Goal: Answer question/provide support: Share knowledge or assist other users

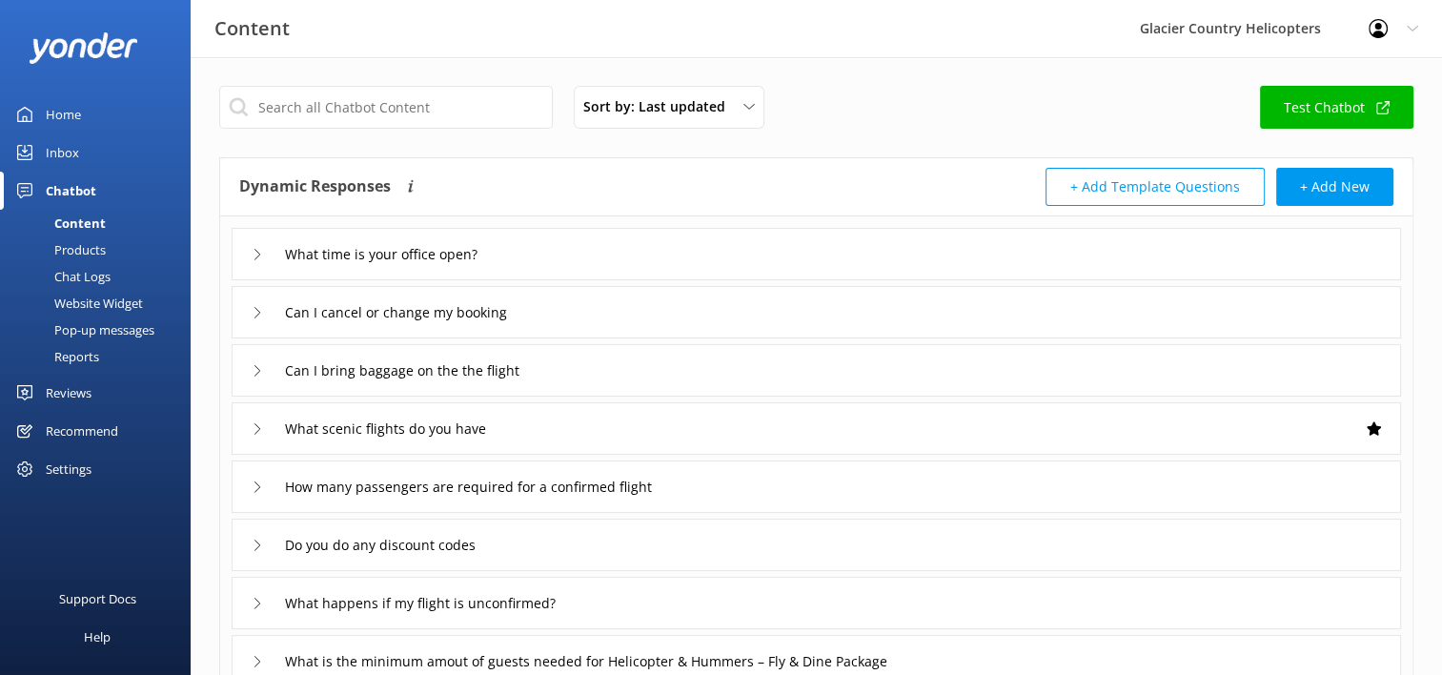
click at [97, 272] on div "Chat Logs" at bounding box center [60, 276] width 99 height 27
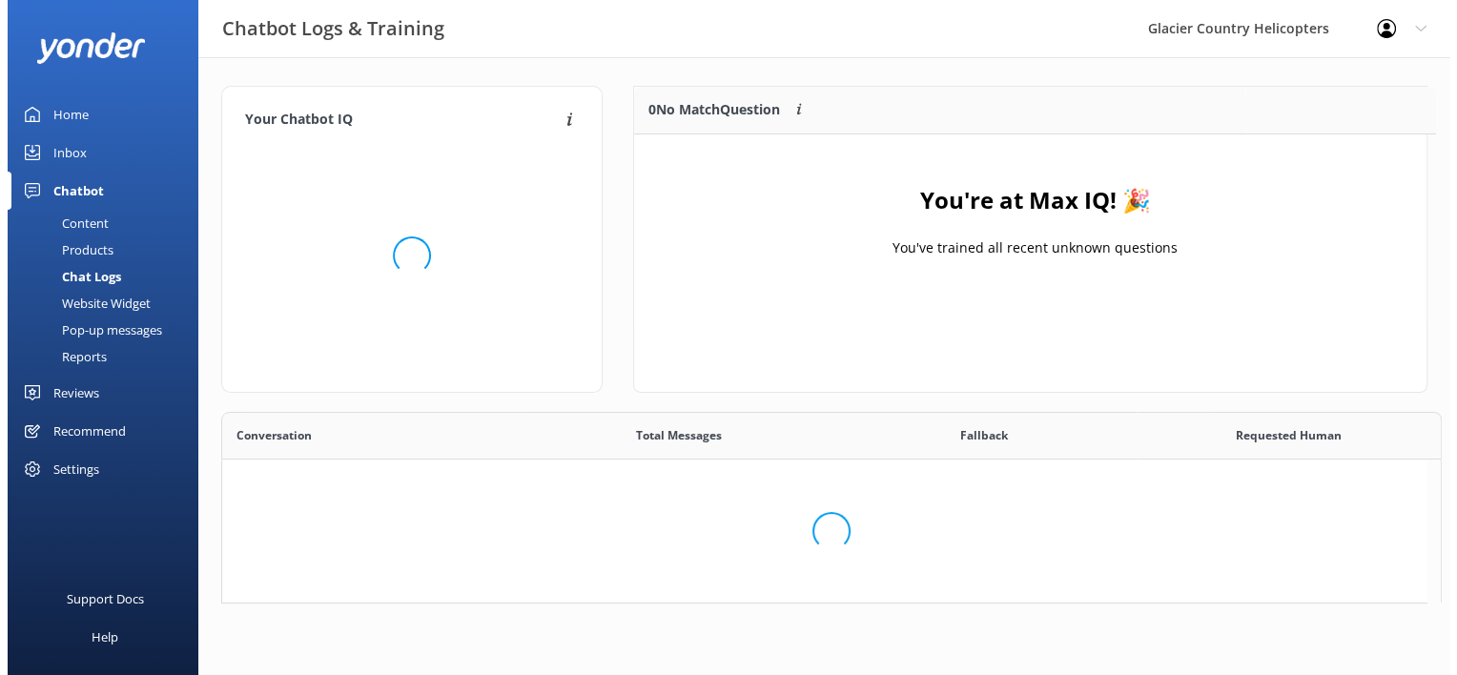
scroll to position [15, 15]
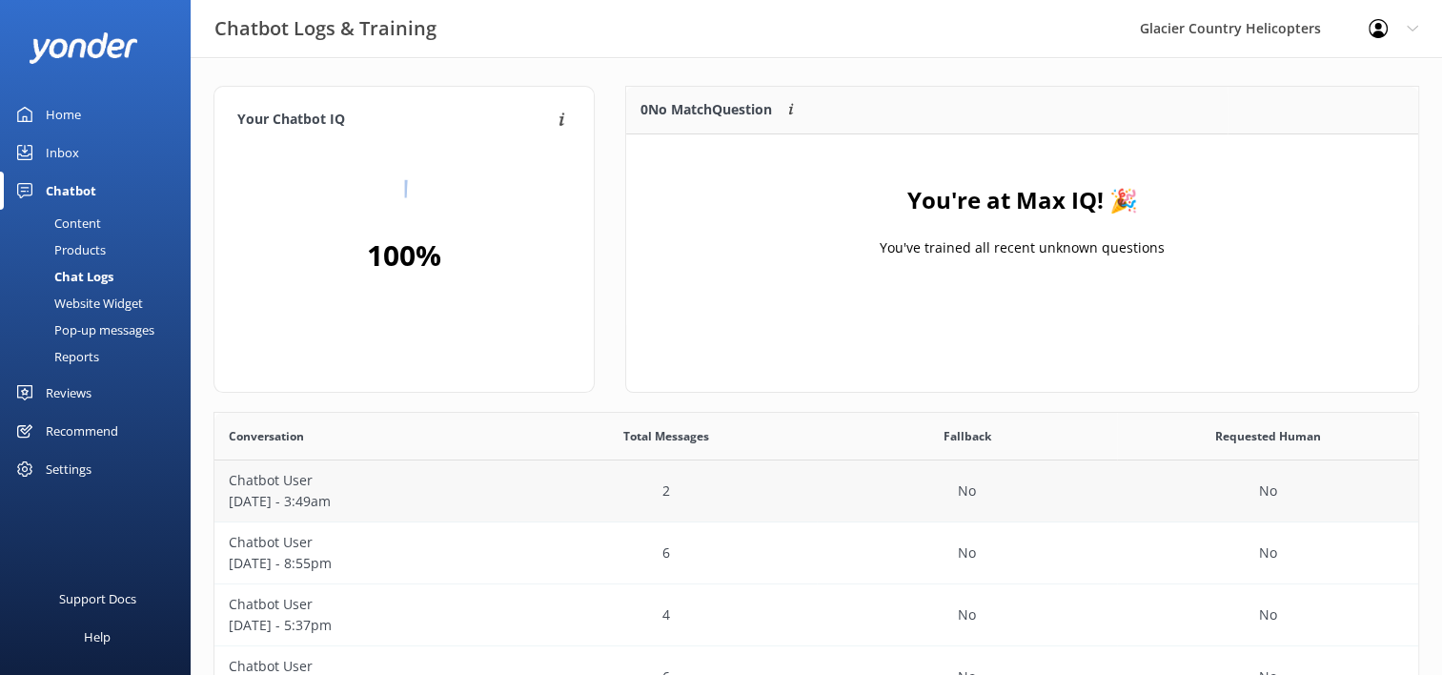
click at [475, 497] on p "[DATE] - 3:49am" at bounding box center [365, 501] width 273 height 21
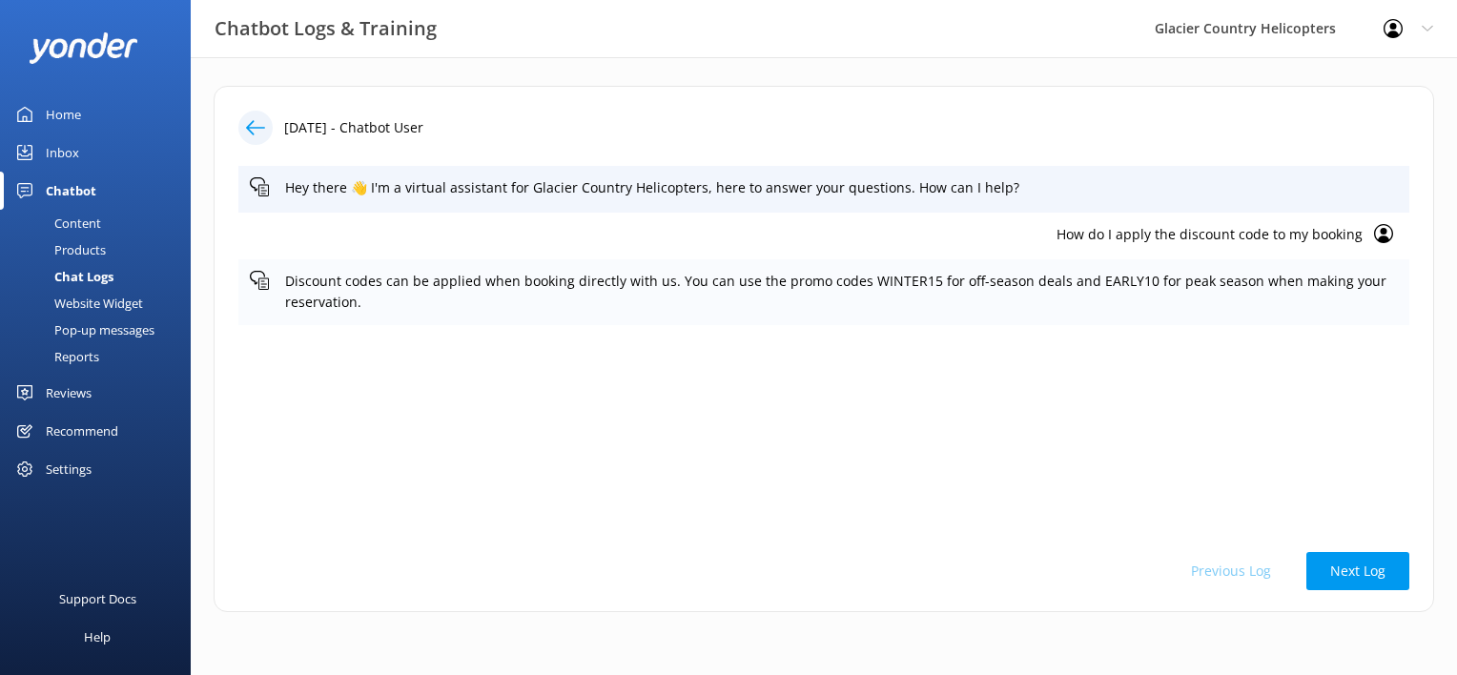
click at [1024, 298] on p "Discount codes can be applied when booking directly with us. You can use the pr…" at bounding box center [841, 292] width 1113 height 43
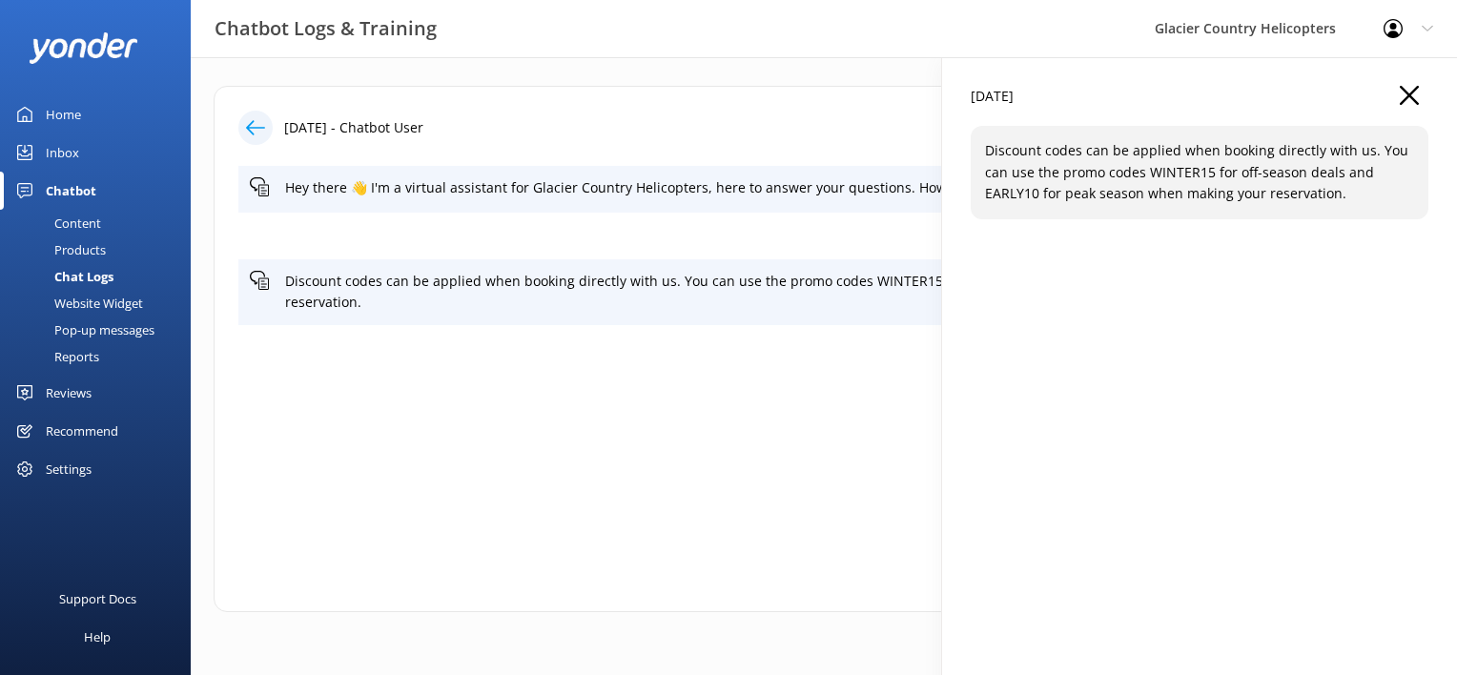
click at [1342, 195] on p "Discount codes can be applied when booking directly with us. You can use the pr…" at bounding box center [1199, 172] width 429 height 64
click at [1360, 141] on p "Discount codes can be applied when booking directly with us. You can use the pr…" at bounding box center [1199, 172] width 429 height 64
click at [1302, 178] on p "Discount codes can be applied when booking directly with us. You can use the pr…" at bounding box center [1199, 172] width 429 height 64
drag, startPoint x: 1302, startPoint y: 178, endPoint x: 1384, endPoint y: 122, distance: 99.4
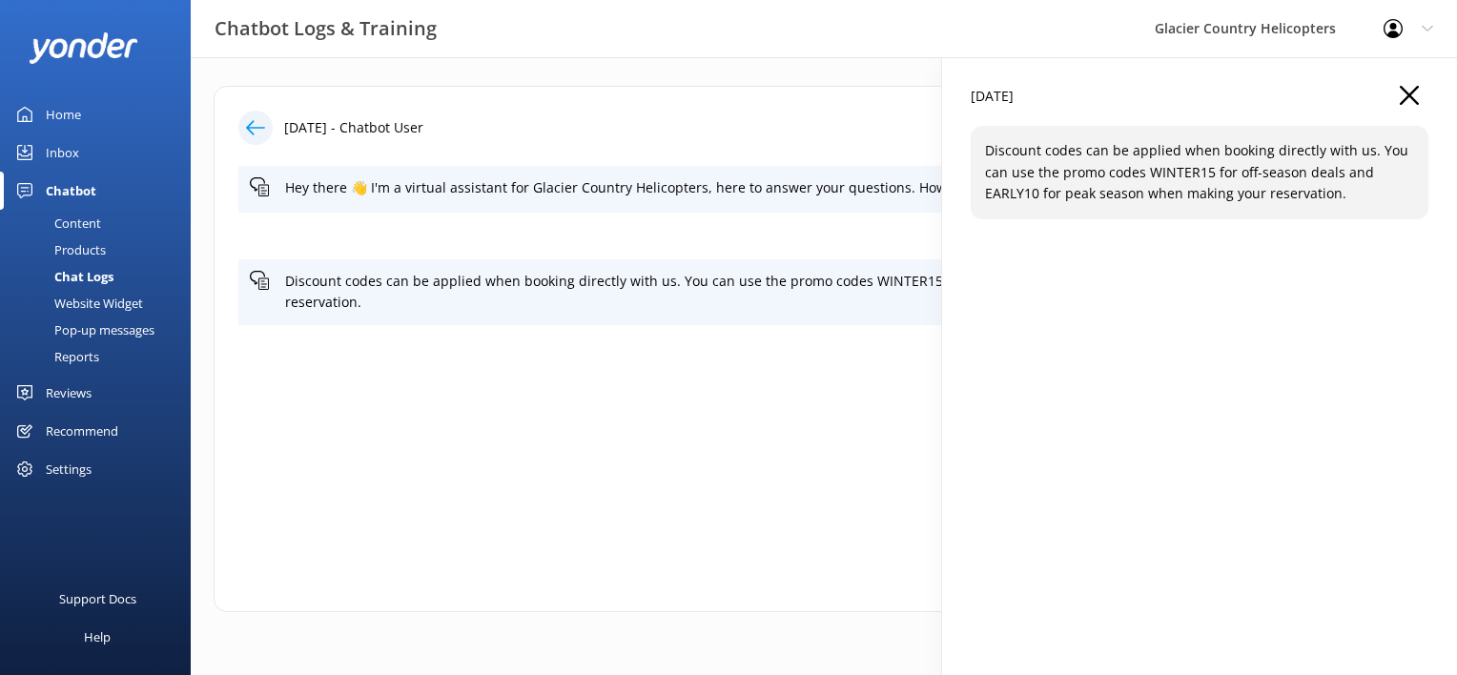
click at [1384, 122] on div "[DATE]" at bounding box center [1199, 106] width 458 height 40
click at [1406, 105] on button "button" at bounding box center [1408, 96] width 19 height 21
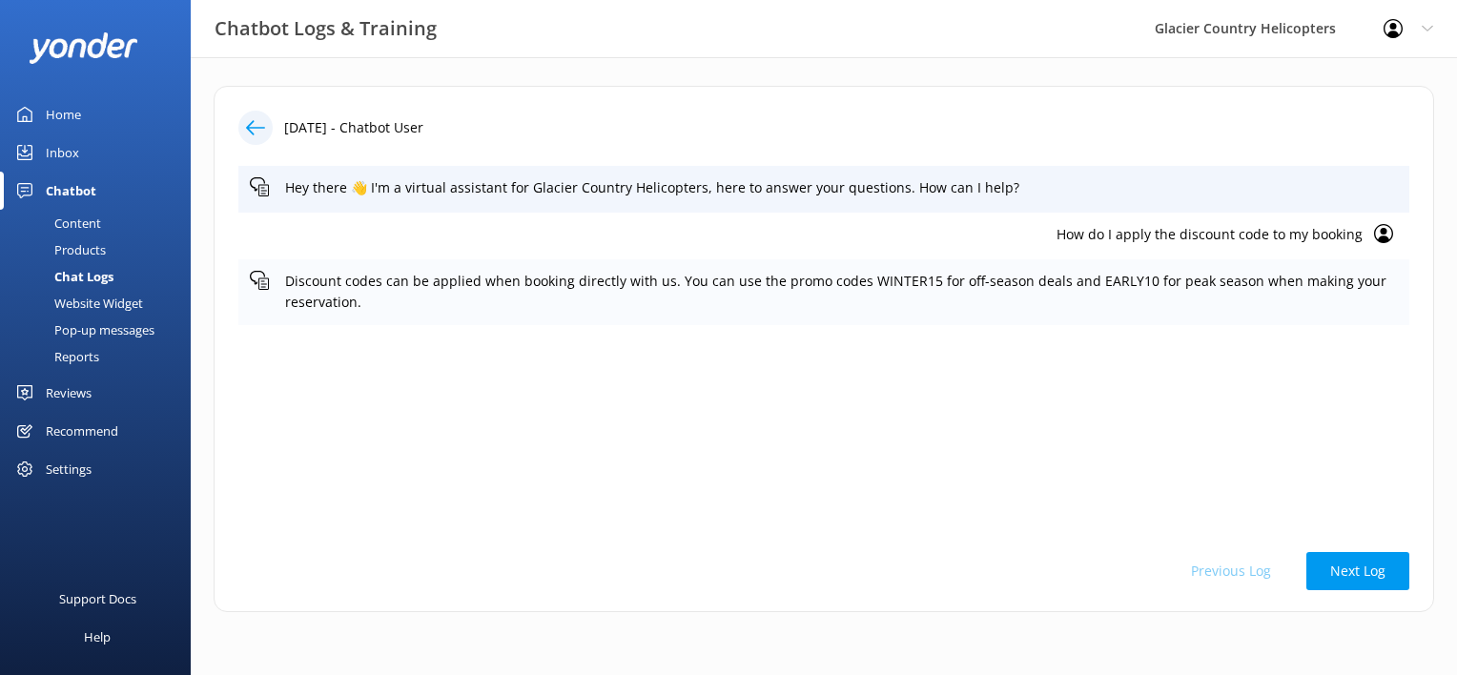
click at [1207, 304] on p "Discount codes can be applied when booking directly with us. You can use the pr…" at bounding box center [841, 292] width 1113 height 43
click at [1207, 304] on div "14th Sep 2025 - Chatbot User Hey there 👋 I'm a virtual assistant for Glacier Co…" at bounding box center [824, 353] width 1266 height 593
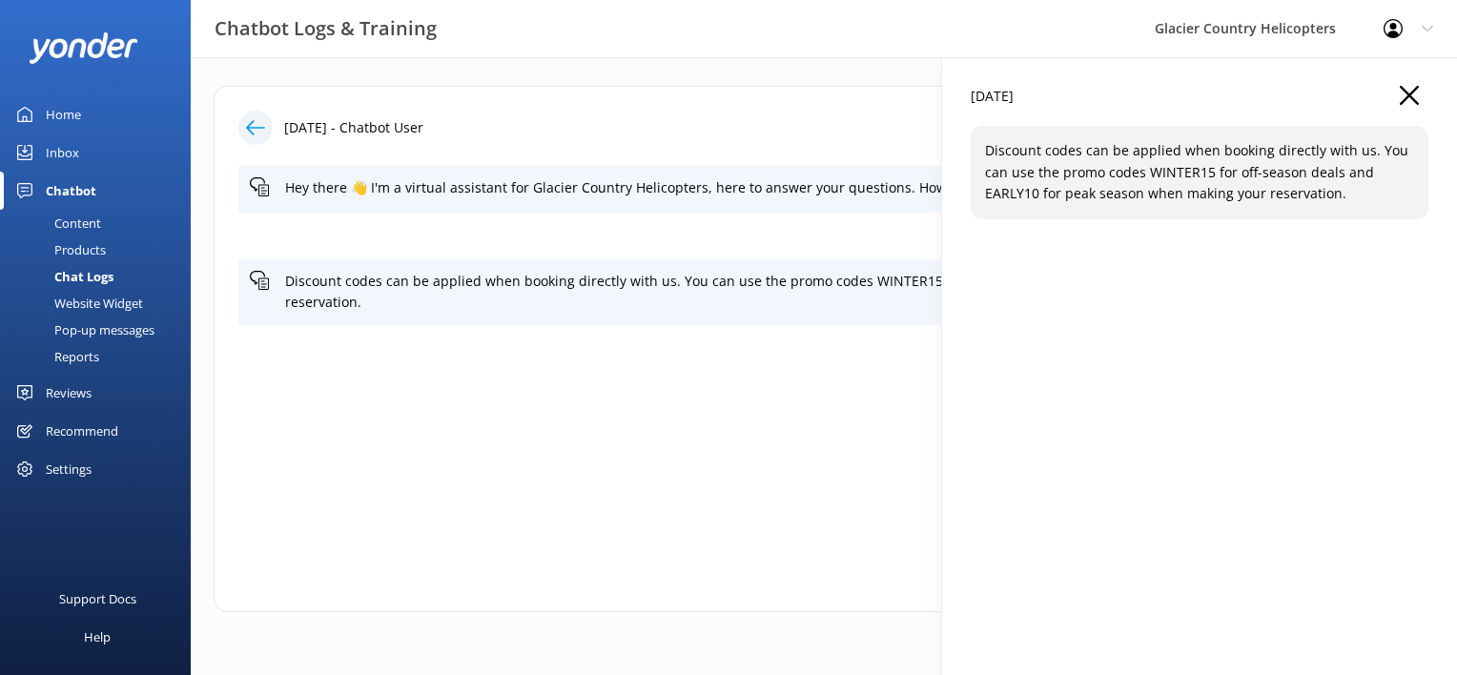
click at [1402, 107] on button "button" at bounding box center [1408, 96] width 19 height 21
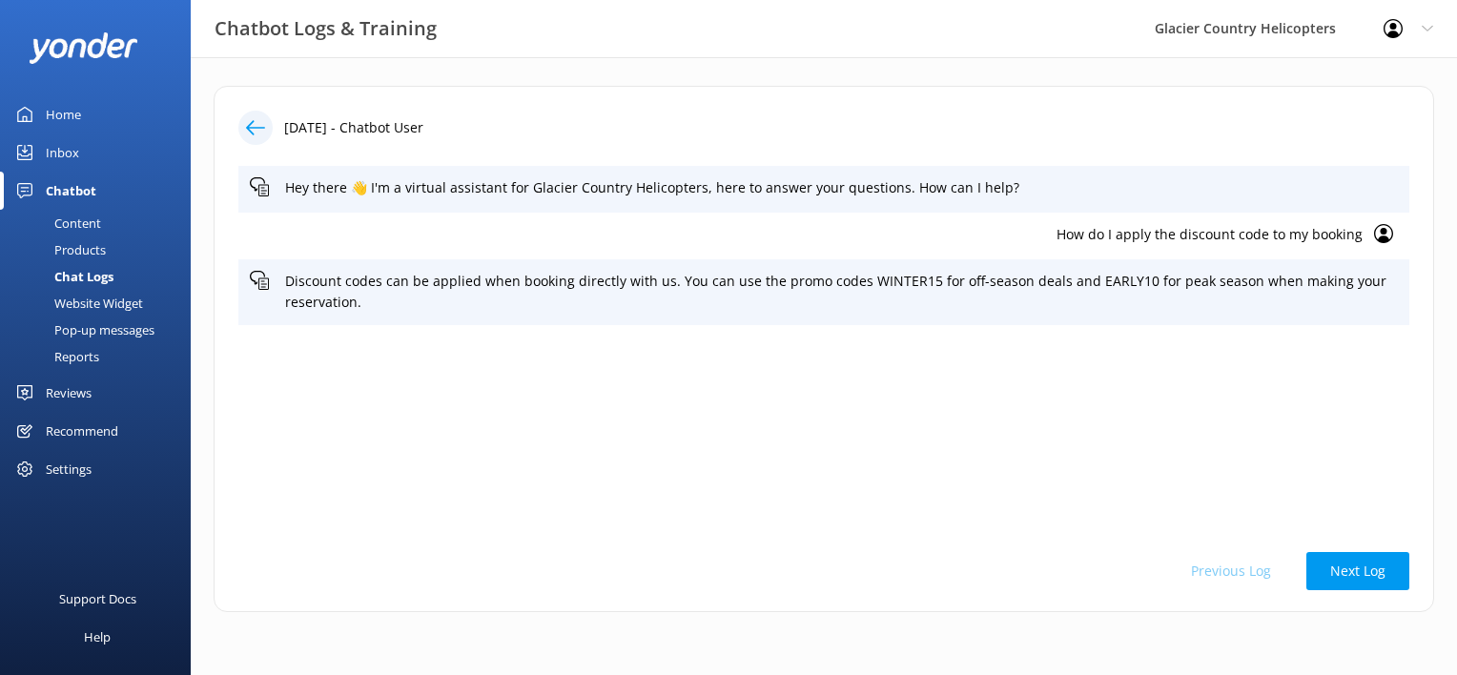
click at [57, 156] on div "Inbox" at bounding box center [62, 152] width 33 height 38
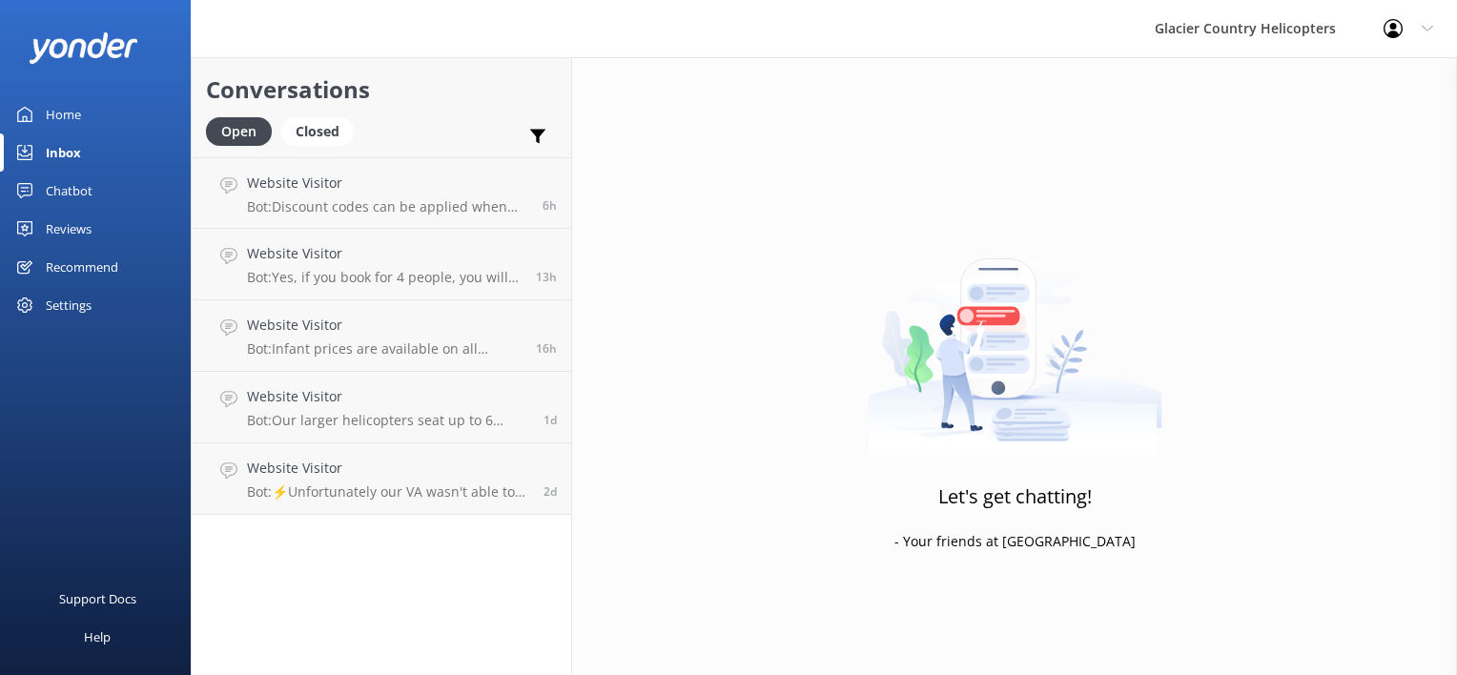
click at [49, 119] on div "Home" at bounding box center [63, 114] width 35 height 38
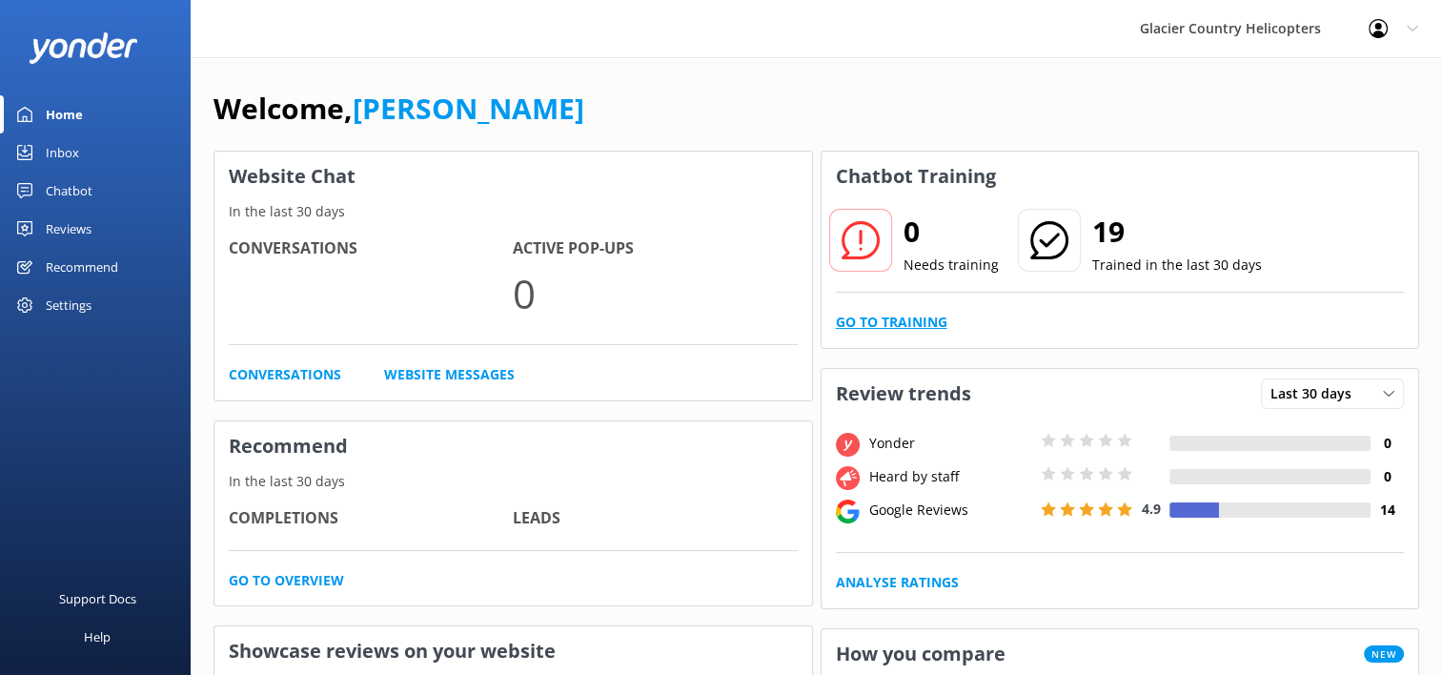
click at [879, 318] on link "Go to Training" at bounding box center [892, 322] width 112 height 21
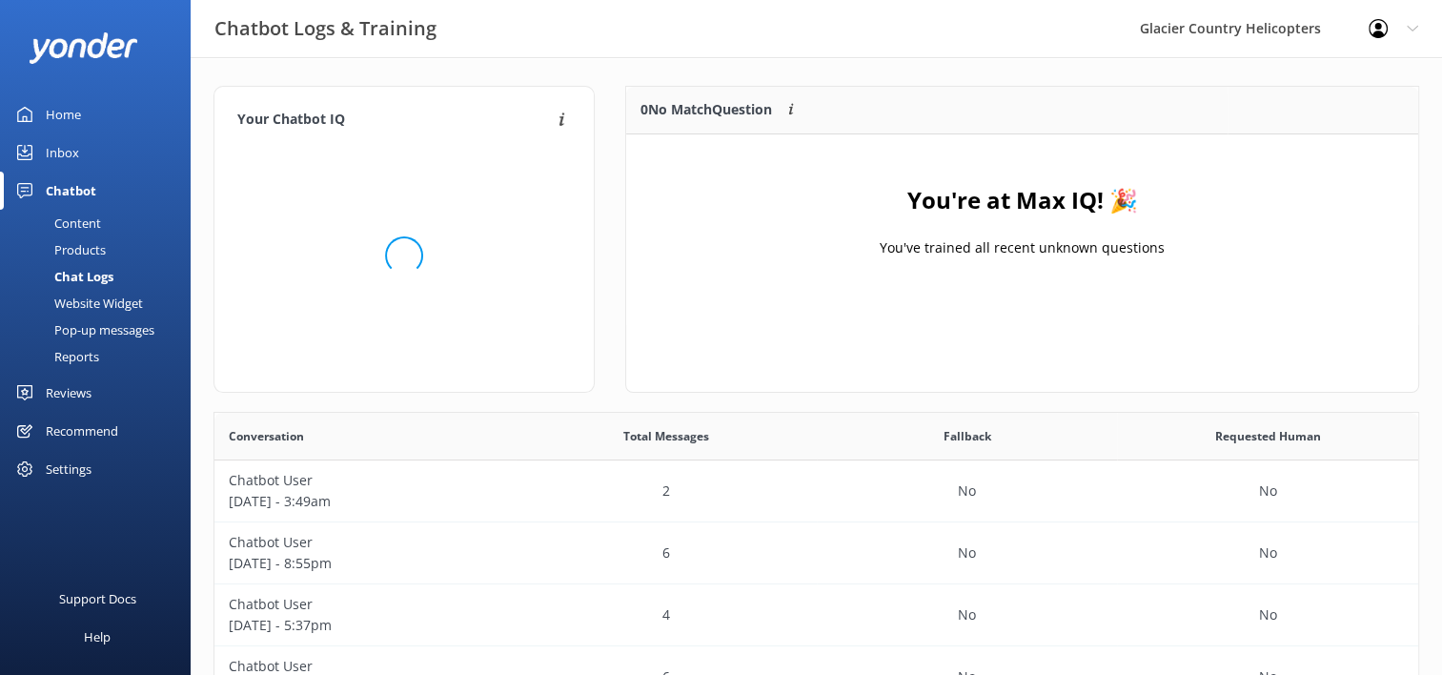
scroll to position [15, 15]
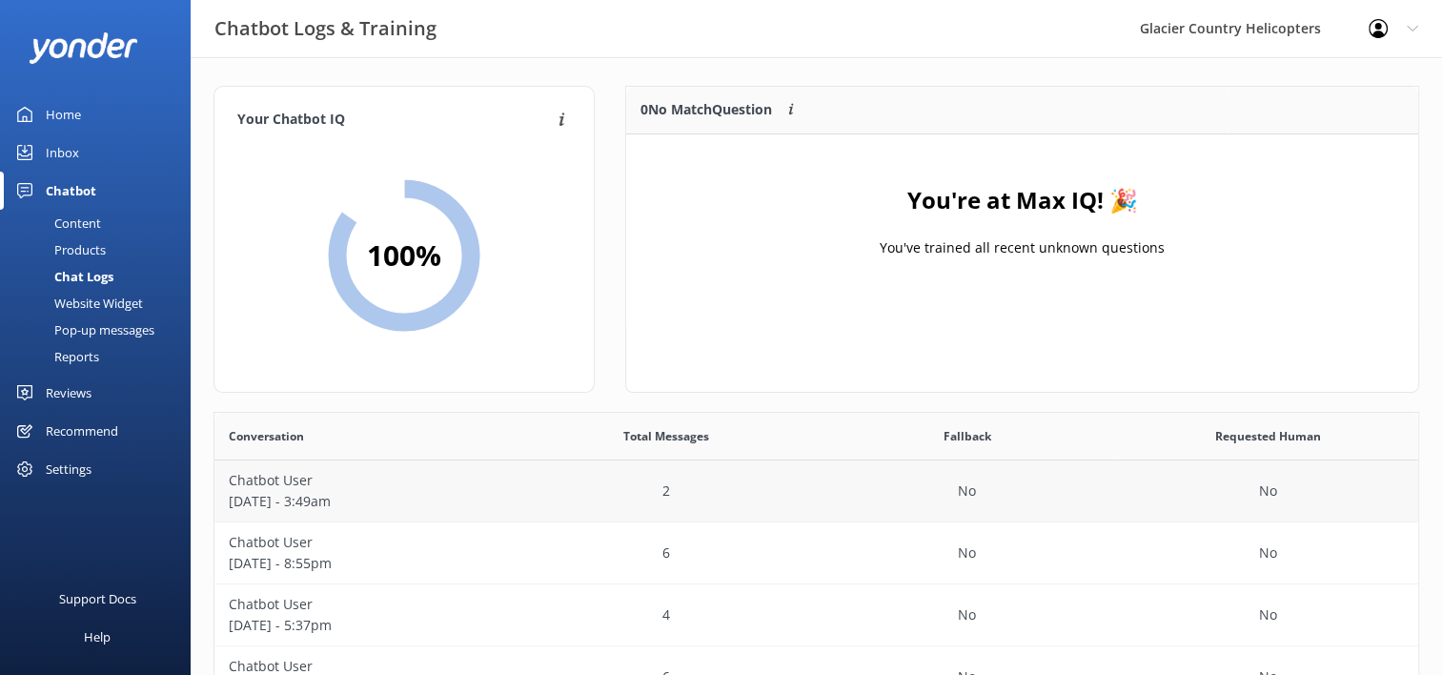
click at [304, 504] on p "[DATE] - 3:49am" at bounding box center [365, 501] width 273 height 21
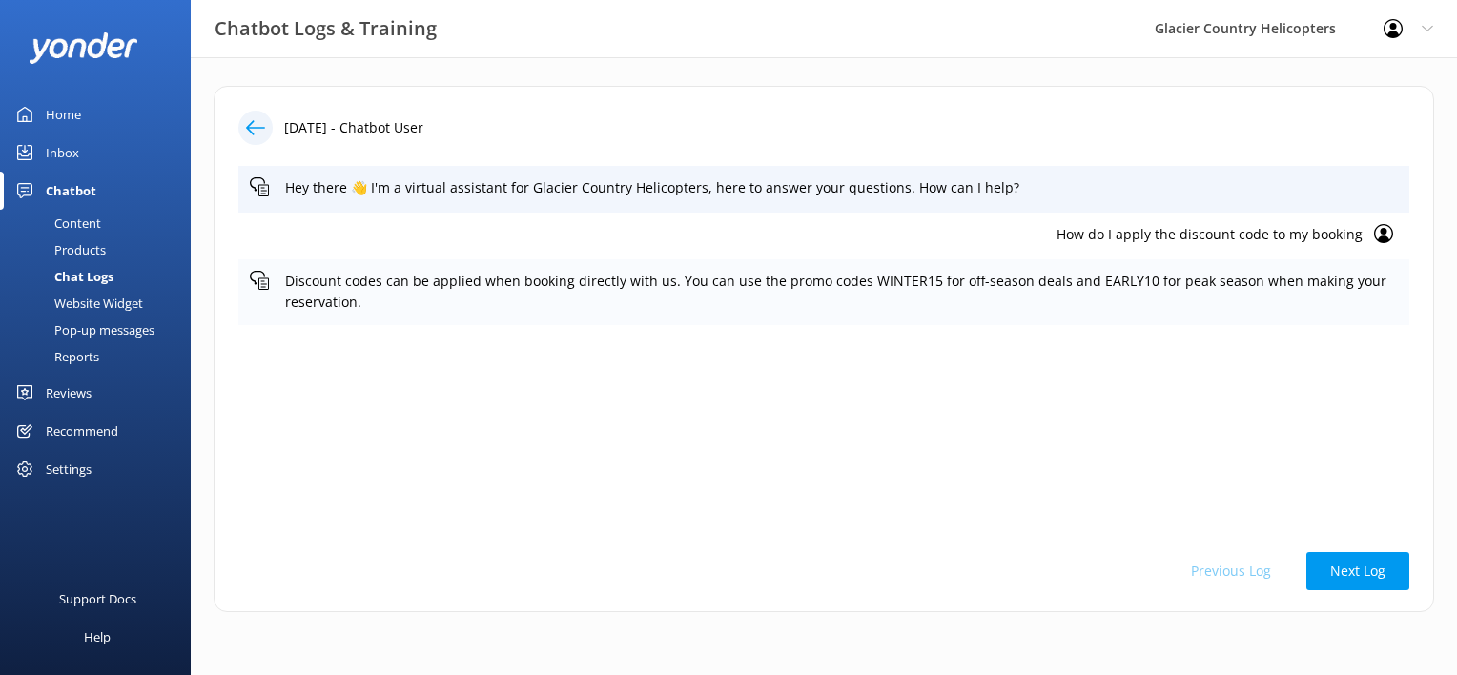
click at [1076, 276] on p "Discount codes can be applied when booking directly with us. You can use the pr…" at bounding box center [841, 292] width 1113 height 43
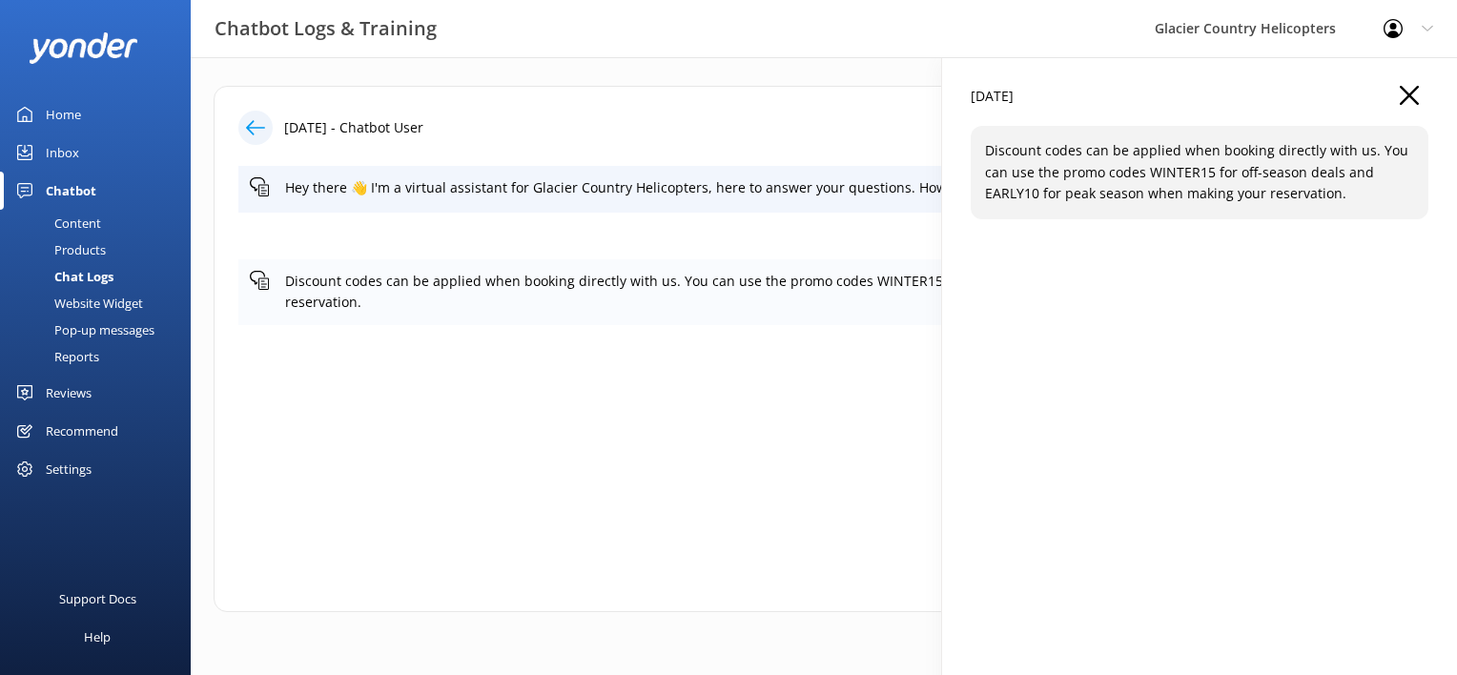
click at [1076, 276] on div "14th Sep 2025 - Chatbot User Hey there 👋 I'm a virtual assistant for Glacier Co…" at bounding box center [824, 353] width 1266 height 593
click at [1407, 94] on use "button" at bounding box center [1408, 95] width 19 height 19
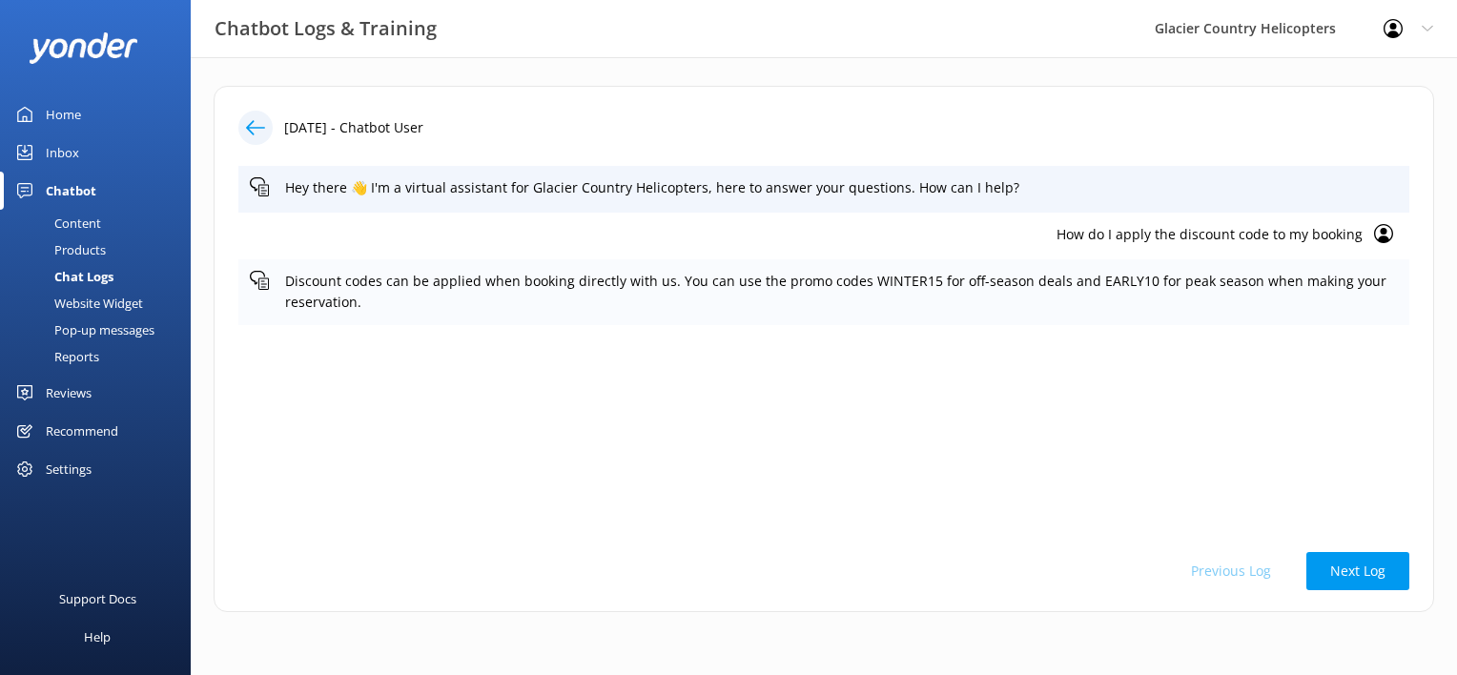
click at [259, 288] on icon at bounding box center [259, 280] width 19 height 19
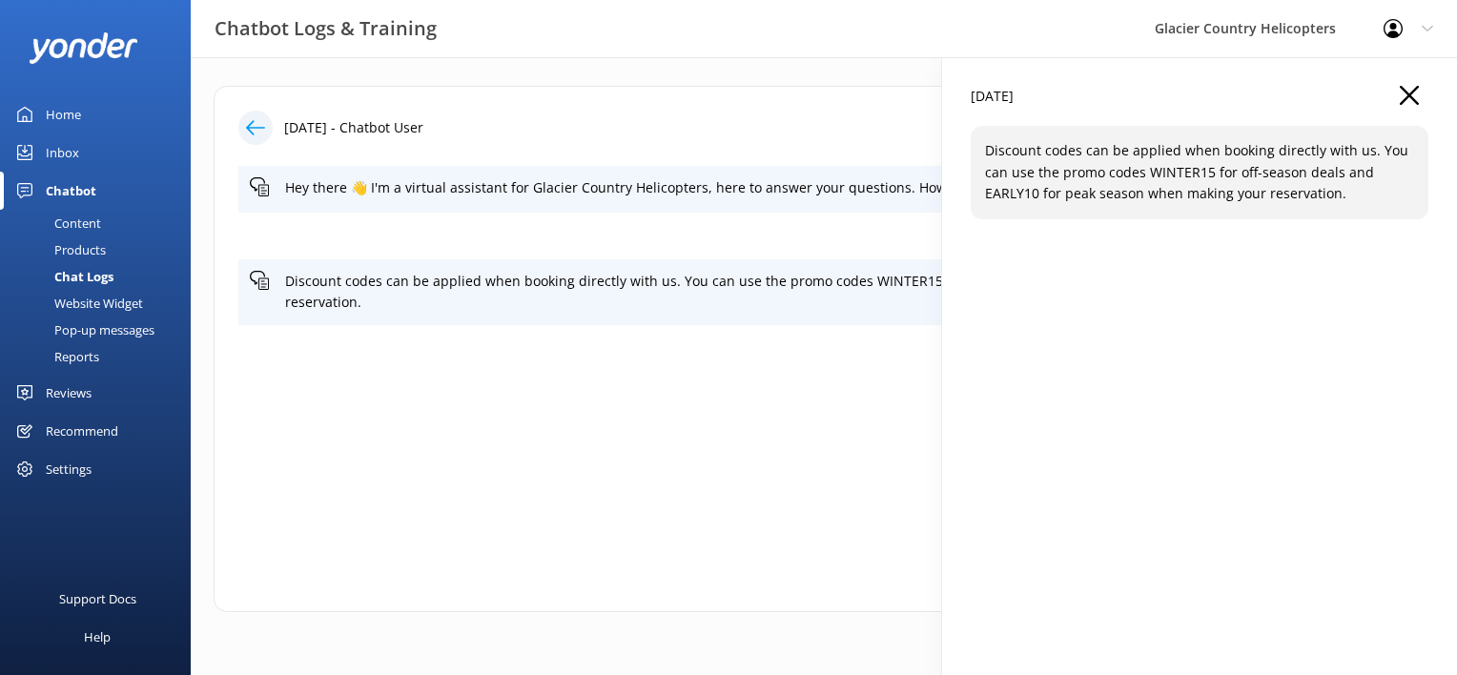
click at [1095, 164] on p "Discount codes can be applied when booking directly with us. You can use the pr…" at bounding box center [1199, 172] width 429 height 64
click at [1361, 152] on p "Discount codes can be applied when booking directly with us. You can use the pr…" at bounding box center [1199, 172] width 429 height 64
click at [1399, 105] on button "button" at bounding box center [1408, 96] width 19 height 21
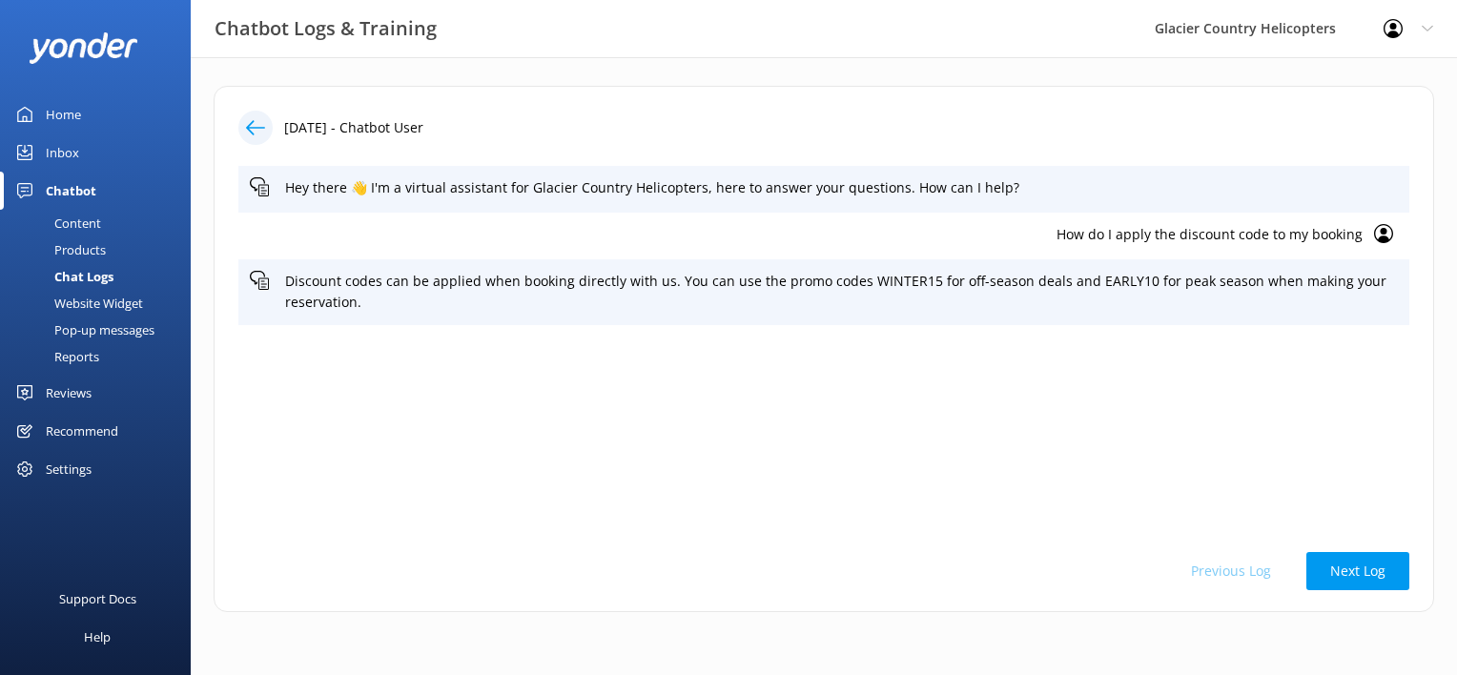
click at [71, 219] on div "Content" at bounding box center [56, 223] width 90 height 27
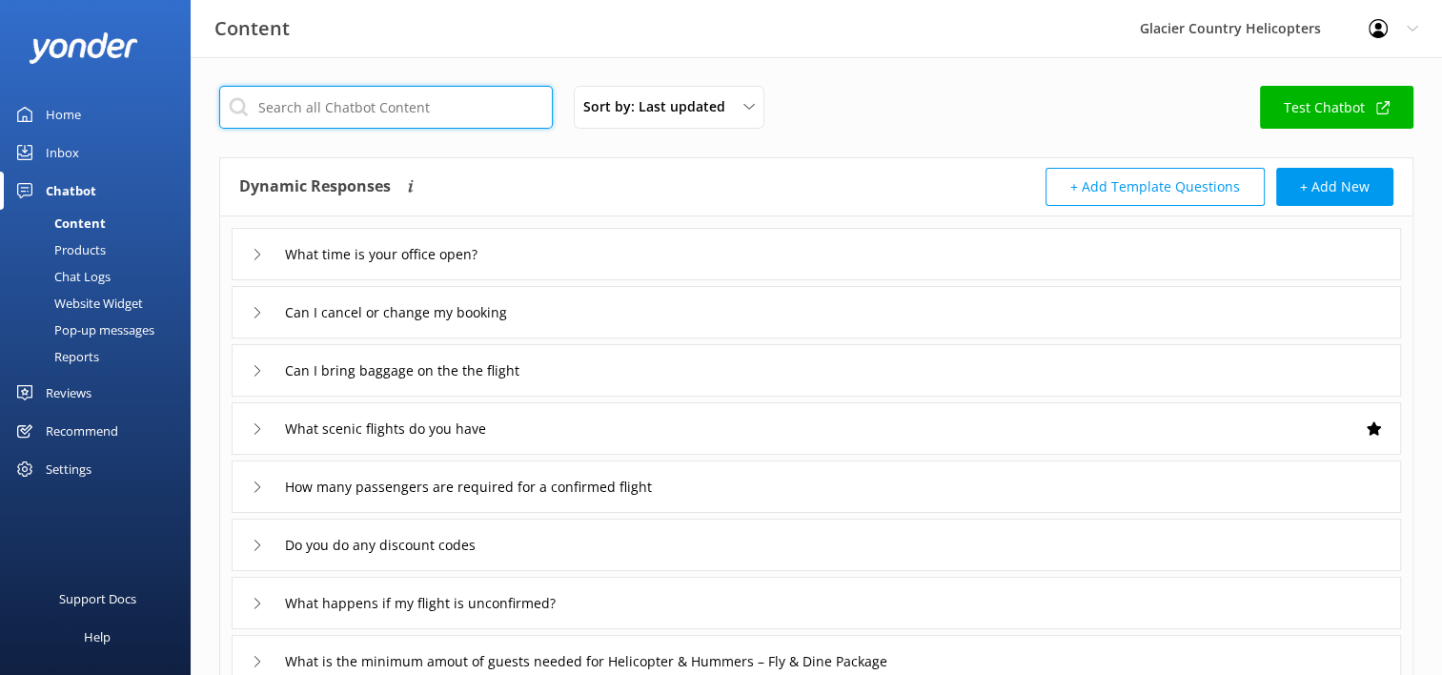
click at [354, 124] on input "text" at bounding box center [386, 107] width 334 height 43
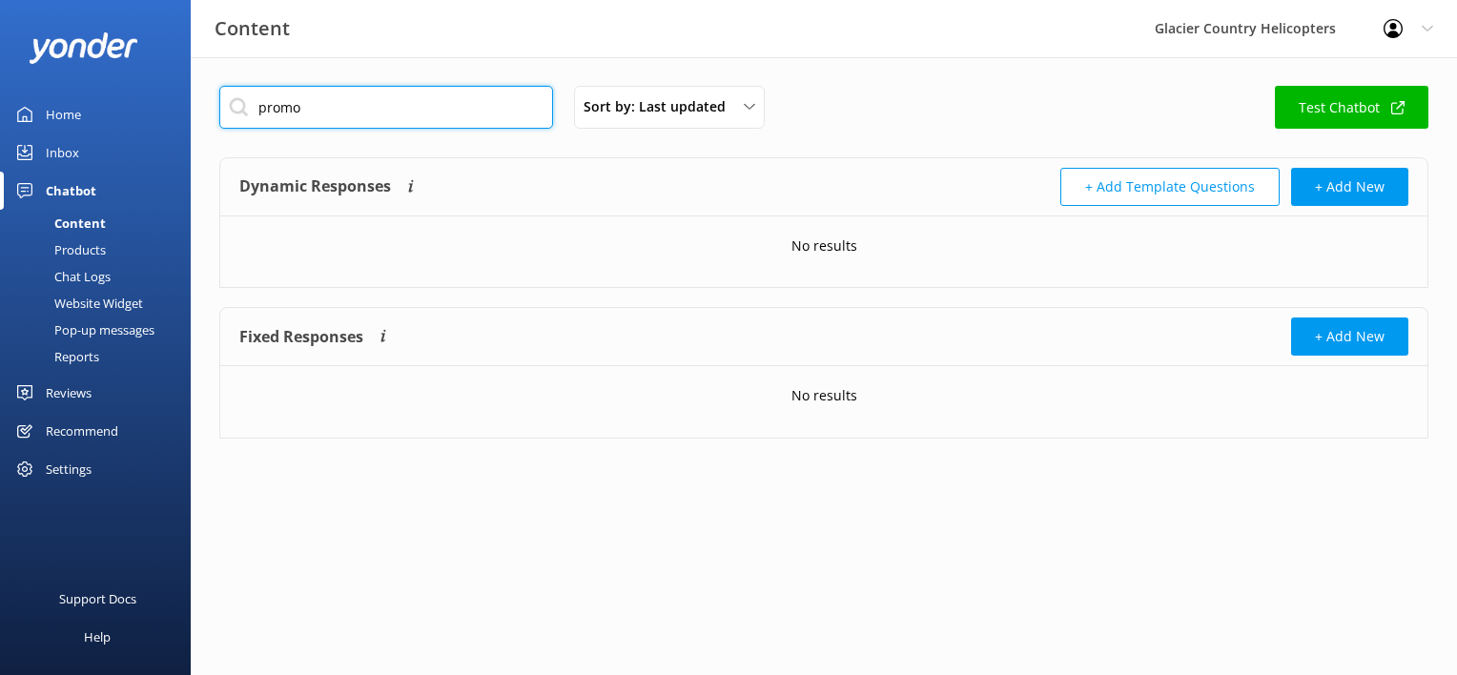
drag, startPoint x: 346, startPoint y: 103, endPoint x: 172, endPoint y: 142, distance: 178.8
click at [172, 142] on div "Content Glacier Country Helicopters Profile Settings Logout Home Inbox Chatbot …" at bounding box center [728, 276] width 1457 height 439
type input "discount"
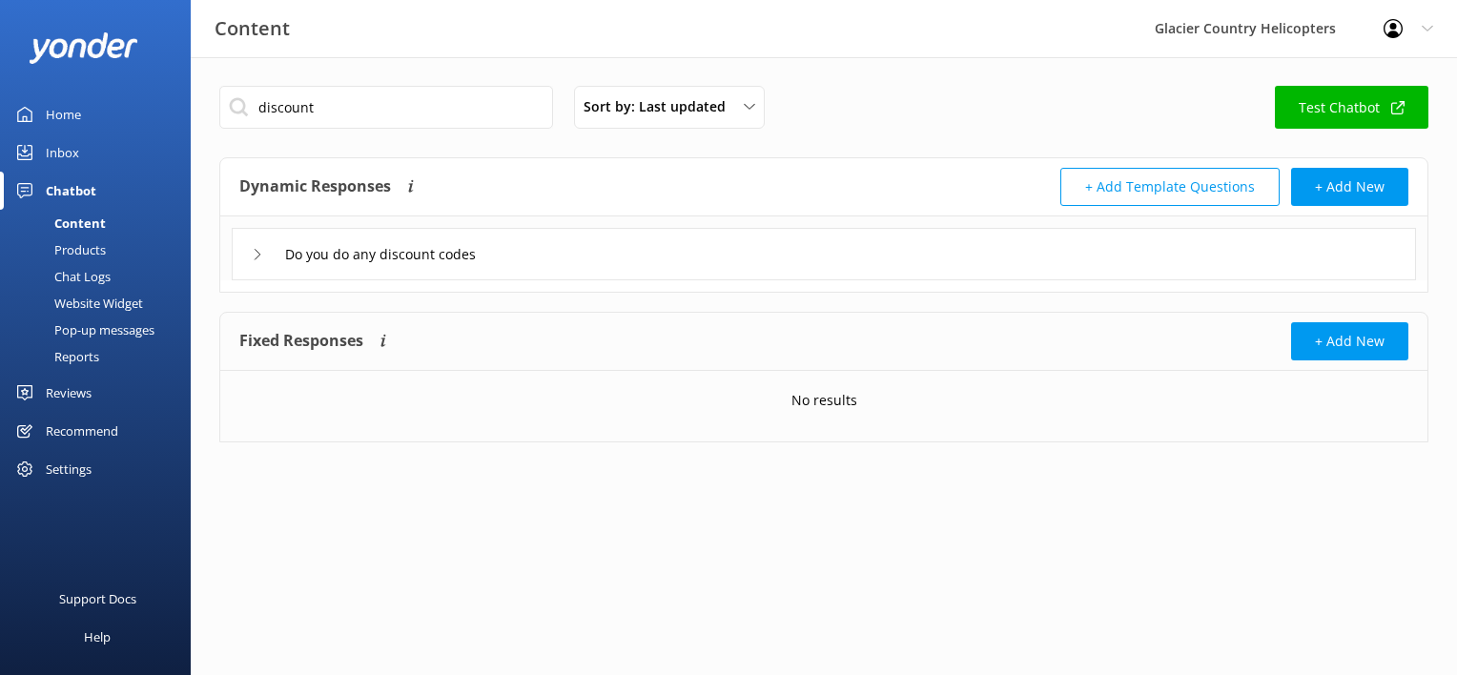
click at [256, 259] on div "Do you do any discount codes" at bounding box center [370, 253] width 236 height 31
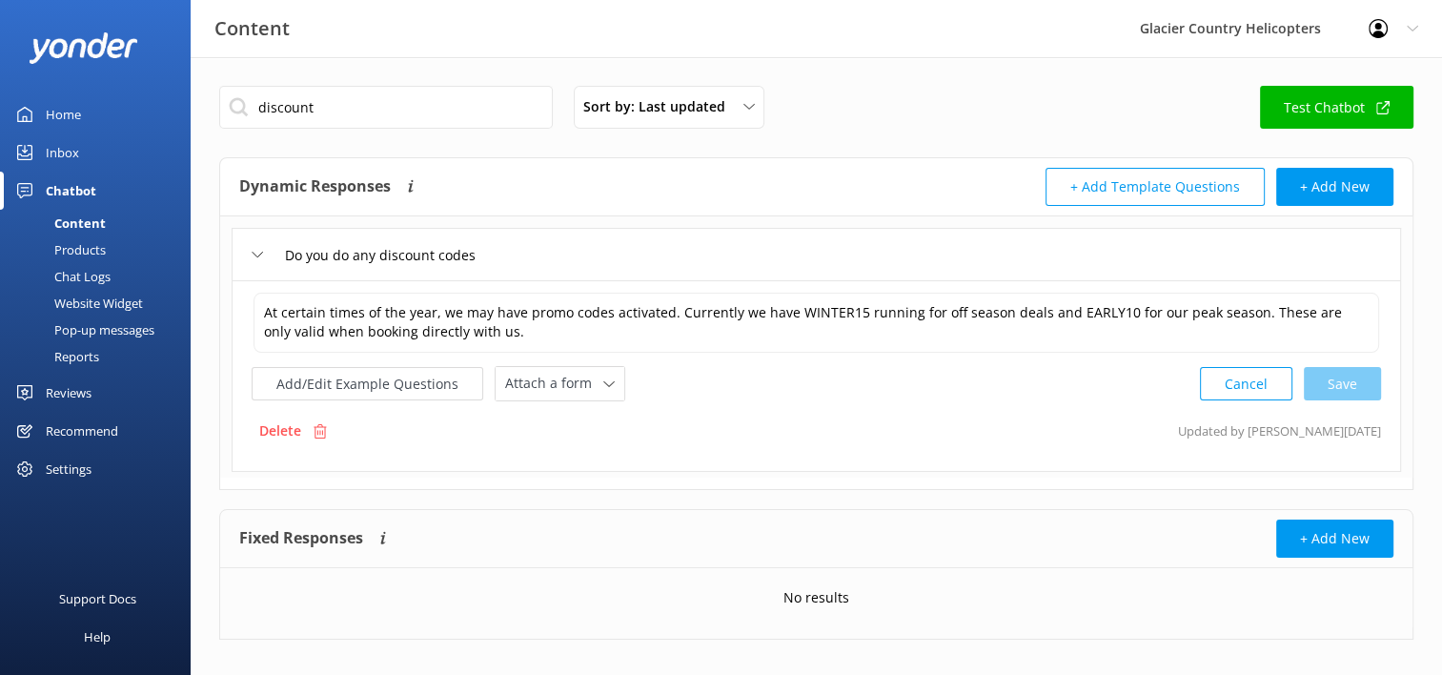
click at [917, 376] on div "Add/Edit Example Questions Attach a form Leave contact details Check availabili…" at bounding box center [817, 383] width 1130 height 35
click at [362, 379] on button "Add/Edit Example Questions" at bounding box center [368, 383] width 232 height 33
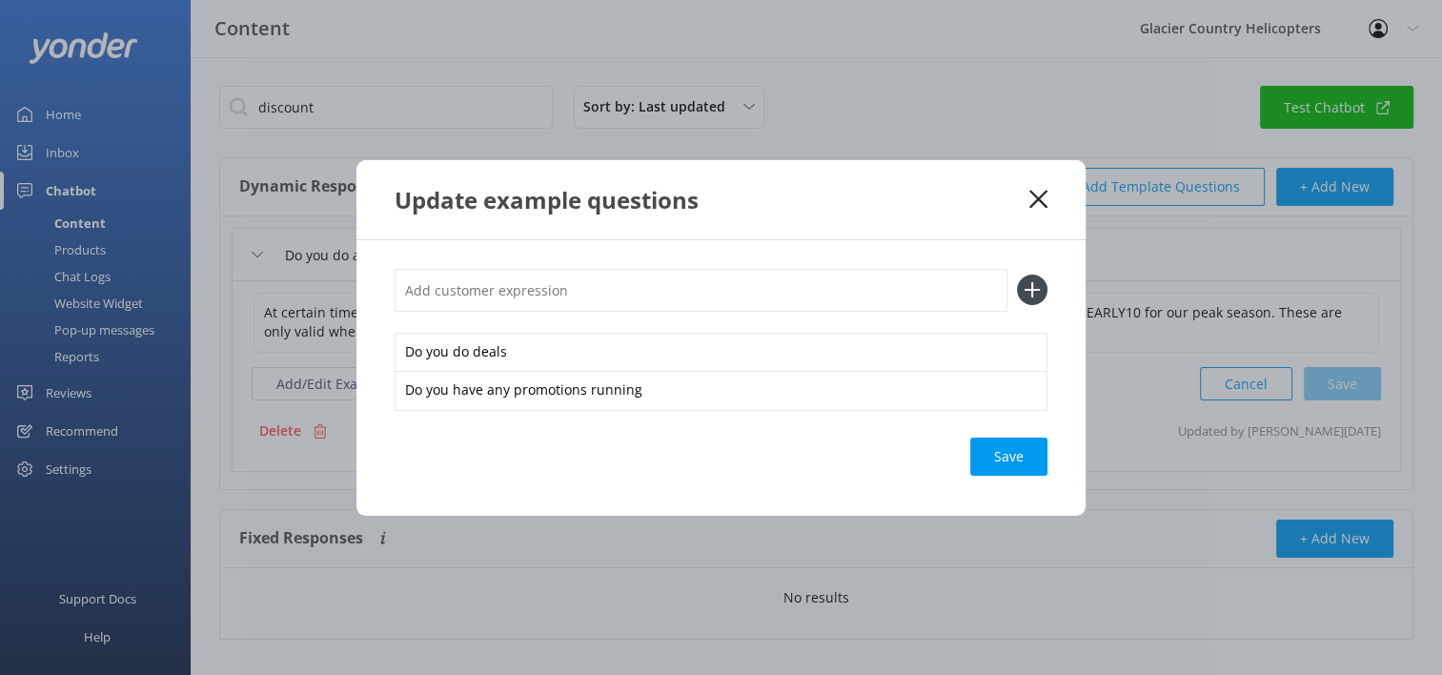
click at [500, 273] on input "text" at bounding box center [701, 290] width 613 height 43
type input "Where do I enter the promo code?"
click at [1001, 459] on div "Save" at bounding box center [1008, 457] width 77 height 38
click at [1008, 465] on div "Save" at bounding box center [1008, 457] width 77 height 38
click at [1031, 294] on icon at bounding box center [1032, 290] width 31 height 31
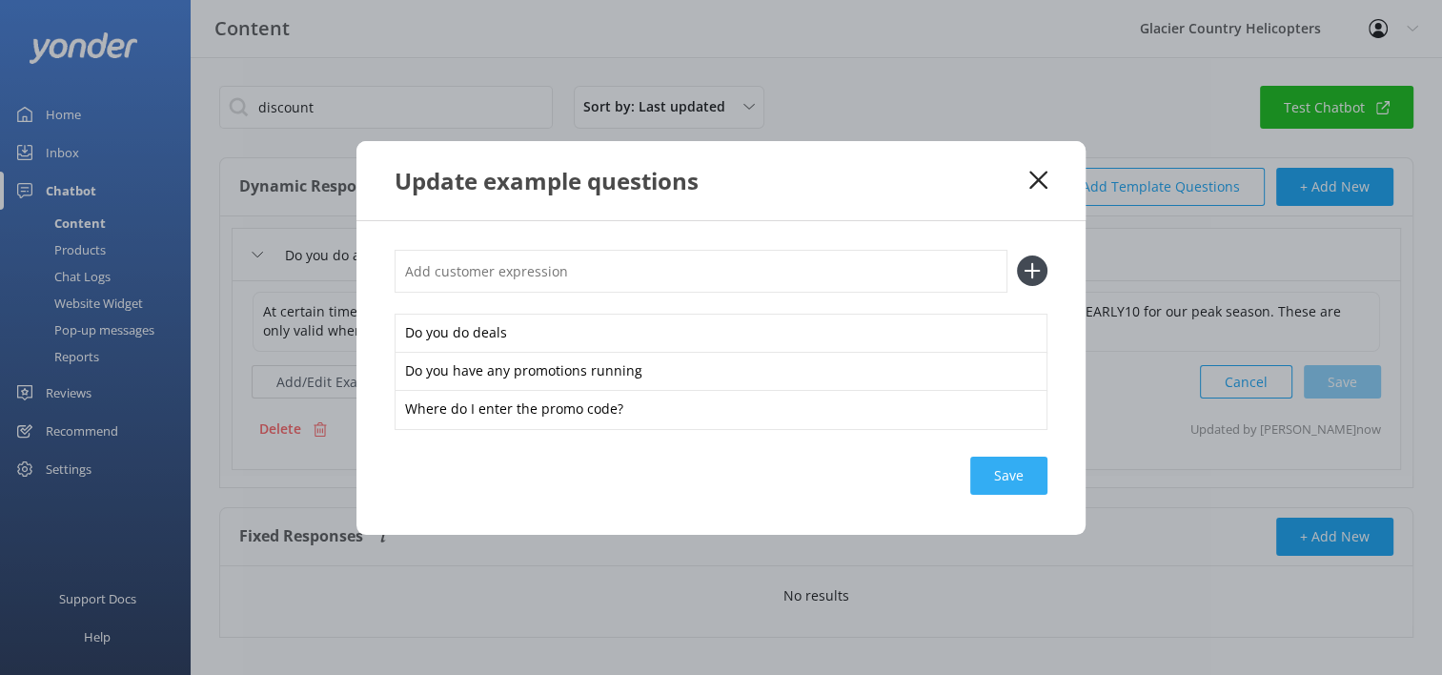
click at [1000, 464] on div "Save" at bounding box center [1008, 476] width 77 height 38
click at [1014, 466] on div "Save" at bounding box center [1008, 476] width 77 height 38
click at [1036, 187] on icon at bounding box center [1039, 180] width 18 height 19
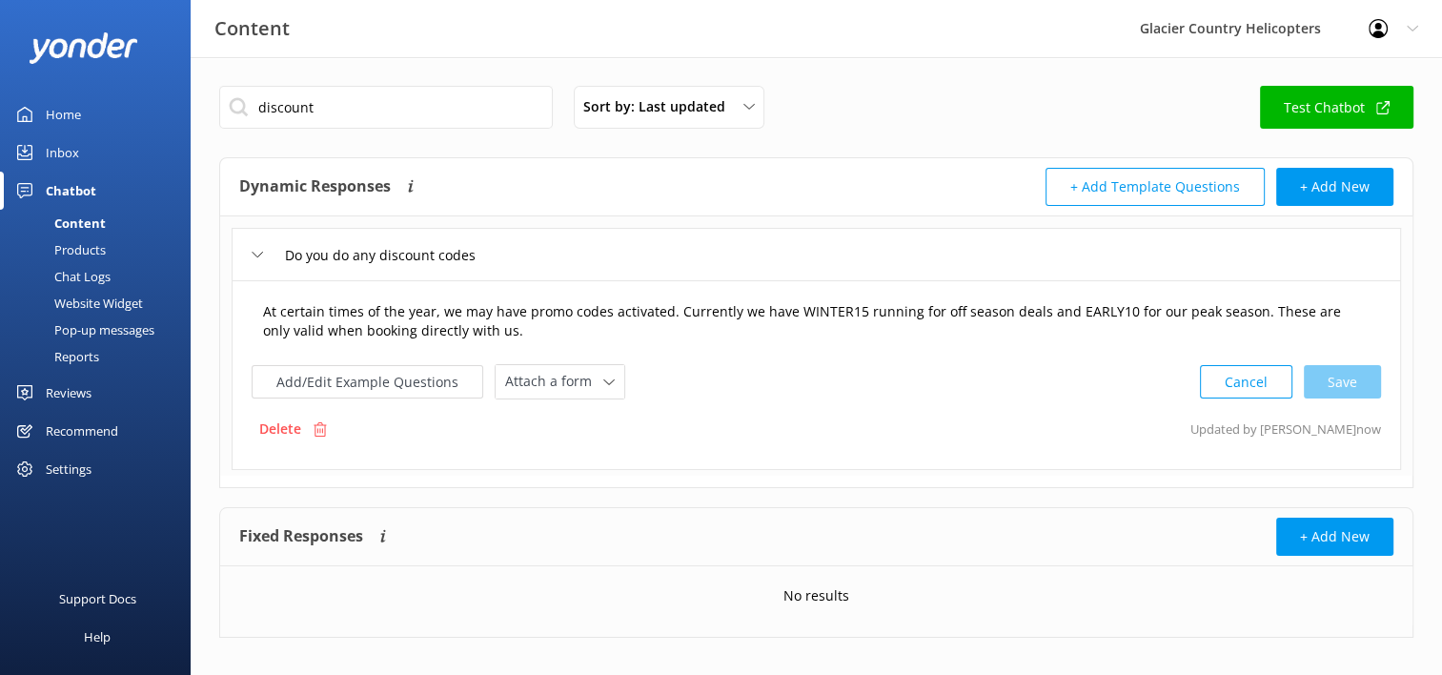
click at [651, 309] on textarea "At certain times of the year, we may have promo codes activated. Currently we h…" at bounding box center [817, 322] width 1128 height 60
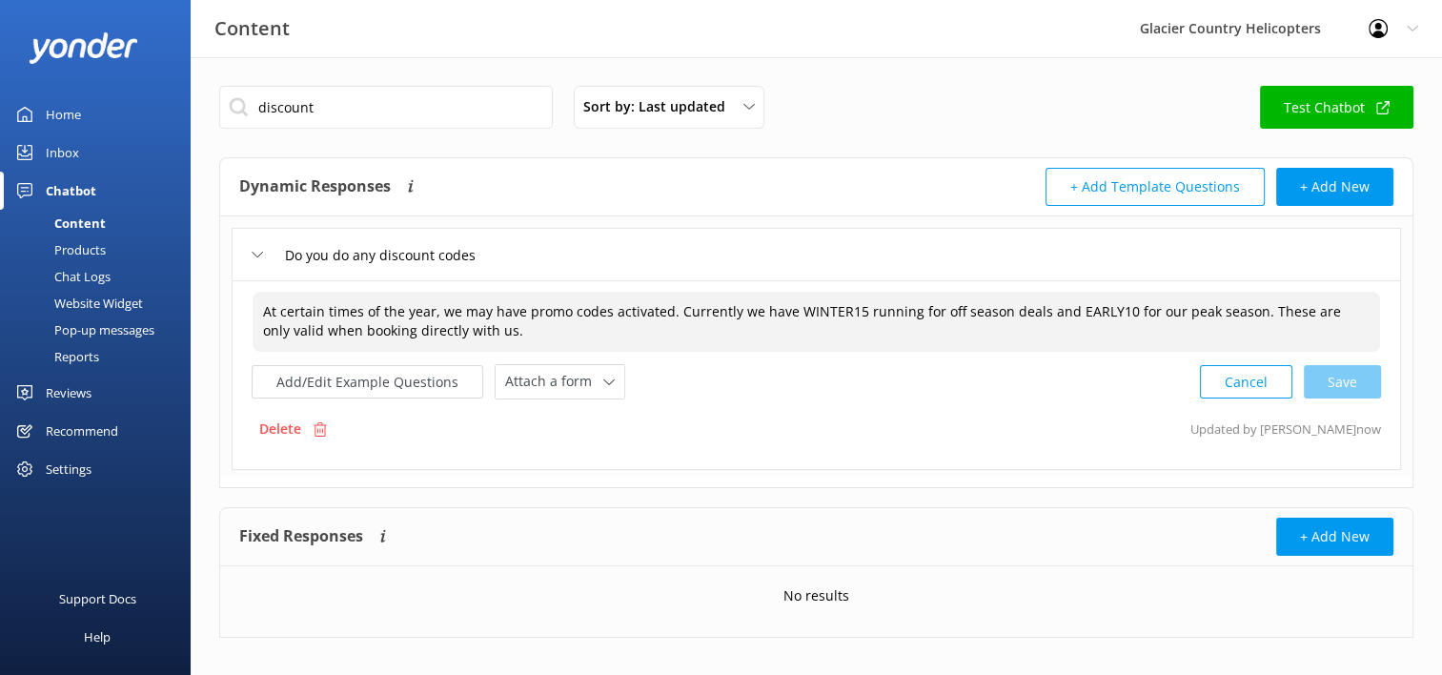
click at [671, 312] on textarea "At certain times of the year, we may have promo codes activated. Currently we h…" at bounding box center [817, 322] width 1128 height 60
click at [357, 358] on div "At certain times of the year, we may have promo codes activated. Currently we h…" at bounding box center [817, 345] width 1130 height 109
click at [479, 335] on textarea "At certain times of the year, we may have promo codes activated. Currently we h…" at bounding box center [817, 322] width 1128 height 60
click at [624, 332] on textarea "At certain times of the year, we may have promo codes activated. Currently we h…" at bounding box center [817, 322] width 1128 height 60
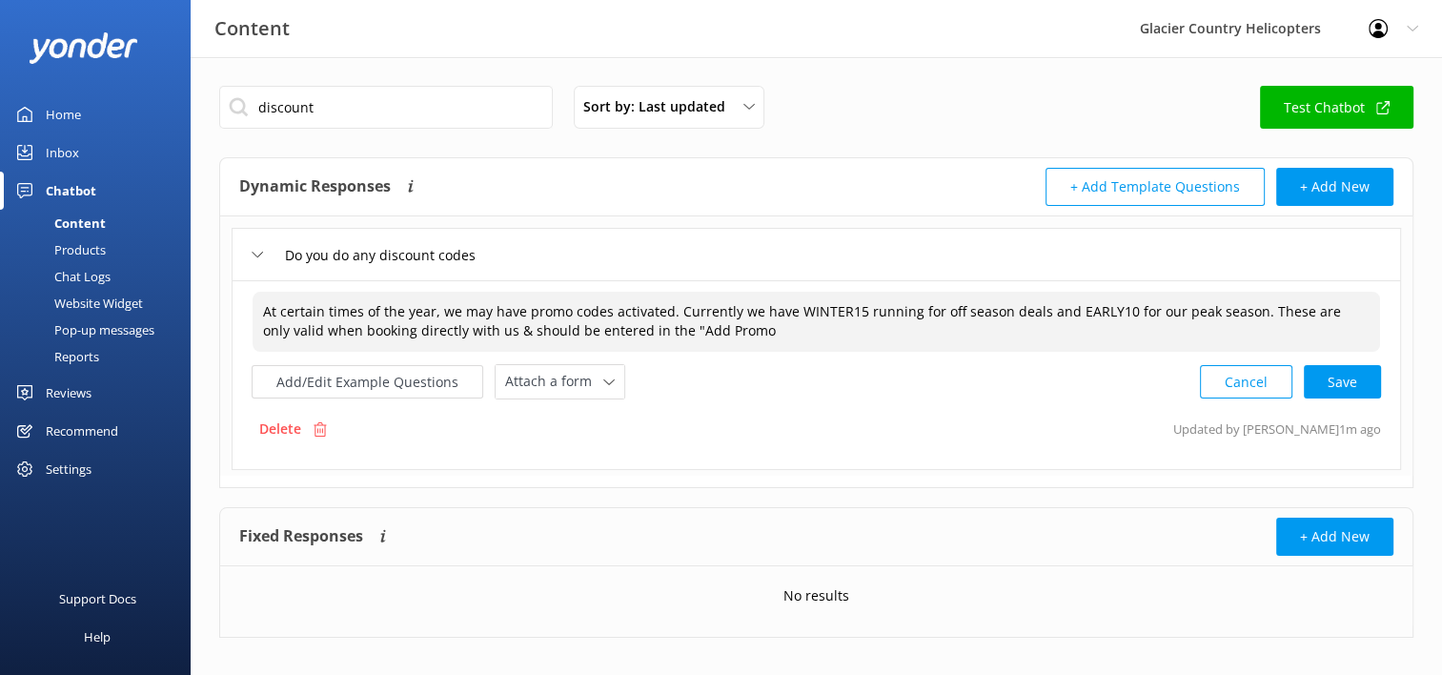
click at [706, 343] on textarea "At certain times of the year, we may have promo codes activated. Currently we h…" at bounding box center [817, 322] width 1128 height 60
click at [824, 331] on textarea "At certain times of the year, we may have promo codes activated. Currently we h…" at bounding box center [817, 322] width 1128 height 60
click at [1343, 382] on div "Cancel Save" at bounding box center [1290, 381] width 181 height 35
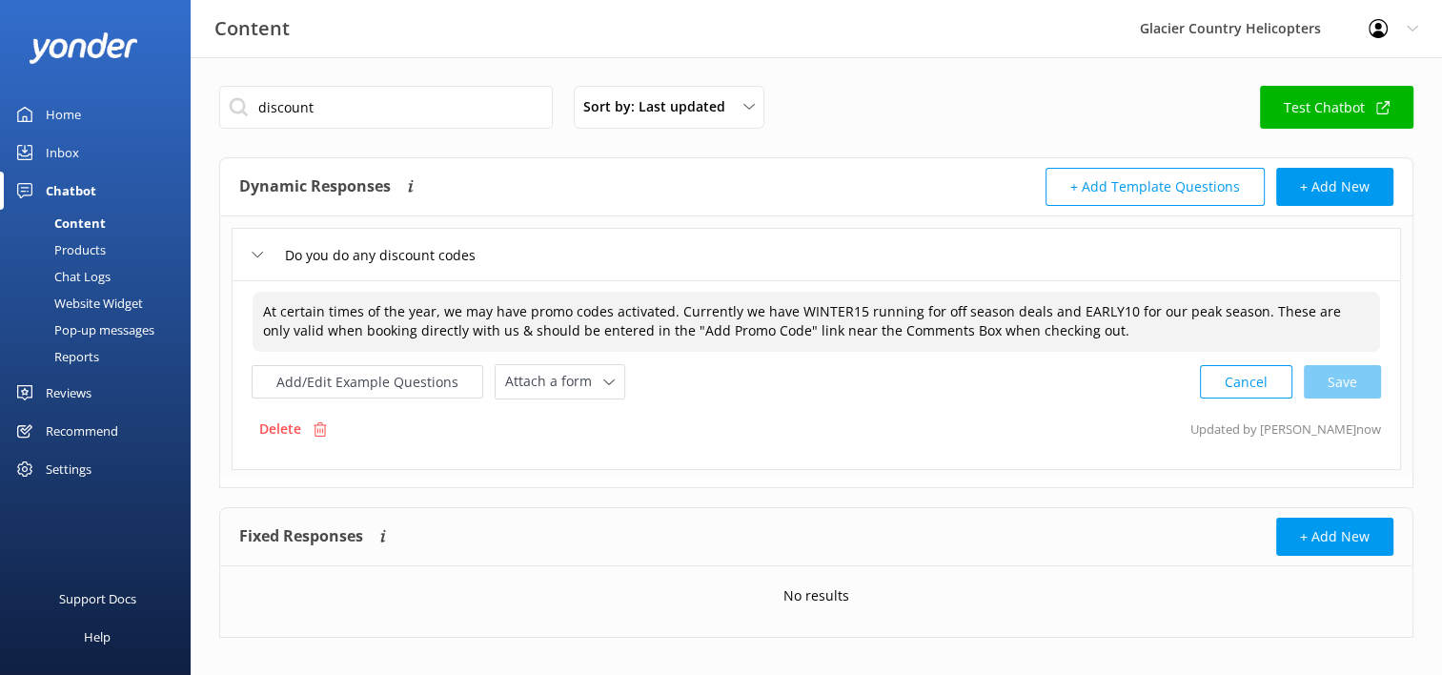
click at [1338, 380] on div "Cancel Save" at bounding box center [1290, 381] width 181 height 35
type textarea "At certain times of the year, we may have promo codes activated. Currently we h…"
click at [59, 122] on div "Home" at bounding box center [63, 114] width 35 height 38
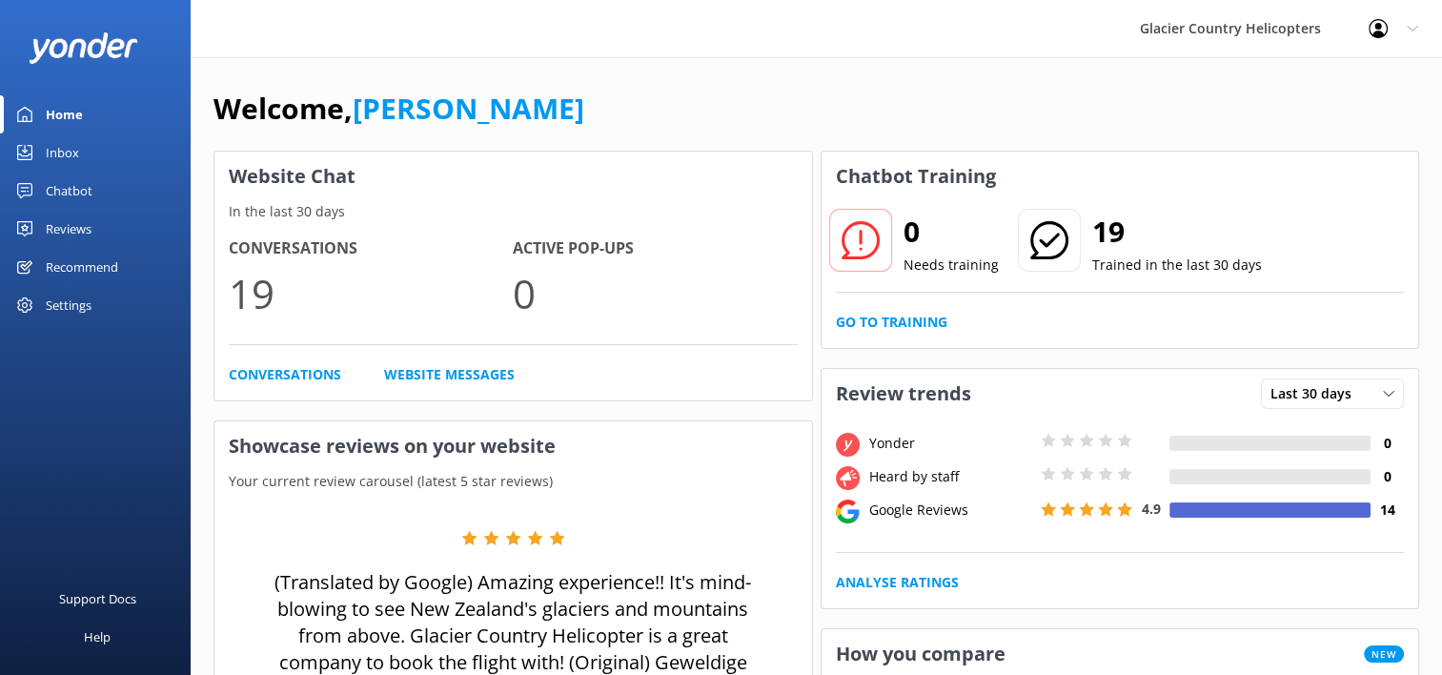
click at [69, 184] on div "Chatbot" at bounding box center [69, 191] width 47 height 38
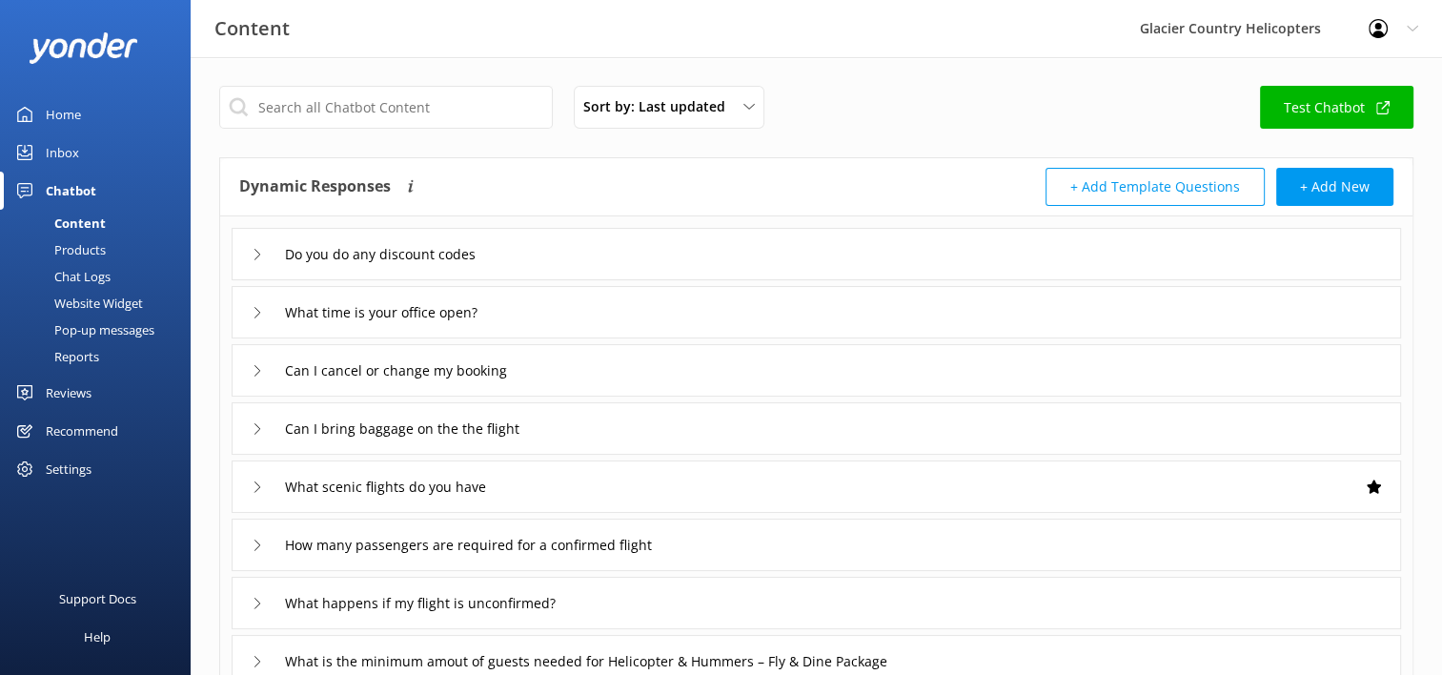
click at [58, 153] on div "Inbox" at bounding box center [62, 152] width 33 height 38
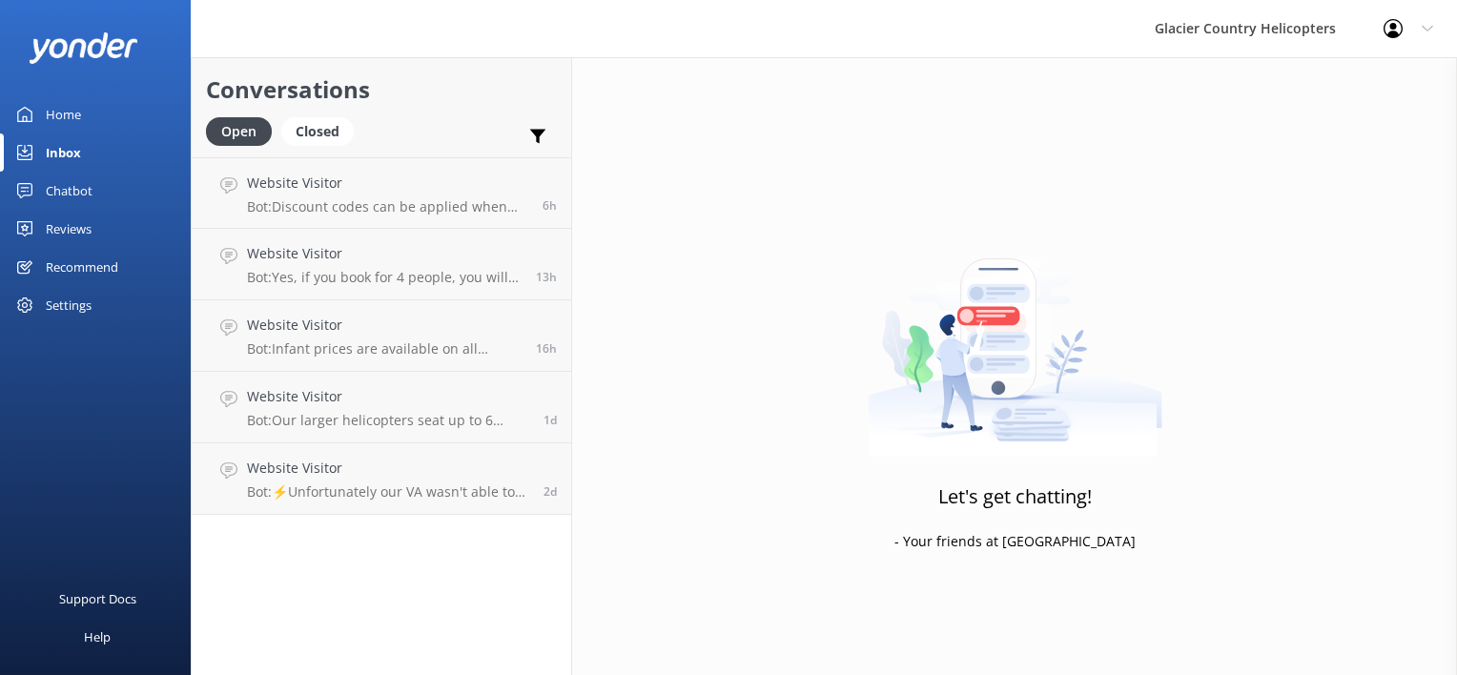
click at [76, 193] on div "Chatbot" at bounding box center [69, 191] width 47 height 38
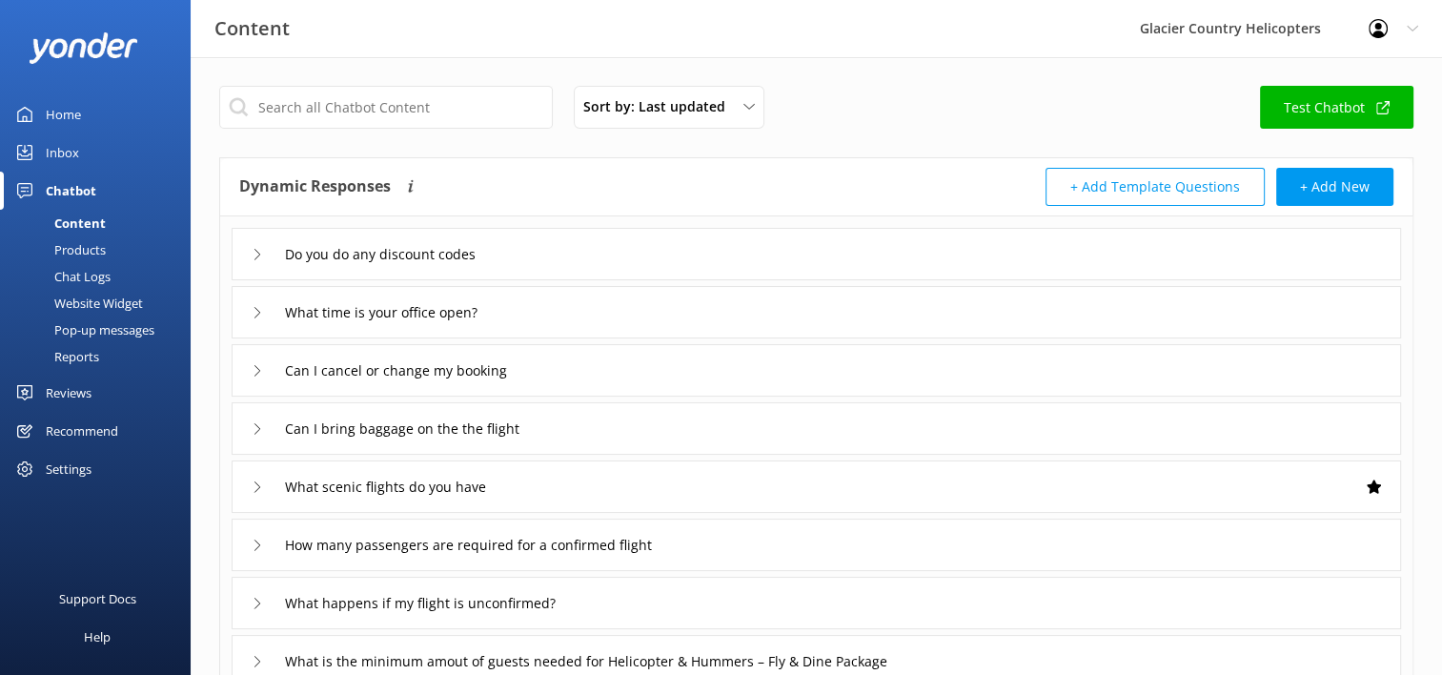
click at [77, 228] on div "Content" at bounding box center [58, 223] width 94 height 27
click at [65, 114] on div "Home" at bounding box center [63, 114] width 35 height 38
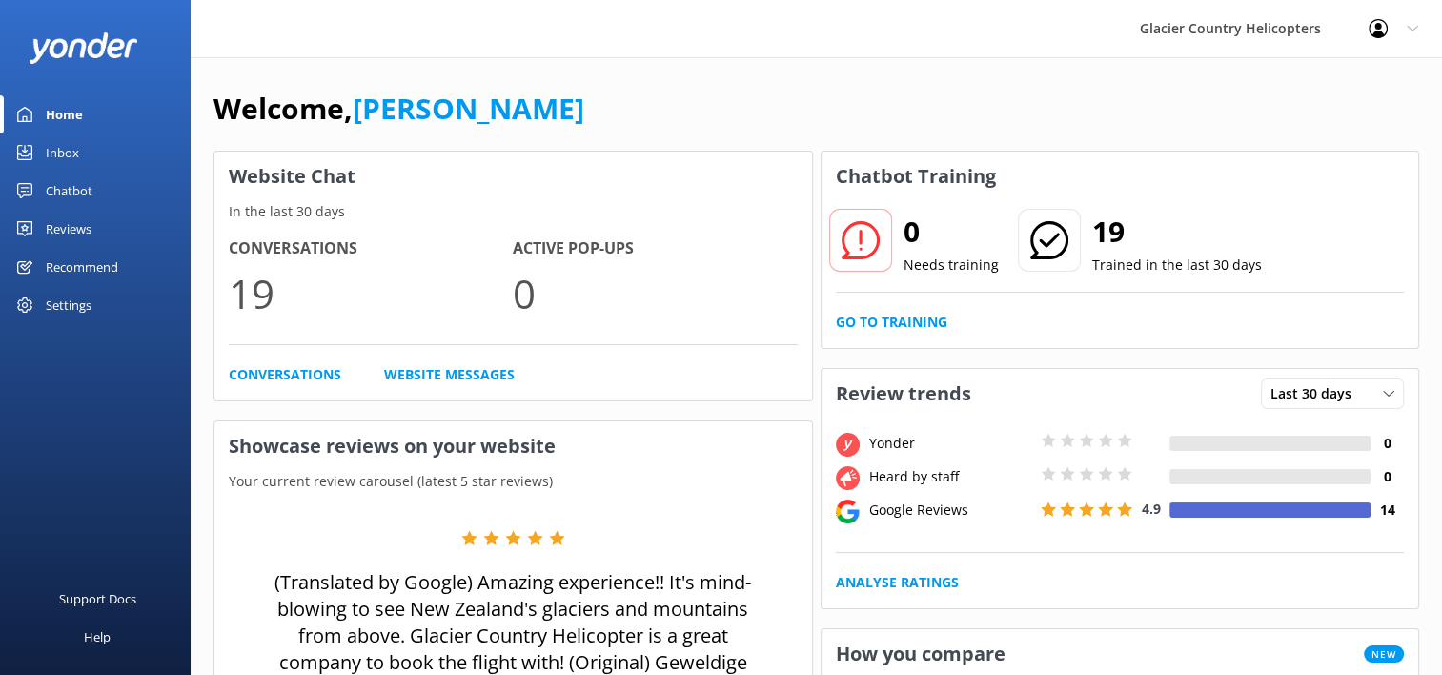
click at [63, 156] on div "Inbox" at bounding box center [62, 152] width 33 height 38
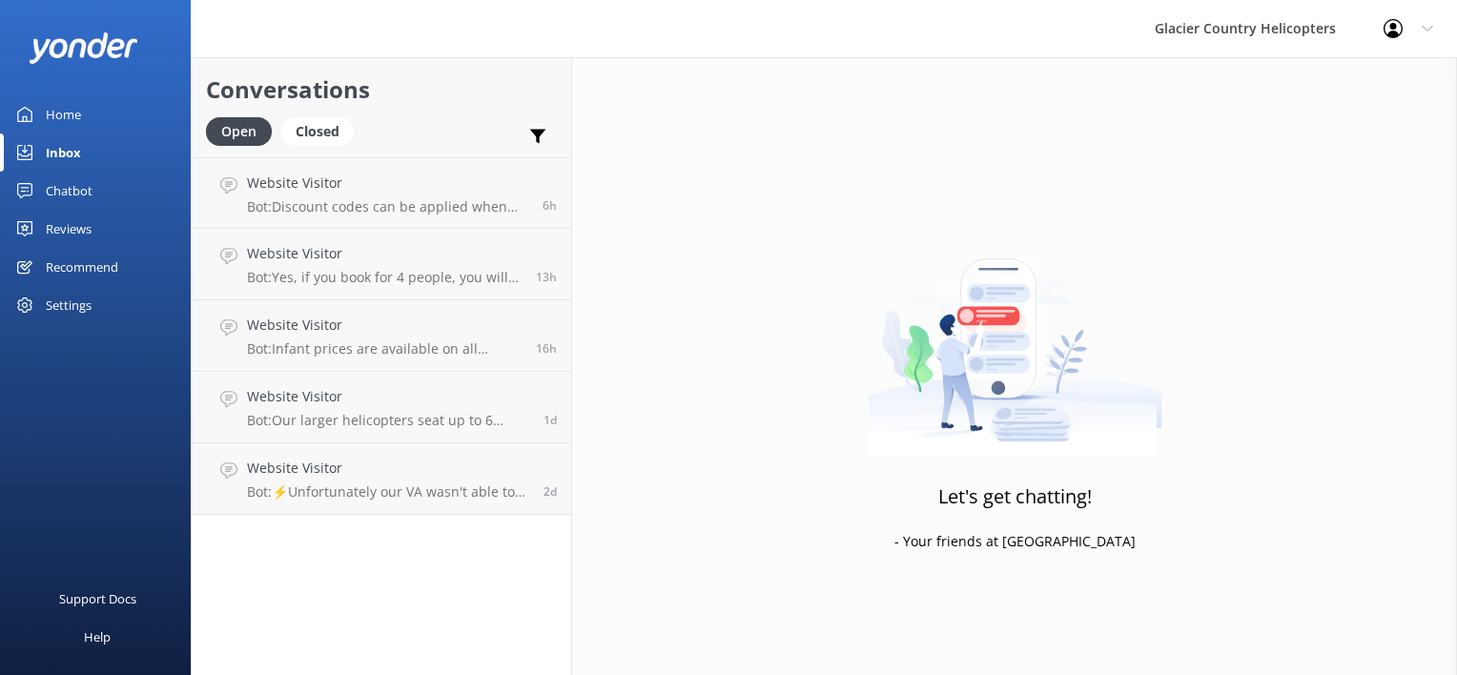
click at [66, 184] on div "Chatbot" at bounding box center [69, 191] width 47 height 38
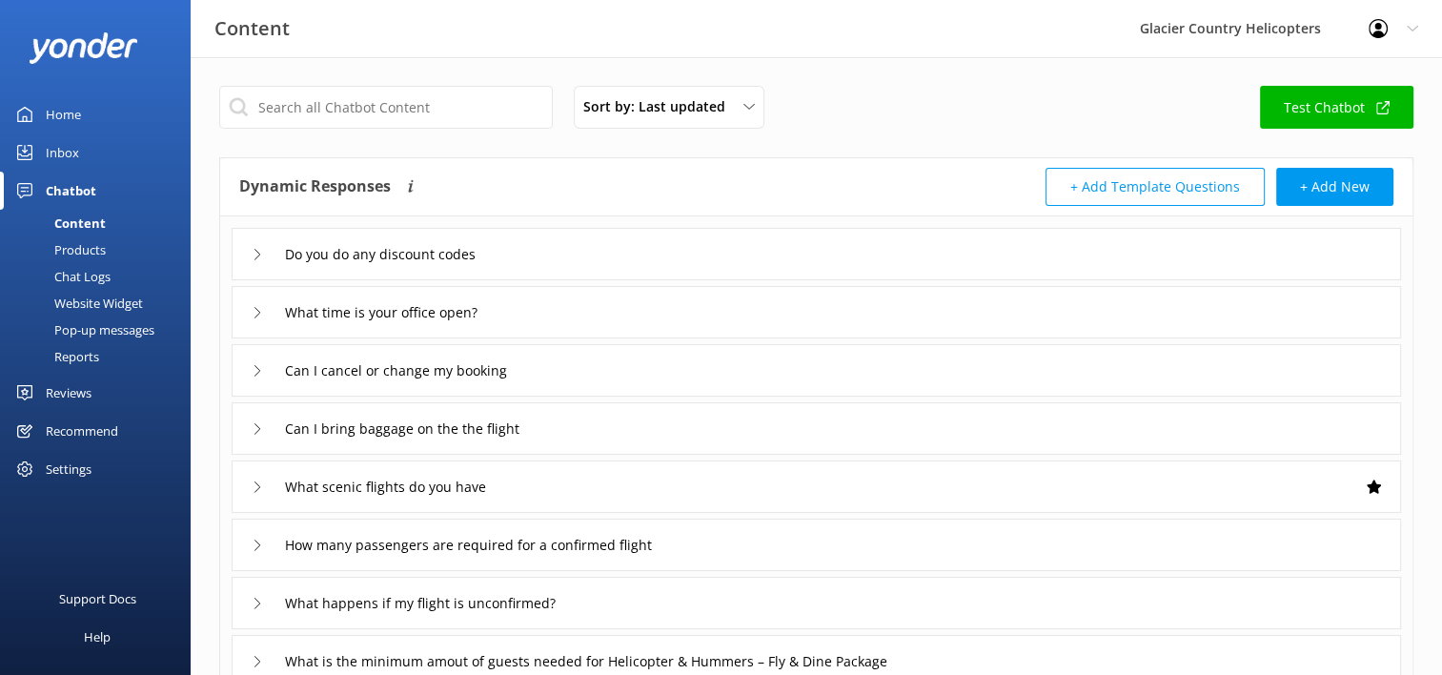
click at [76, 272] on div "Chat Logs" at bounding box center [60, 276] width 99 height 27
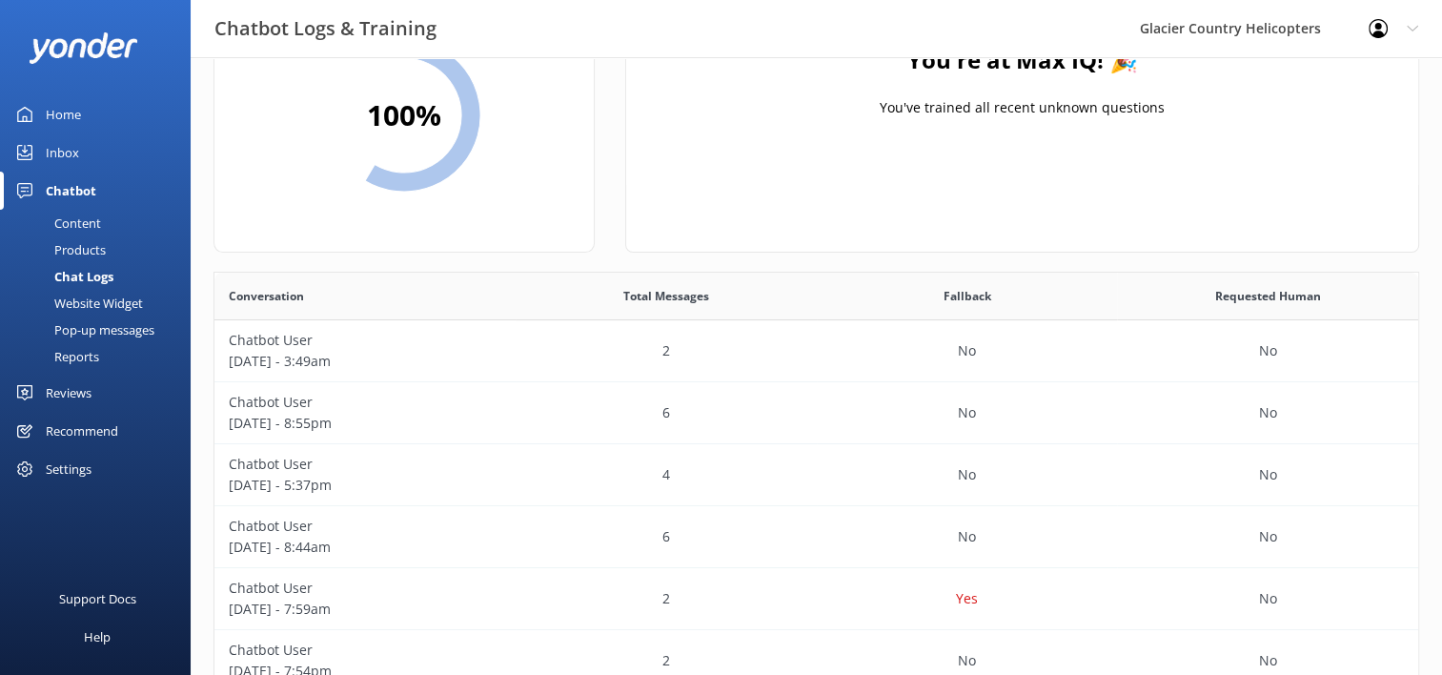
scroll to position [141, 0]
click at [281, 424] on p "[DATE] - 8:55pm" at bounding box center [365, 422] width 273 height 21
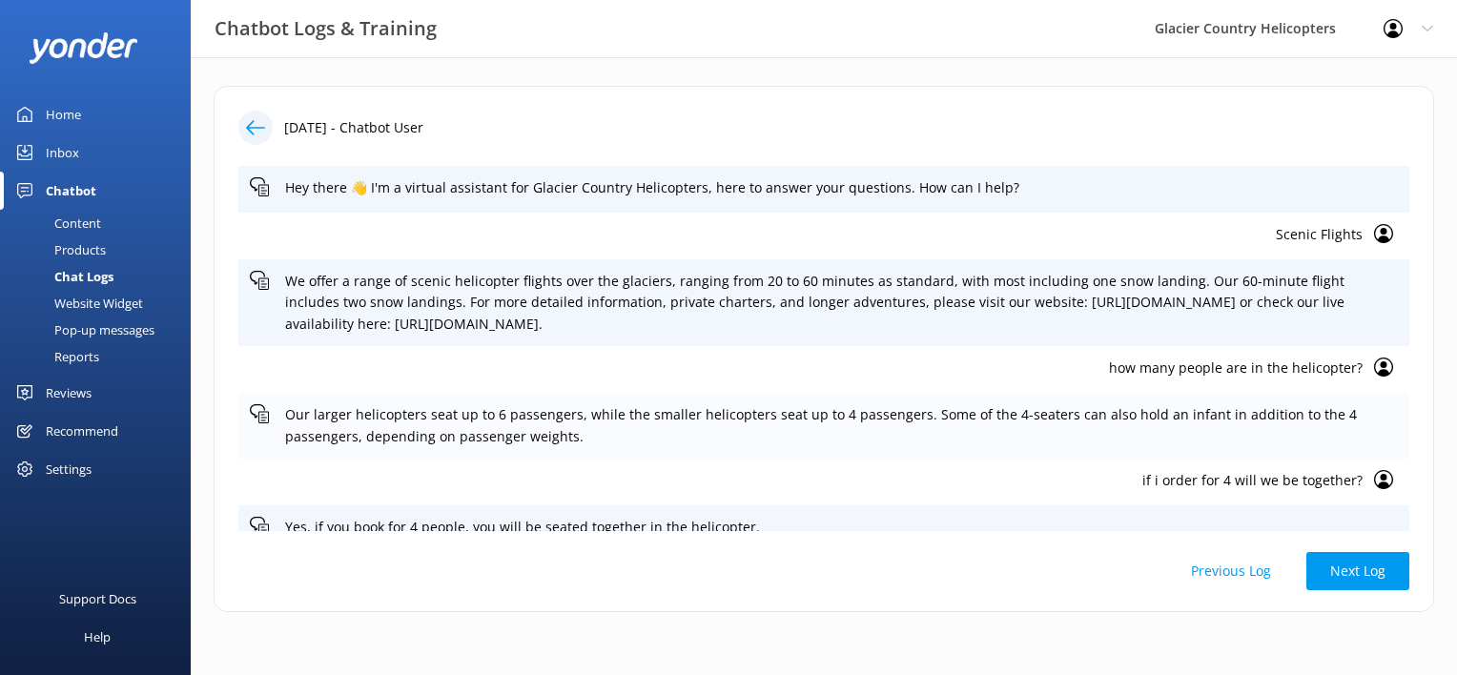
scroll to position [20, 0]
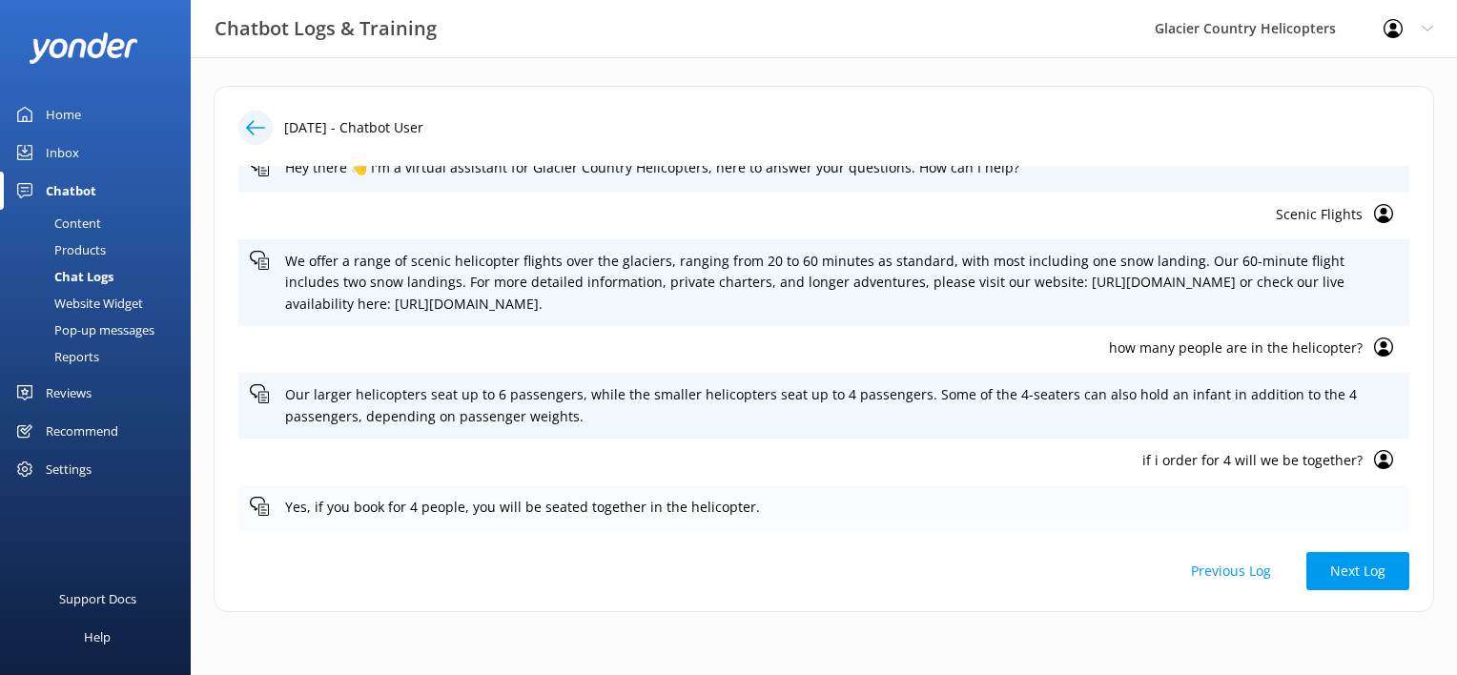
click at [271, 507] on div at bounding box center [262, 509] width 24 height 24
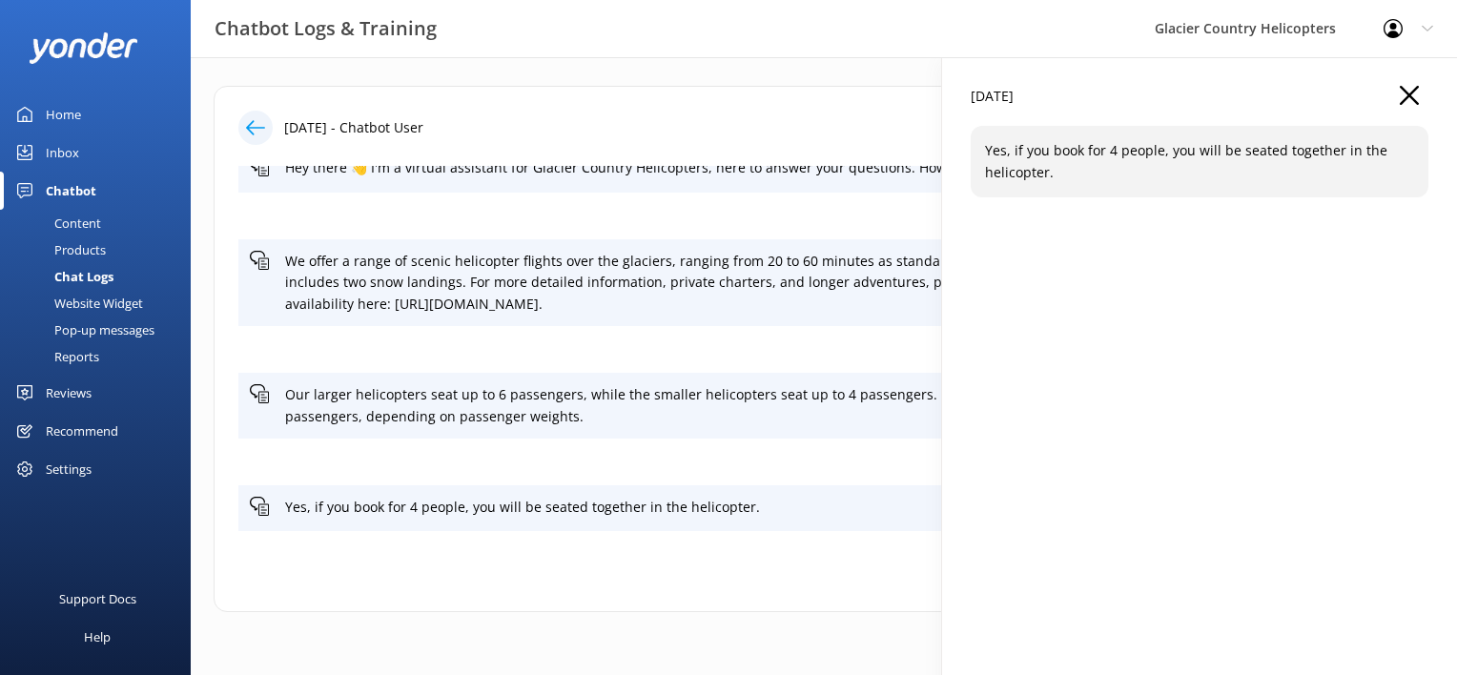
click at [1413, 97] on icon "button" at bounding box center [1408, 95] width 19 height 19
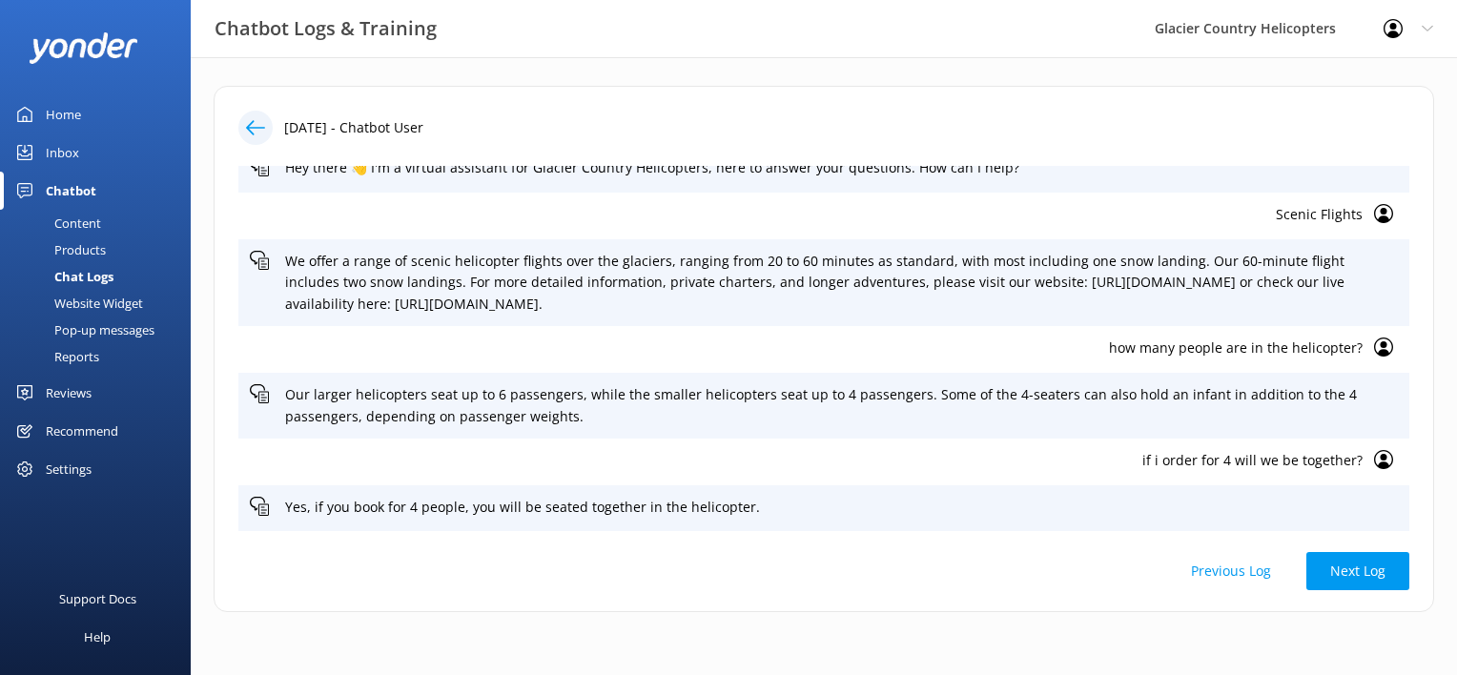
click at [83, 221] on div "Content" at bounding box center [56, 223] width 90 height 27
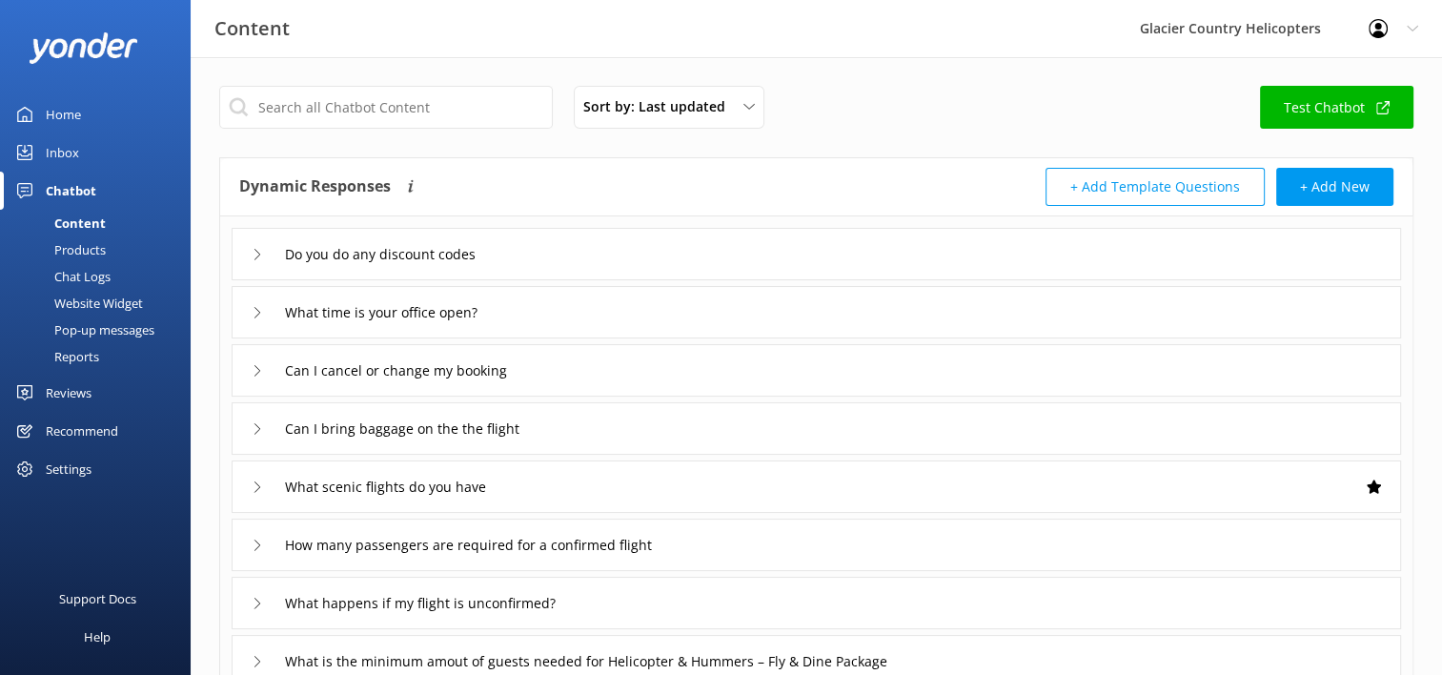
click at [72, 160] on div "Inbox" at bounding box center [62, 152] width 33 height 38
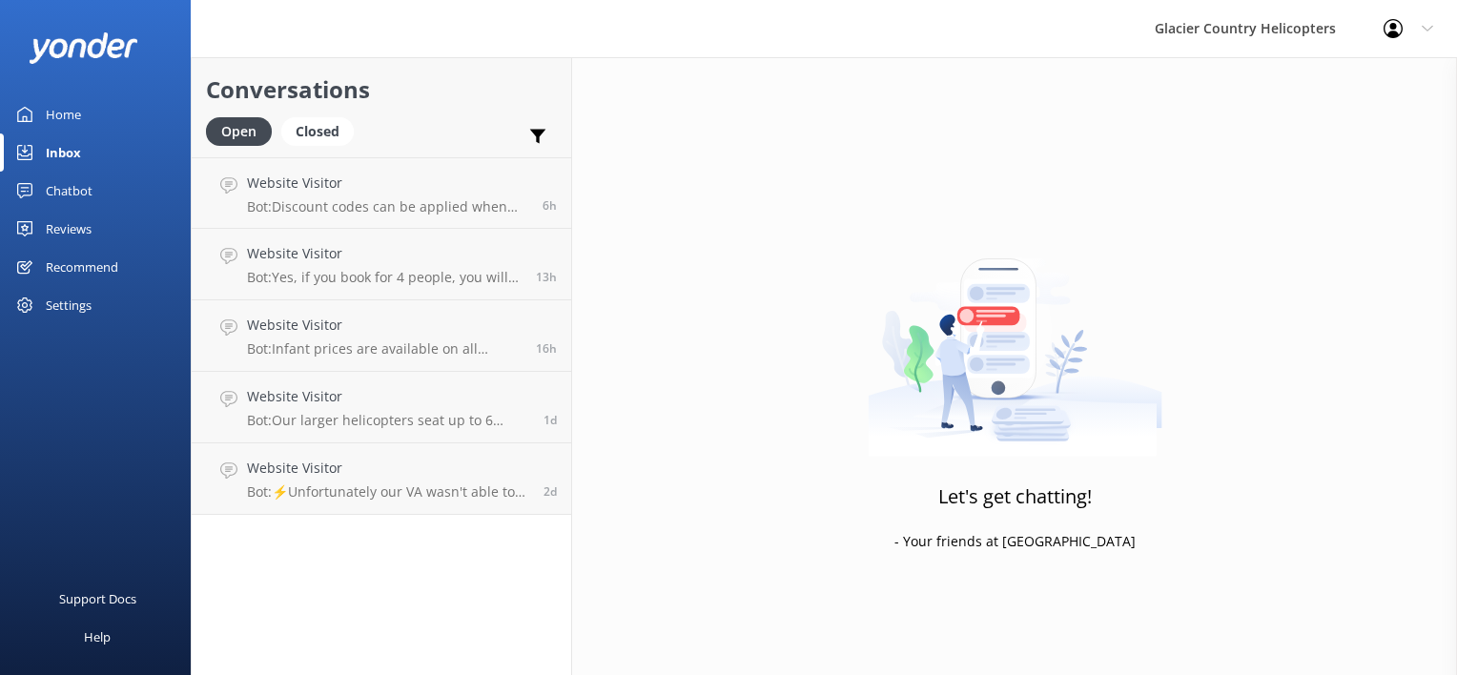
click at [55, 199] on div "Chatbot" at bounding box center [69, 191] width 47 height 38
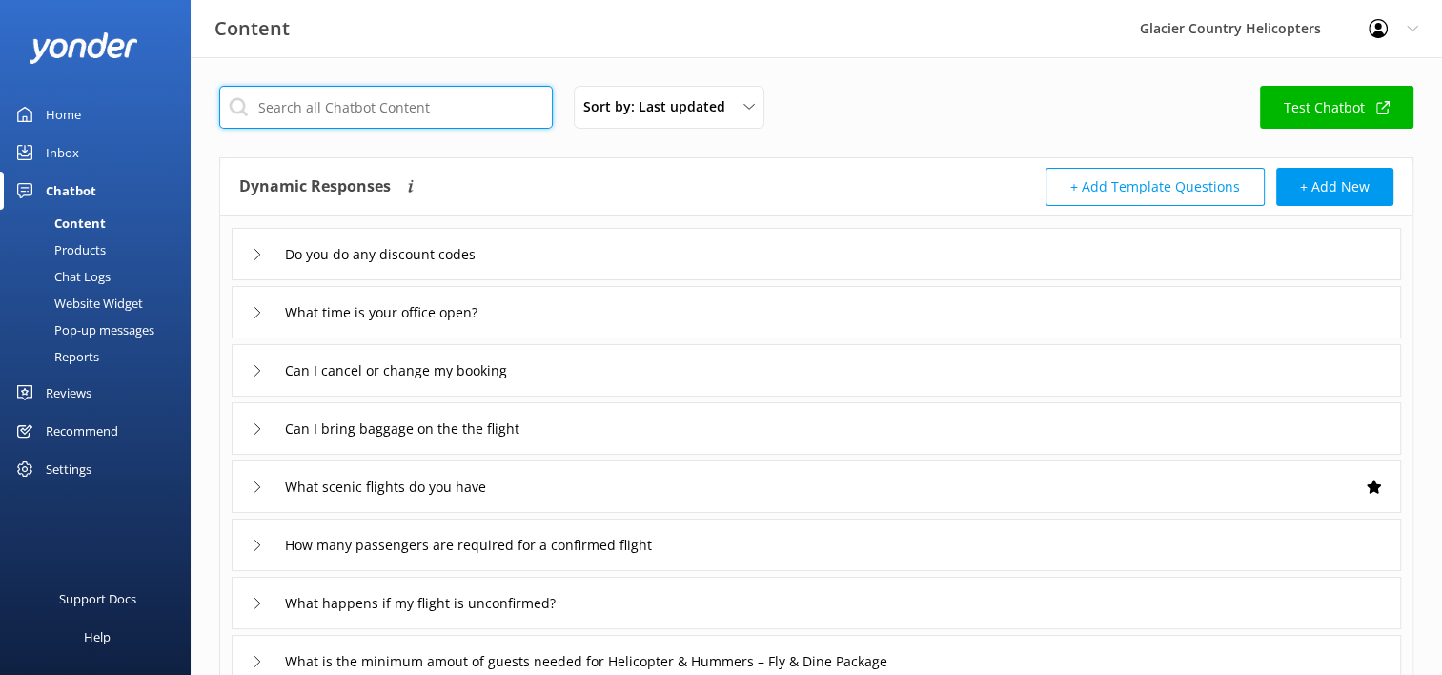
click at [326, 108] on input "text" at bounding box center [386, 107] width 334 height 43
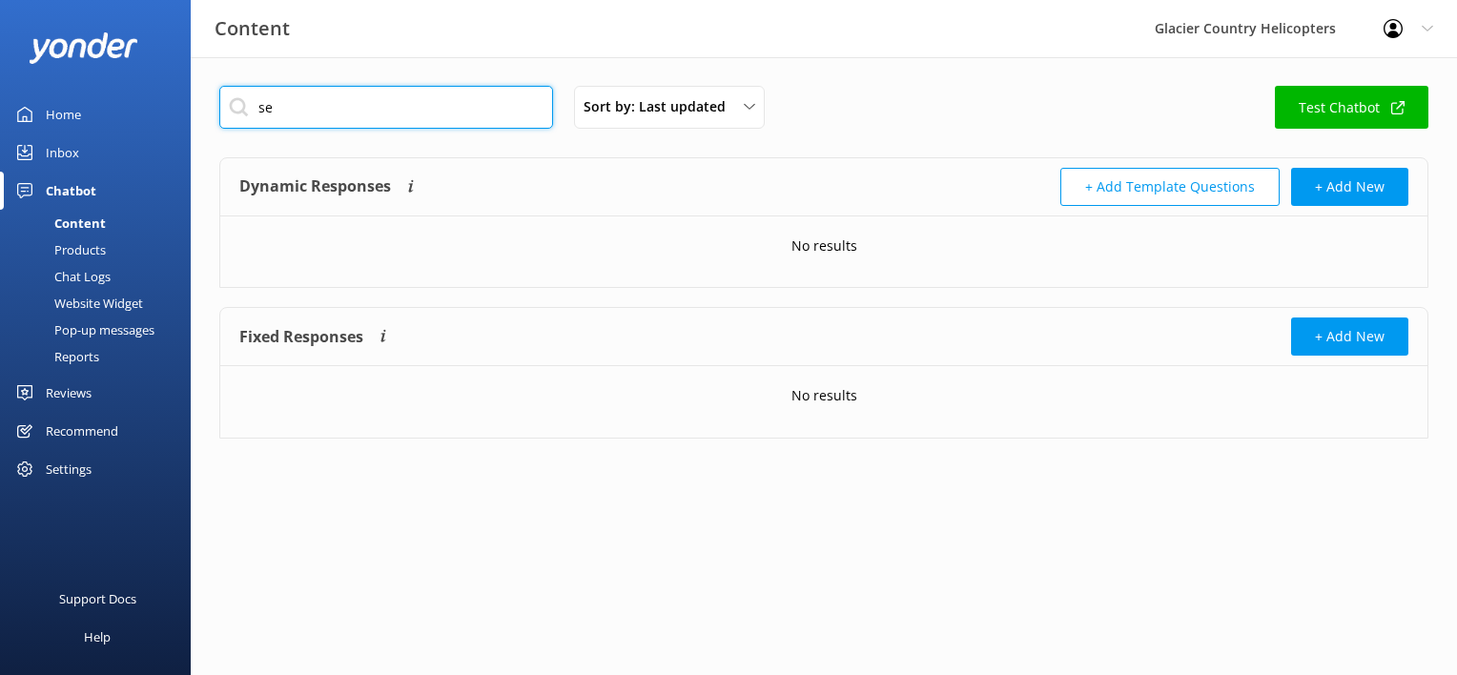
type input "s"
drag, startPoint x: 338, startPoint y: 122, endPoint x: 186, endPoint y: 122, distance: 152.5
click at [186, 122] on div "Content Glacier Country Helicopters Profile Settings Logout Home Inbox Chatbot …" at bounding box center [728, 276] width 1457 height 439
type input "h"
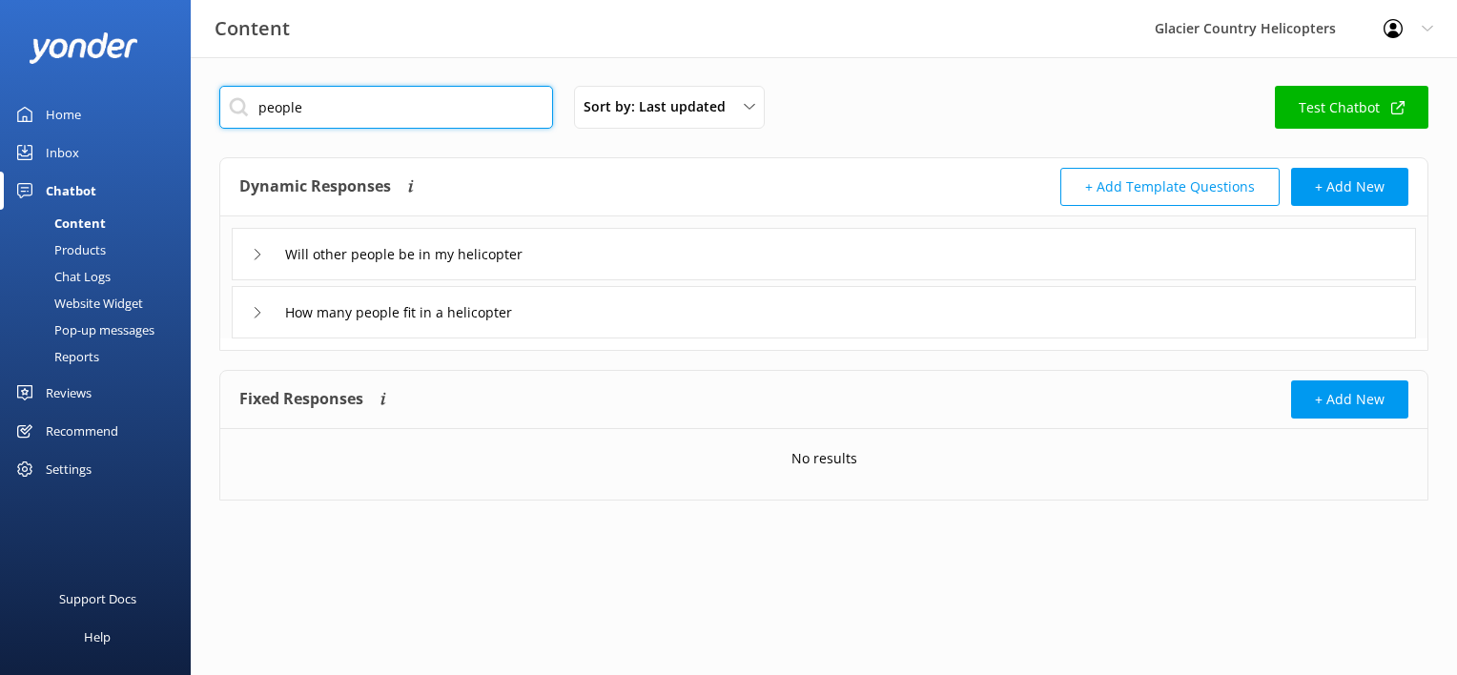
type input "people"
click at [264, 266] on div "Will other people be in my helicopter" at bounding box center [404, 253] width 305 height 31
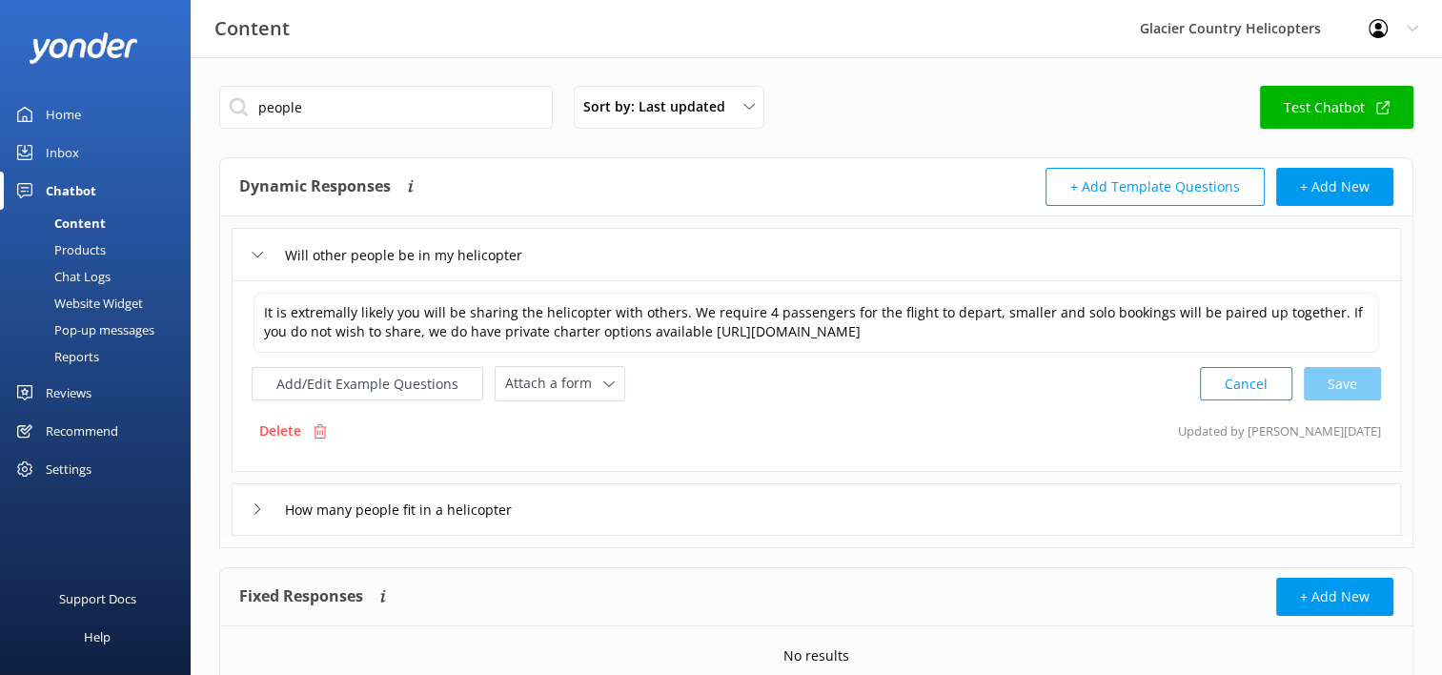
click at [262, 518] on div "How many people fit in a helicopter" at bounding box center [397, 509] width 290 height 31
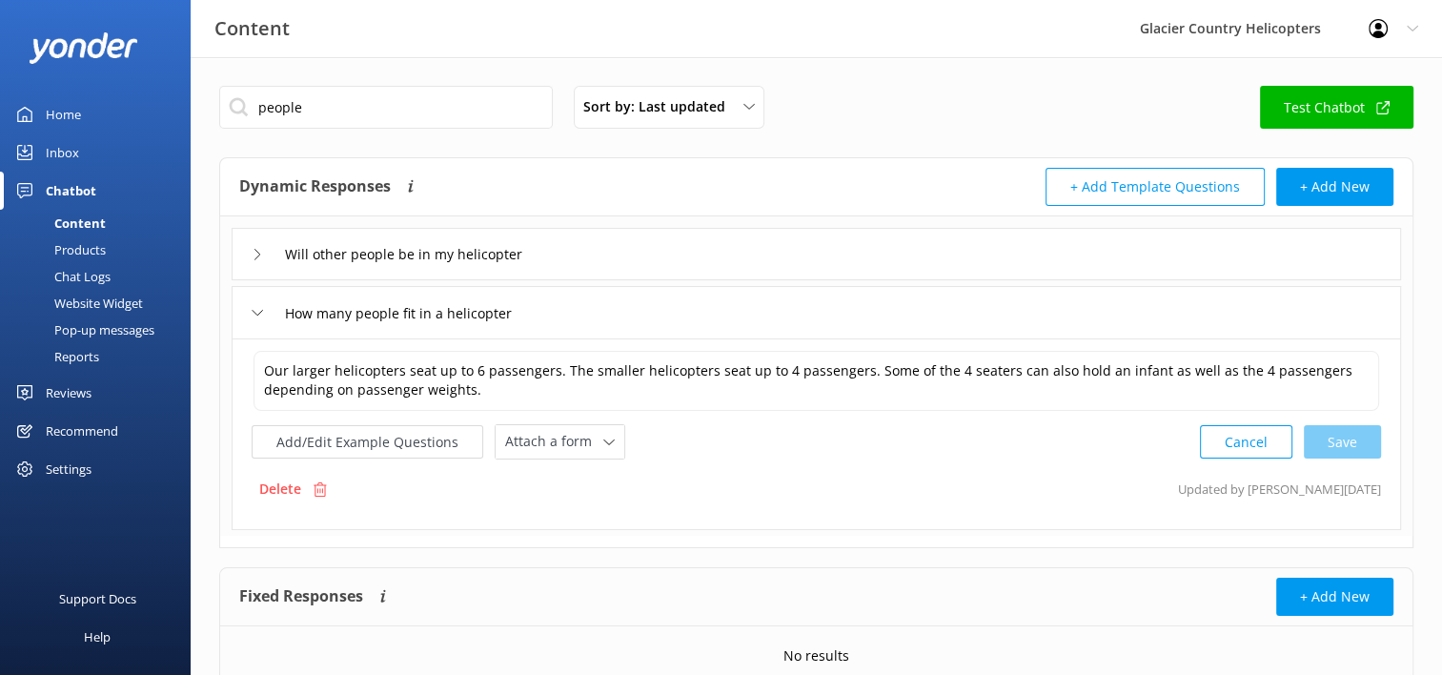
click at [76, 283] on div "Chat Logs" at bounding box center [60, 276] width 99 height 27
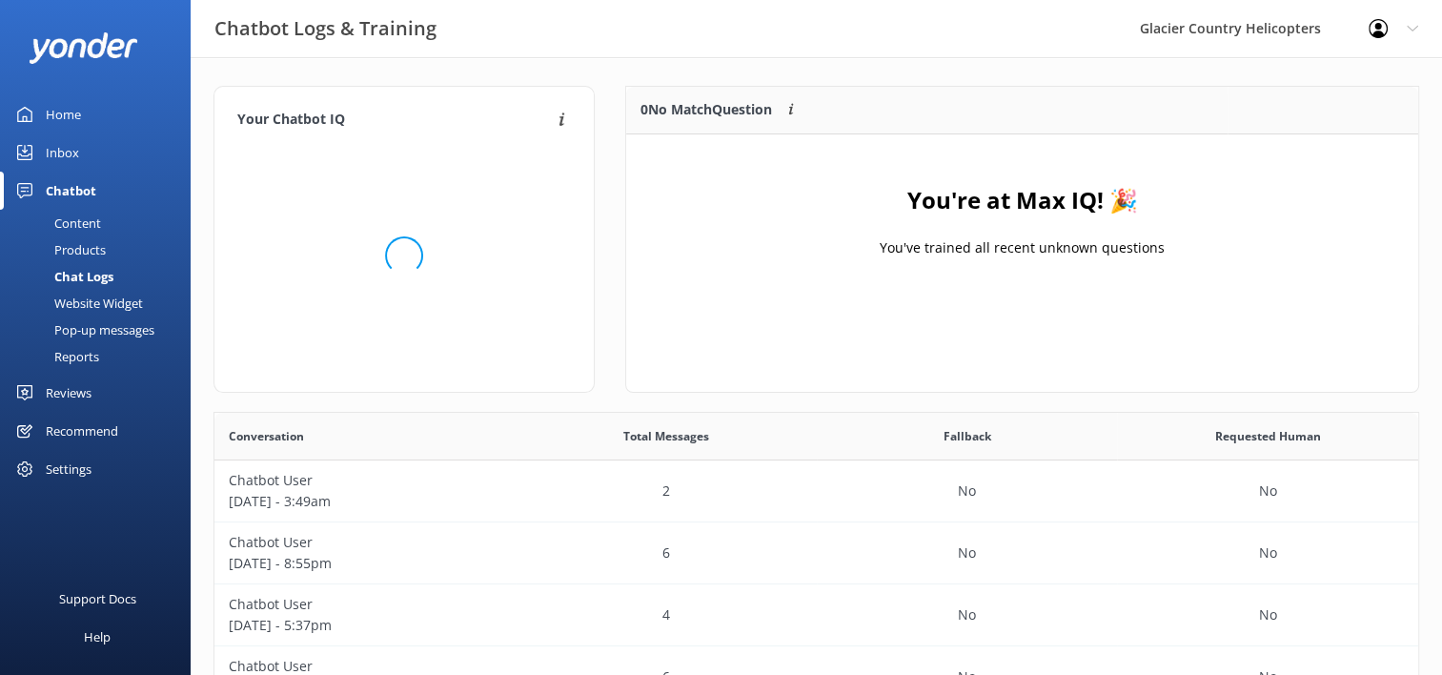
scroll to position [15, 15]
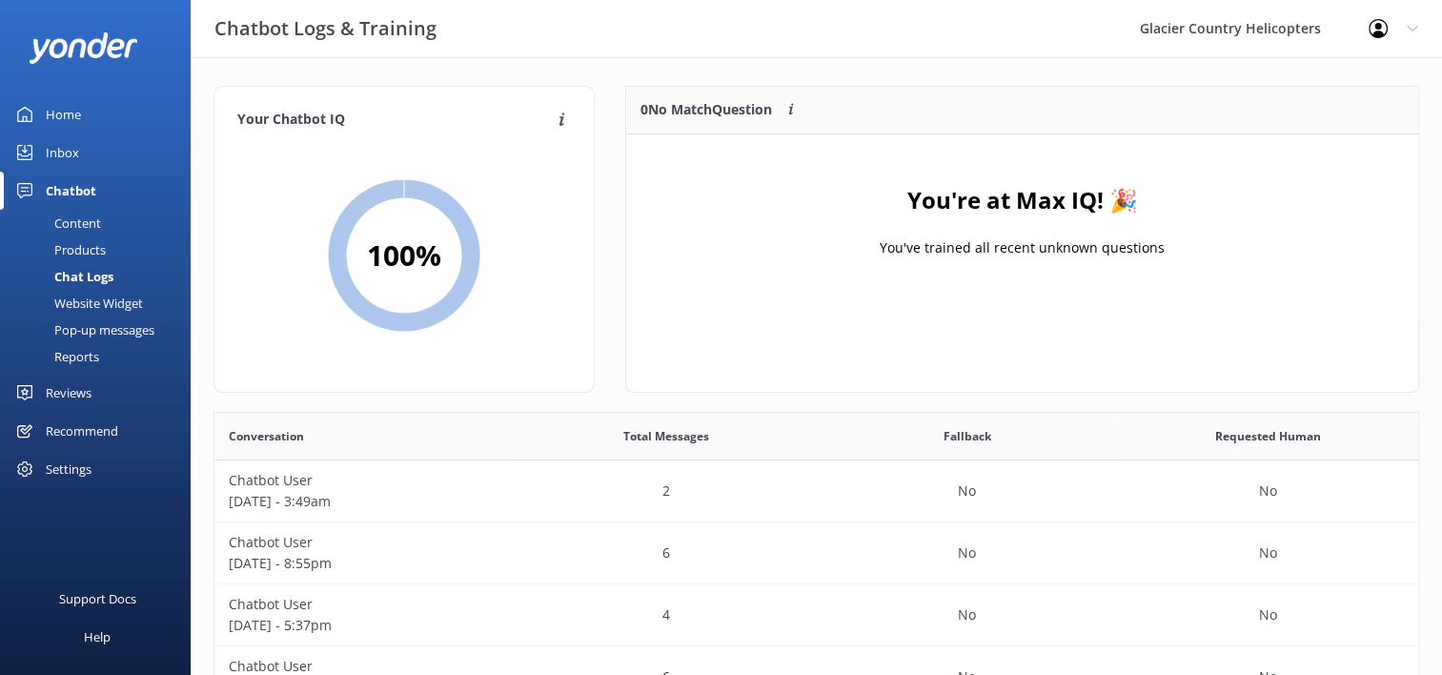
click at [81, 223] on div "Content" at bounding box center [56, 223] width 90 height 27
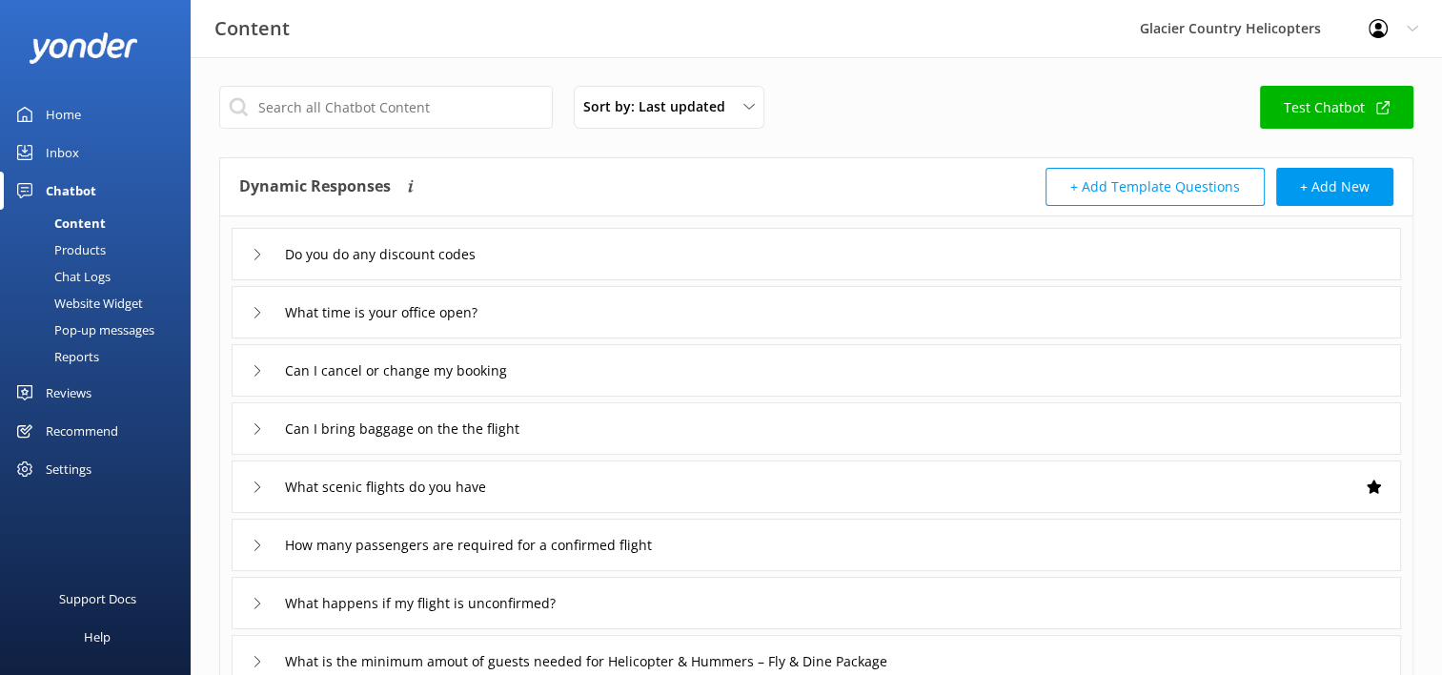
click at [61, 153] on div "Inbox" at bounding box center [62, 152] width 33 height 38
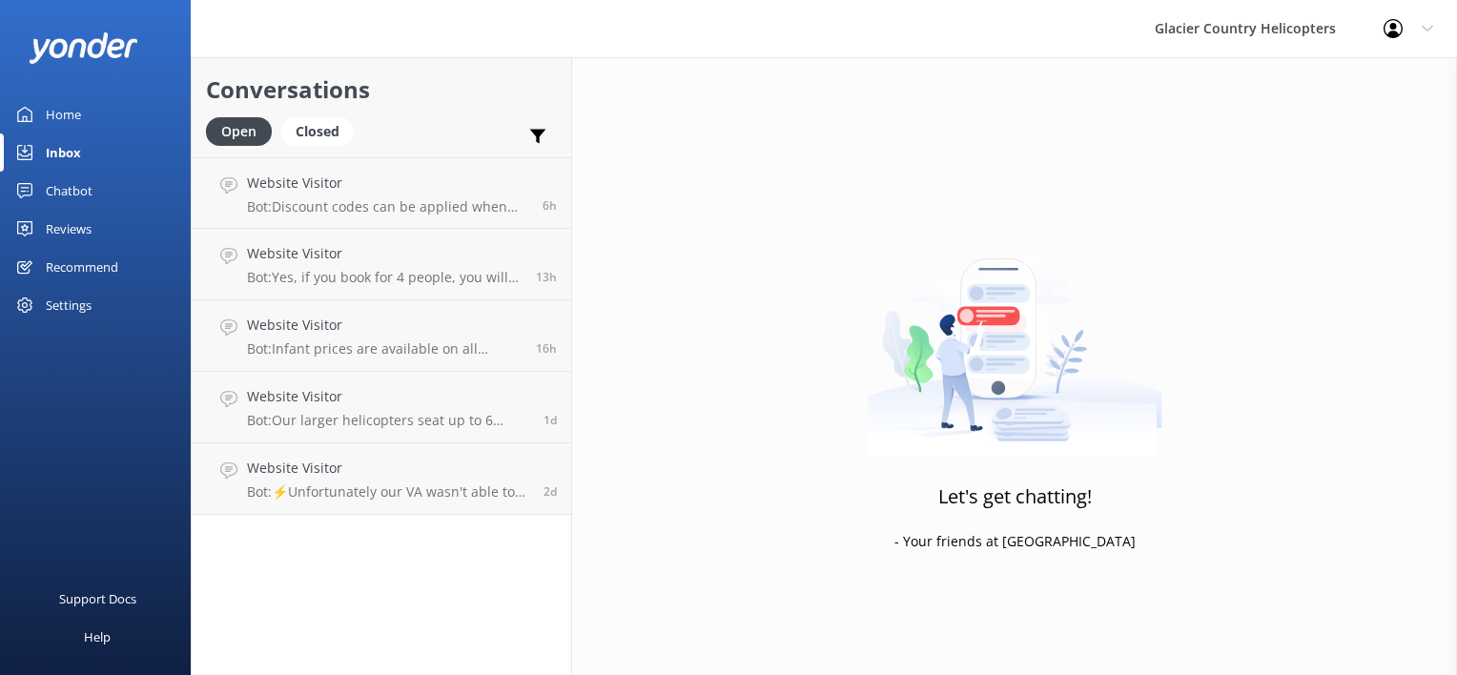
click at [63, 130] on div "Home" at bounding box center [63, 114] width 35 height 38
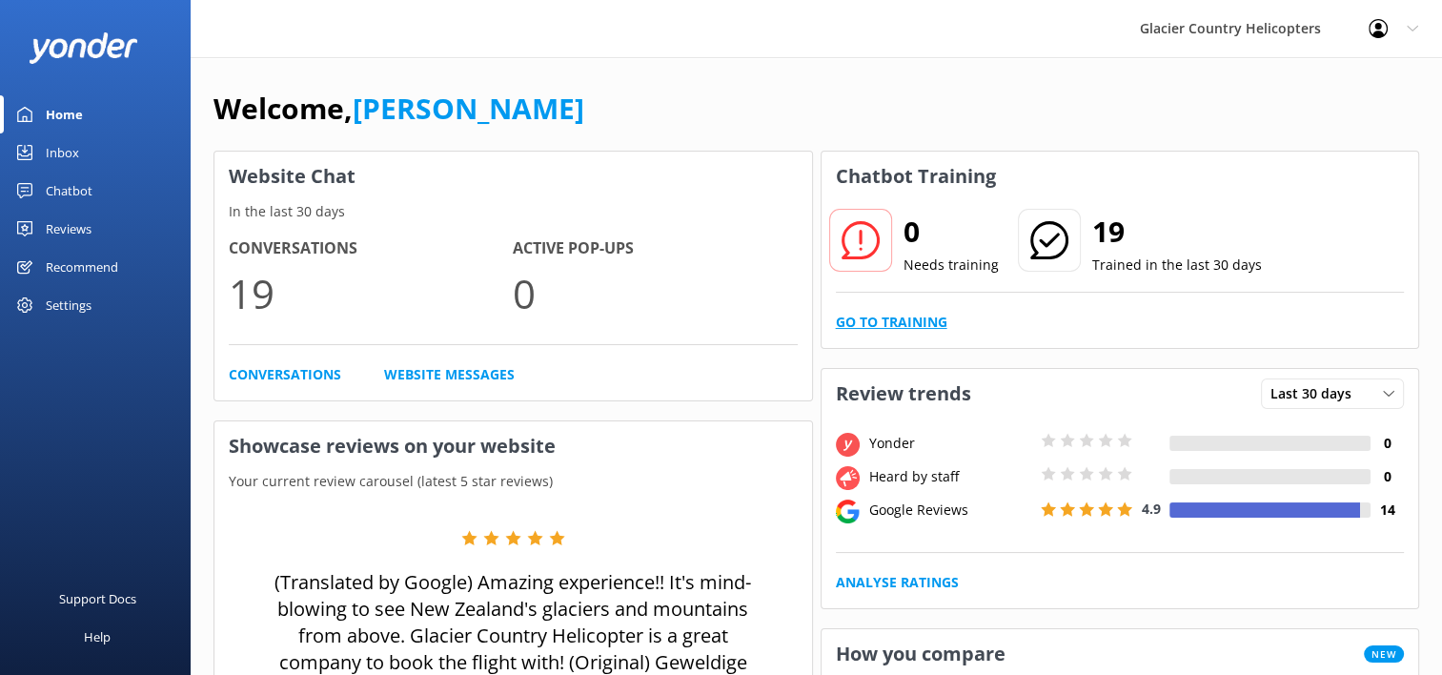
click at [900, 324] on link "Go to Training" at bounding box center [892, 322] width 112 height 21
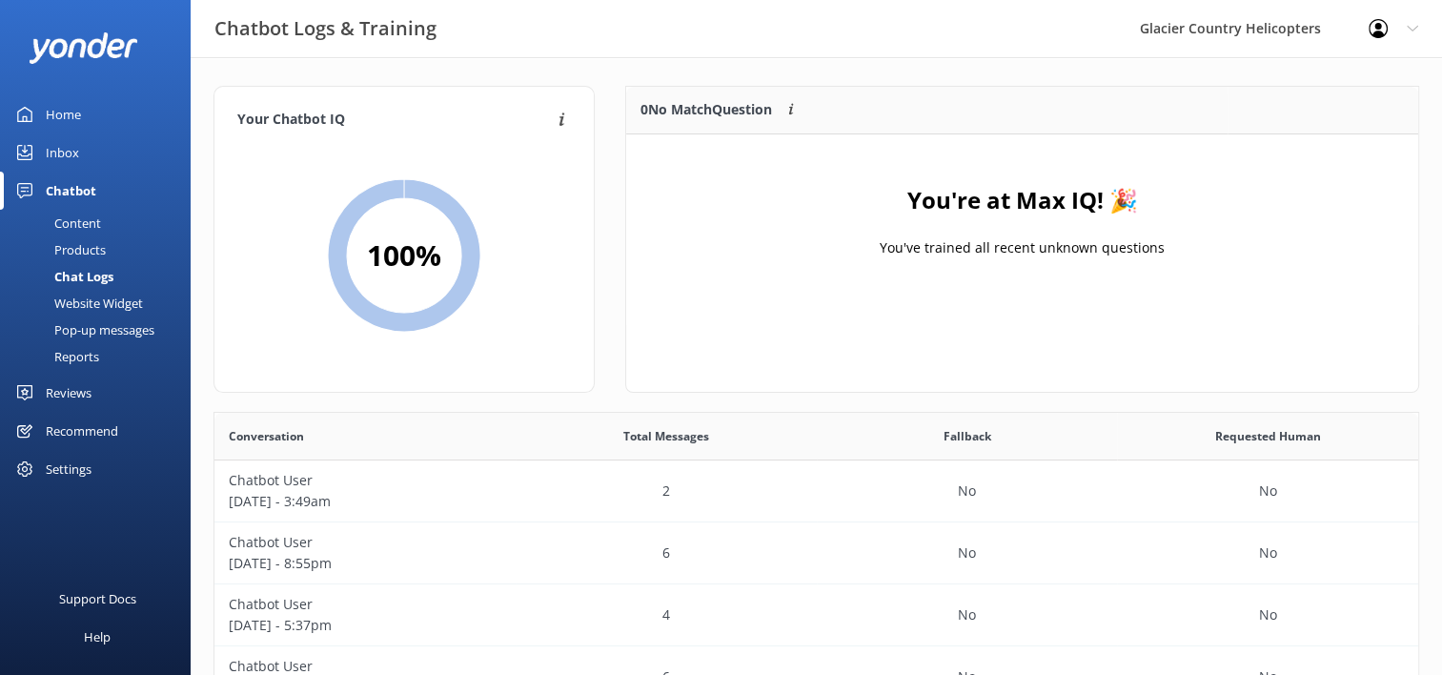
scroll to position [128, 0]
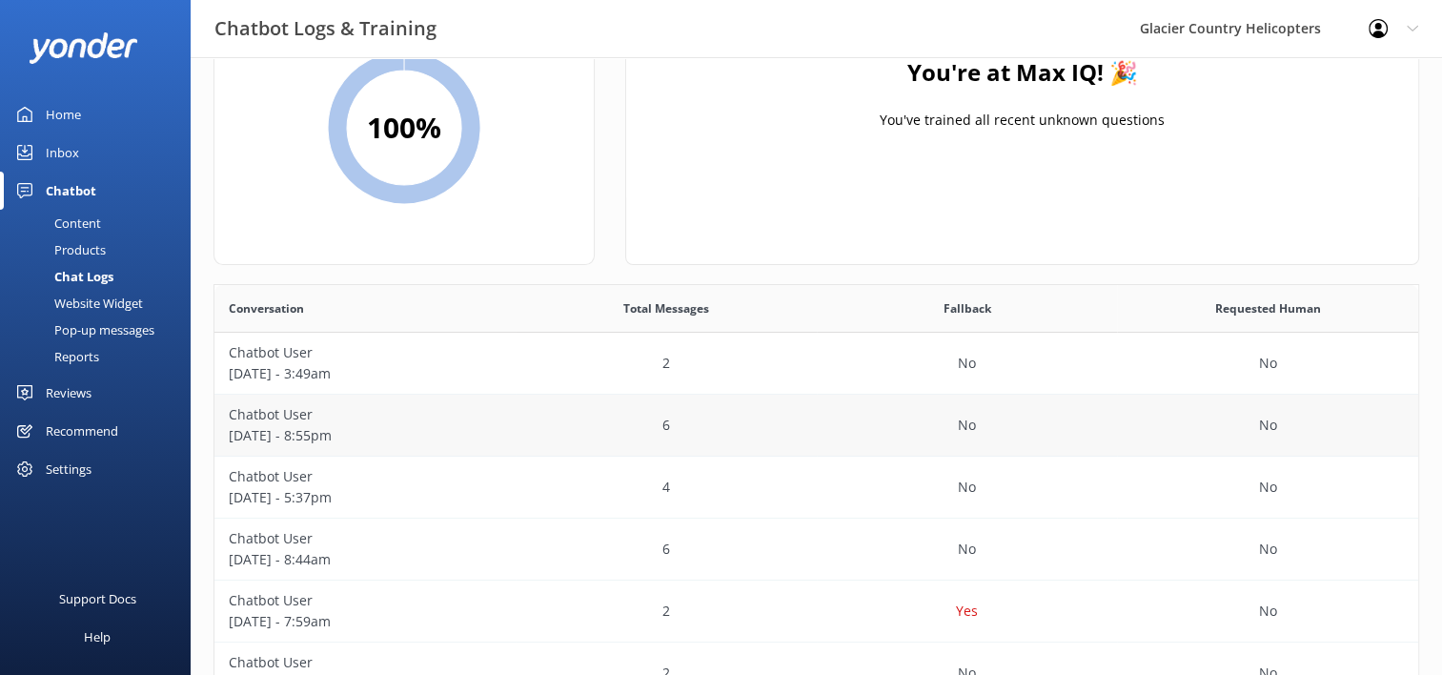
click at [305, 431] on p "[DATE] - 8:55pm" at bounding box center [365, 435] width 273 height 21
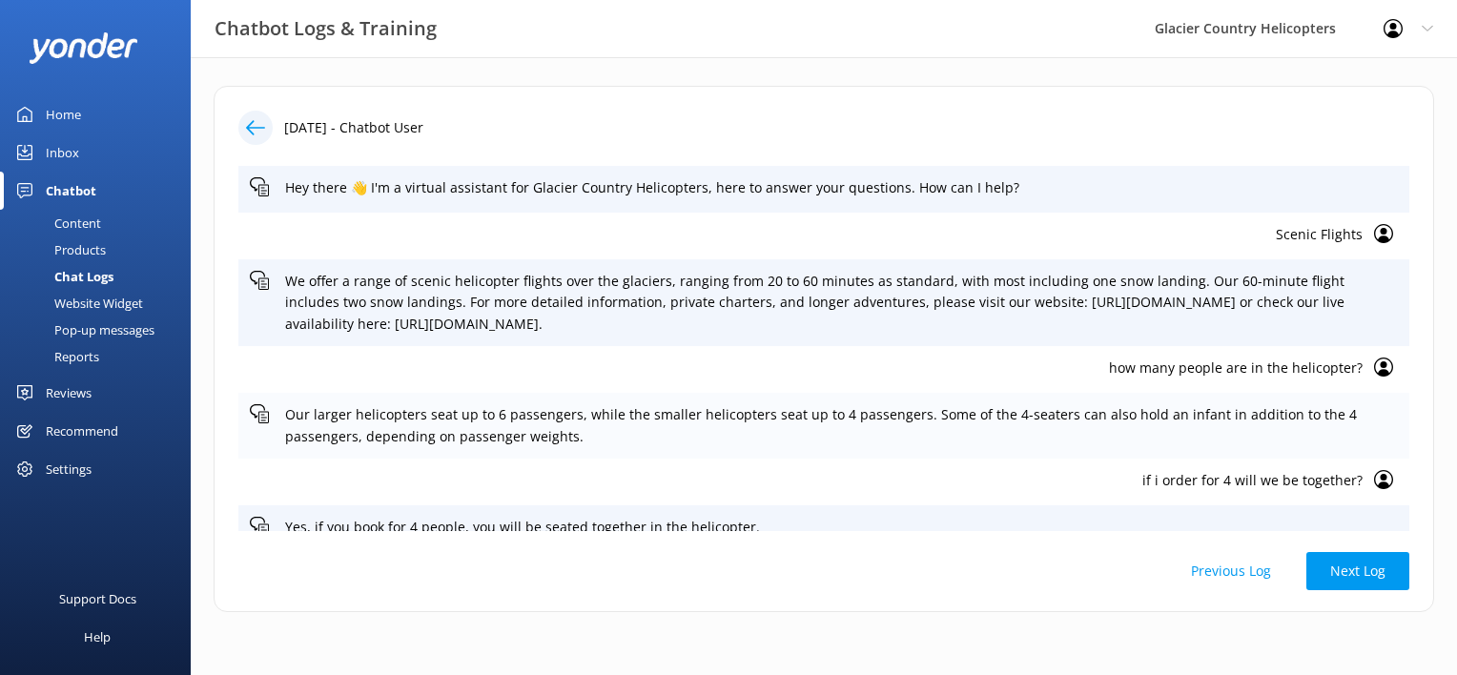
scroll to position [20, 0]
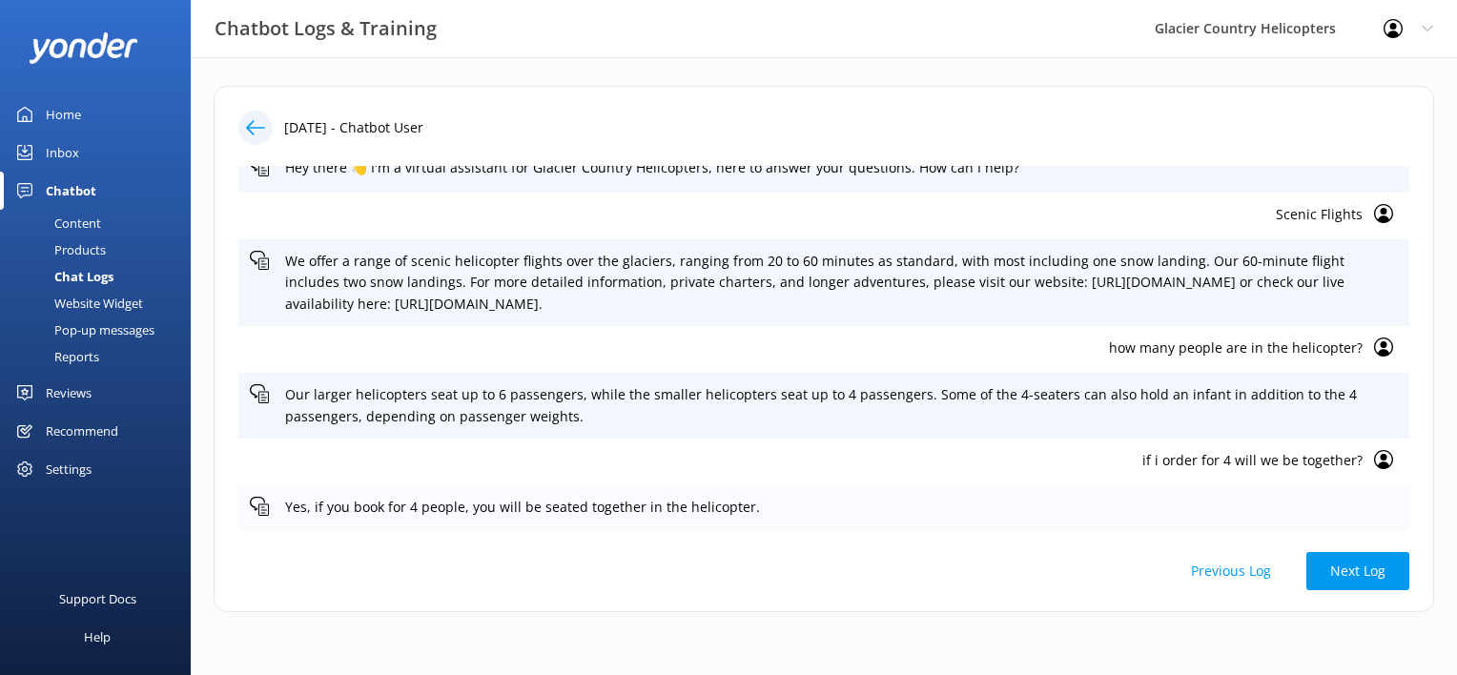
click at [273, 500] on div at bounding box center [262, 509] width 24 height 24
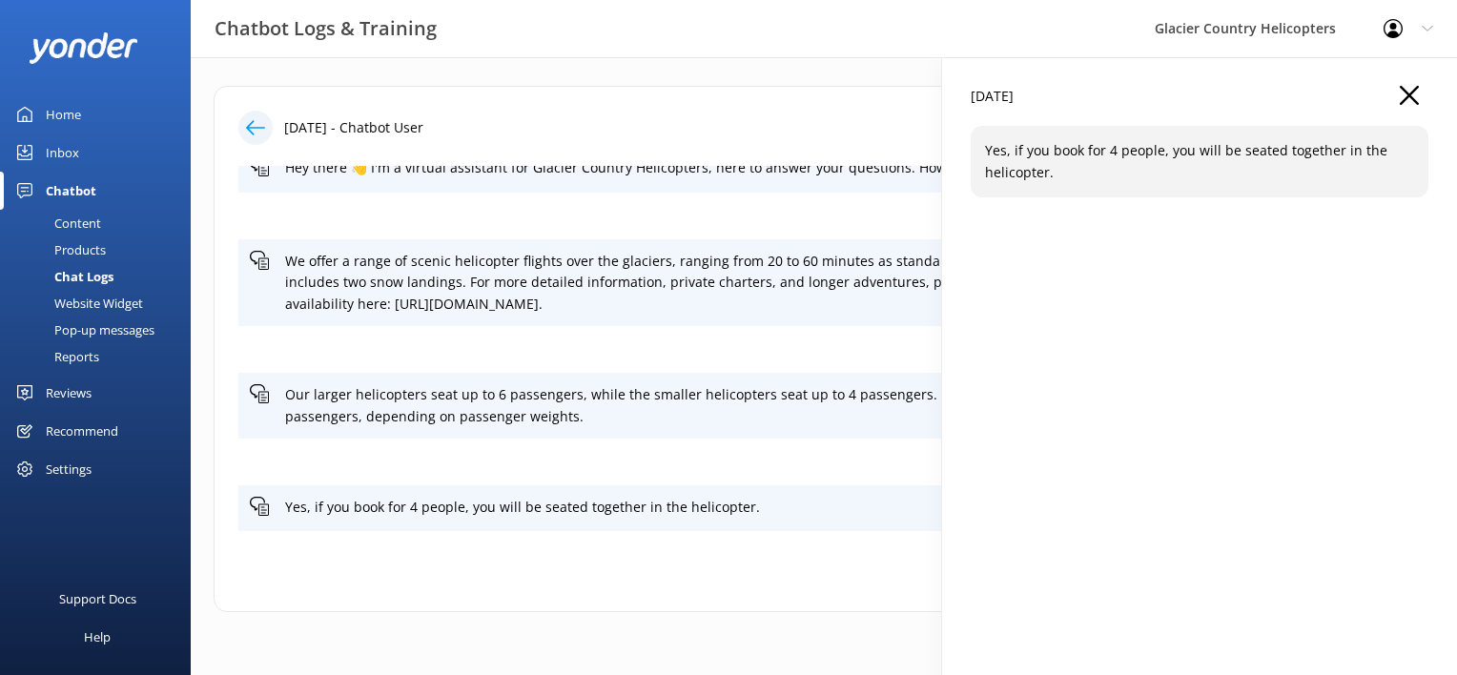
click at [1049, 172] on p "Yes, if you book for 4 people, you will be seated together in the helicopter." at bounding box center [1199, 161] width 429 height 43
click at [1055, 175] on p "Yes, if you book for 4 people, you will be seated together in the helicopter." at bounding box center [1199, 161] width 429 height 43
drag, startPoint x: 1055, startPoint y: 175, endPoint x: 1445, endPoint y: 101, distance: 396.9
click at [1445, 101] on div "[DATE] Yes, if you book for 4 people, you will be seated together in the helico…" at bounding box center [1199, 394] width 515 height 675
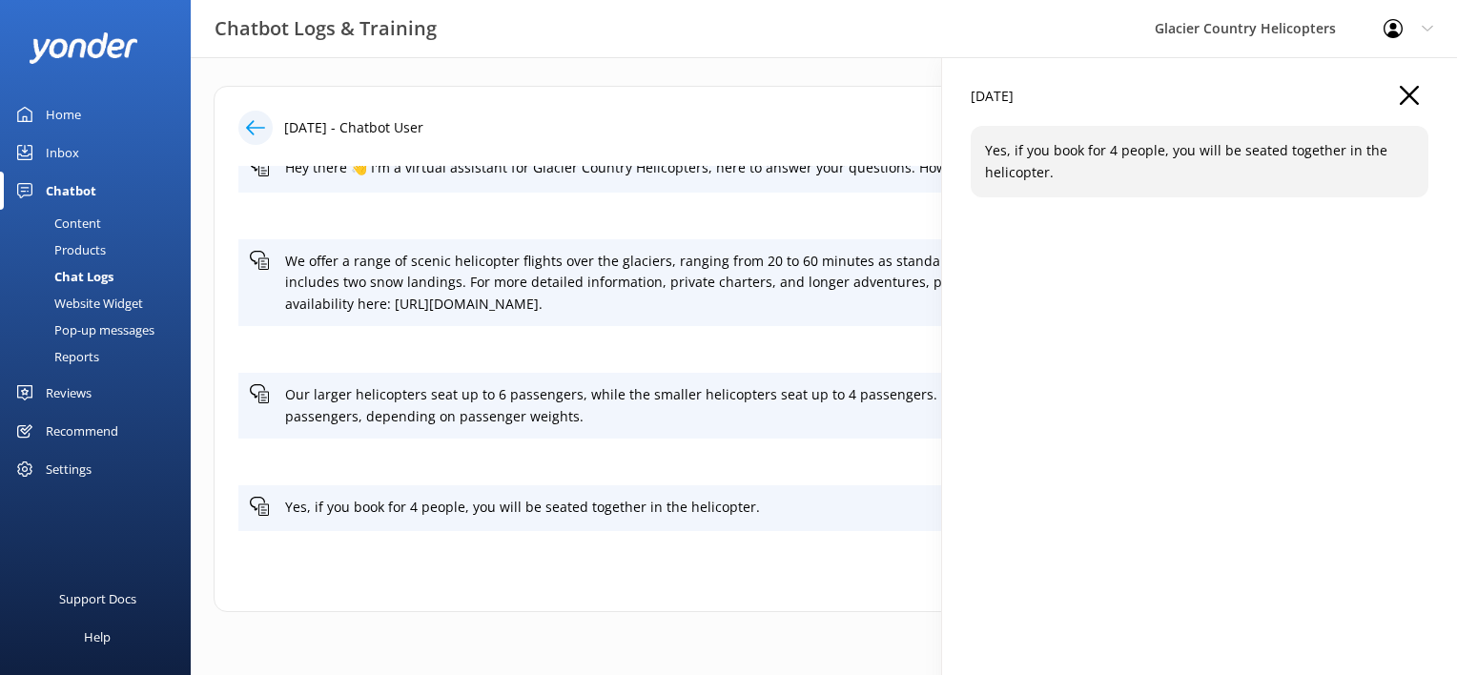
click at [1419, 98] on div "[DATE]" at bounding box center [1199, 106] width 458 height 40
click at [1410, 107] on div "[DATE]" at bounding box center [1199, 106] width 458 height 40
click at [1389, 84] on div "[DATE] Yes, if you book for 4 people, you will be seated together in the helico…" at bounding box center [1199, 394] width 515 height 675
click at [1427, 97] on div "[DATE]" at bounding box center [1199, 106] width 458 height 40
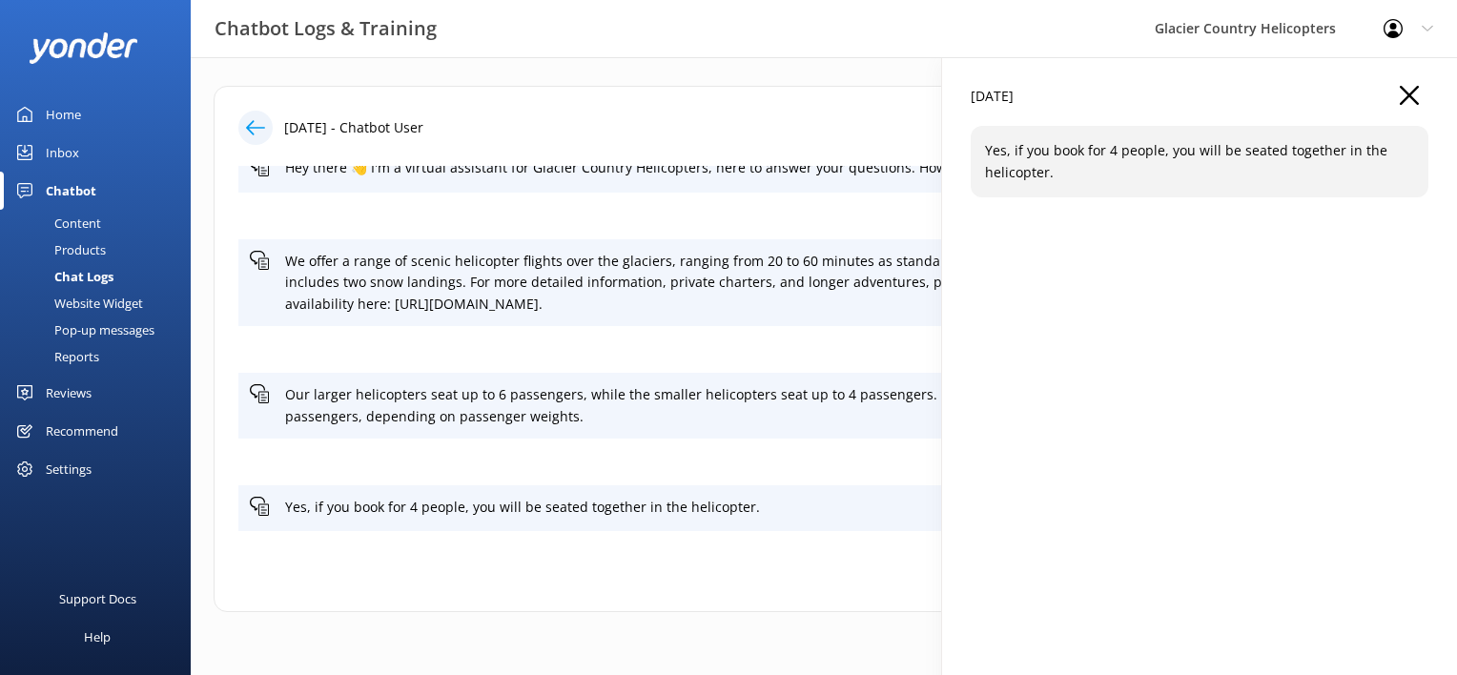
click at [592, 133] on div "14th Sep 2025 - Chatbot User" at bounding box center [823, 128] width 1171 height 34
click at [1423, 92] on div "[DATE]" at bounding box center [1199, 106] width 458 height 40
drag, startPoint x: 1423, startPoint y: 92, endPoint x: 990, endPoint y: 61, distance: 433.9
click at [990, 61] on div "[DATE] Yes, if you book for 4 people, you will be seated together in the helico…" at bounding box center [1199, 394] width 515 height 675
click at [1209, 167] on p "Yes, if you book for 4 people, you will be seated together in the helicopter." at bounding box center [1199, 161] width 429 height 43
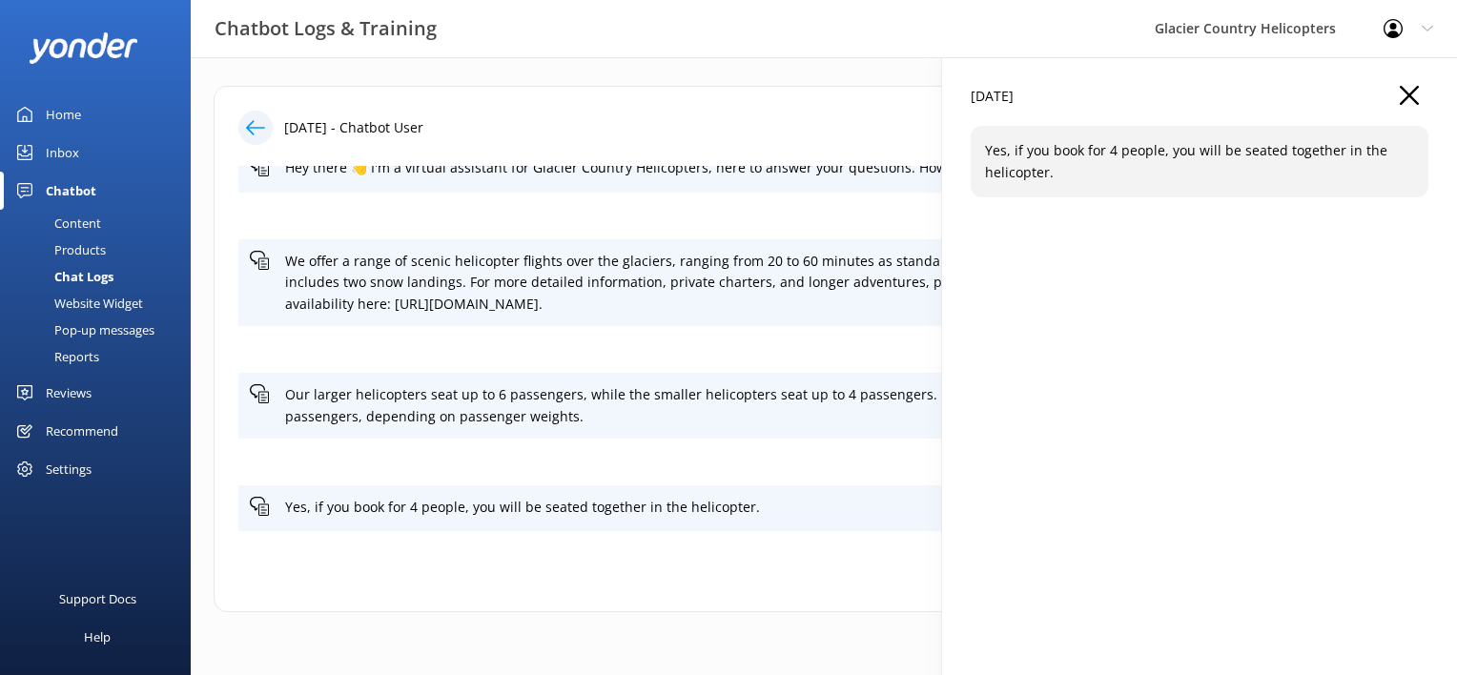
click at [1426, 98] on div "[DATE]" at bounding box center [1199, 106] width 458 height 40
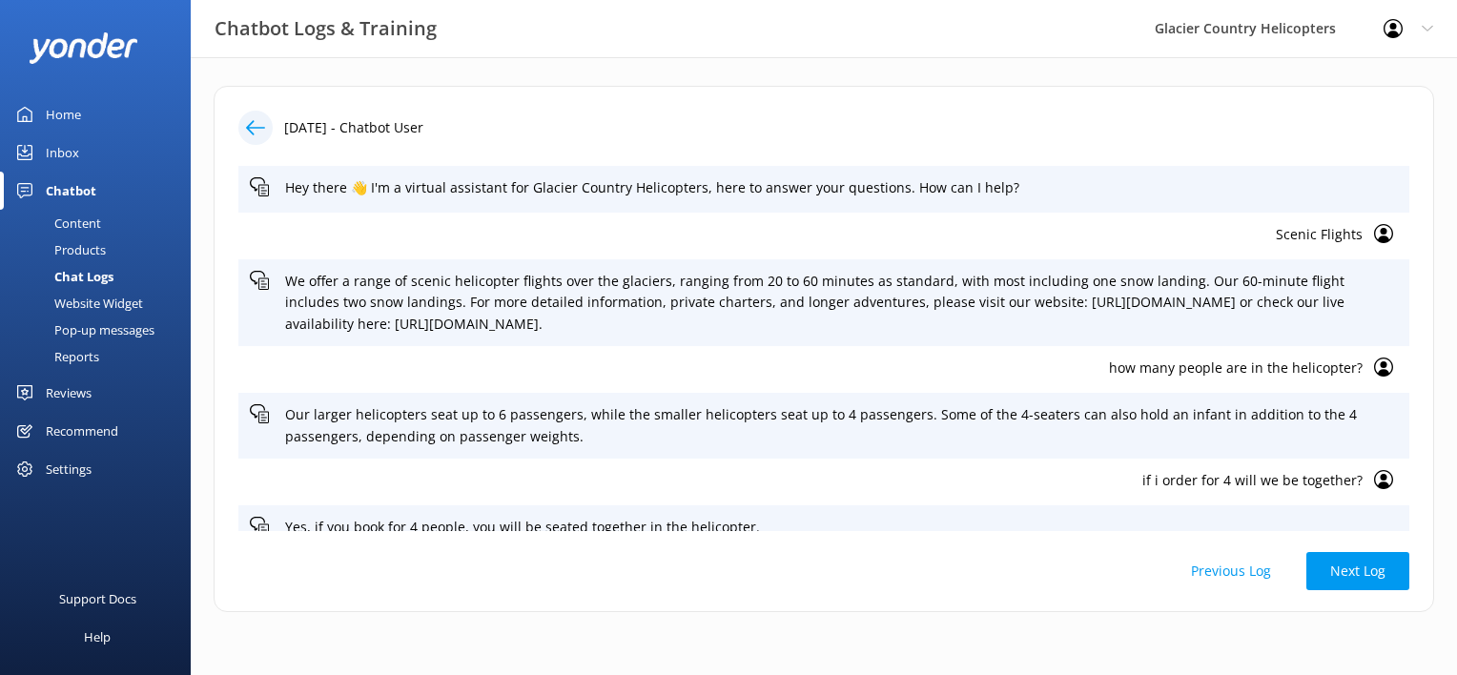
click at [68, 111] on div "Home" at bounding box center [63, 114] width 35 height 38
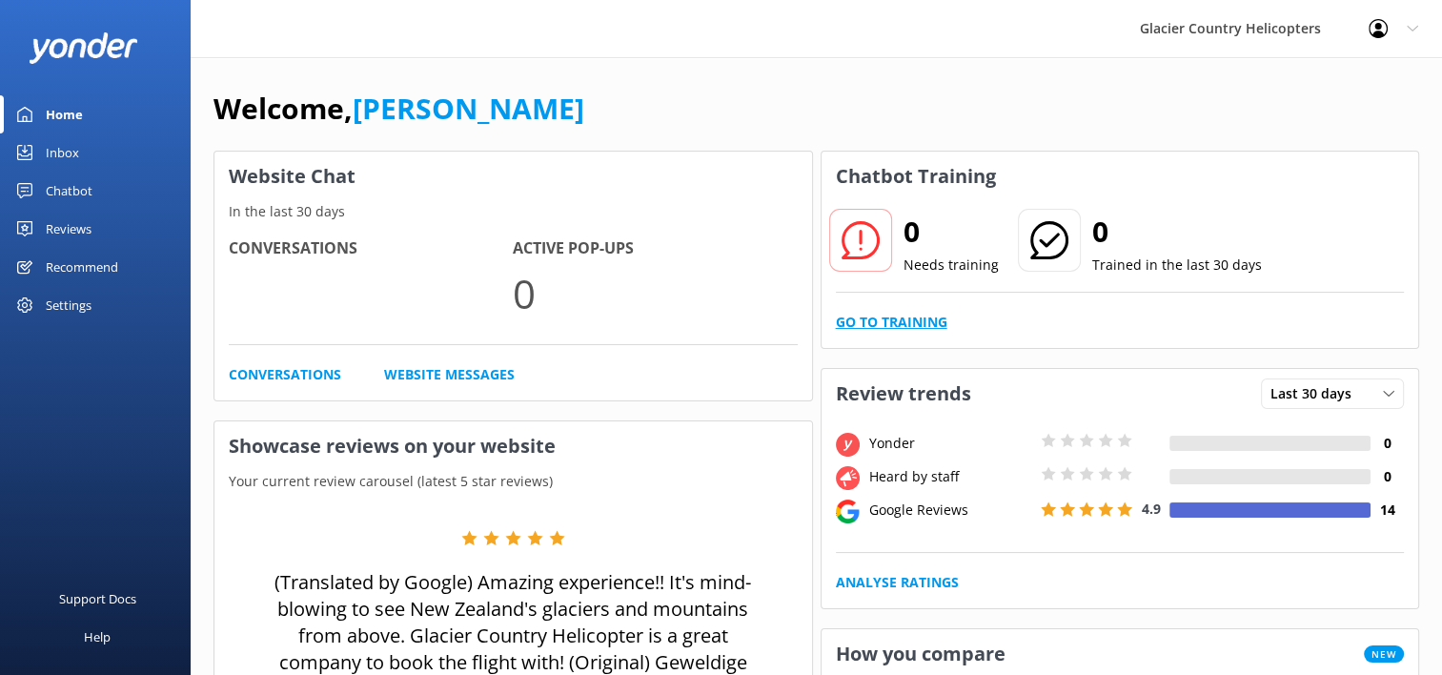
click at [867, 321] on link "Go to Training" at bounding box center [892, 322] width 112 height 21
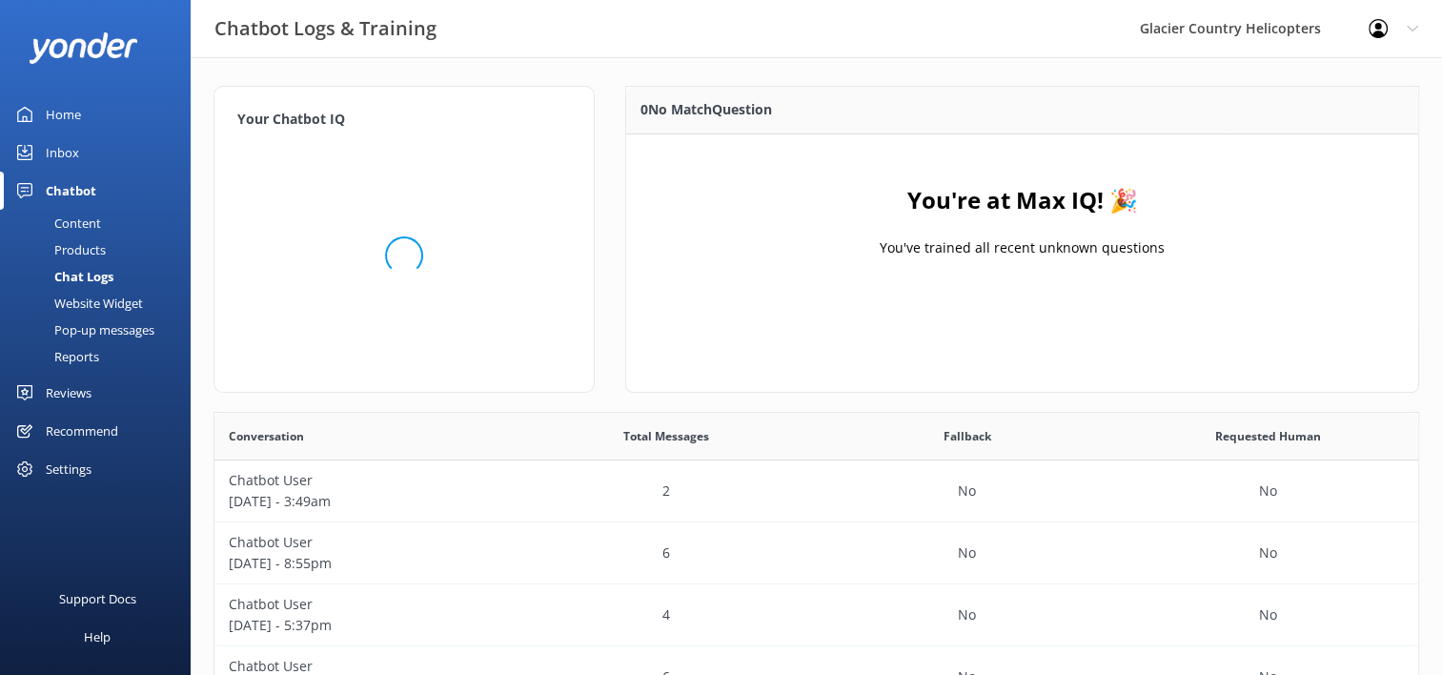
scroll to position [92, 0]
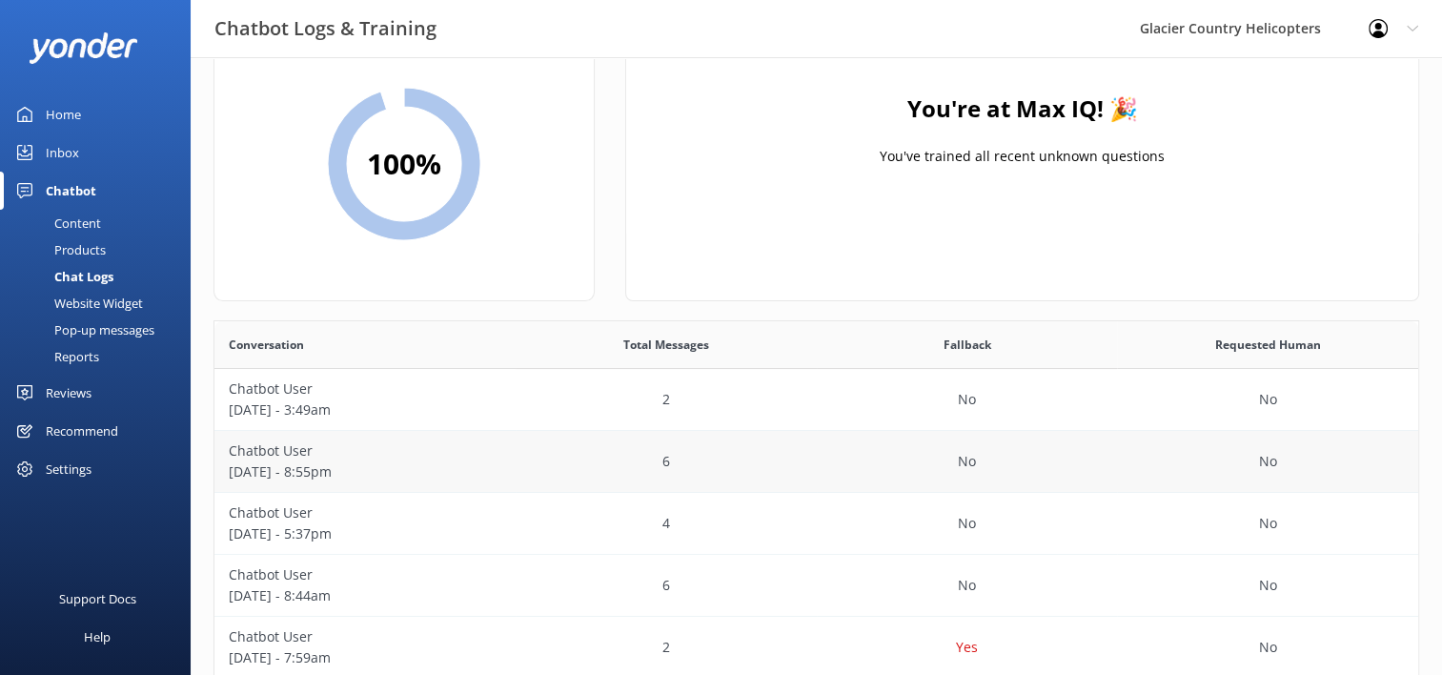
click at [316, 466] on p "[DATE] - 8:55pm" at bounding box center [365, 471] width 273 height 21
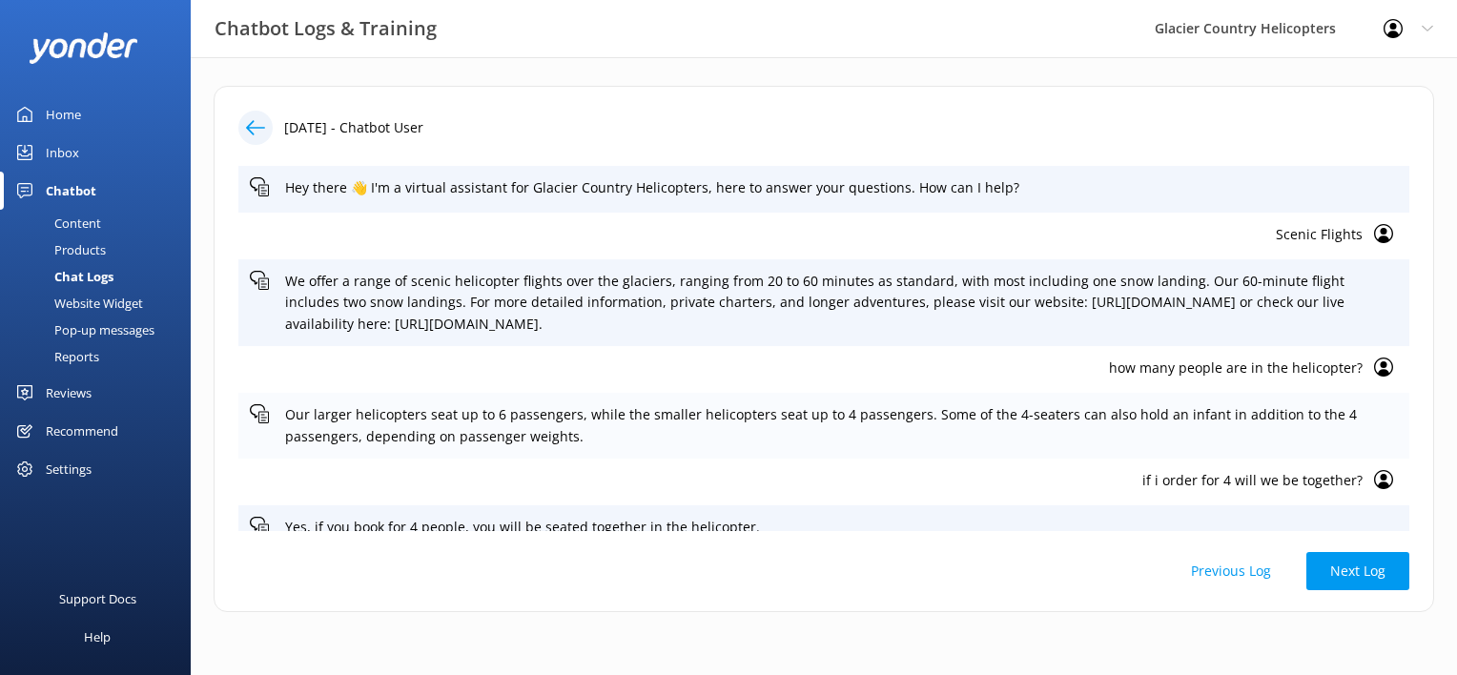
scroll to position [20, 0]
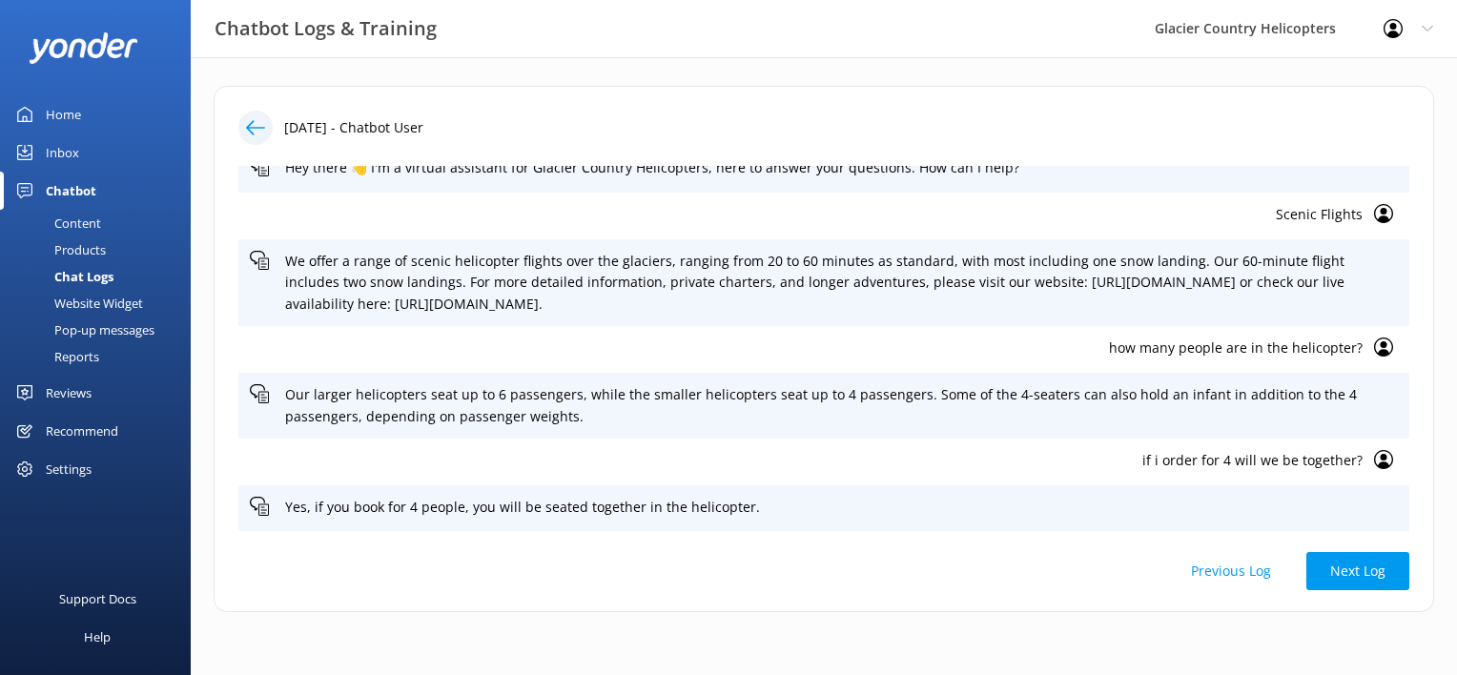
click at [1256, 453] on p "if i order for 4 will we be together?" at bounding box center [806, 460] width 1113 height 21
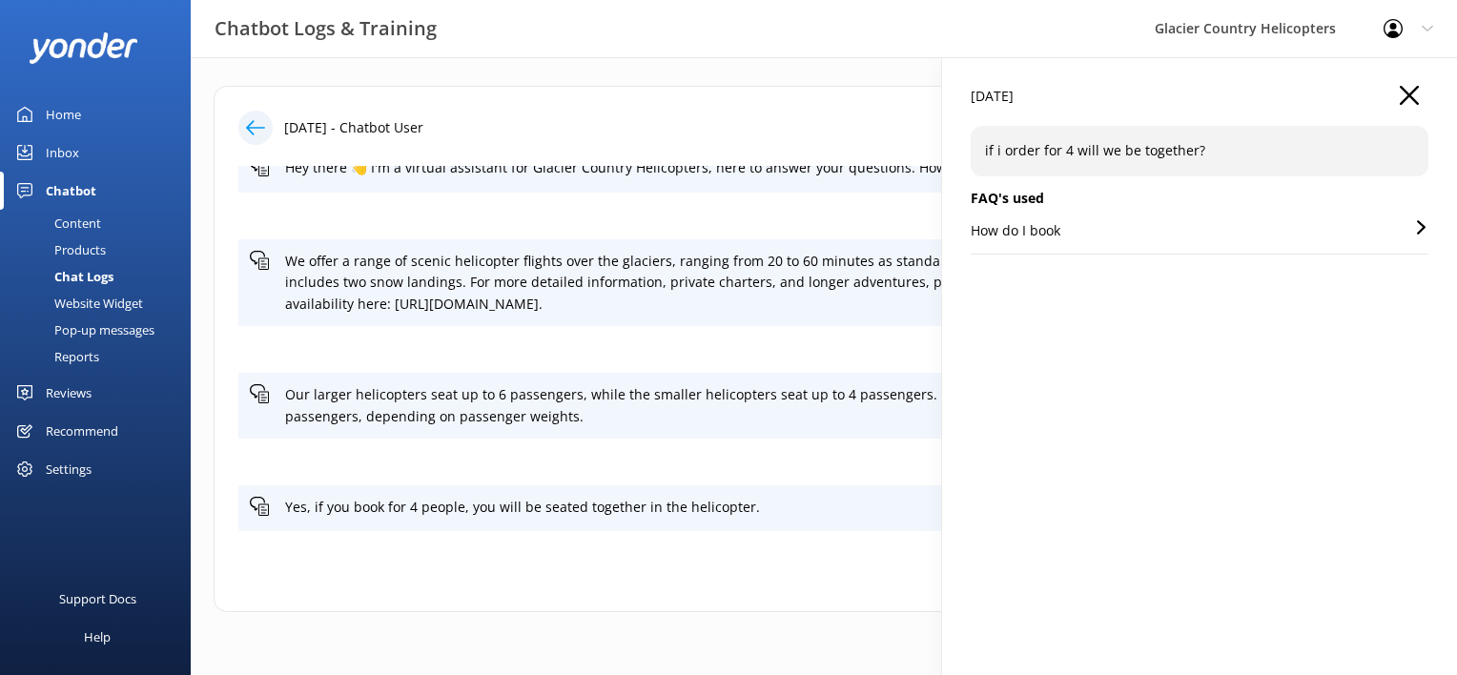
click at [1418, 229] on icon at bounding box center [1421, 227] width 14 height 14
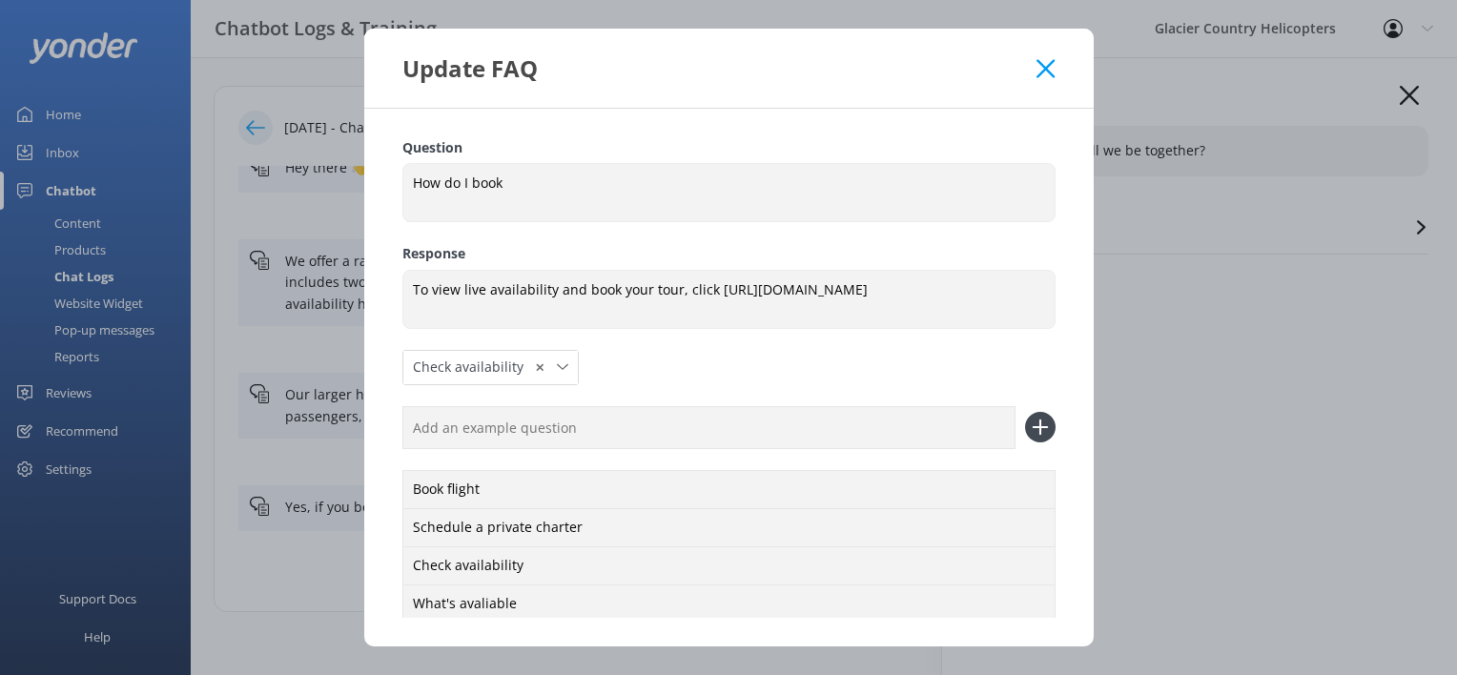
click at [1040, 66] on icon at bounding box center [1045, 68] width 18 height 19
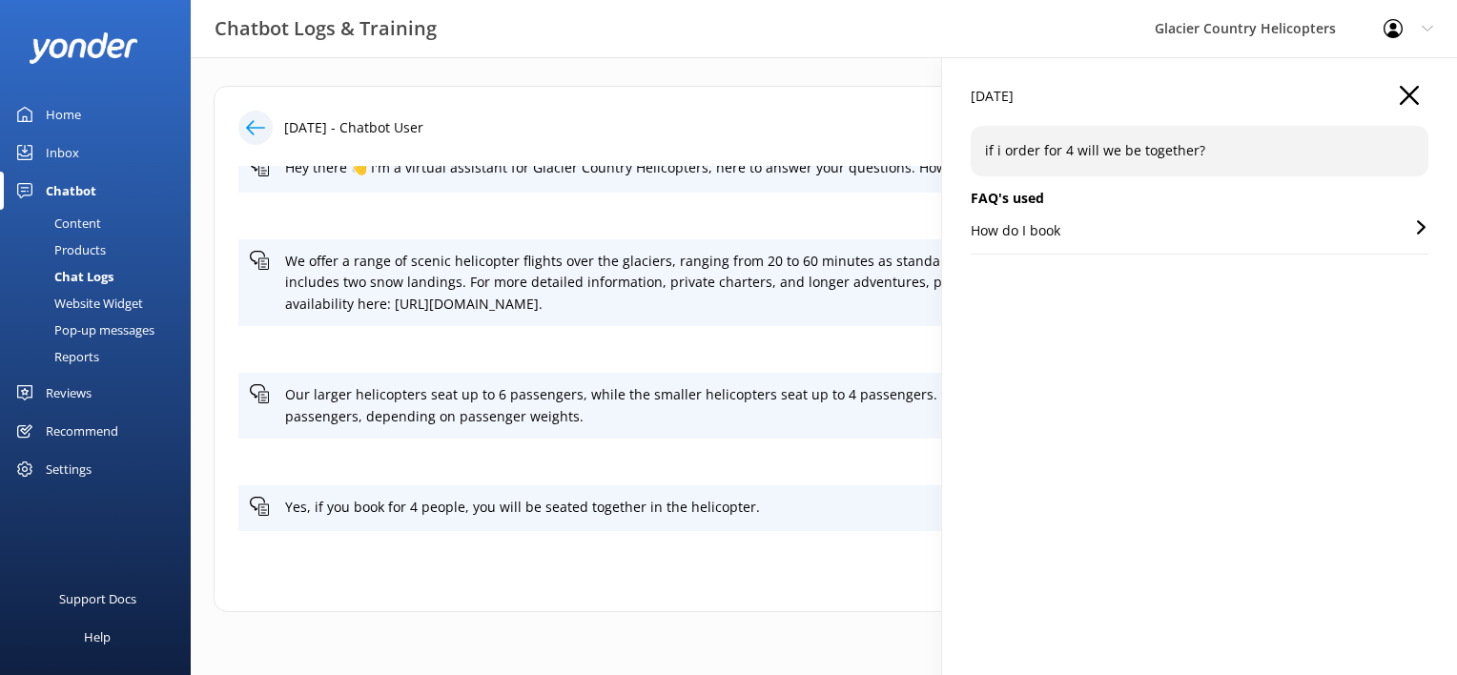
click at [1412, 88] on icon "button" at bounding box center [1408, 95] width 19 height 19
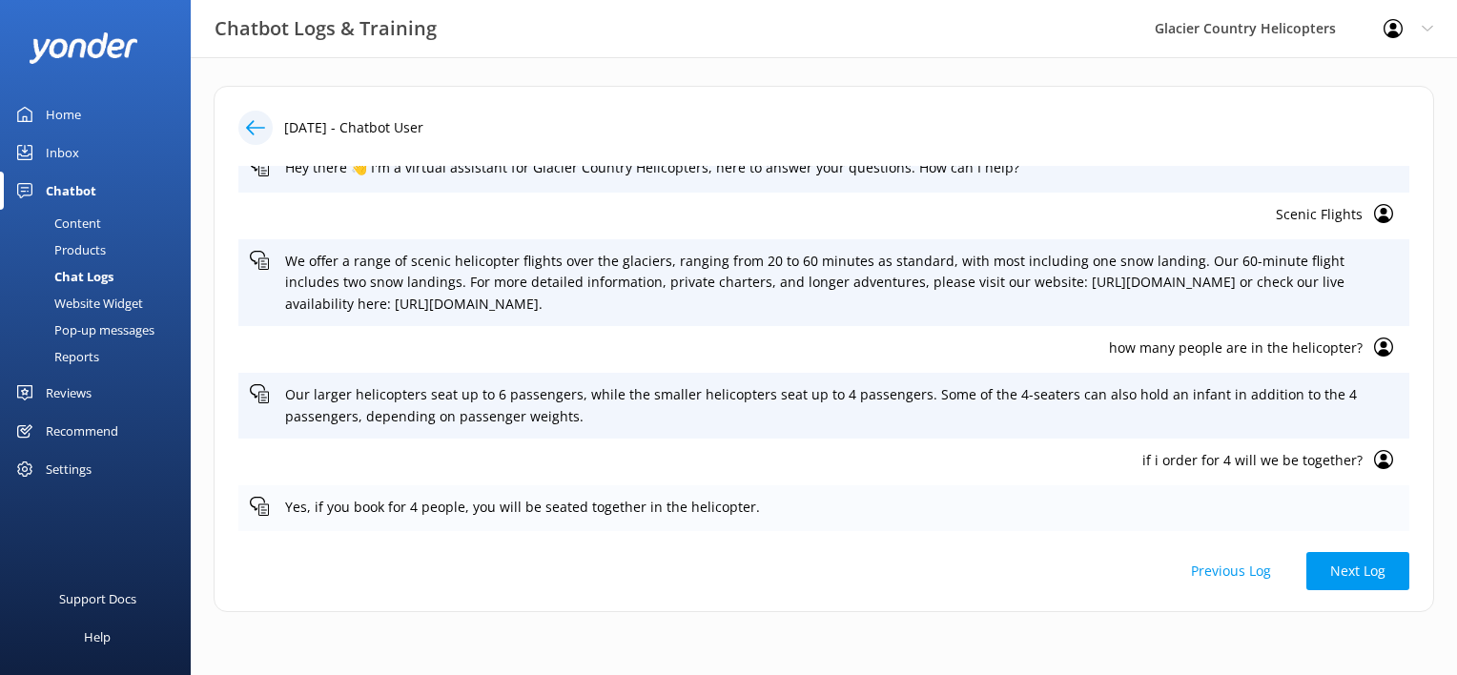
click at [261, 506] on use at bounding box center [259, 506] width 19 height 19
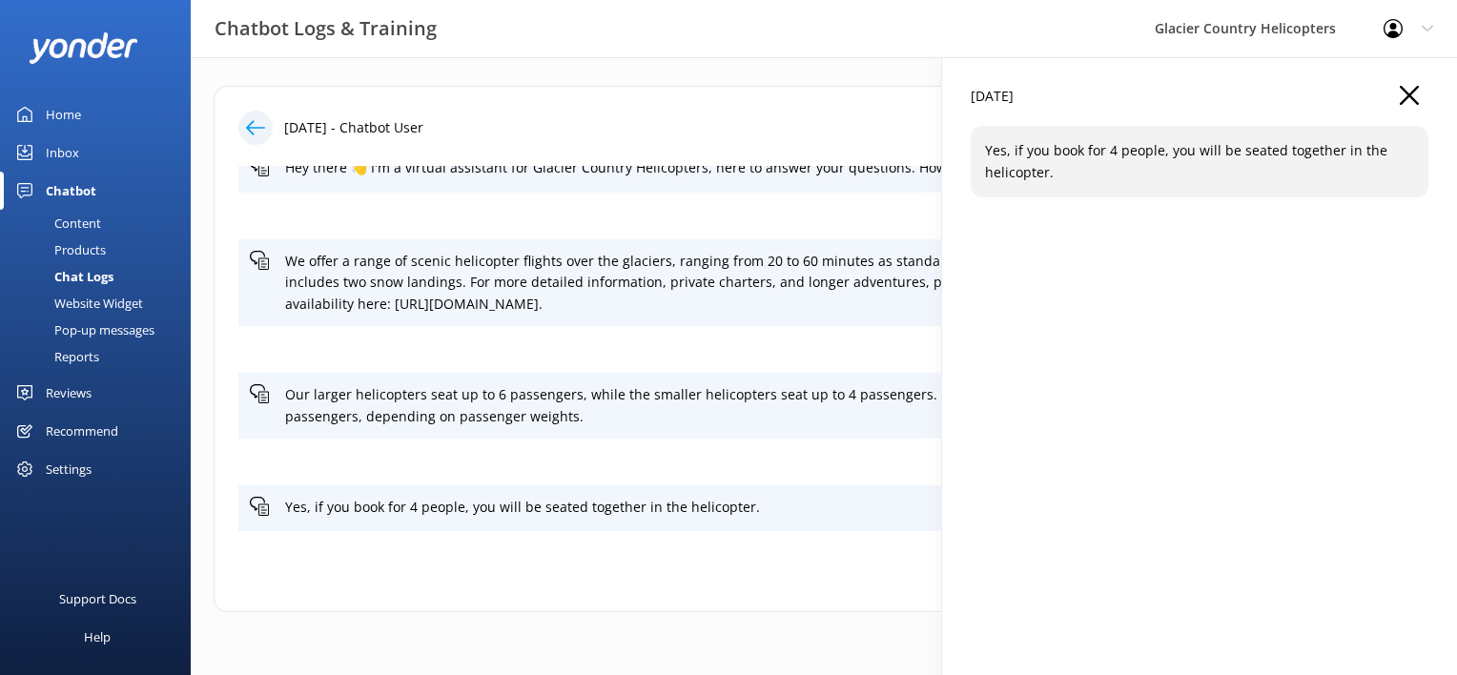
click at [1033, 168] on p "Yes, if you book for 4 people, you will be seated together in the helicopter." at bounding box center [1199, 161] width 429 height 43
click at [1407, 86] on icon "button" at bounding box center [1408, 95] width 19 height 19
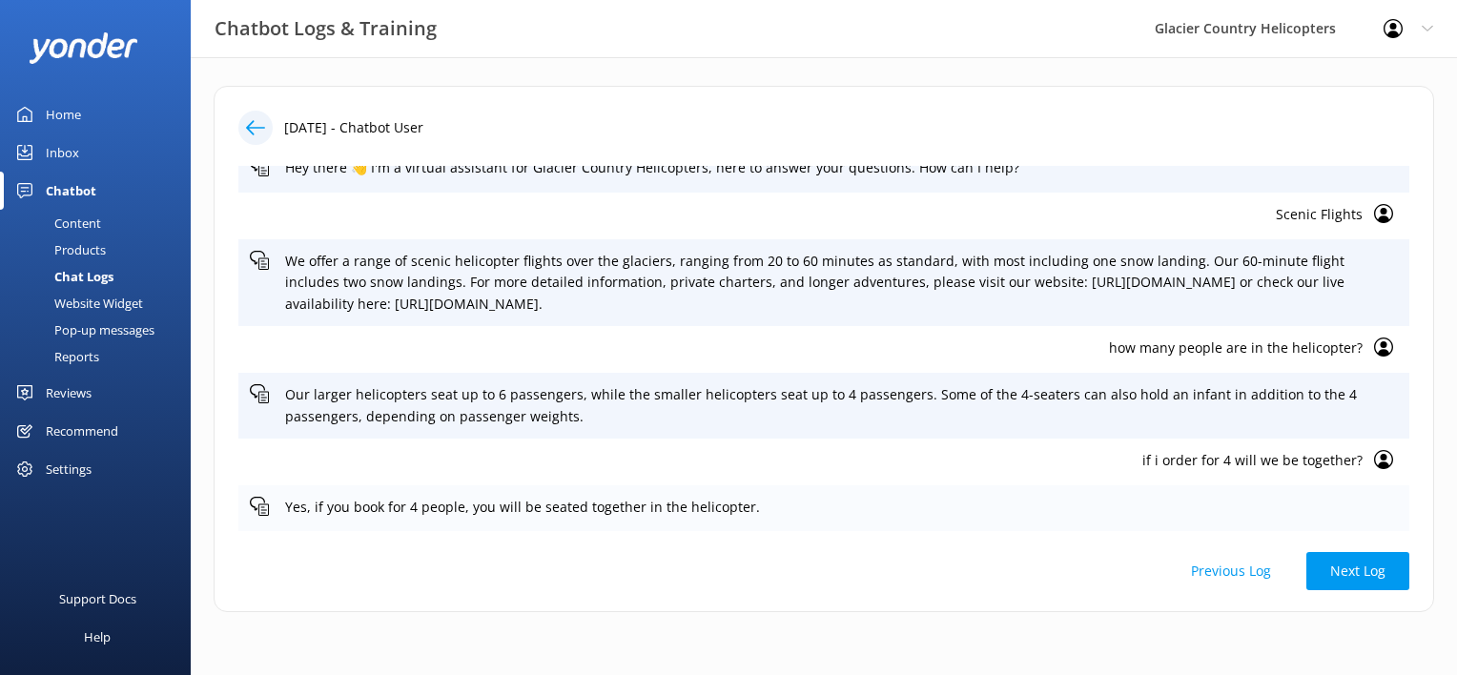
click at [296, 518] on div "Yes, if you book for 4 people, you will be seated together in the helicopter." at bounding box center [823, 508] width 1171 height 47
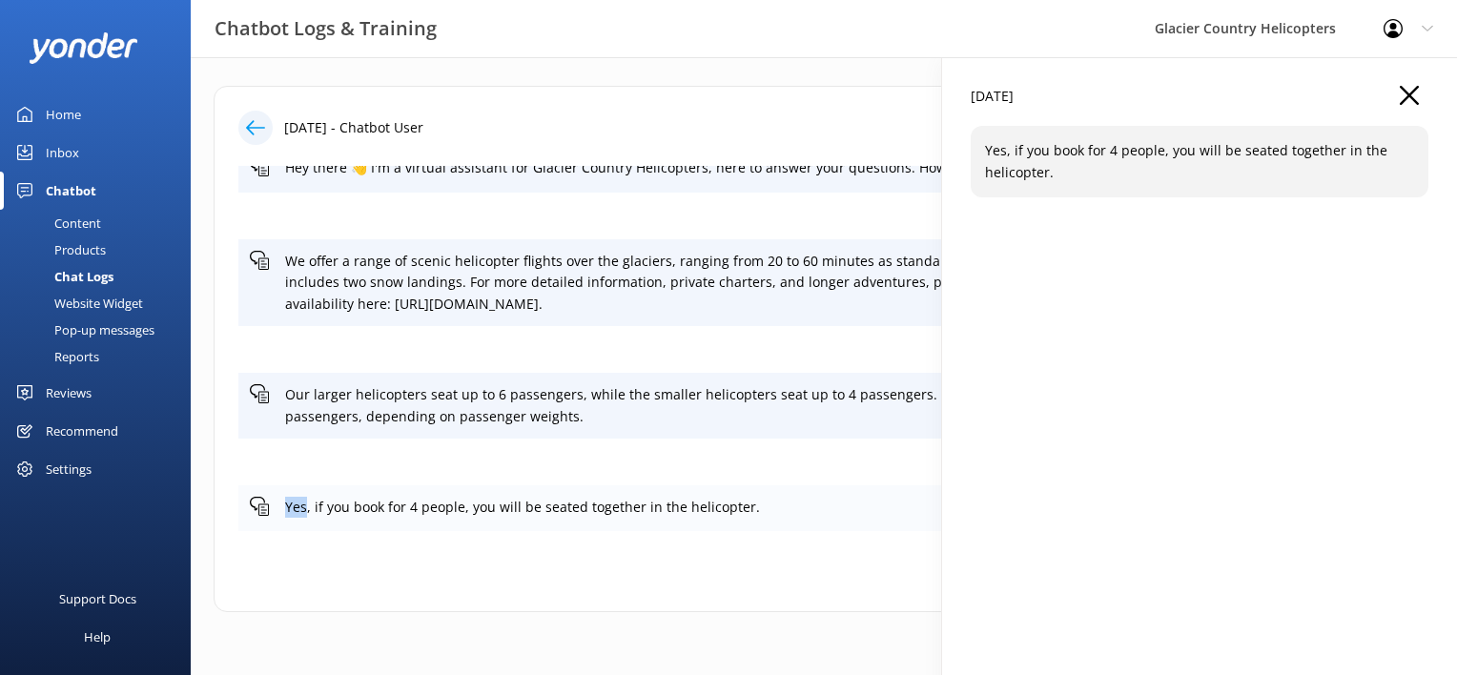
click at [296, 518] on div "Yes, if you book for 4 people, you will be seated together in the helicopter." at bounding box center [823, 508] width 1171 height 47
click at [1425, 84] on div "[DATE] Yes, if you book for 4 people, you will be seated together in the helico…" at bounding box center [1199, 394] width 515 height 675
click at [65, 225] on div "Content" at bounding box center [56, 223] width 90 height 27
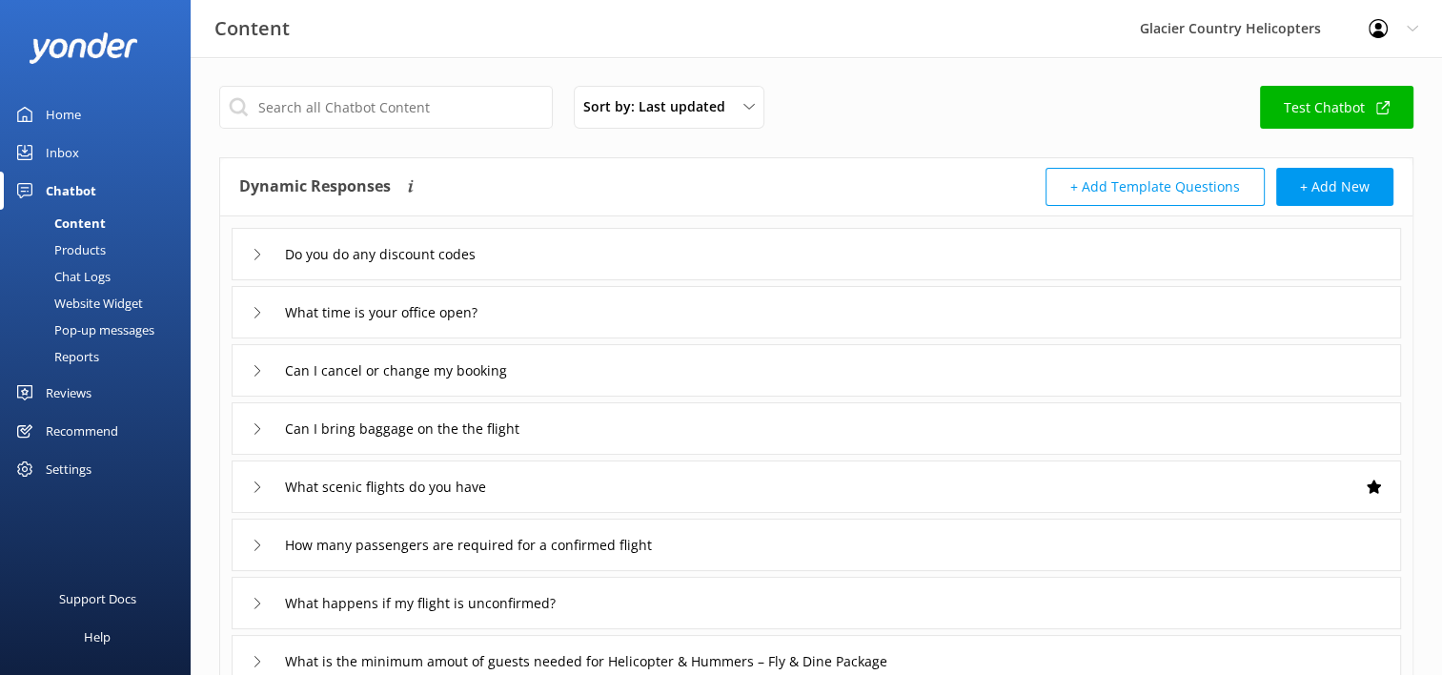
click at [100, 270] on div "Chat Logs" at bounding box center [60, 276] width 99 height 27
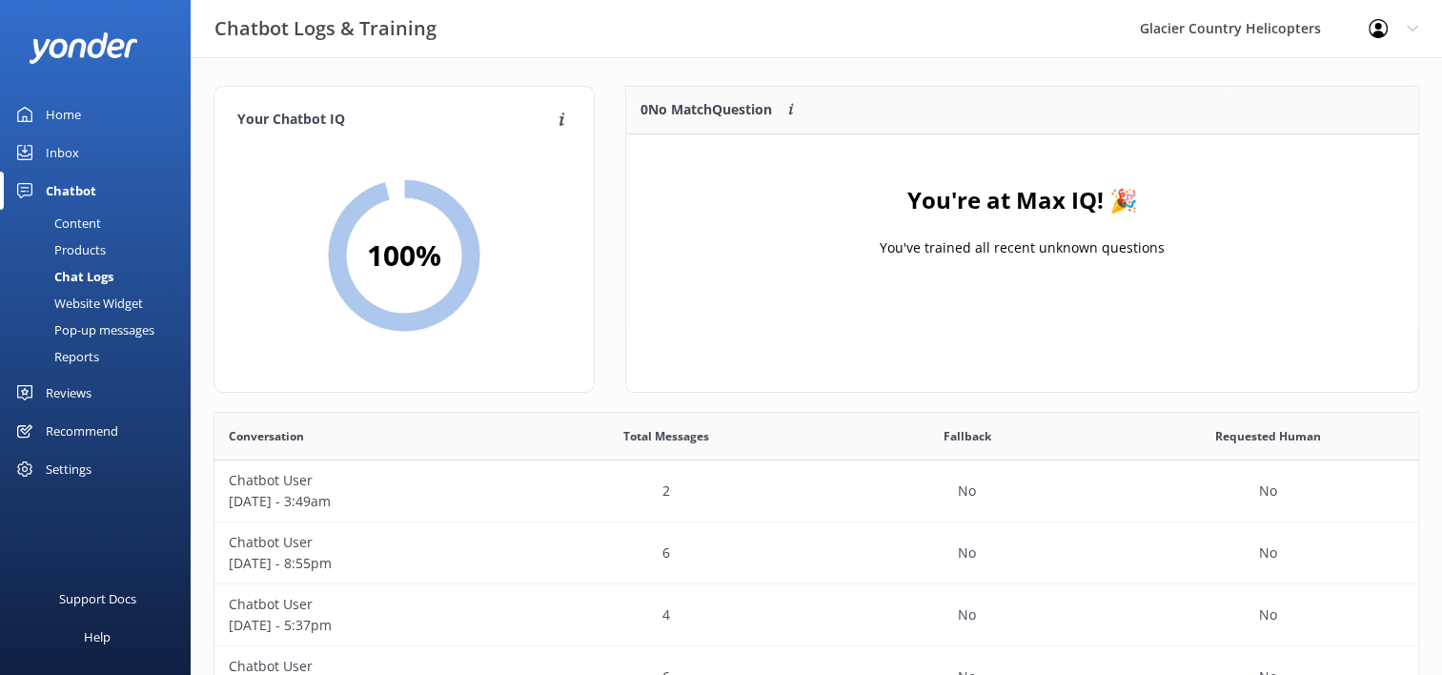
click at [63, 157] on div "Inbox" at bounding box center [62, 152] width 33 height 38
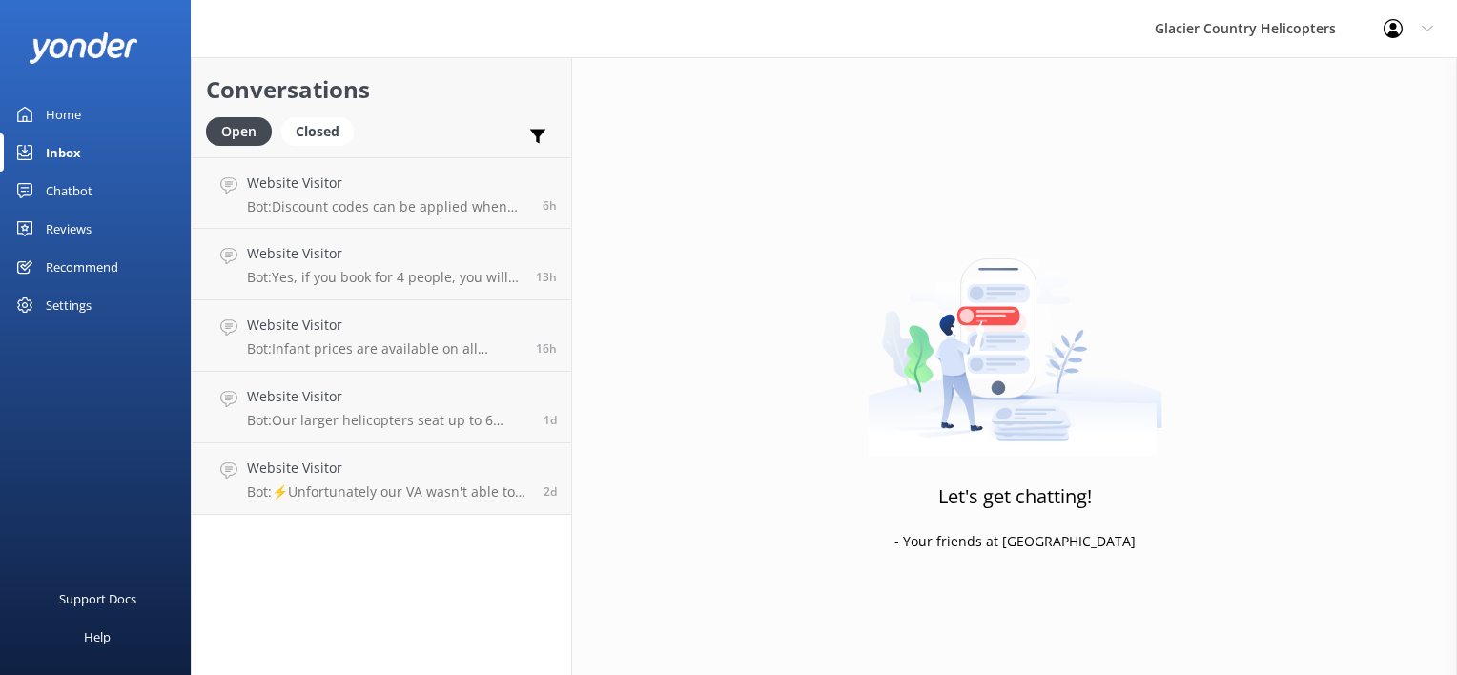
click at [62, 104] on div "Home" at bounding box center [63, 114] width 35 height 38
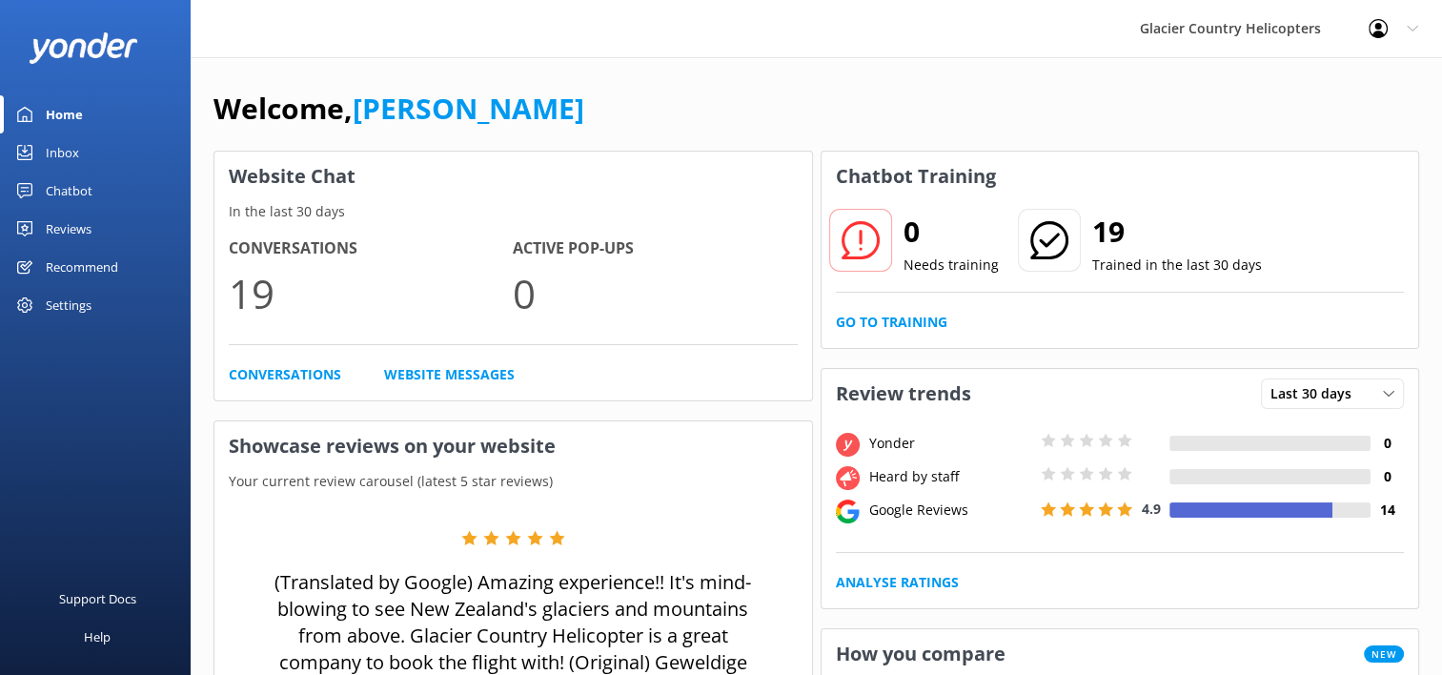
click at [50, 151] on div "Inbox" at bounding box center [62, 152] width 33 height 38
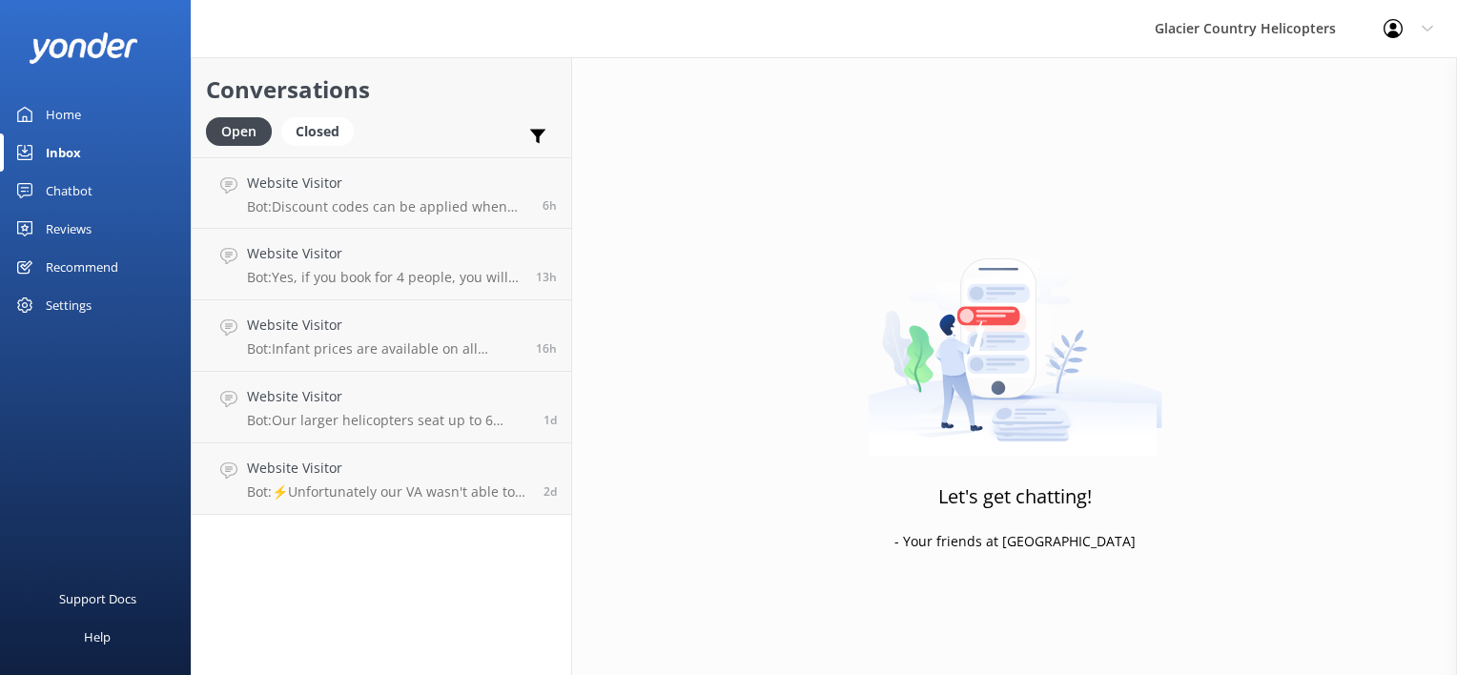
click at [95, 117] on link "Home" at bounding box center [95, 114] width 191 height 38
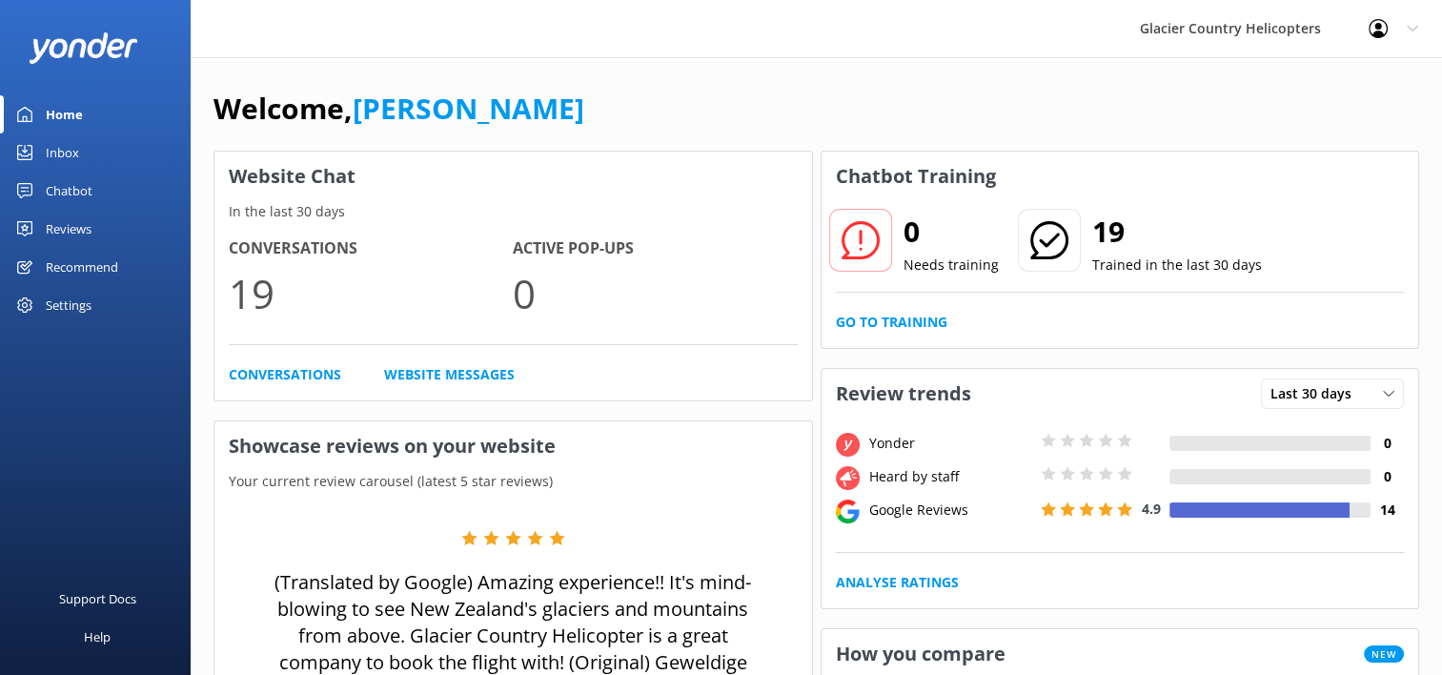
click at [42, 143] on link "Inbox" at bounding box center [95, 152] width 191 height 38
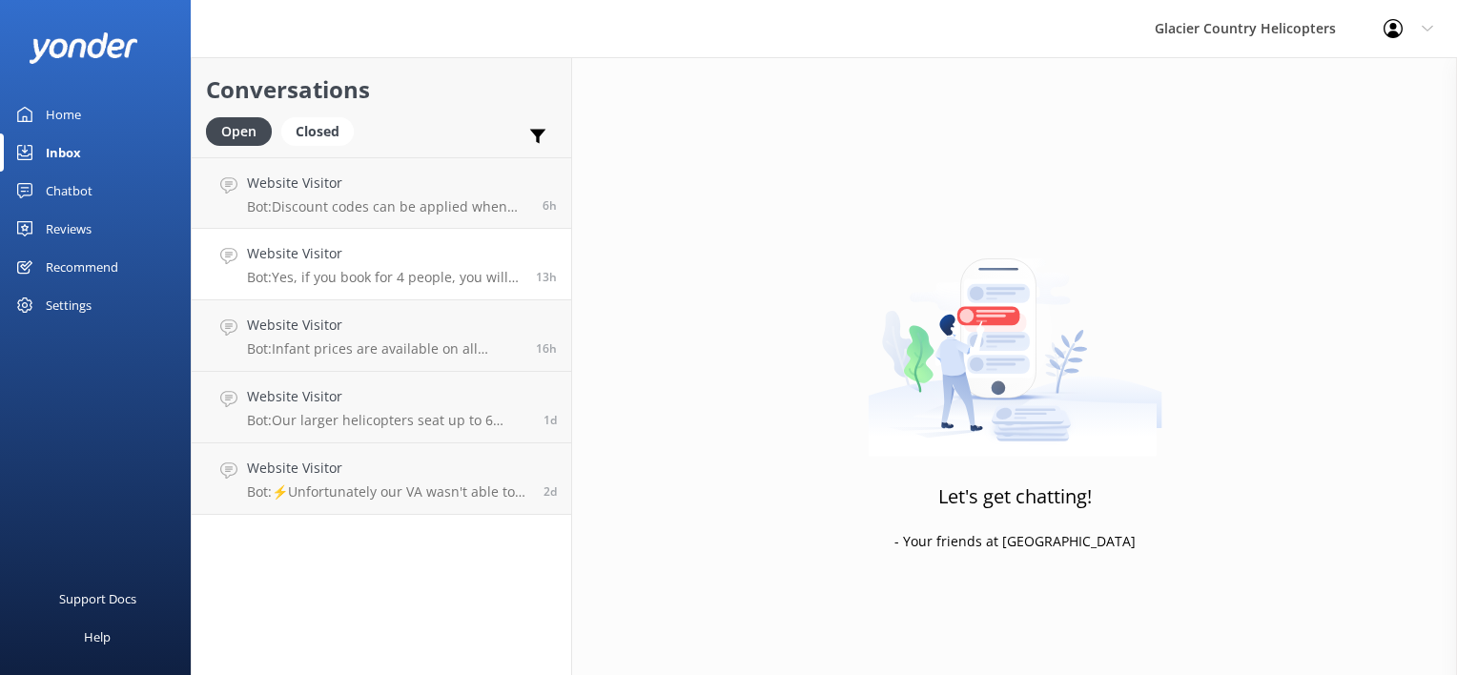
click at [430, 261] on h4 "Website Visitor" at bounding box center [384, 253] width 275 height 21
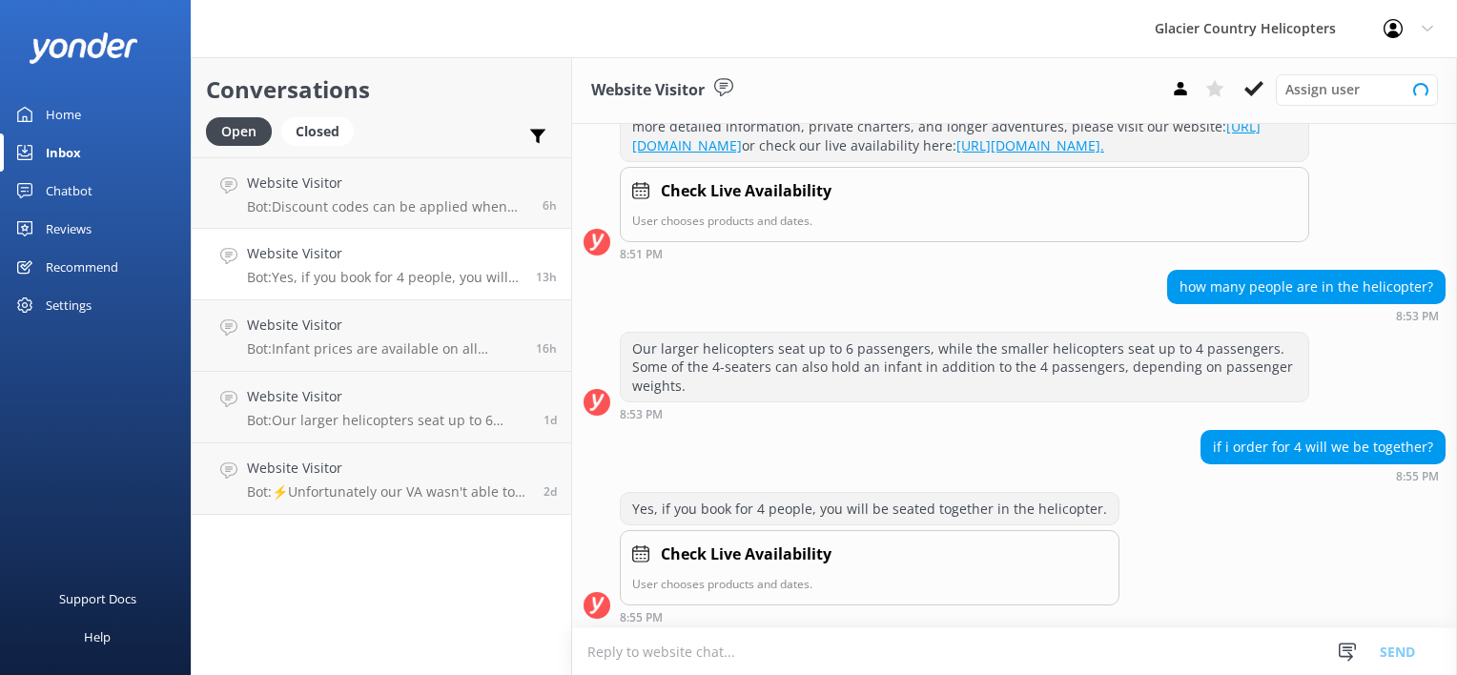
scroll to position [324, 0]
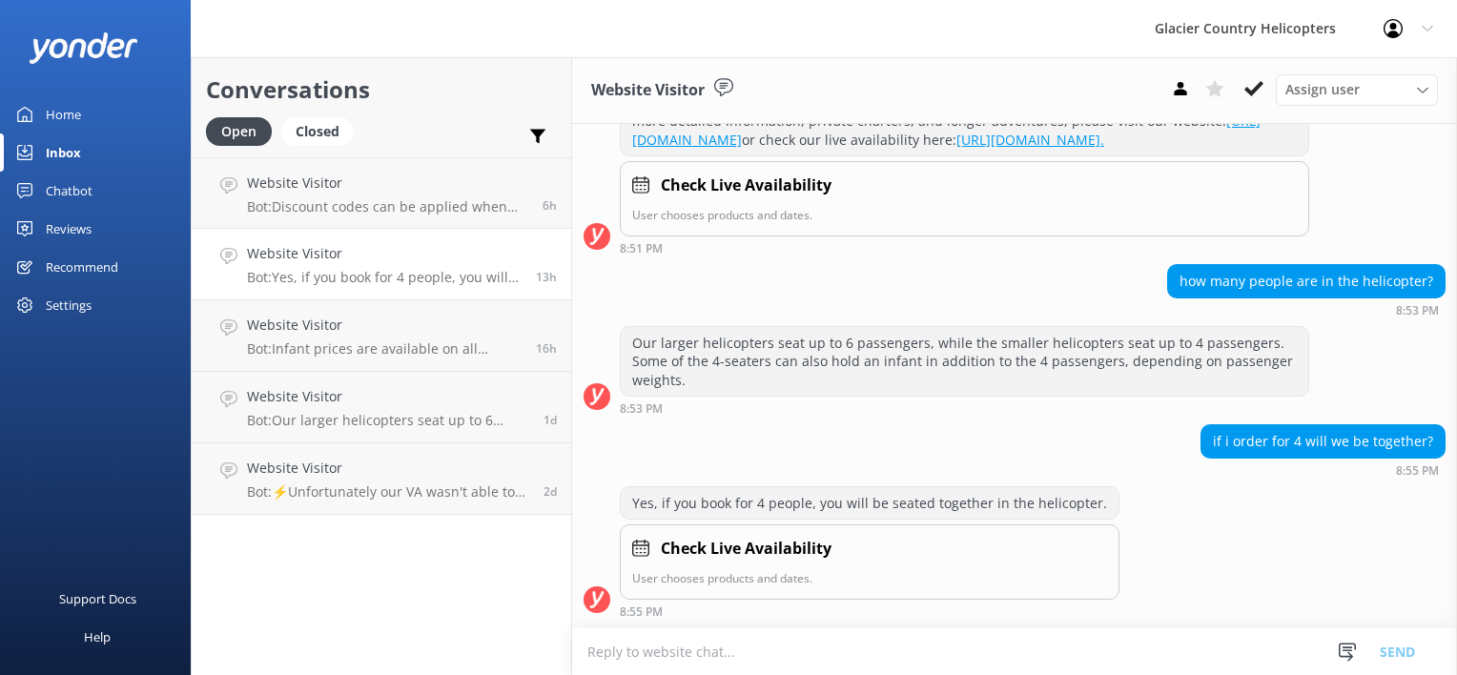
click at [948, 496] on div "Yes, if you book for 4 people, you will be seated together in the helicopter." at bounding box center [870, 503] width 498 height 32
click at [686, 502] on div "Yes, if you book for 4 people, you will be seated together in the helicopter." at bounding box center [870, 503] width 498 height 32
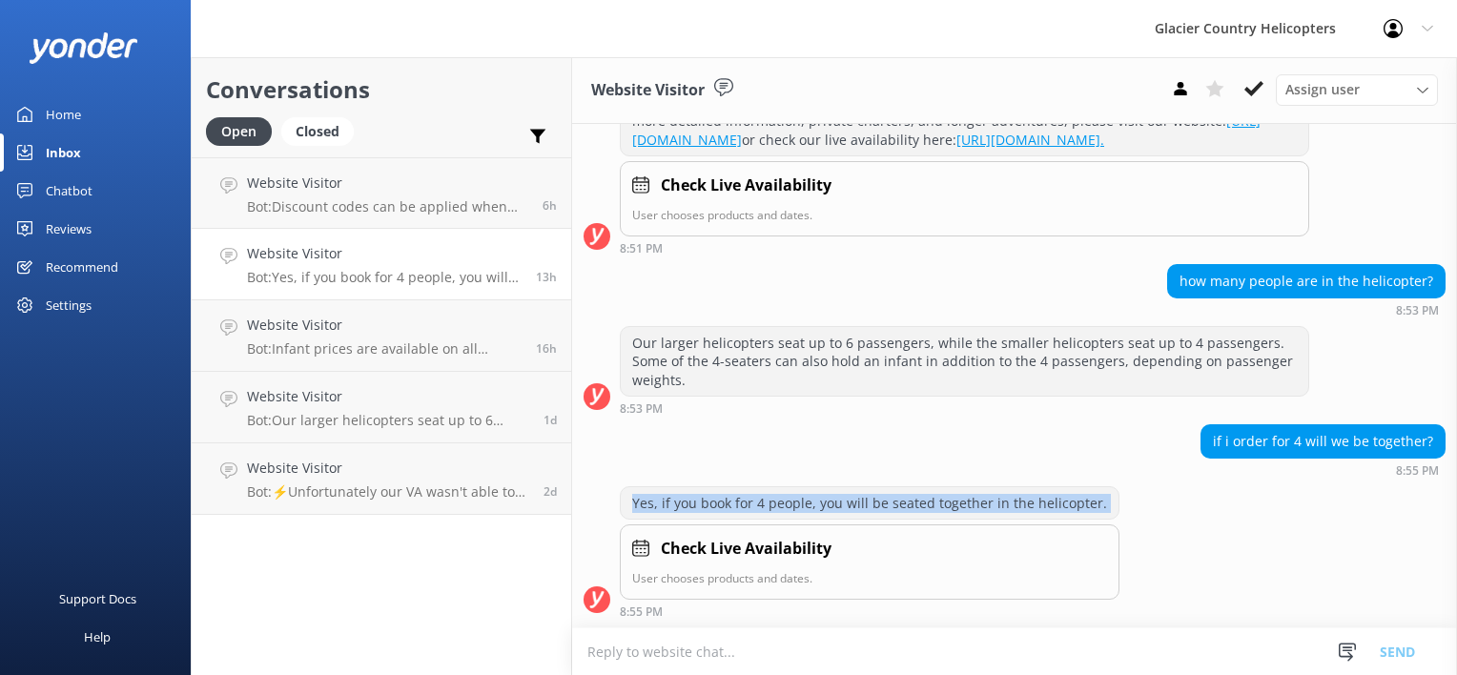
click at [686, 502] on div "Yes, if you book for 4 people, you will be seated together in the helicopter." at bounding box center [870, 503] width 498 height 32
click at [689, 502] on div "Yes, if you book for 4 people, you will be seated together in the helicopter." at bounding box center [870, 503] width 498 height 32
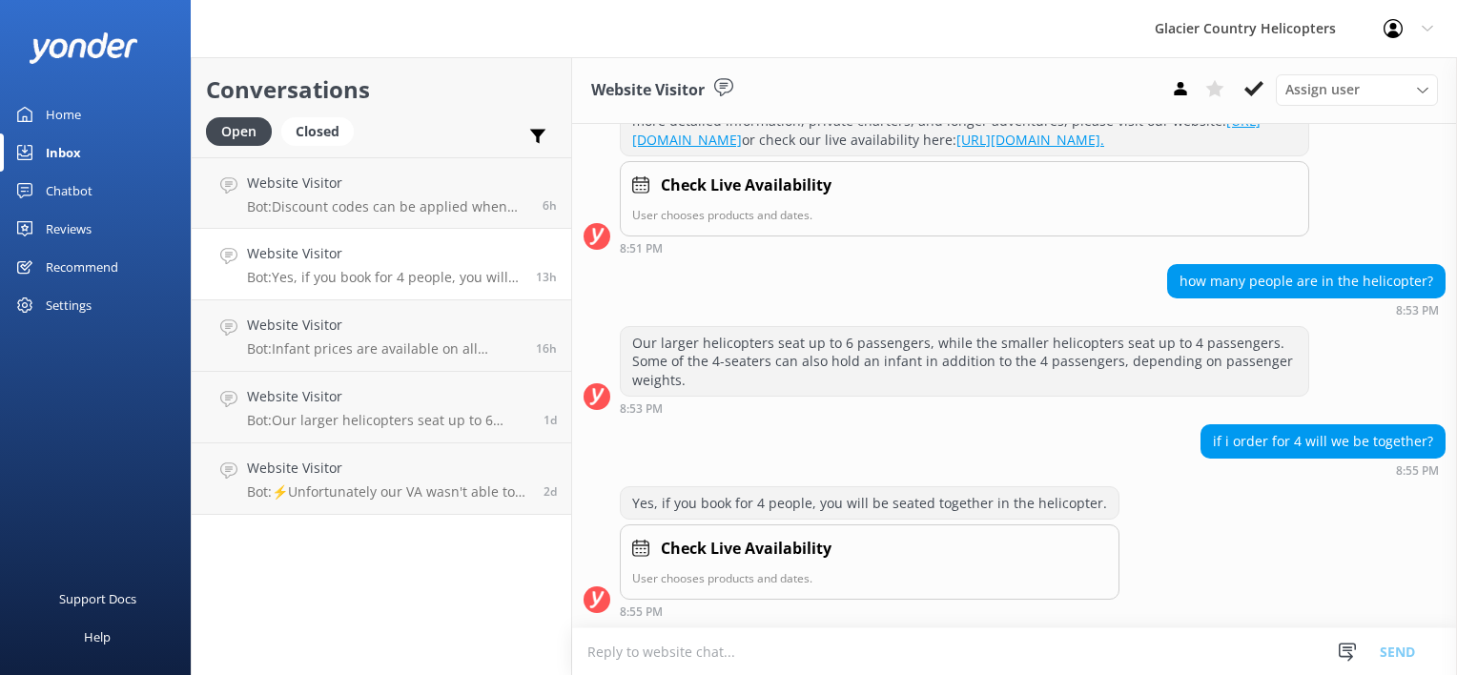
drag, startPoint x: 689, startPoint y: 502, endPoint x: 964, endPoint y: 460, distance: 277.7
click at [964, 460] on div "if i order for 4 will we be together? 8:55 PM" at bounding box center [1014, 450] width 885 height 52
click at [1271, 458] on div "if i order for 4 will we be together?" at bounding box center [1322, 441] width 245 height 34
click at [595, 602] on div at bounding box center [596, 599] width 27 height 27
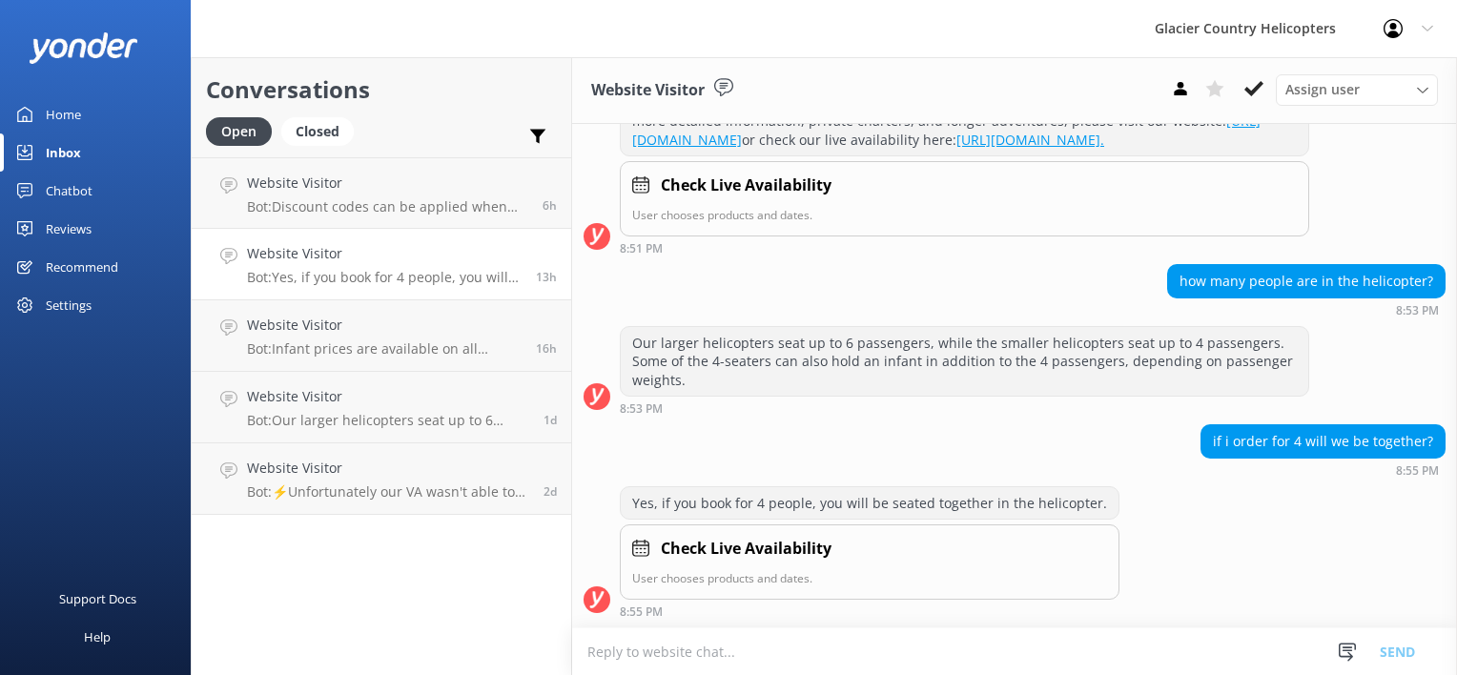
click at [923, 413] on div "8:53 PM" at bounding box center [964, 407] width 689 height 13
click at [419, 270] on p "Bot: Yes, if you book for 4 people, you will be seated together in the helicopt…" at bounding box center [384, 277] width 275 height 17
click at [191, 225] on div "Conversations Open Closed Important Assigned to me Unassigned Website Visitor B…" at bounding box center [381, 366] width 381 height 618
click at [311, 248] on h4 "Website Visitor" at bounding box center [384, 253] width 275 height 21
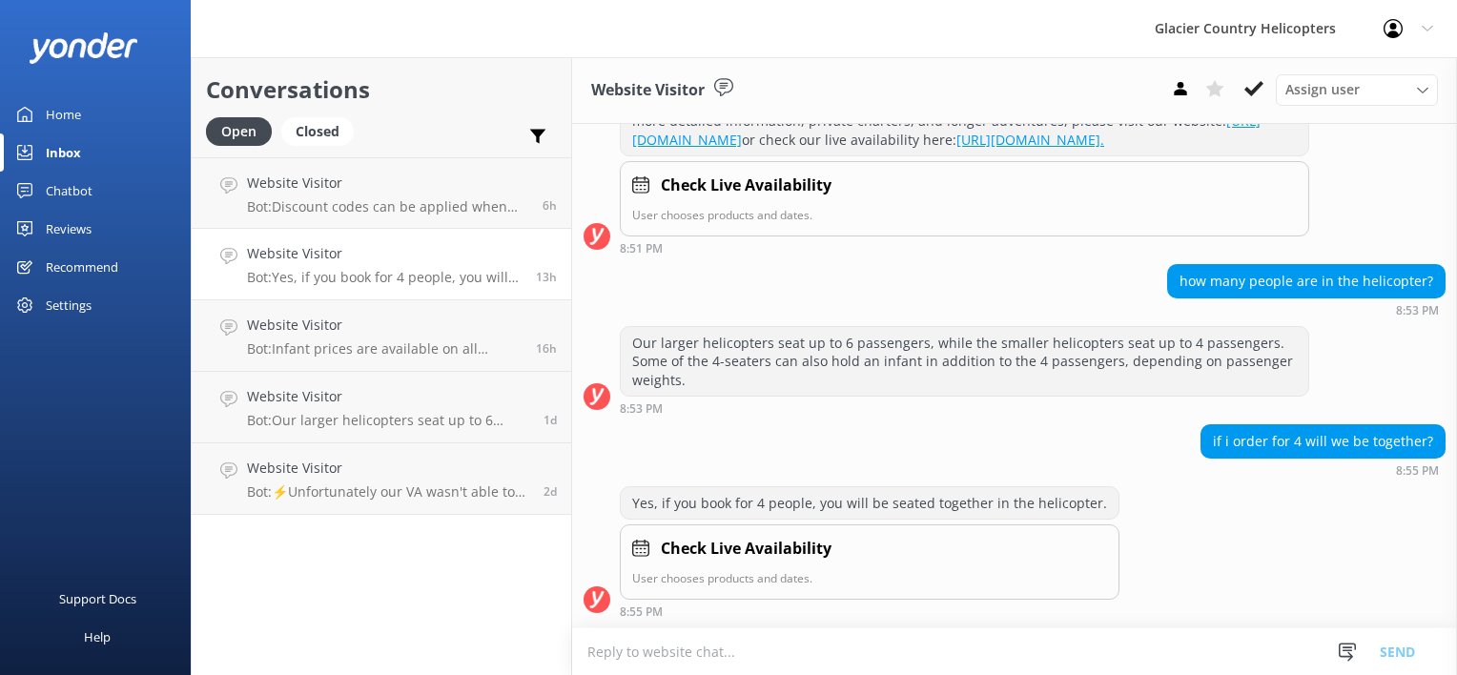
click at [311, 248] on h4 "Website Visitor" at bounding box center [384, 253] width 275 height 21
click at [83, 92] on div at bounding box center [95, 47] width 191 height 95
click at [42, 131] on link "Home" at bounding box center [95, 114] width 191 height 38
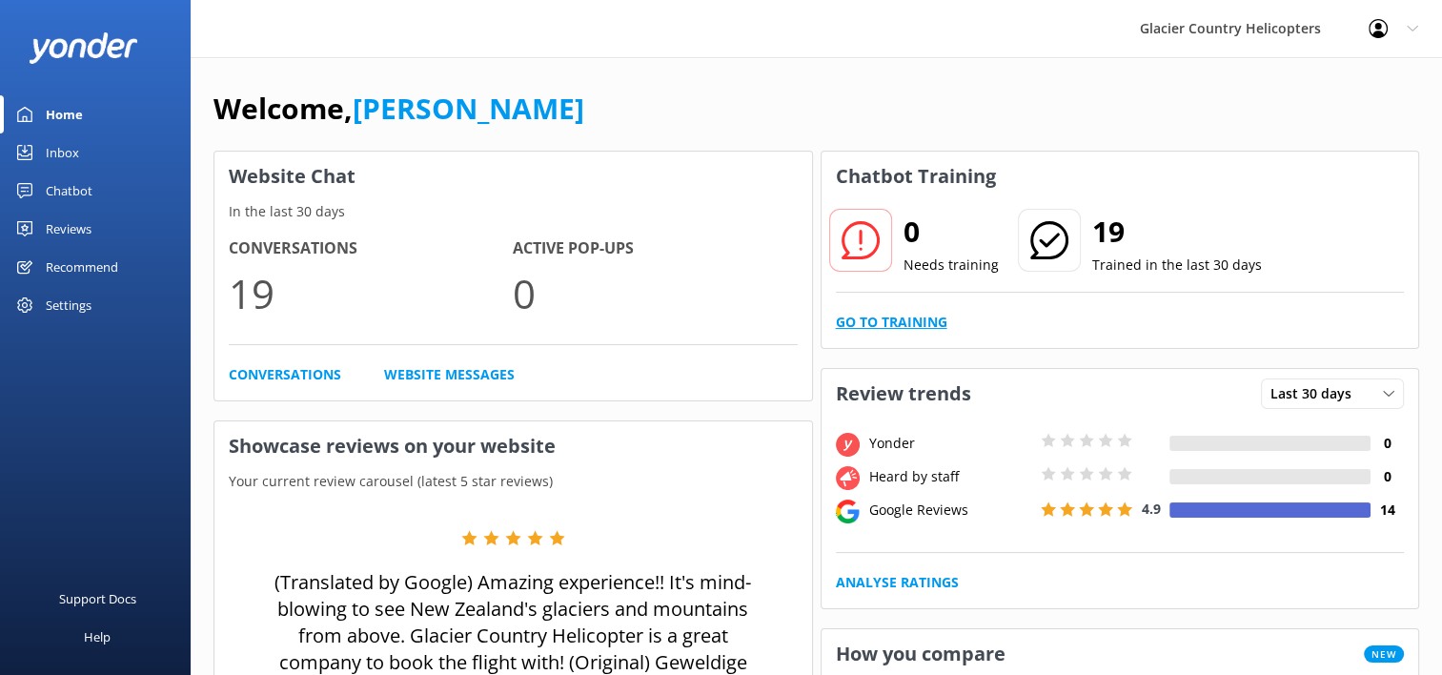
click at [902, 324] on link "Go to Training" at bounding box center [892, 322] width 112 height 21
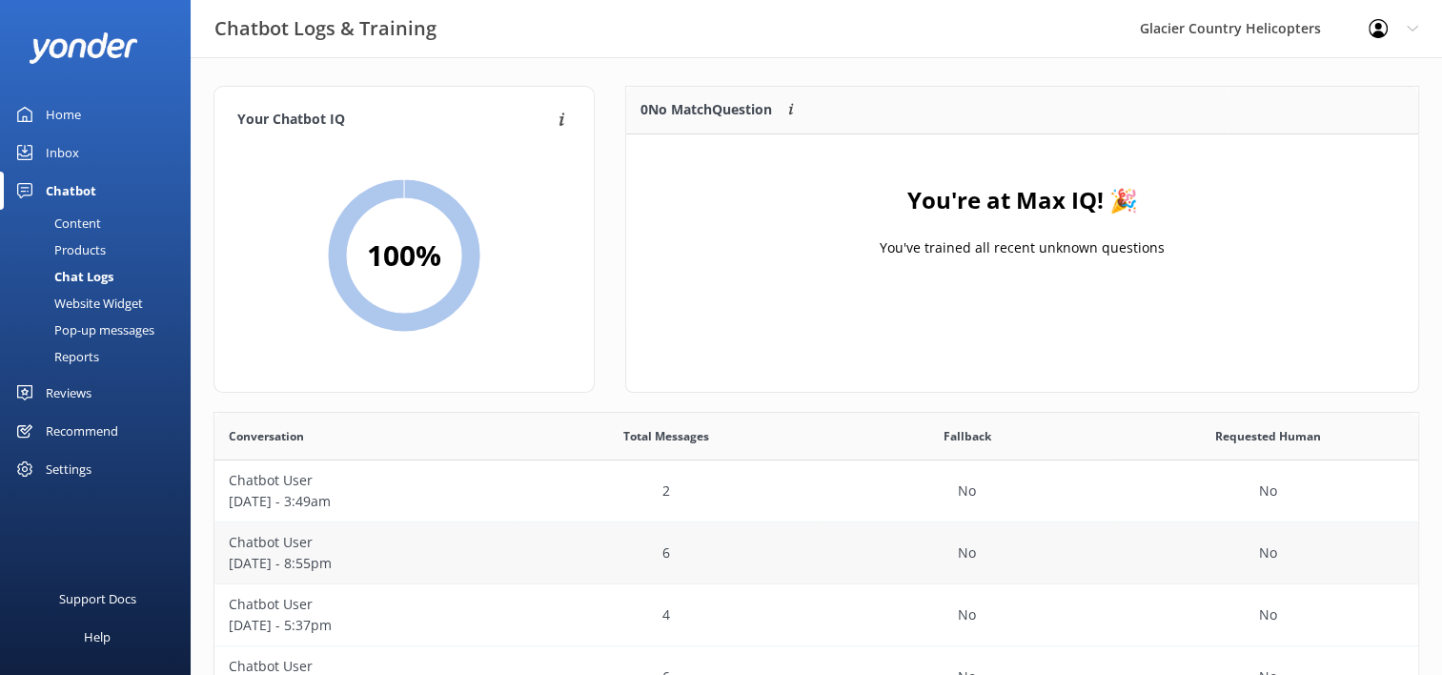
click at [314, 544] on p "Chatbot User" at bounding box center [365, 542] width 273 height 21
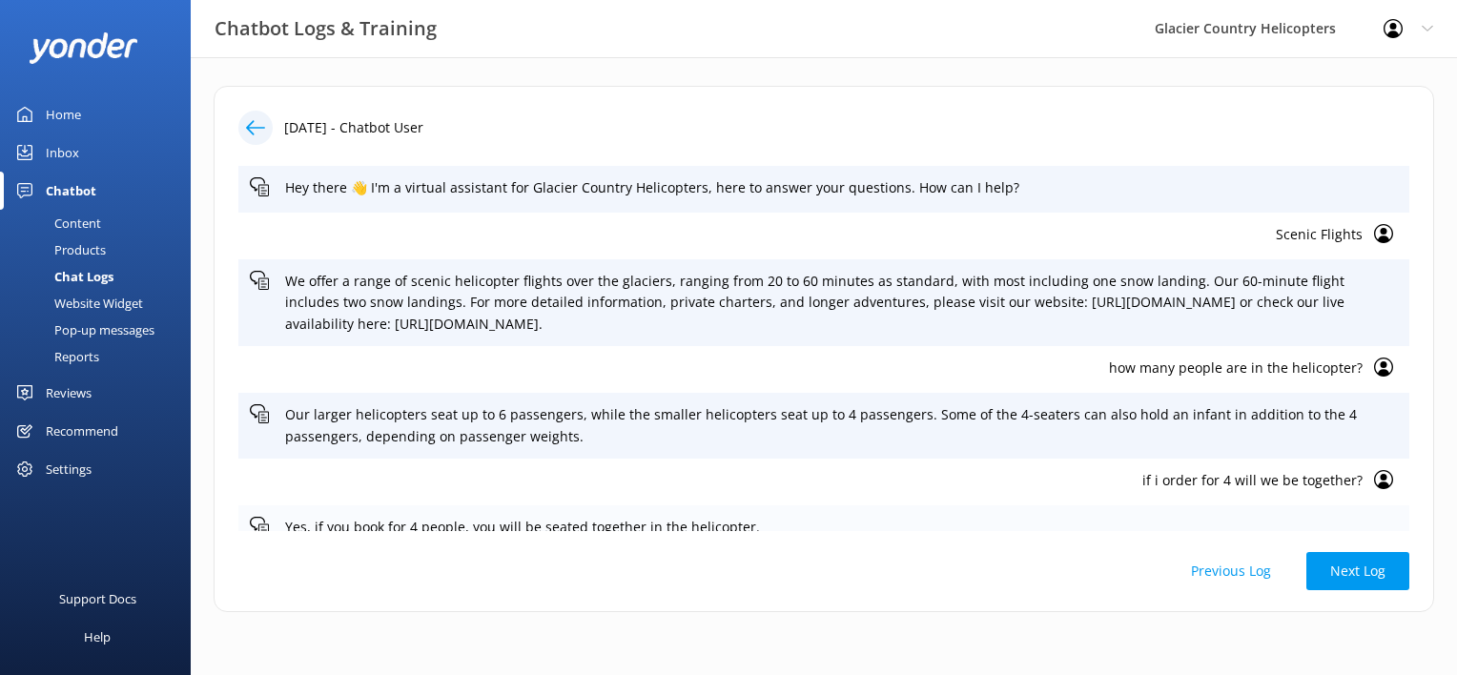
scroll to position [20, 0]
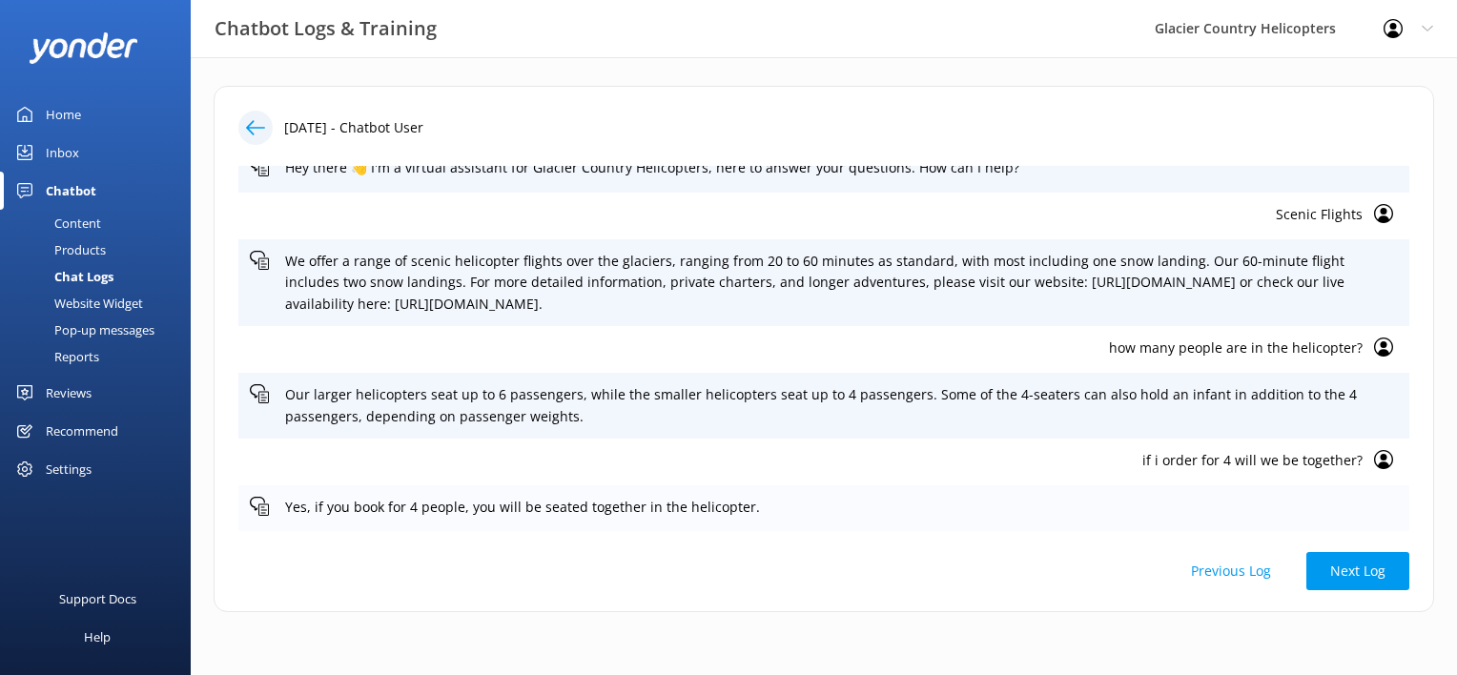
click at [261, 506] on use at bounding box center [259, 506] width 19 height 19
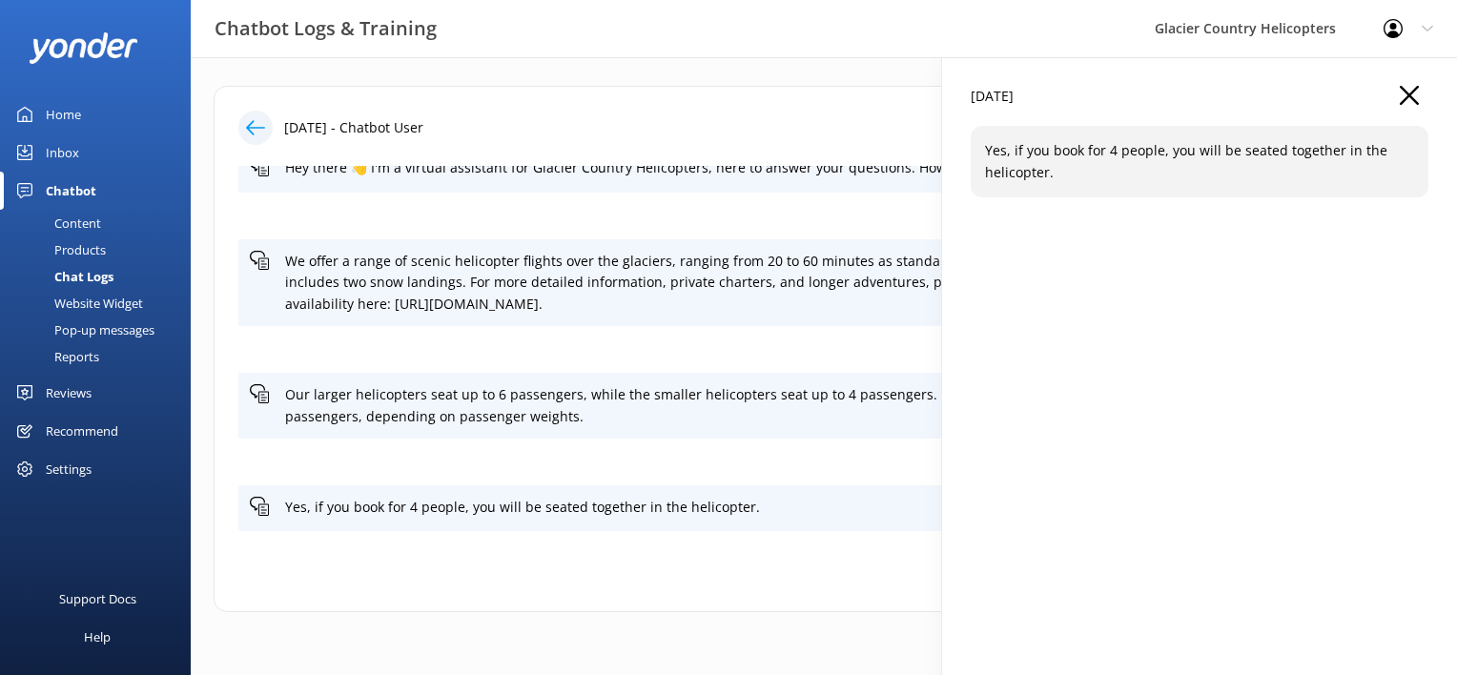
click at [1100, 171] on p "Yes, if you book for 4 people, you will be seated together in the helicopter." at bounding box center [1199, 161] width 429 height 43
drag, startPoint x: 1100, startPoint y: 171, endPoint x: 1318, endPoint y: 126, distance: 222.9
click at [1318, 126] on div "Yes, if you book for 4 people, you will be seated together in the helicopter." at bounding box center [1199, 161] width 458 height 71
drag, startPoint x: 1318, startPoint y: 126, endPoint x: 1417, endPoint y: 106, distance: 100.2
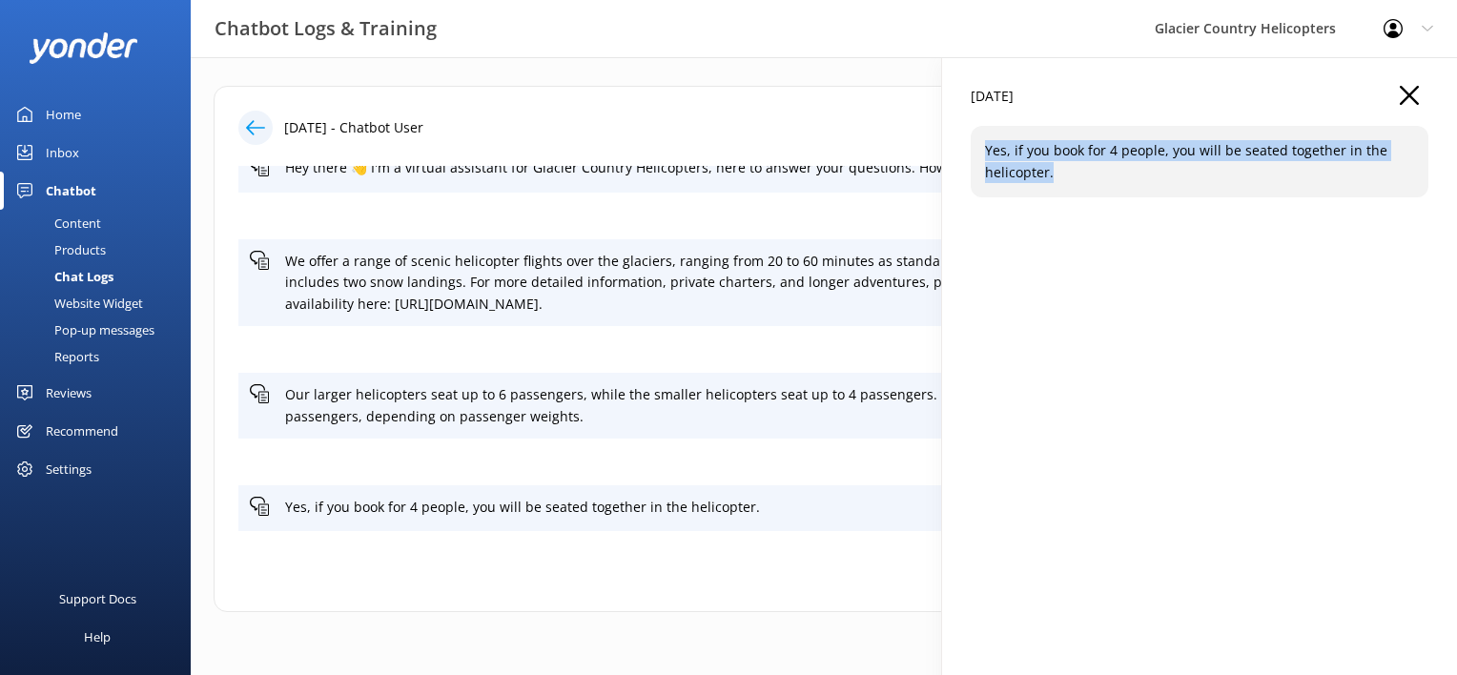
click at [1417, 106] on button "button" at bounding box center [1408, 96] width 19 height 21
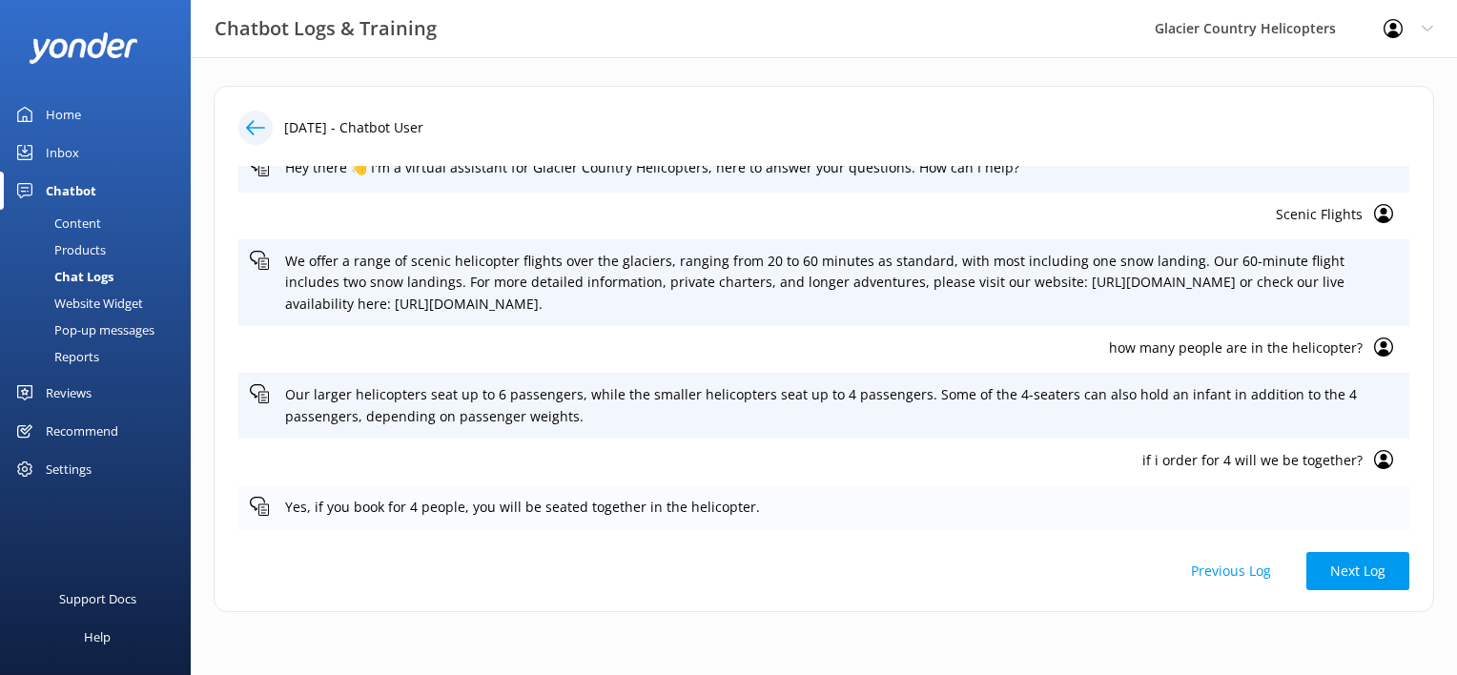
click at [1247, 493] on div "Yes, if you book for 4 people, you will be seated together in the helicopter." at bounding box center [823, 508] width 1171 height 47
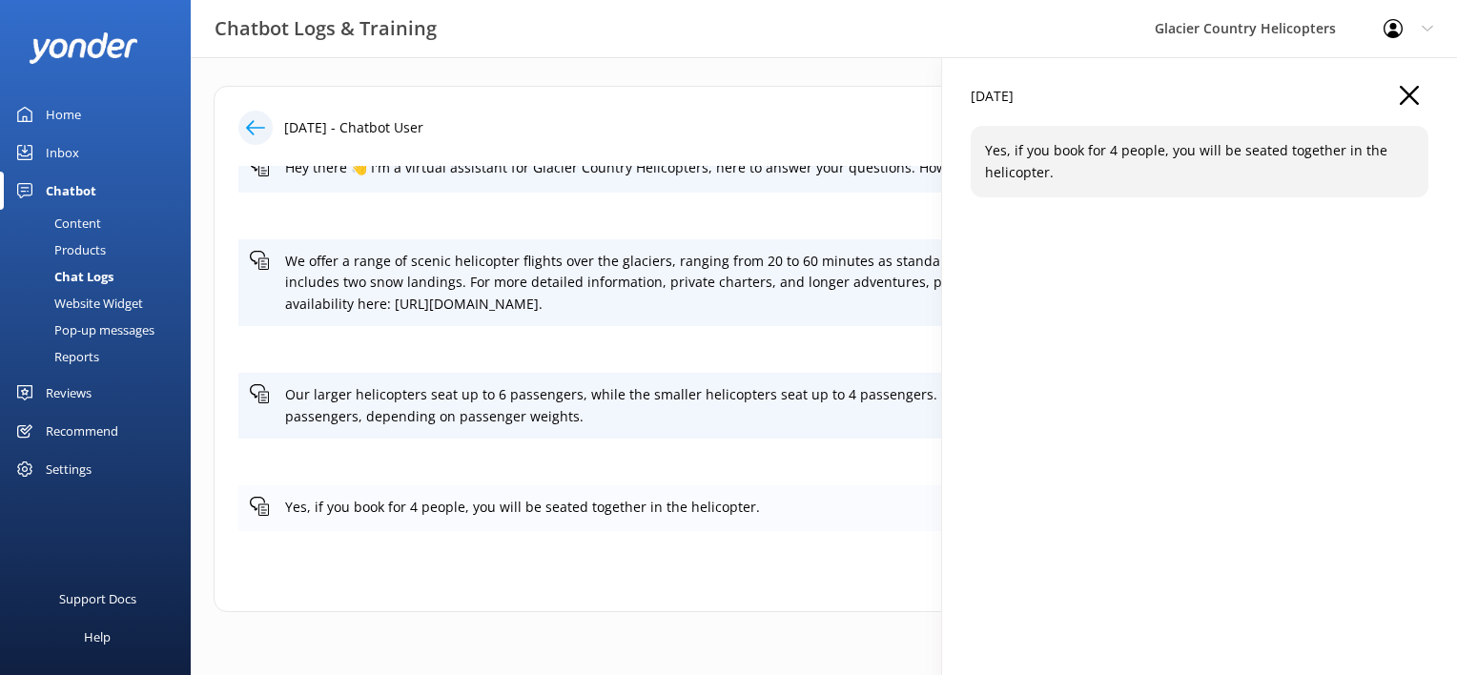
click at [1247, 493] on div "[DATE] Yes, if you book for 4 people, you will be seated together in the helico…" at bounding box center [1199, 394] width 515 height 675
click at [1392, 113] on div "[DATE]" at bounding box center [1199, 106] width 458 height 40
click at [1396, 111] on div "[DATE]" at bounding box center [1199, 106] width 458 height 40
click at [1402, 89] on use "button" at bounding box center [1408, 95] width 19 height 19
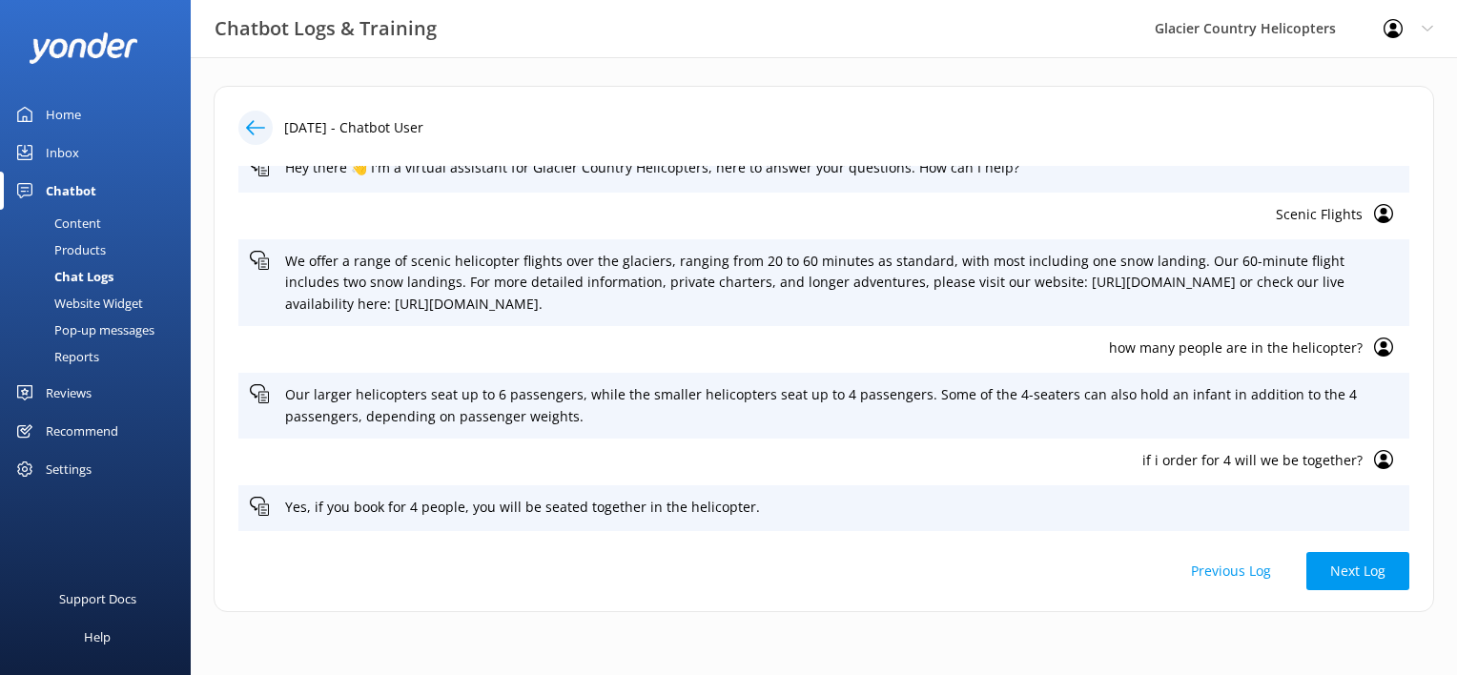
click at [52, 118] on div "Home" at bounding box center [63, 114] width 35 height 38
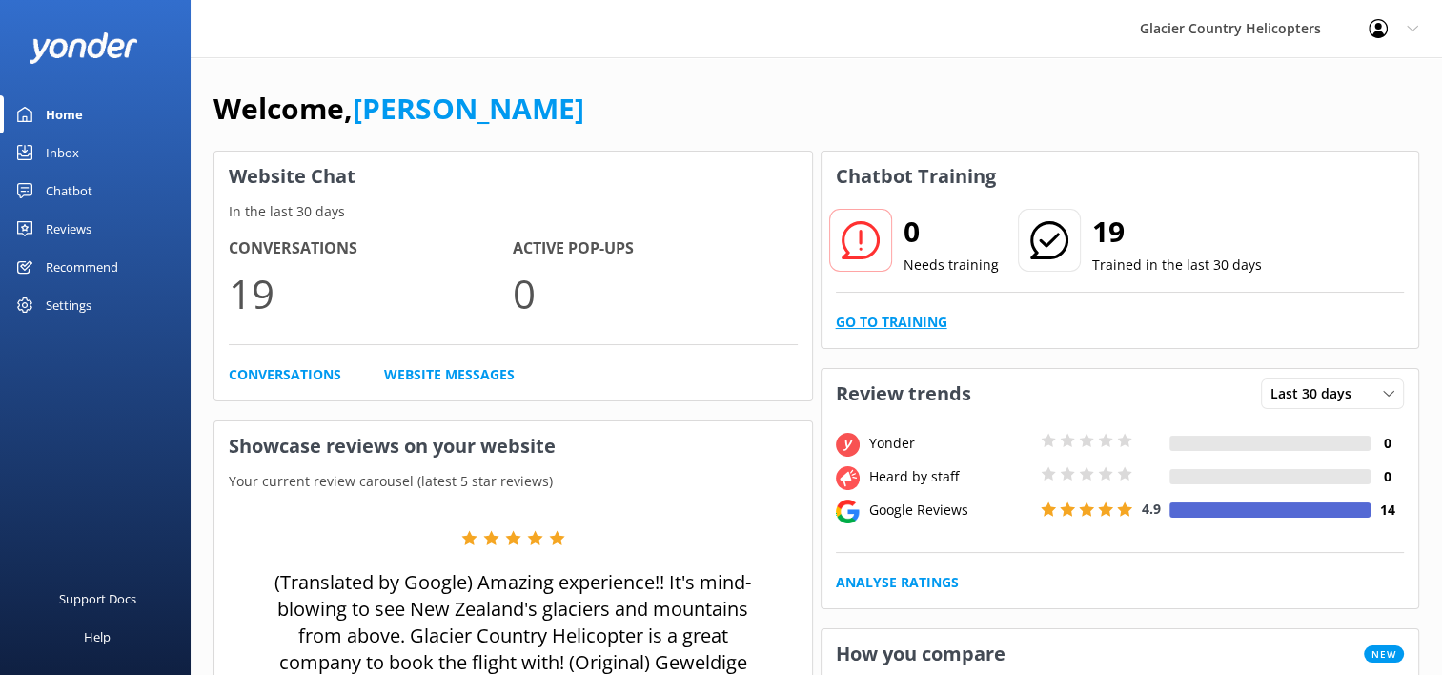
click at [895, 316] on link "Go to Training" at bounding box center [892, 322] width 112 height 21
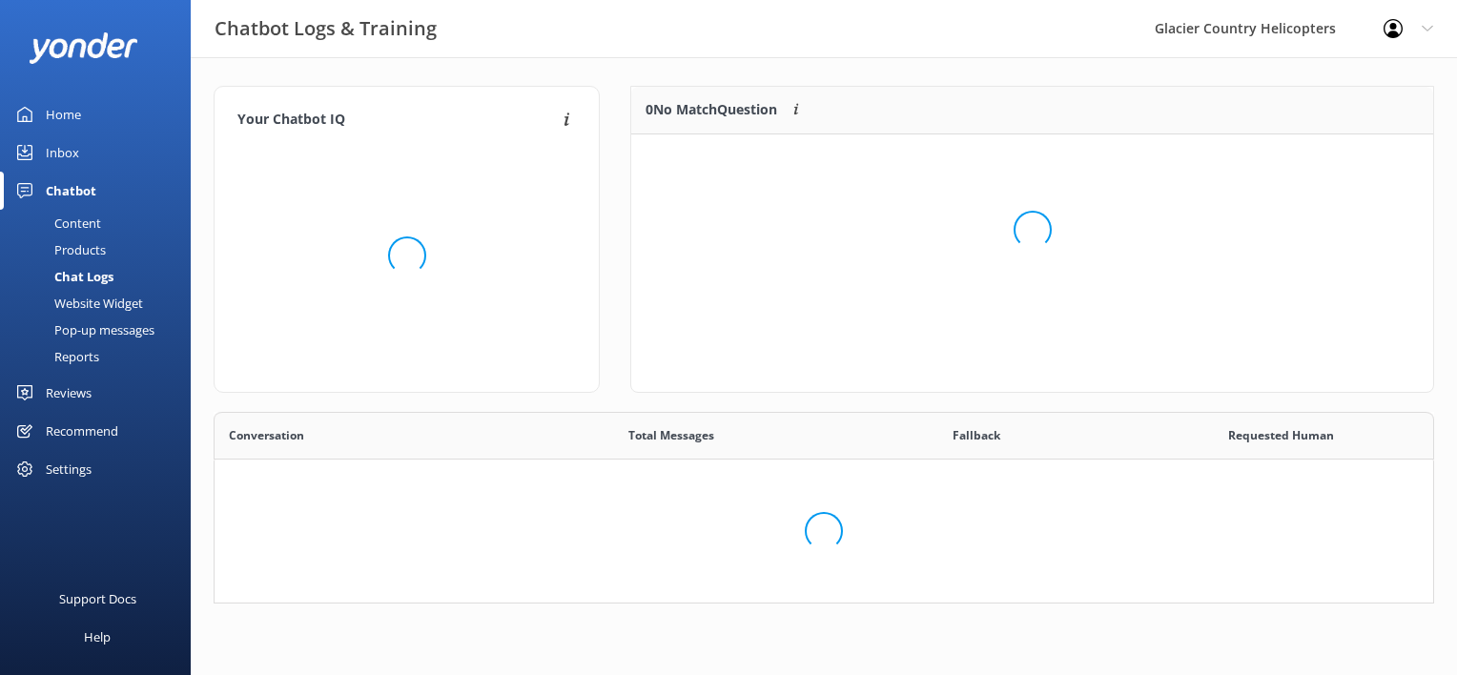
scroll to position [653, 1190]
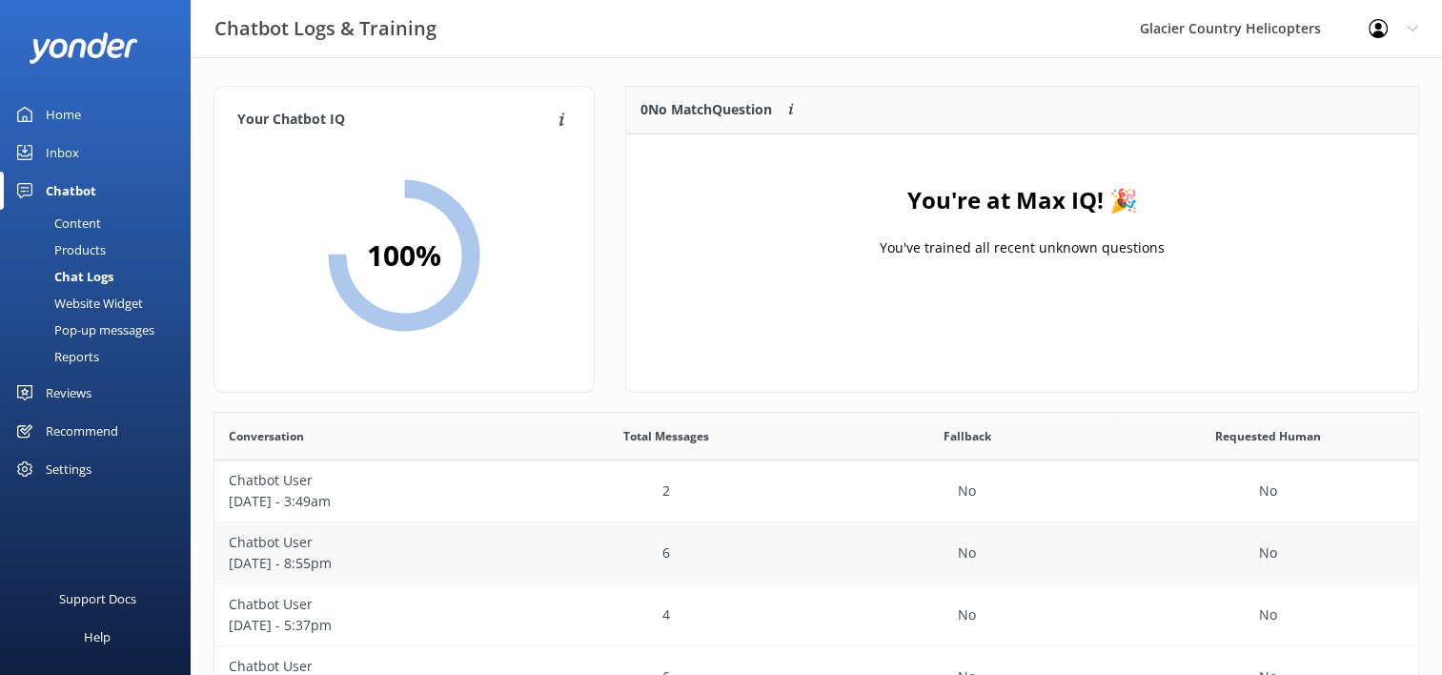
click at [271, 561] on p "[DATE] - 8:55pm" at bounding box center [365, 563] width 273 height 21
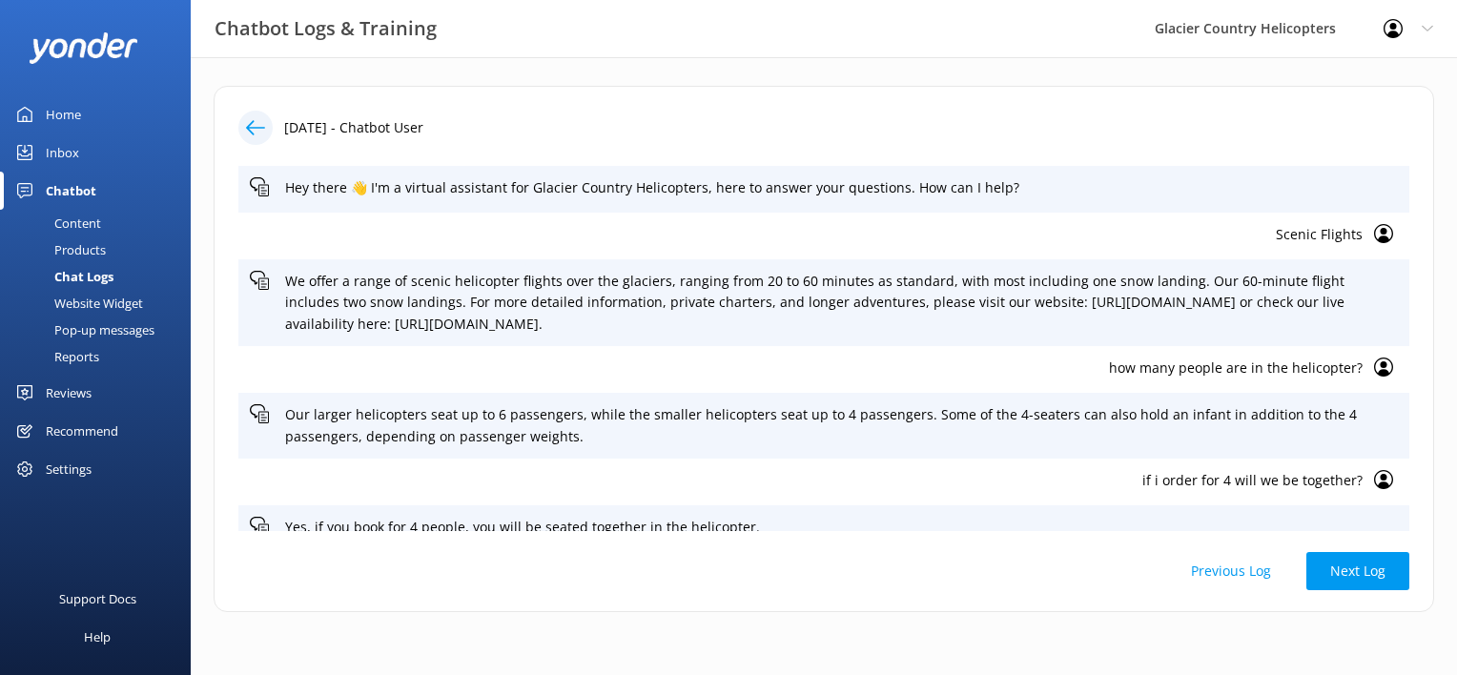
scroll to position [20, 0]
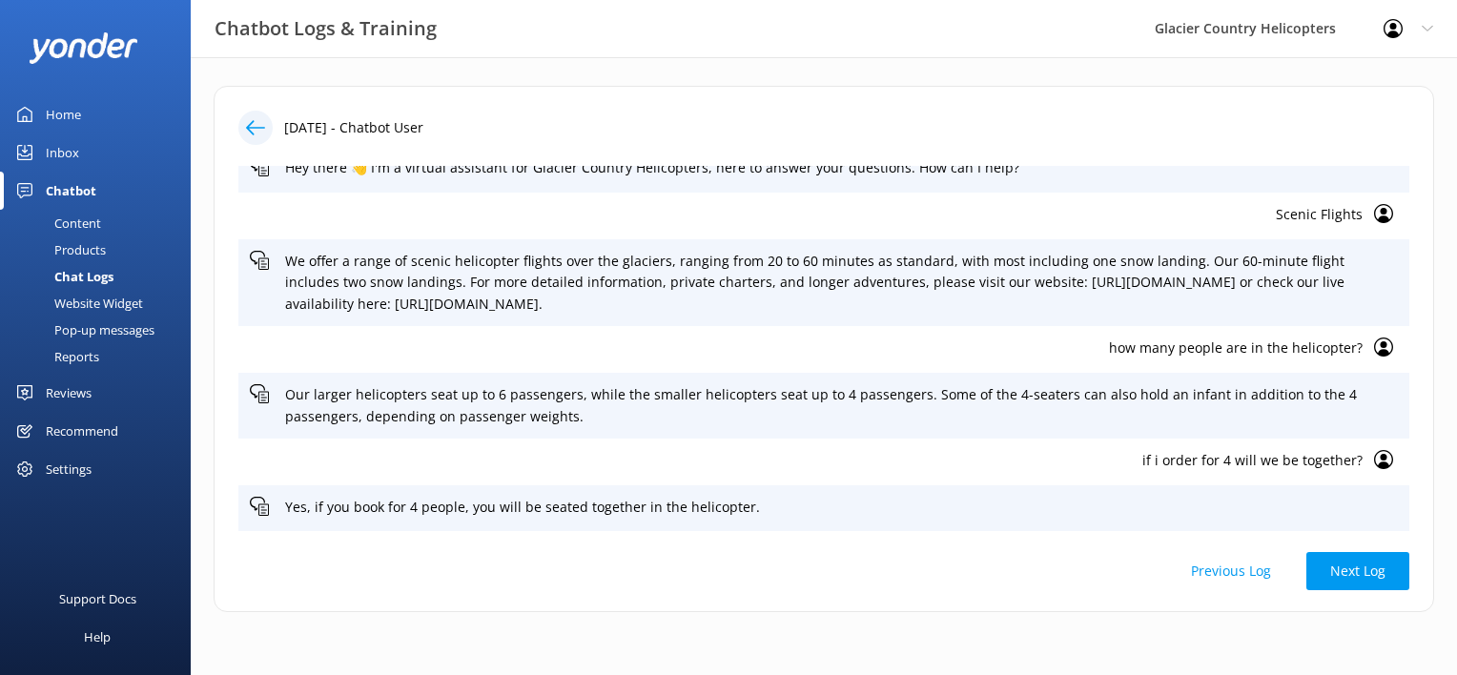
click at [1374, 456] on icon at bounding box center [1383, 459] width 19 height 19
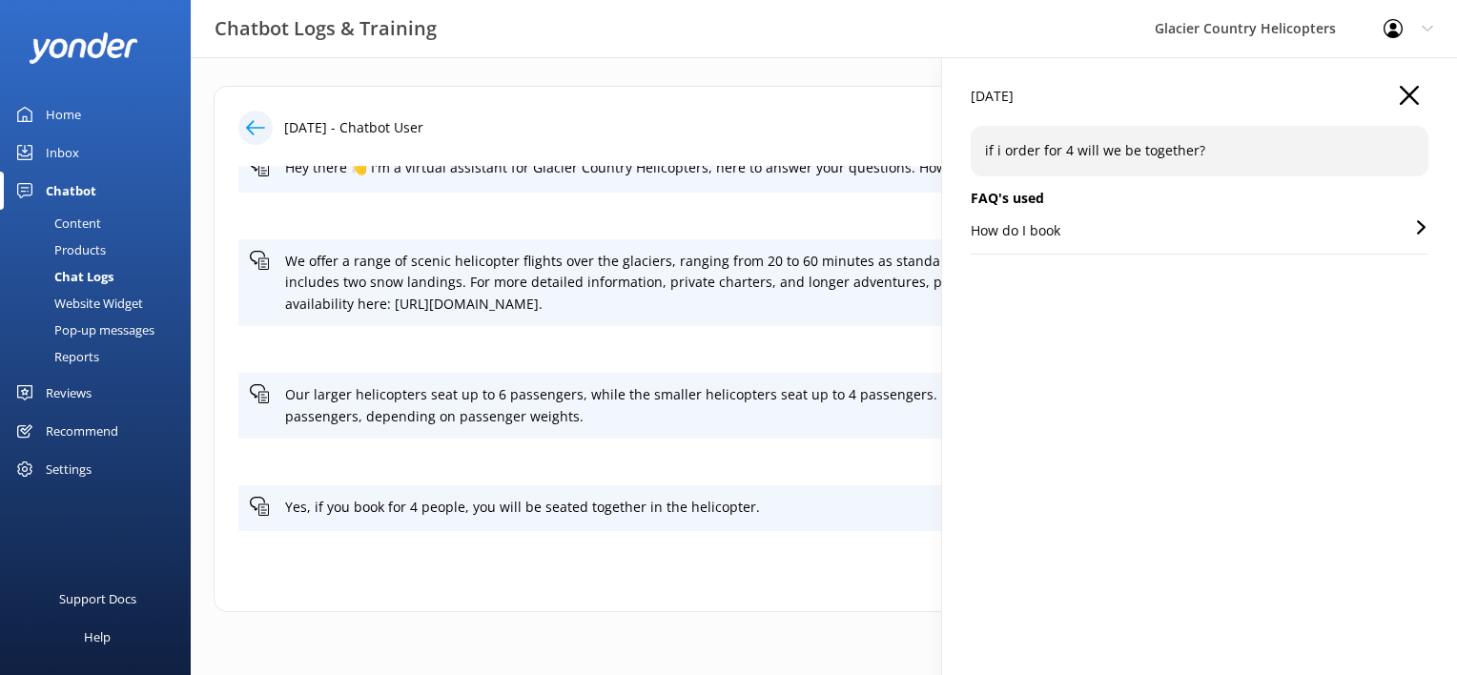
click at [1414, 232] on icon at bounding box center [1421, 227] width 14 height 14
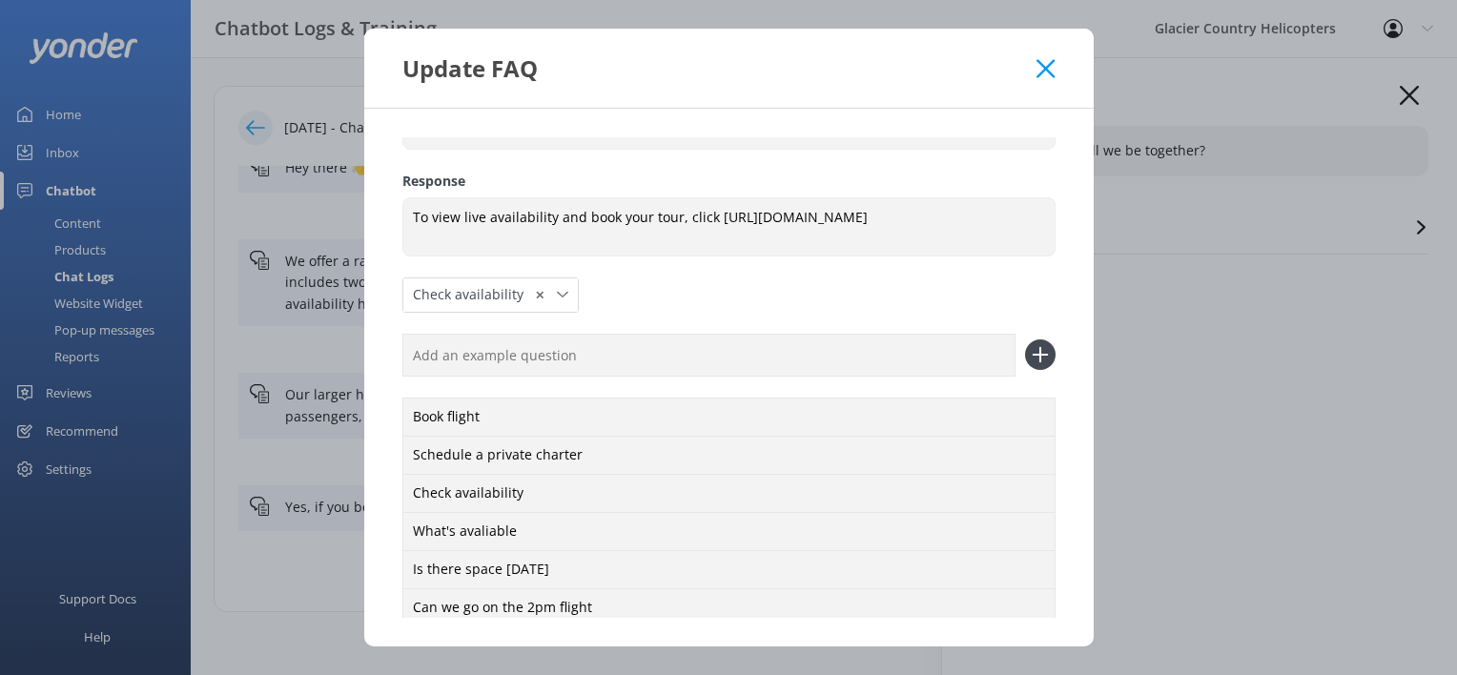
scroll to position [225, 0]
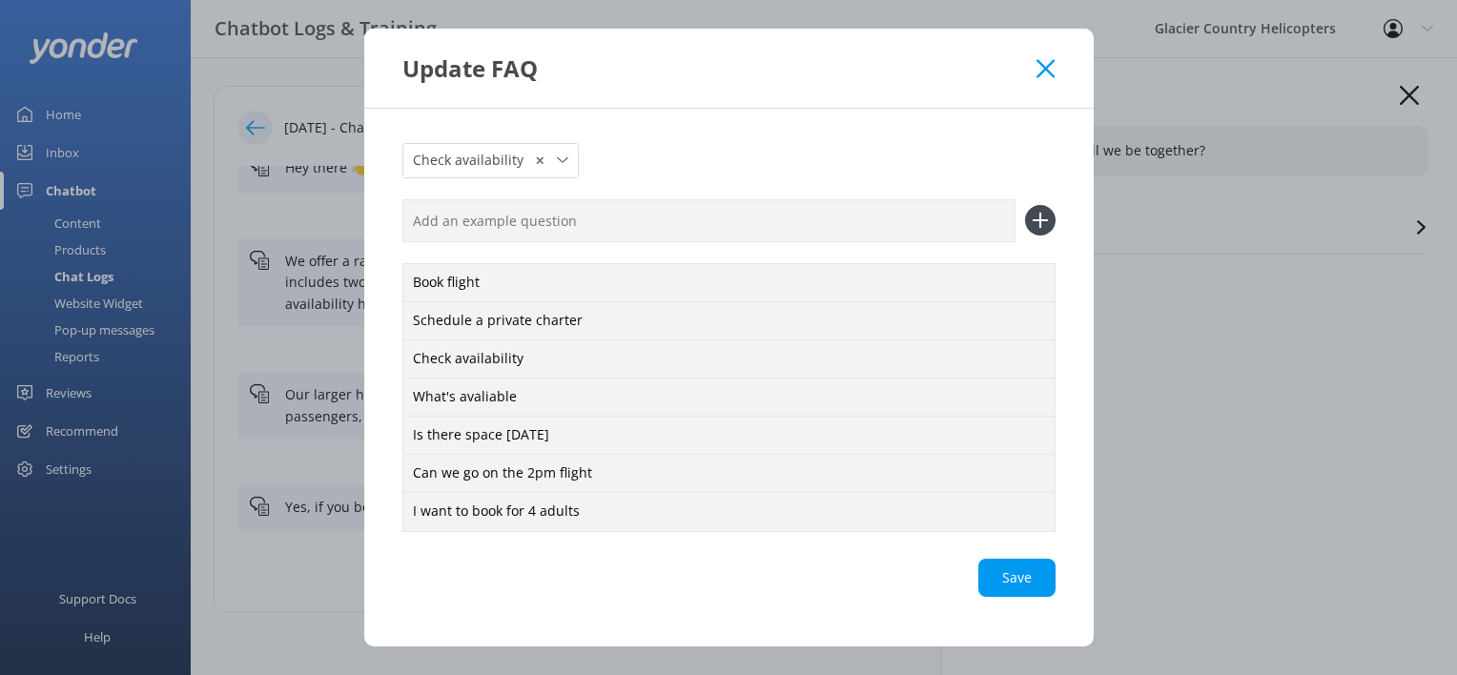
click at [1053, 59] on icon at bounding box center [1045, 68] width 18 height 19
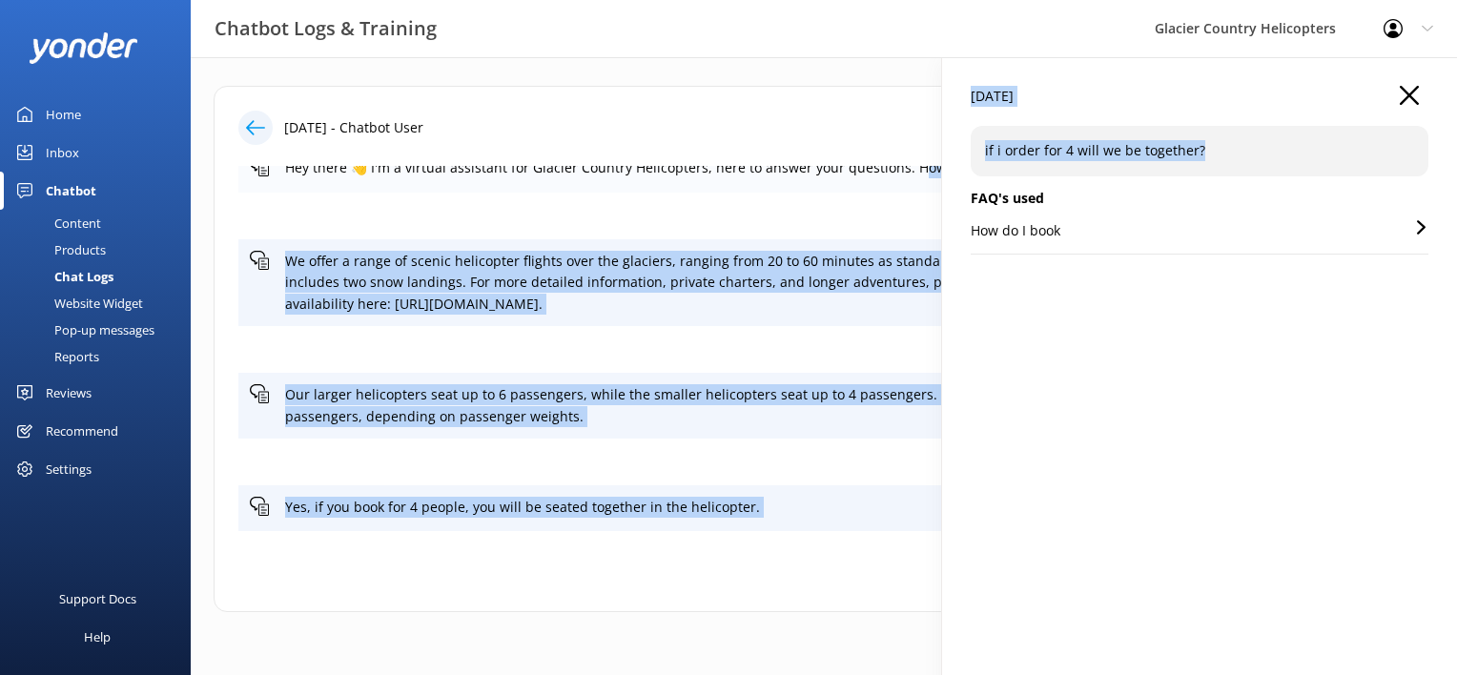
drag, startPoint x: 1224, startPoint y: 156, endPoint x: 907, endPoint y: 180, distance: 318.3
click at [907, 180] on div "[DATE] - Chatbot User Hey there 👋 I'm a virtual assistant for Glacier Country H…" at bounding box center [824, 353] width 1266 height 593
click at [1231, 138] on div "if i order for 4 will we be together?" at bounding box center [1199, 151] width 458 height 50
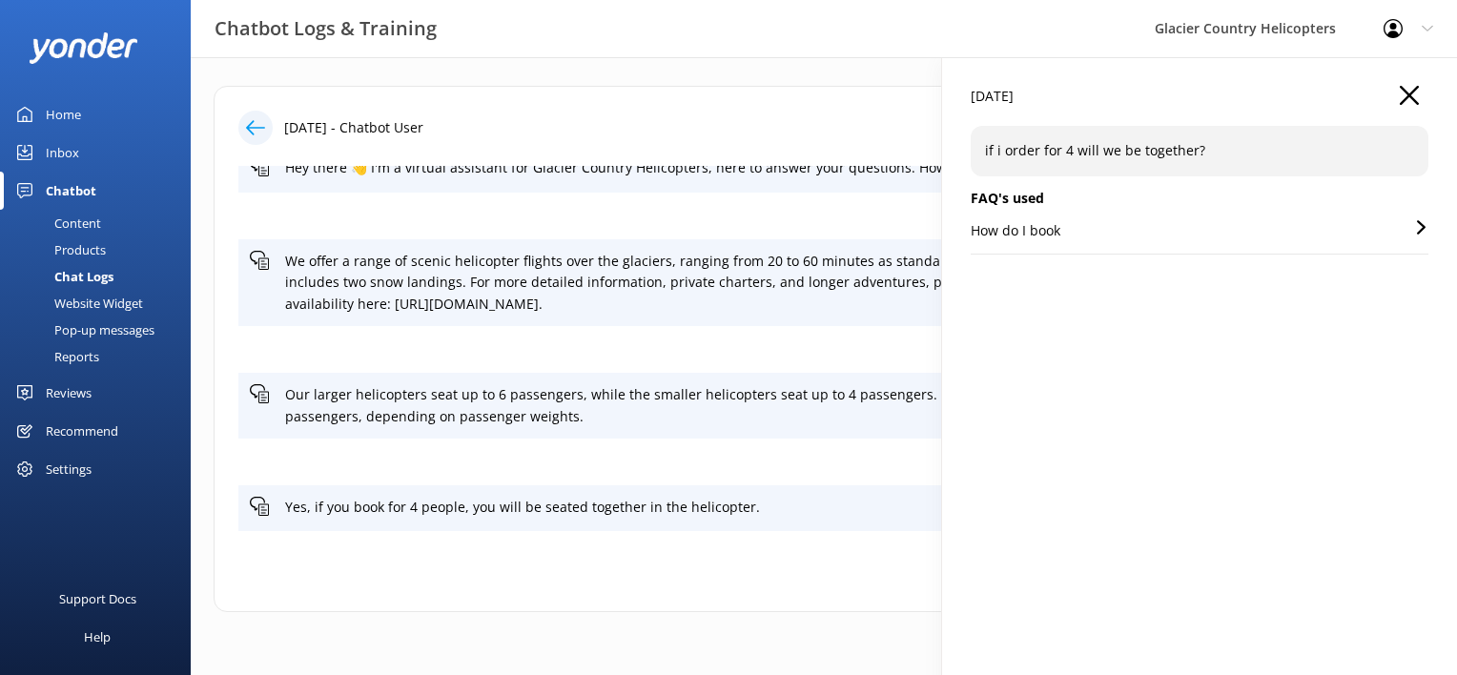
click at [1408, 88] on icon "button" at bounding box center [1408, 95] width 19 height 19
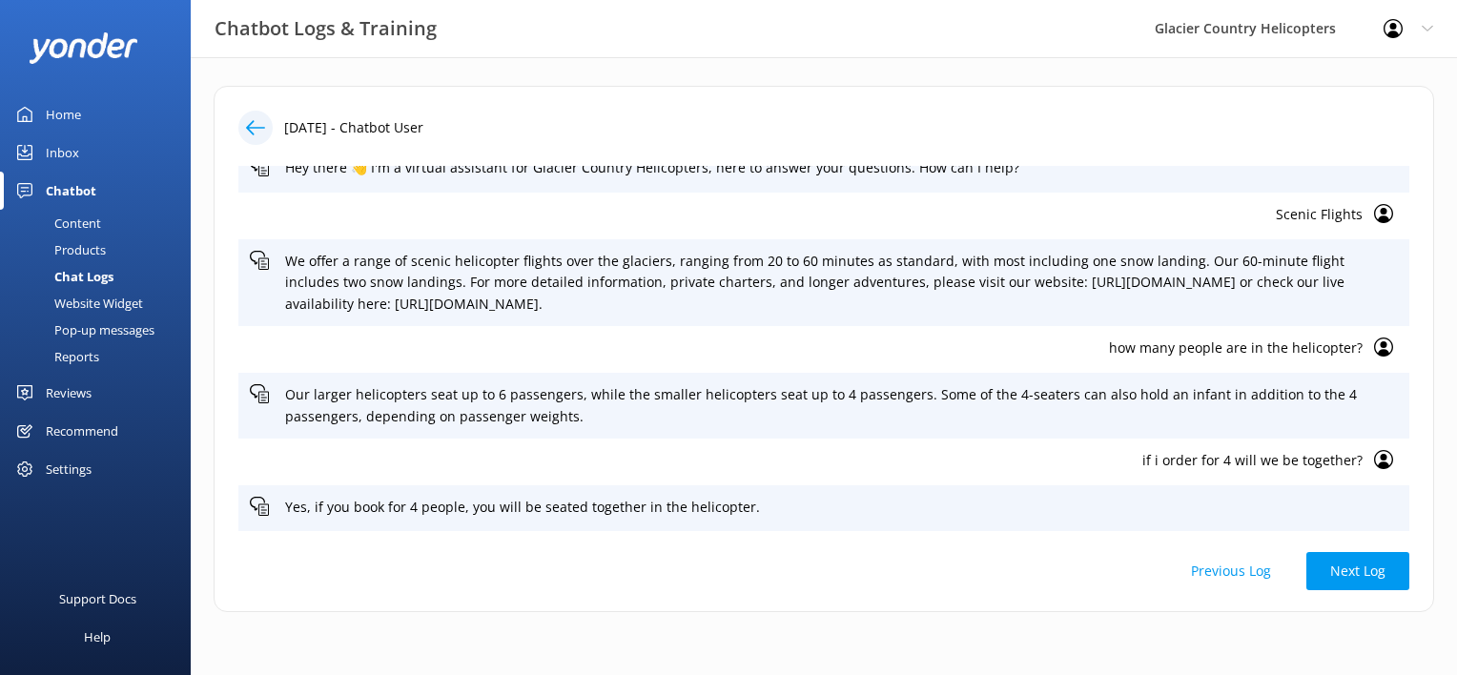
click at [1374, 461] on use at bounding box center [1383, 459] width 19 height 19
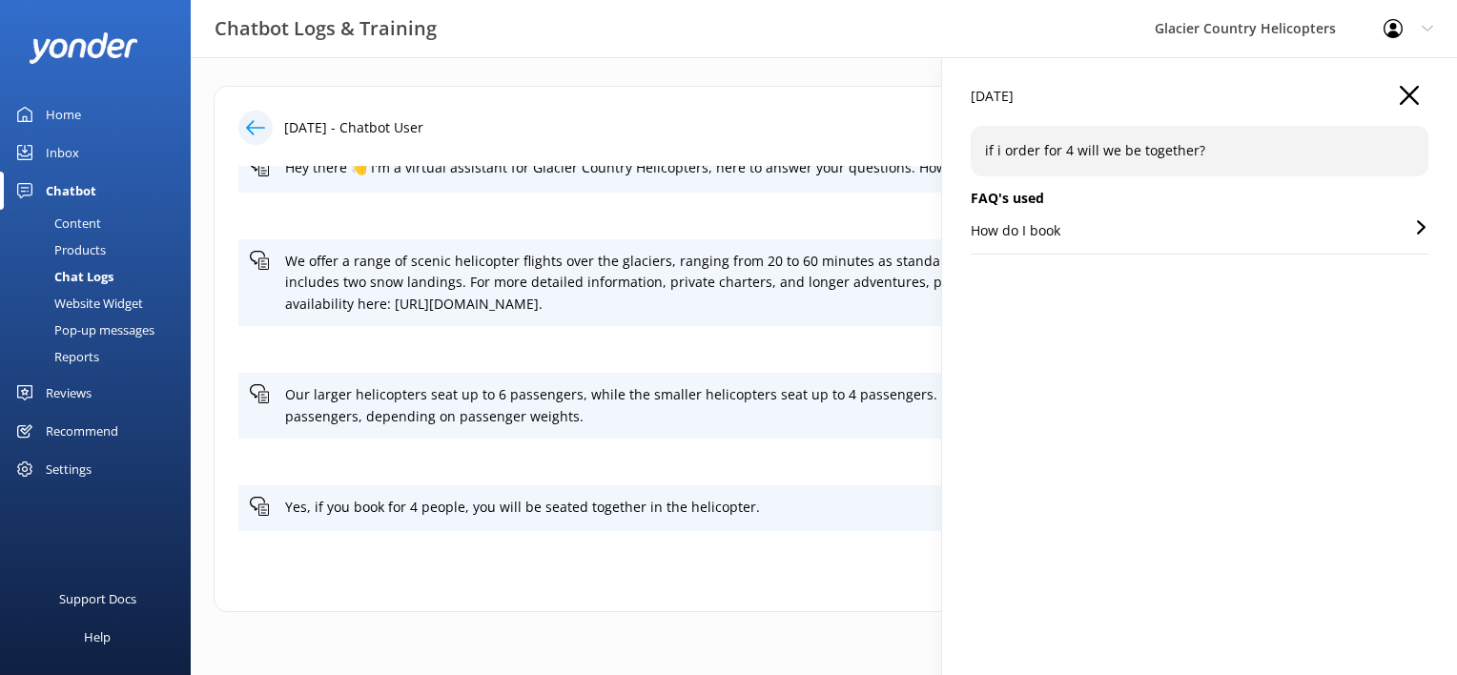
click at [1056, 227] on p "How do I book" at bounding box center [1015, 230] width 90 height 21
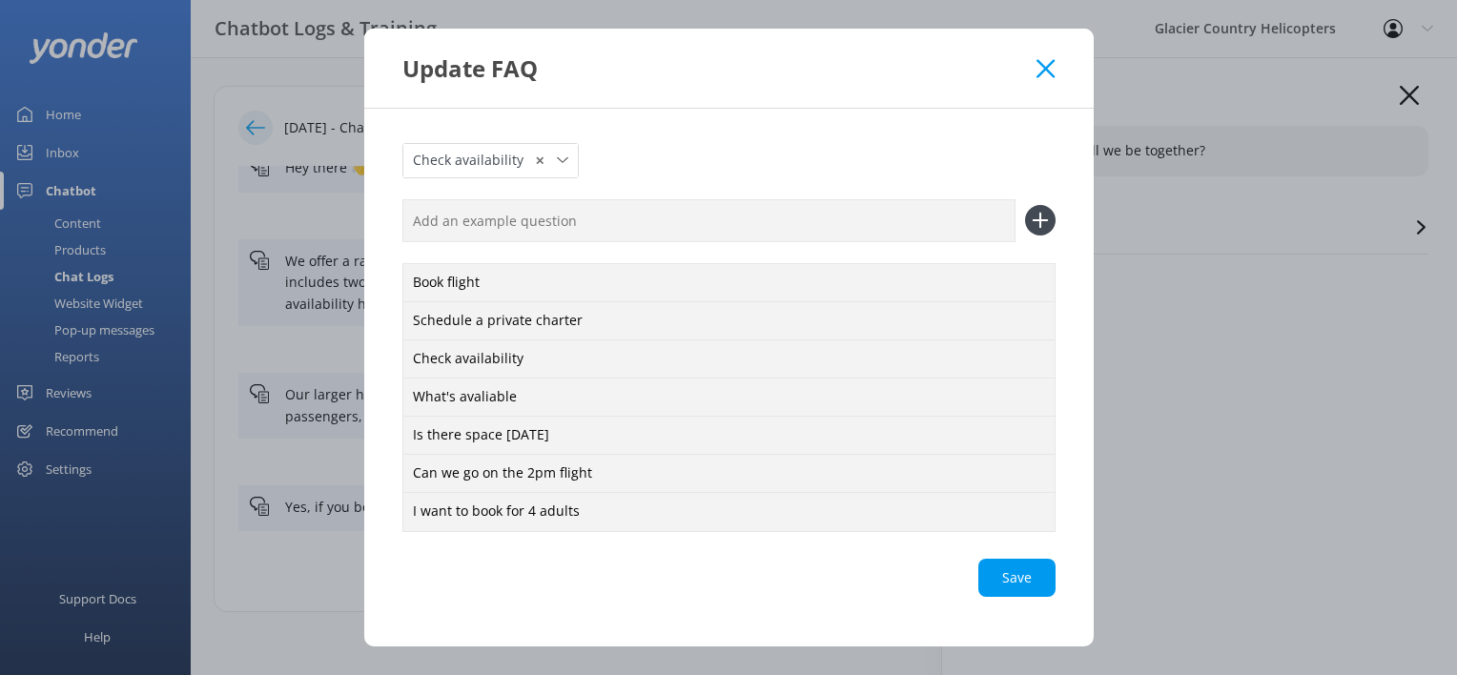
click at [1052, 71] on icon at bounding box center [1045, 68] width 18 height 19
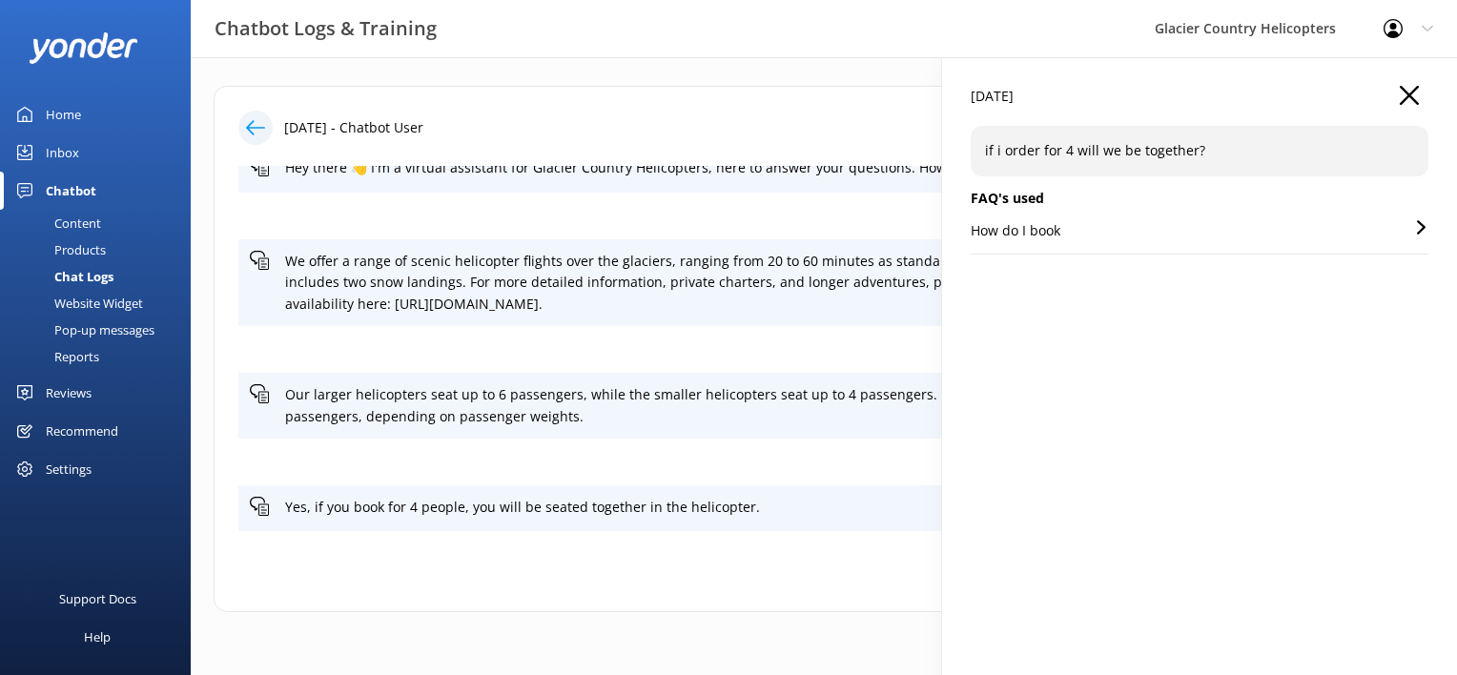
click at [1412, 99] on use "button" at bounding box center [1408, 95] width 19 height 19
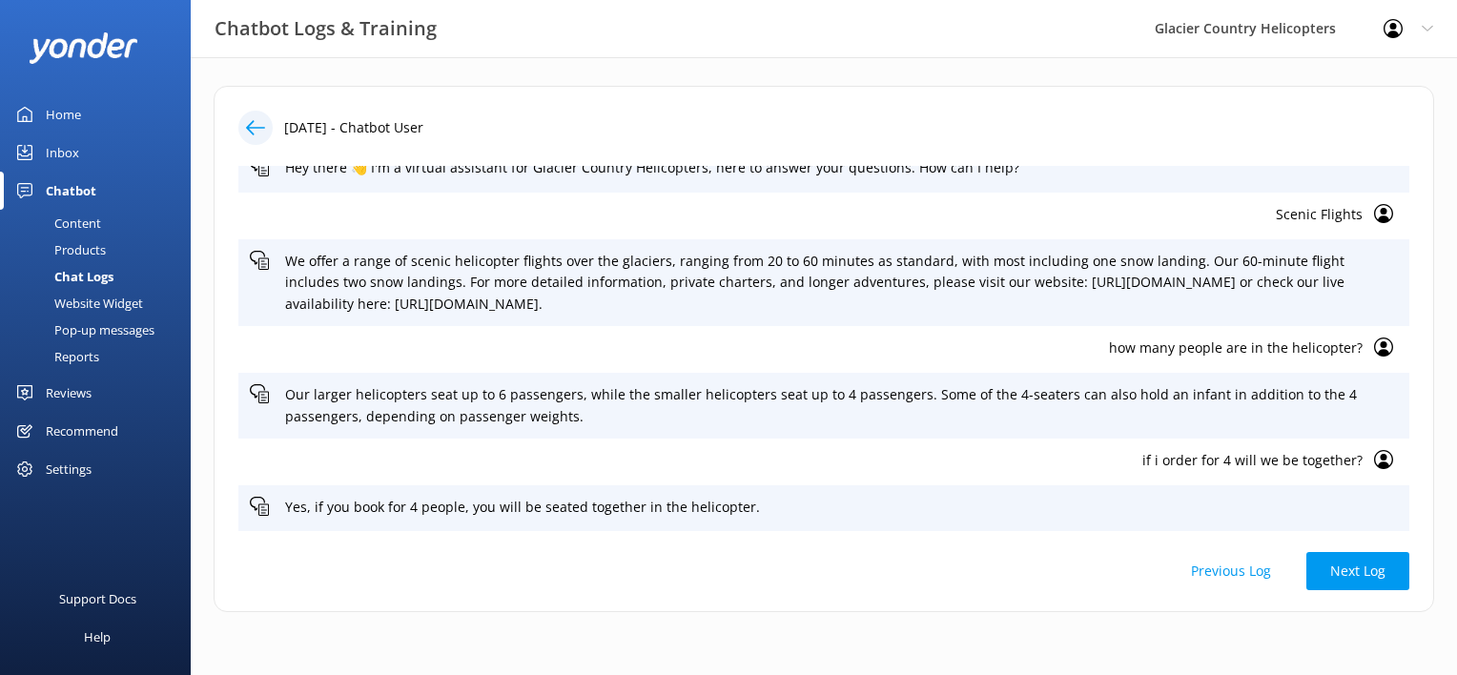
click at [1256, 458] on p "if i order for 4 will we be together?" at bounding box center [806, 460] width 1113 height 21
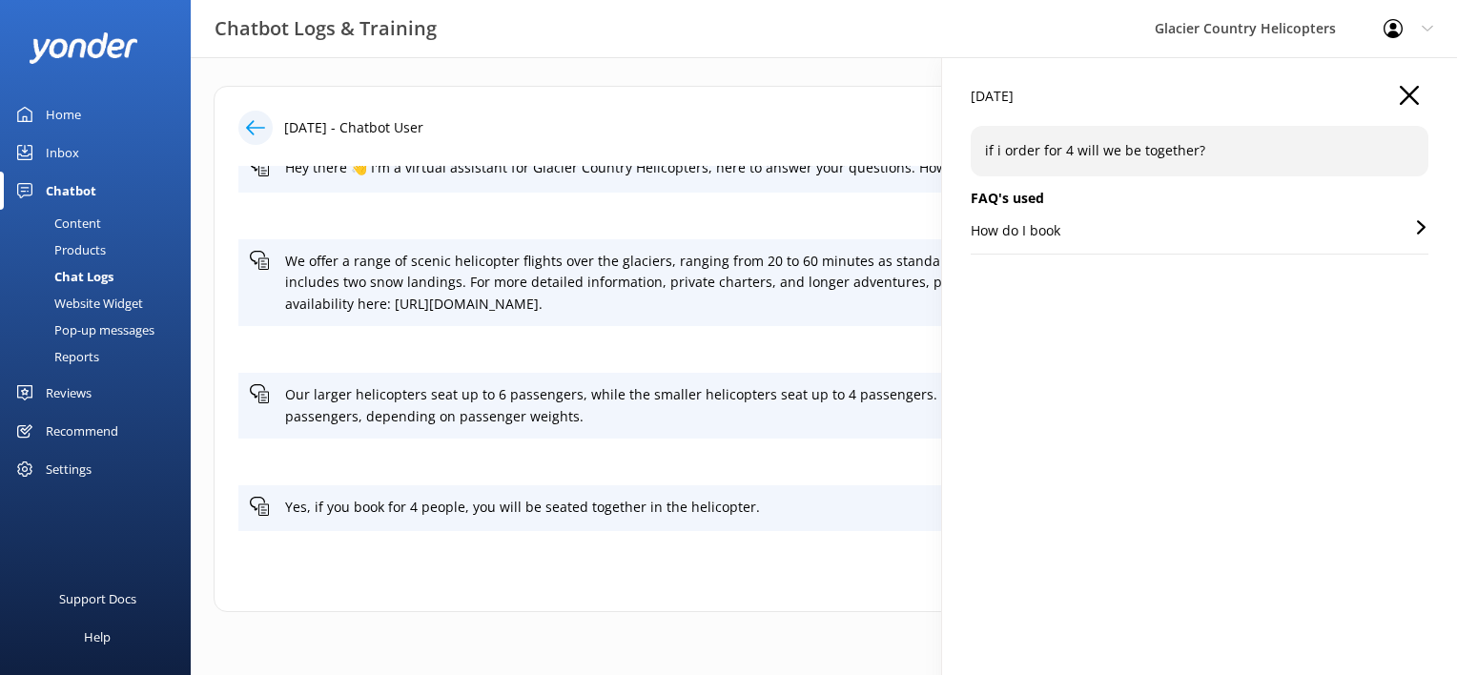
click at [1132, 149] on p "if i order for 4 will we be together?" at bounding box center [1199, 150] width 429 height 21
click at [1238, 143] on p "if i order for 4 will we be together?" at bounding box center [1199, 150] width 429 height 21
click at [1125, 296] on div "[DATE] if i order for 4 will we be together? FAQ's used How do I book" at bounding box center [1199, 394] width 515 height 675
click at [1009, 195] on h5 "FAQ's used" at bounding box center [1199, 198] width 458 height 21
click at [1400, 95] on icon "button" at bounding box center [1408, 95] width 19 height 19
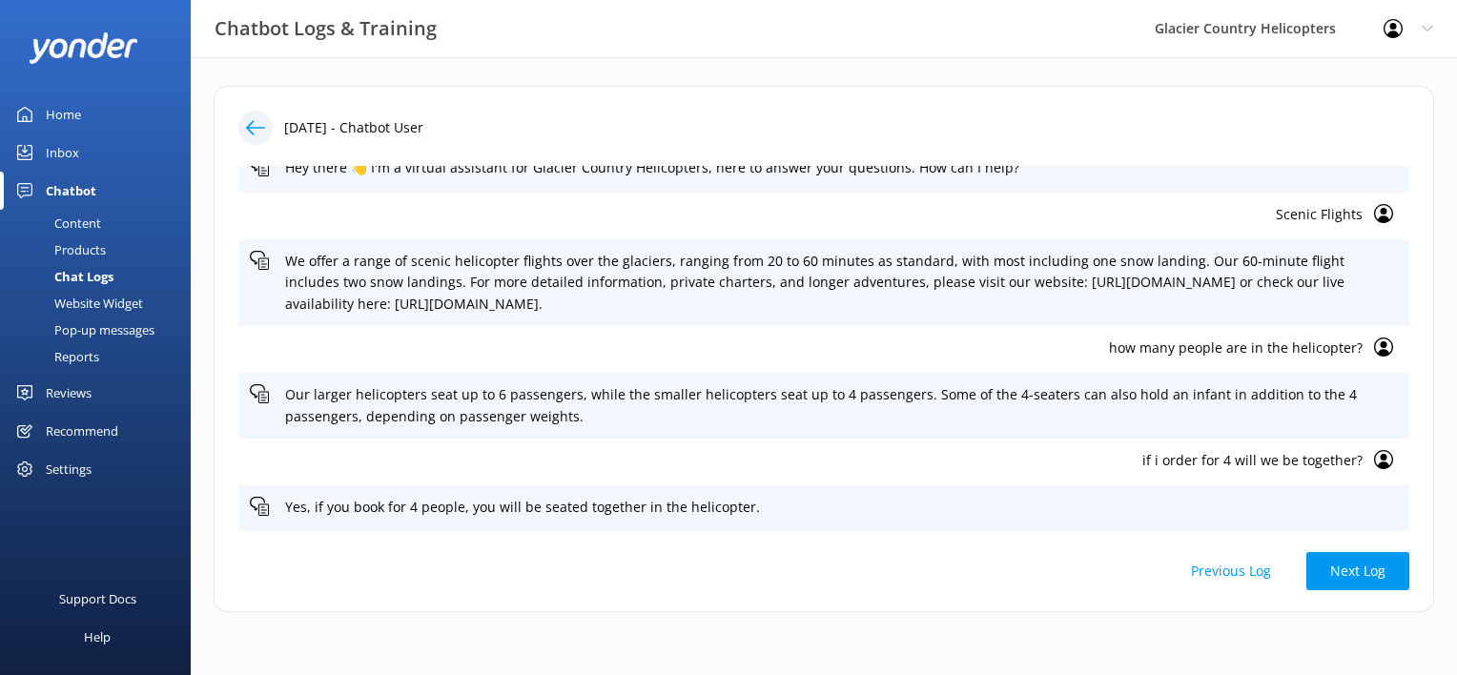
click at [69, 153] on div "Inbox" at bounding box center [62, 152] width 33 height 38
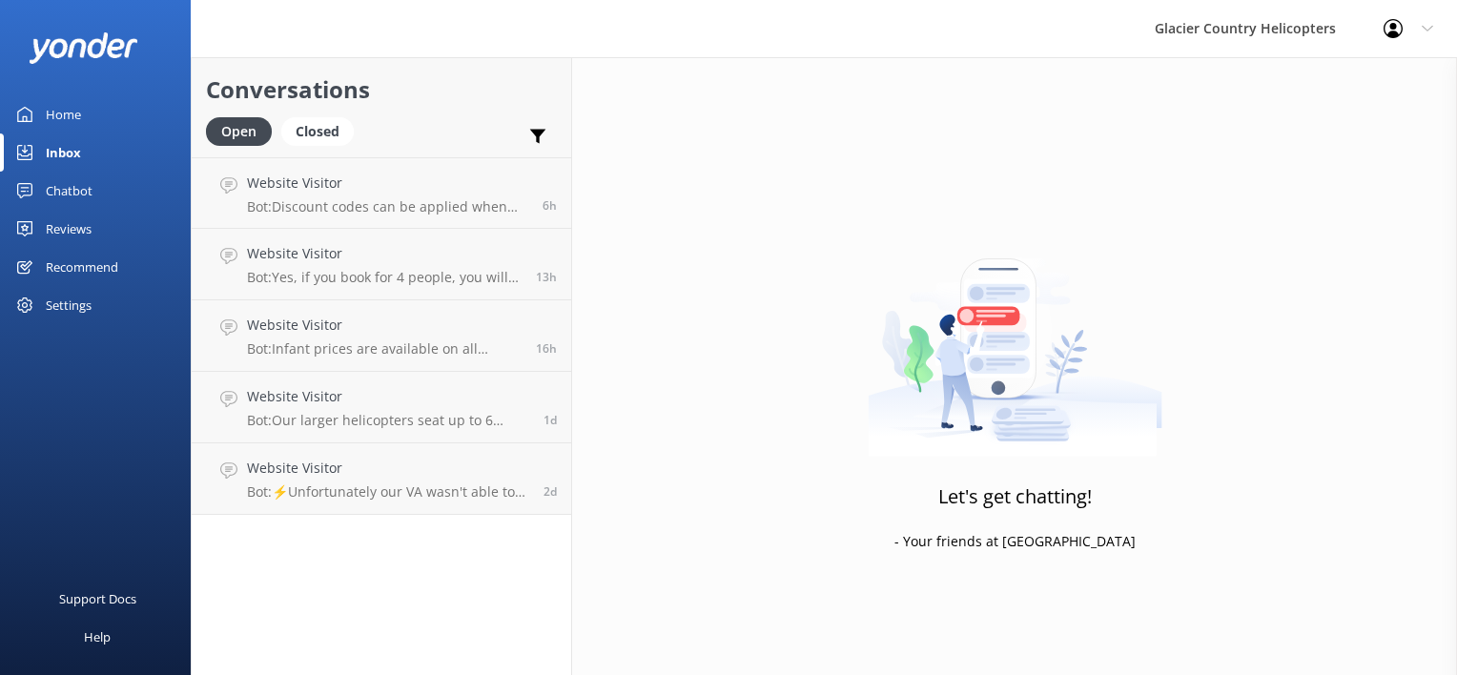
click at [73, 95] on div "Home" at bounding box center [63, 114] width 35 height 38
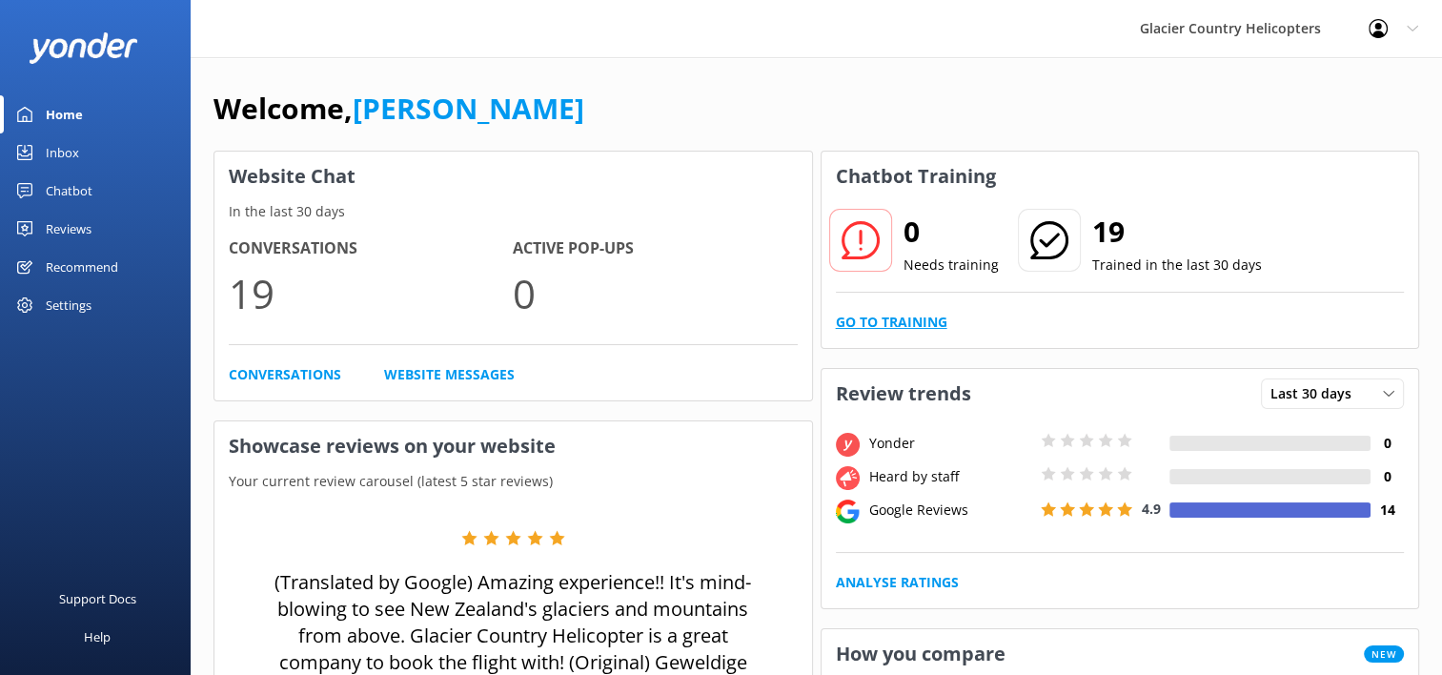
click at [889, 318] on link "Go to Training" at bounding box center [892, 322] width 112 height 21
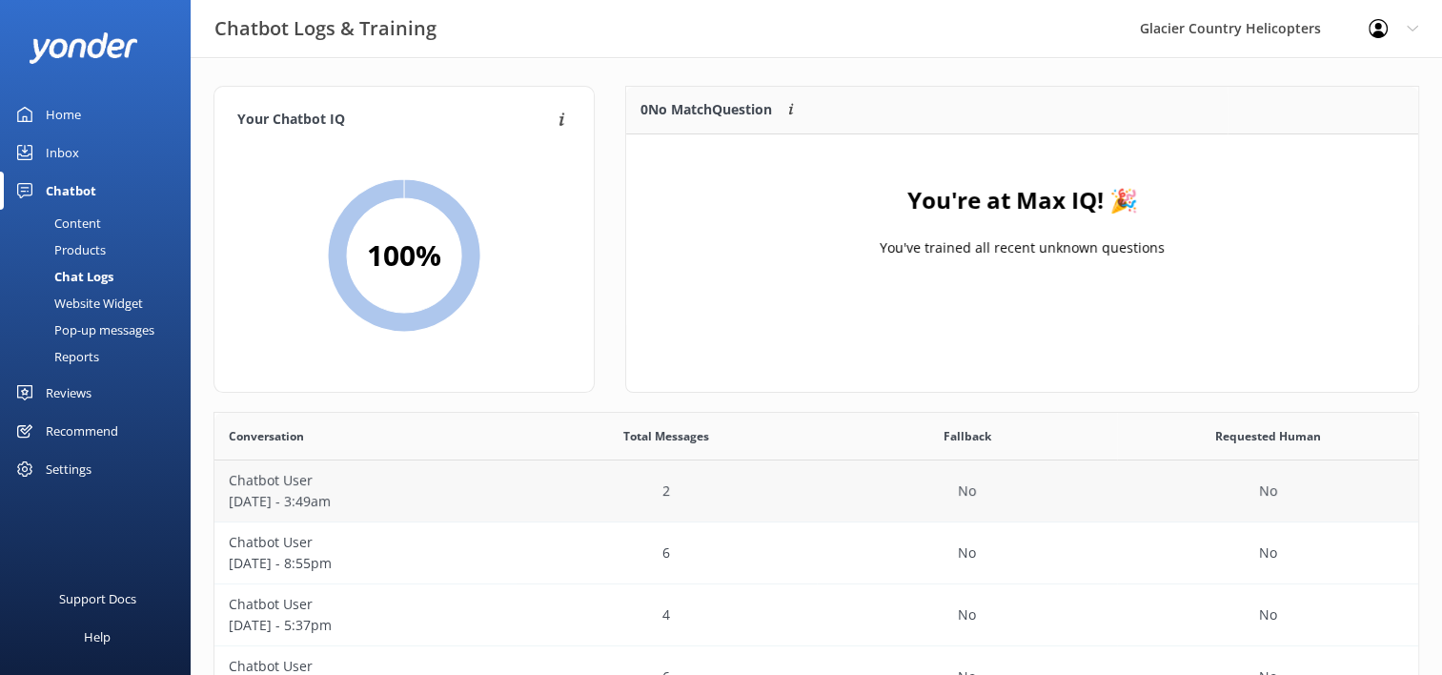
scroll to position [15, 0]
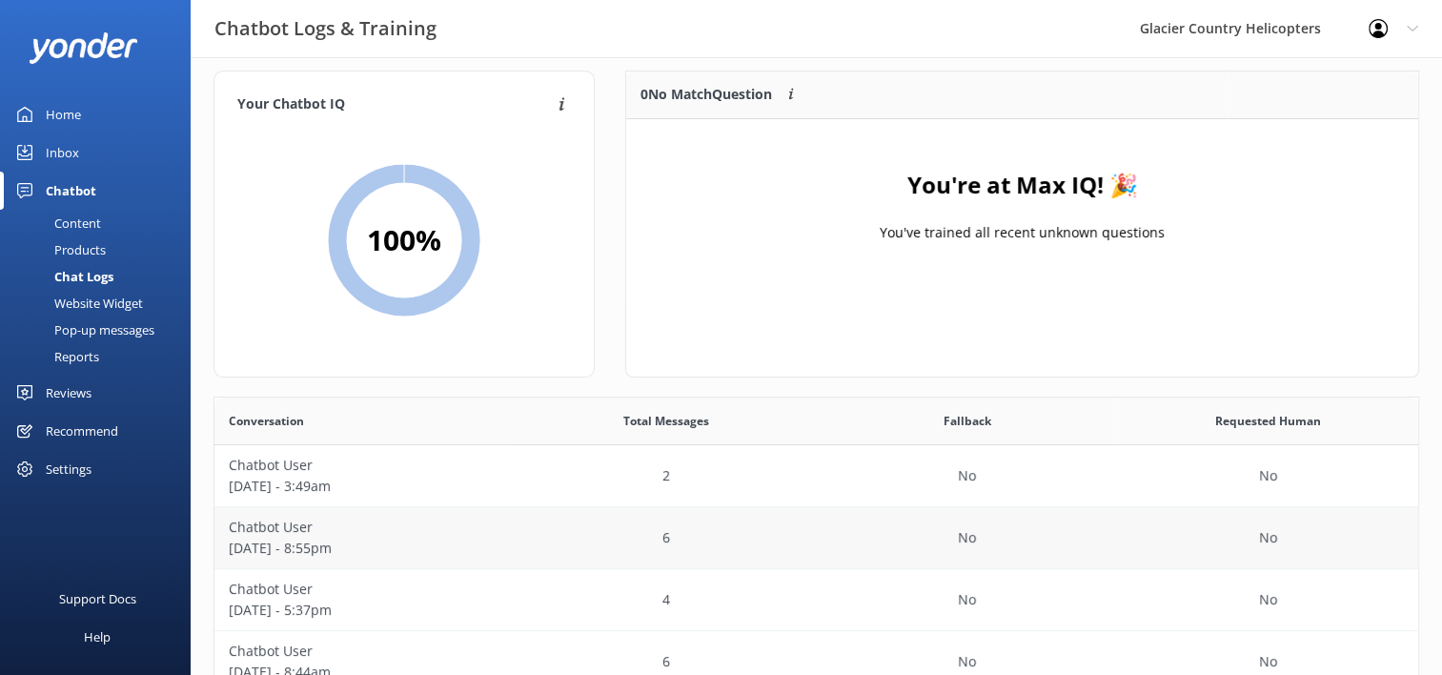
click at [258, 551] on p "[DATE] - 8:55pm" at bounding box center [365, 548] width 273 height 21
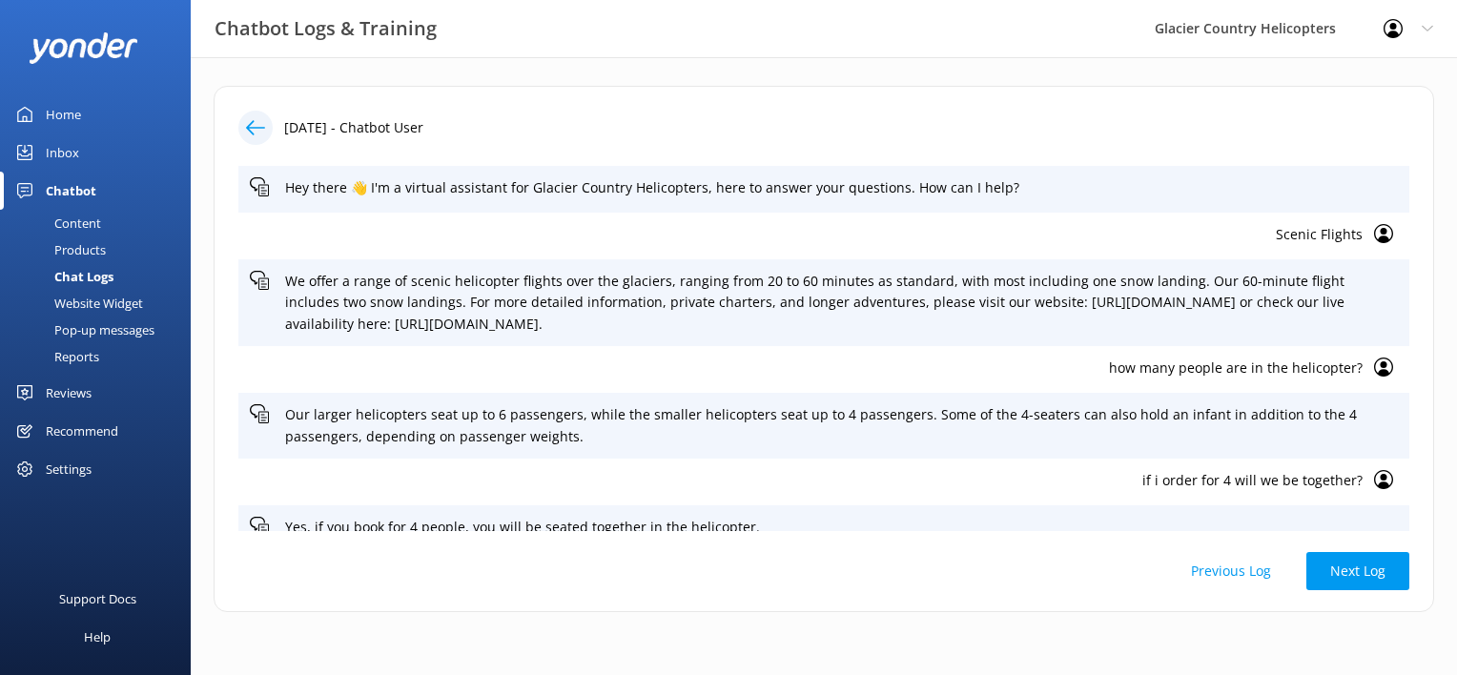
scroll to position [20, 0]
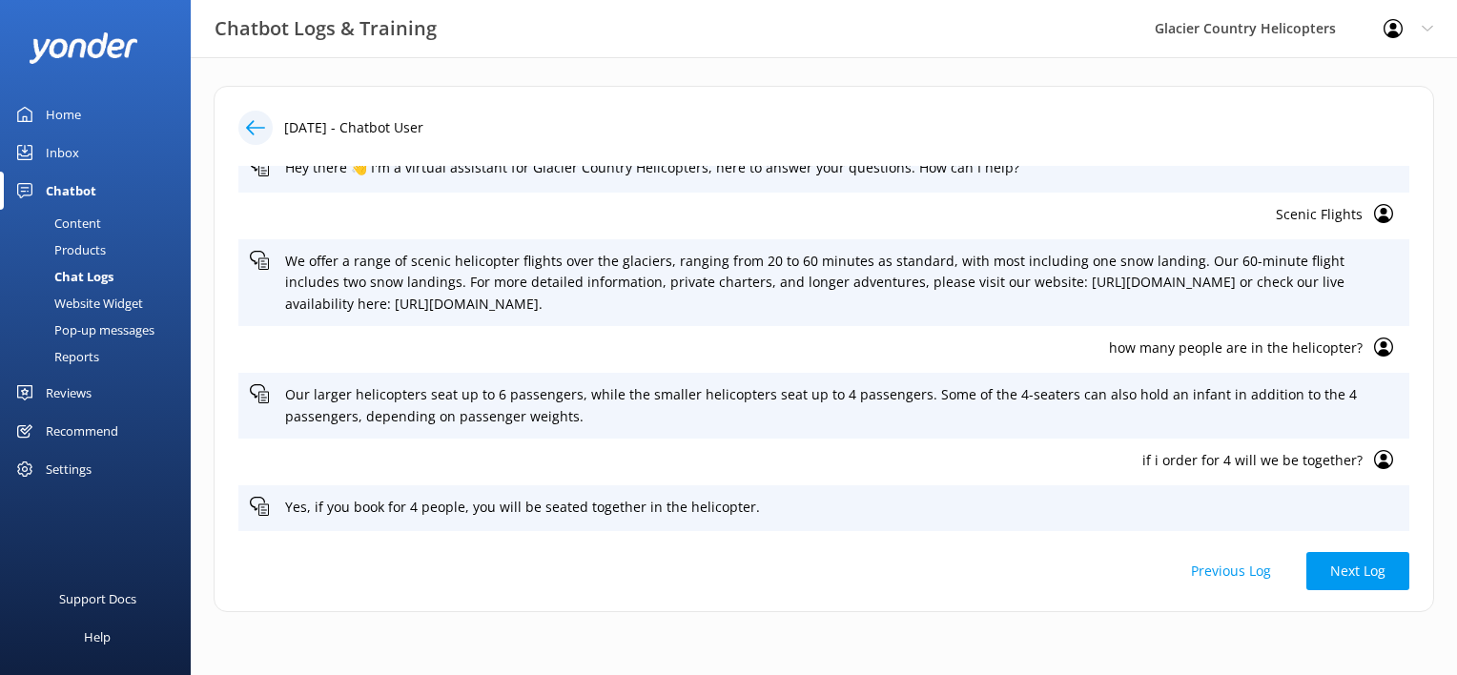
click at [1343, 460] on p "if i order for 4 will we be together?" at bounding box center [806, 460] width 1113 height 21
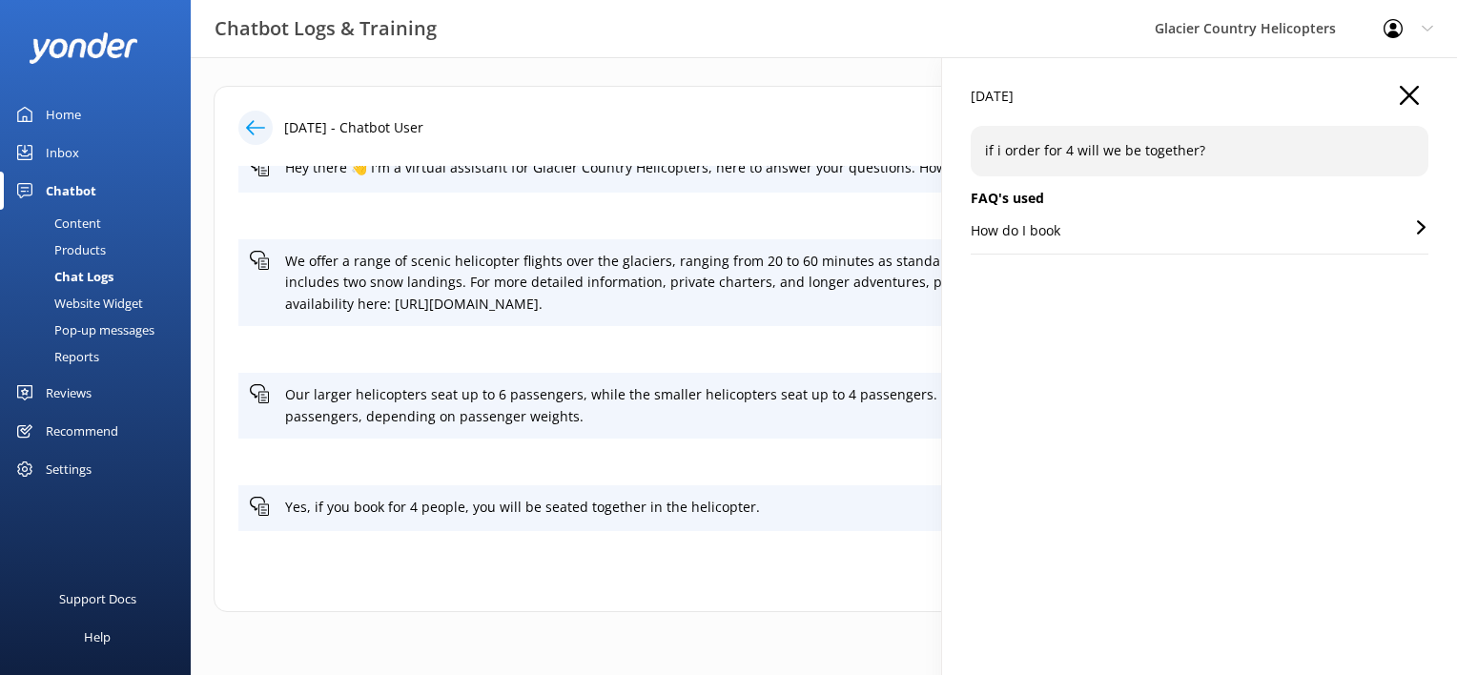
click at [1220, 128] on div "if i order for 4 will we be together?" at bounding box center [1199, 151] width 458 height 50
click at [1245, 145] on p "if i order for 4 will we be together?" at bounding box center [1199, 150] width 429 height 21
click at [1405, 86] on icon "button" at bounding box center [1408, 95] width 19 height 19
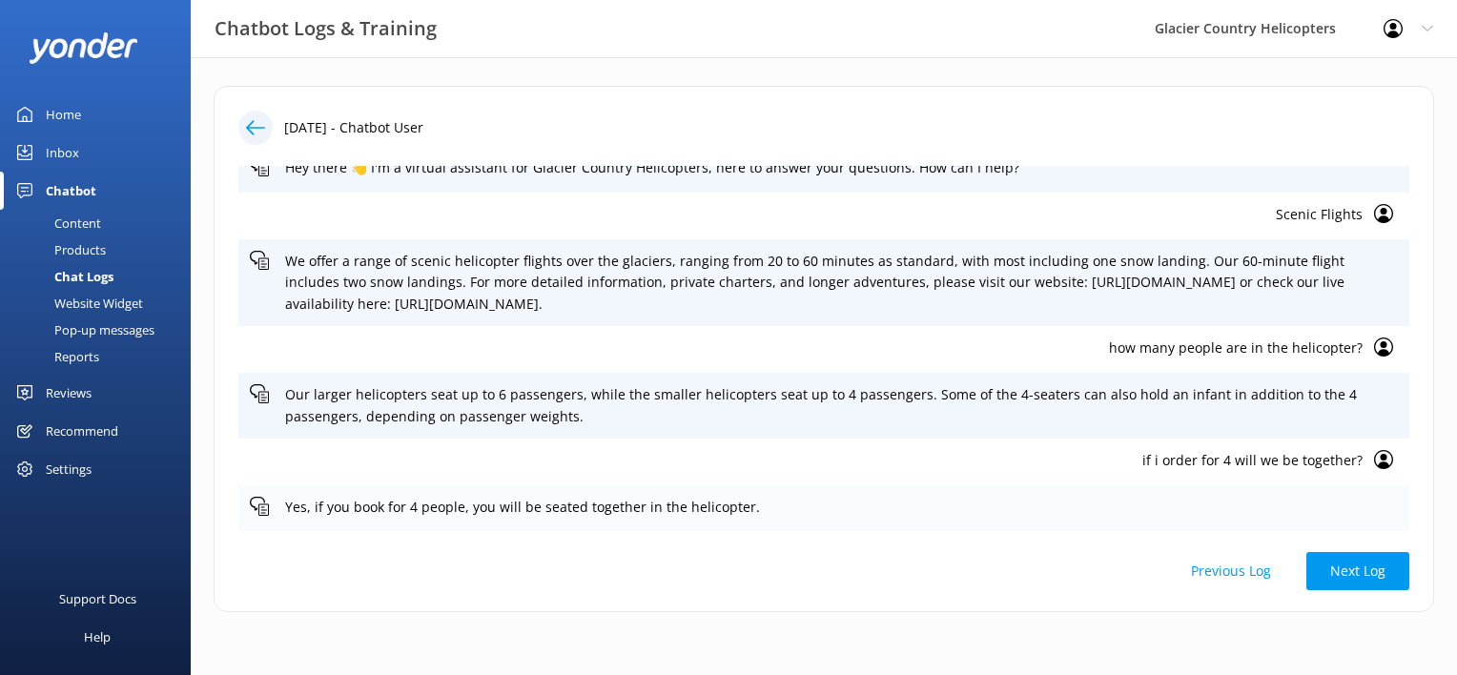
click at [263, 507] on icon at bounding box center [259, 506] width 19 height 19
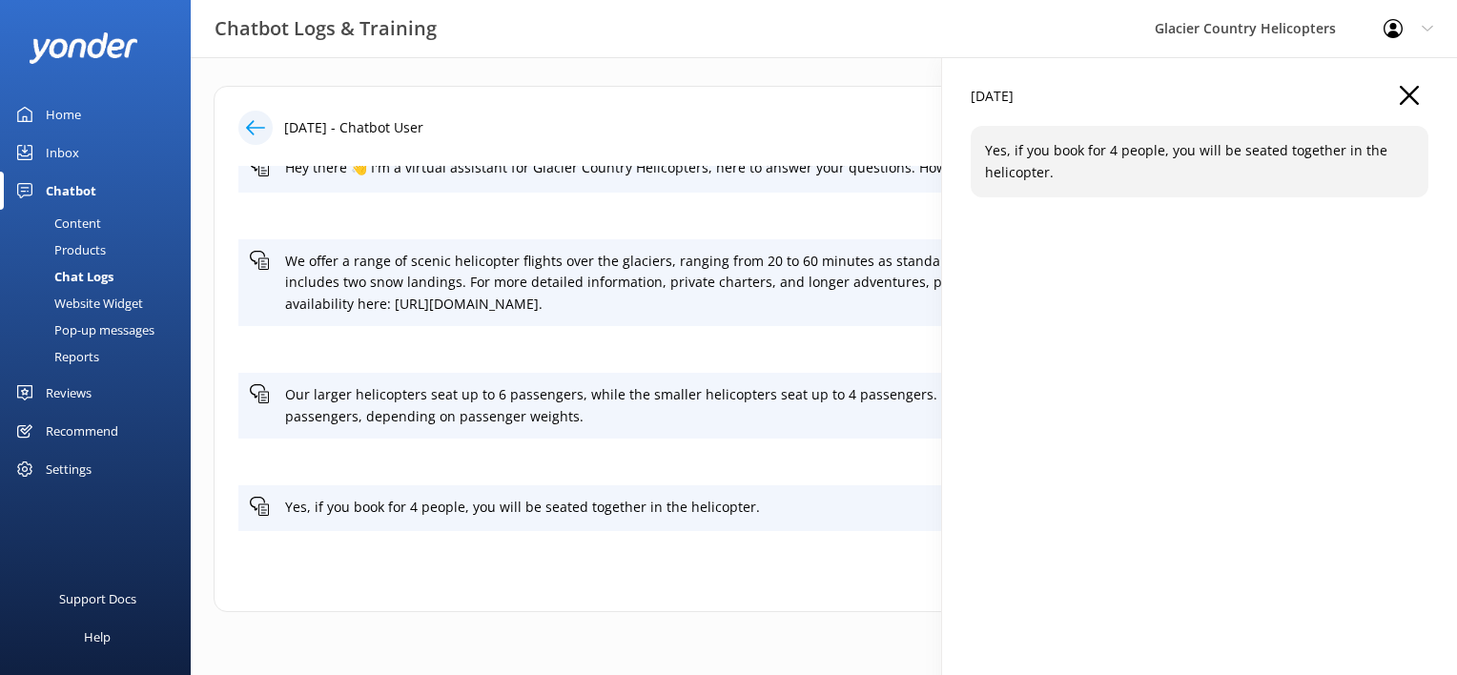
click at [1052, 171] on p "Yes, if you book for 4 people, you will be seated together in the helicopter." at bounding box center [1199, 161] width 429 height 43
drag, startPoint x: 1052, startPoint y: 171, endPoint x: 1265, endPoint y: 131, distance: 216.3
click at [1265, 131] on div "Yes, if you book for 4 people, you will be seated together in the helicopter." at bounding box center [1199, 161] width 458 height 71
drag, startPoint x: 1265, startPoint y: 131, endPoint x: 1405, endPoint y: 106, distance: 142.3
click at [1405, 106] on button "button" at bounding box center [1408, 96] width 19 height 21
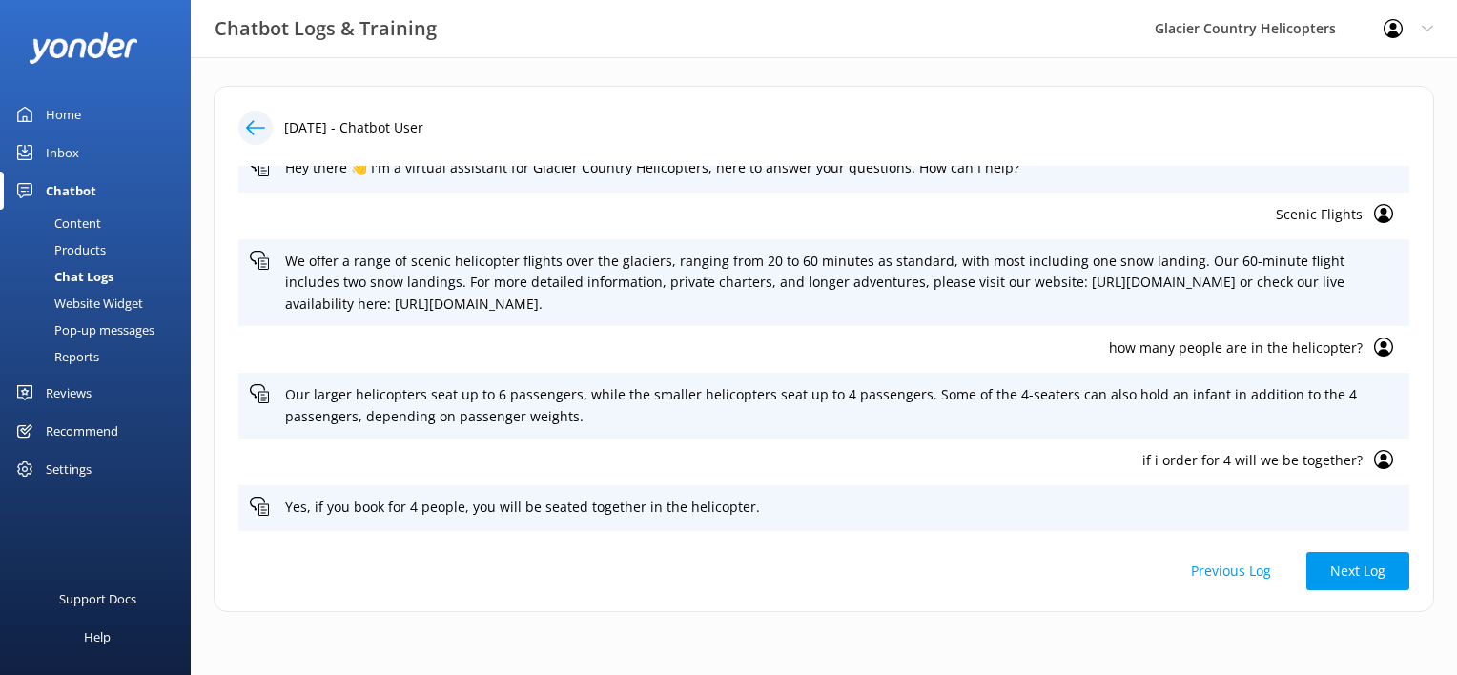
click at [67, 156] on div "Inbox" at bounding box center [62, 152] width 33 height 38
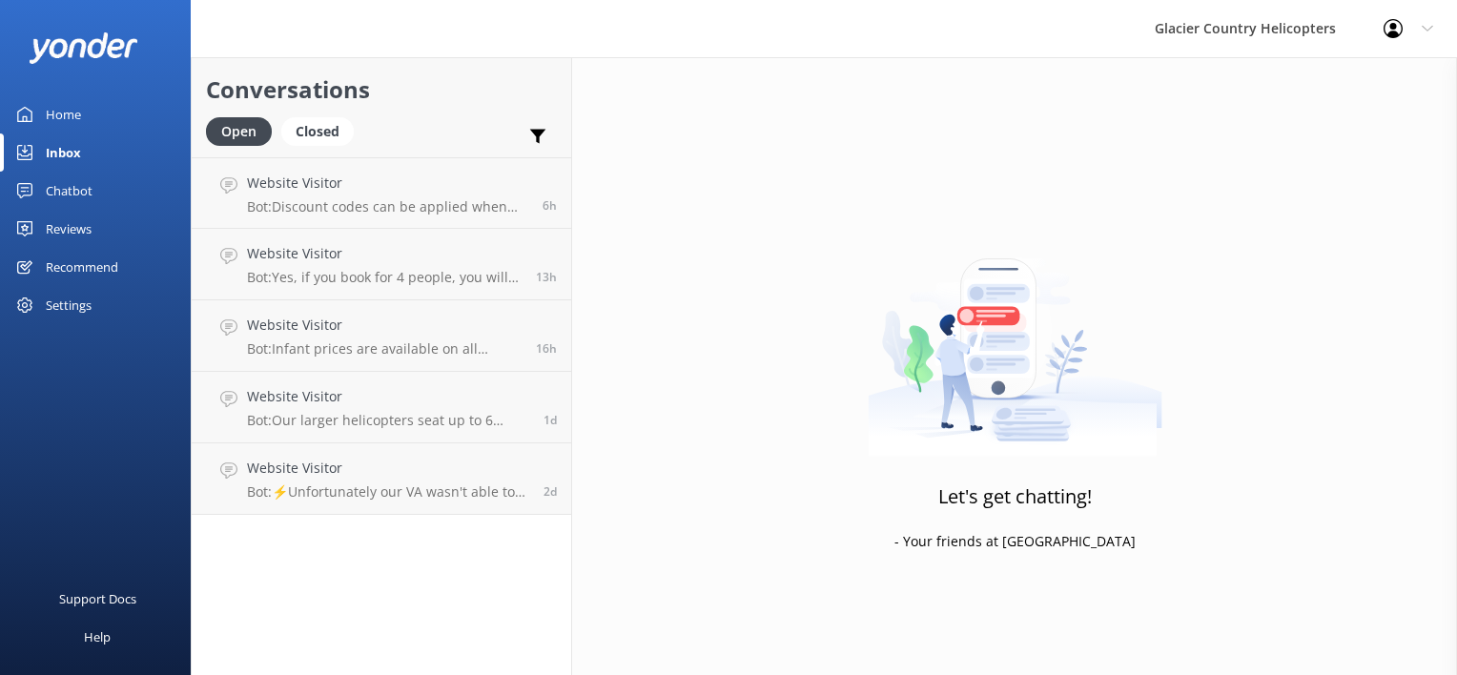
click at [62, 107] on div "Home" at bounding box center [63, 114] width 35 height 38
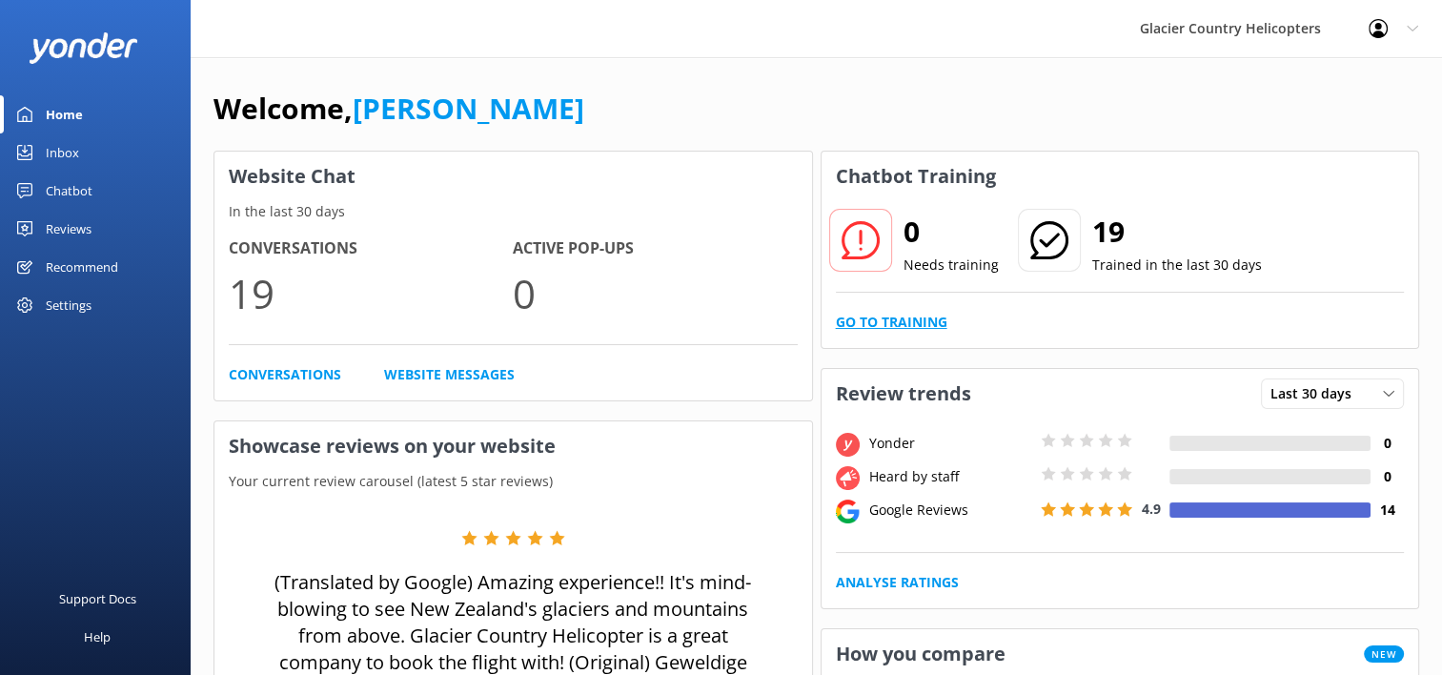
click at [890, 332] on link "Go to Training" at bounding box center [892, 322] width 112 height 21
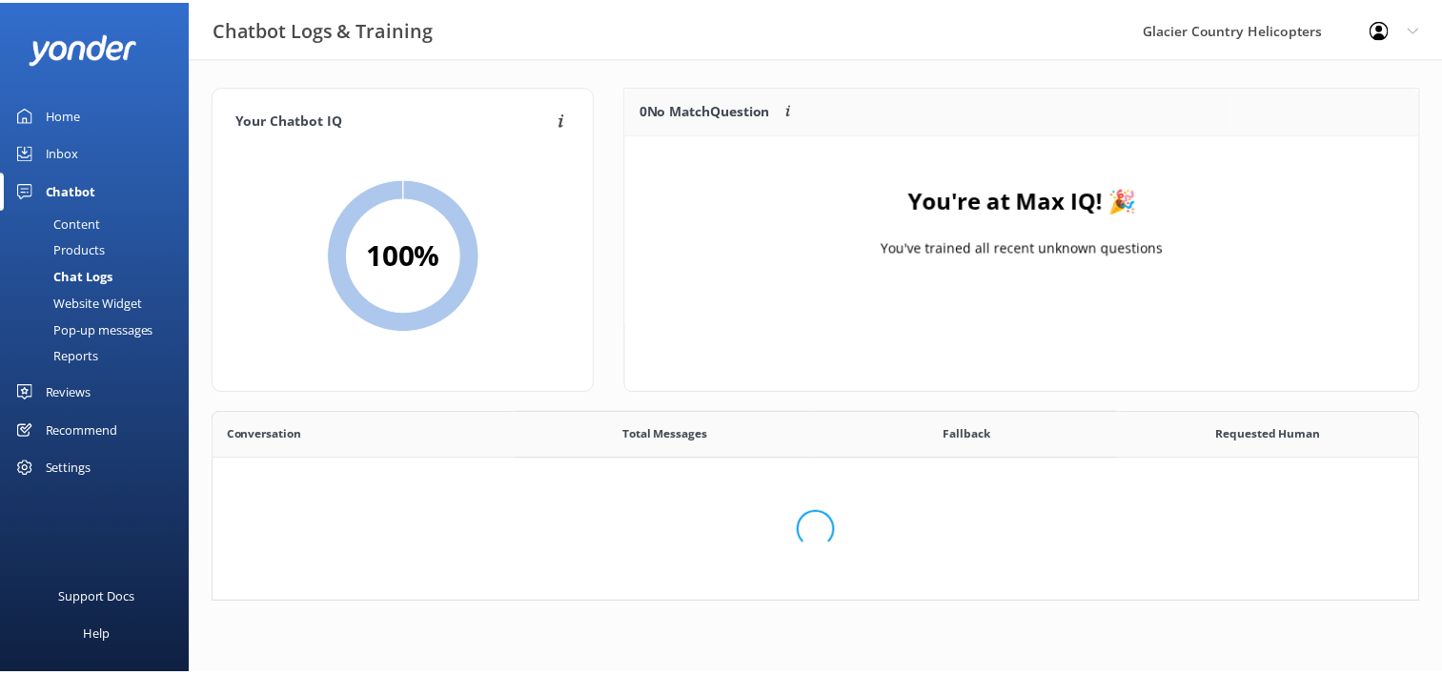
scroll to position [15, 15]
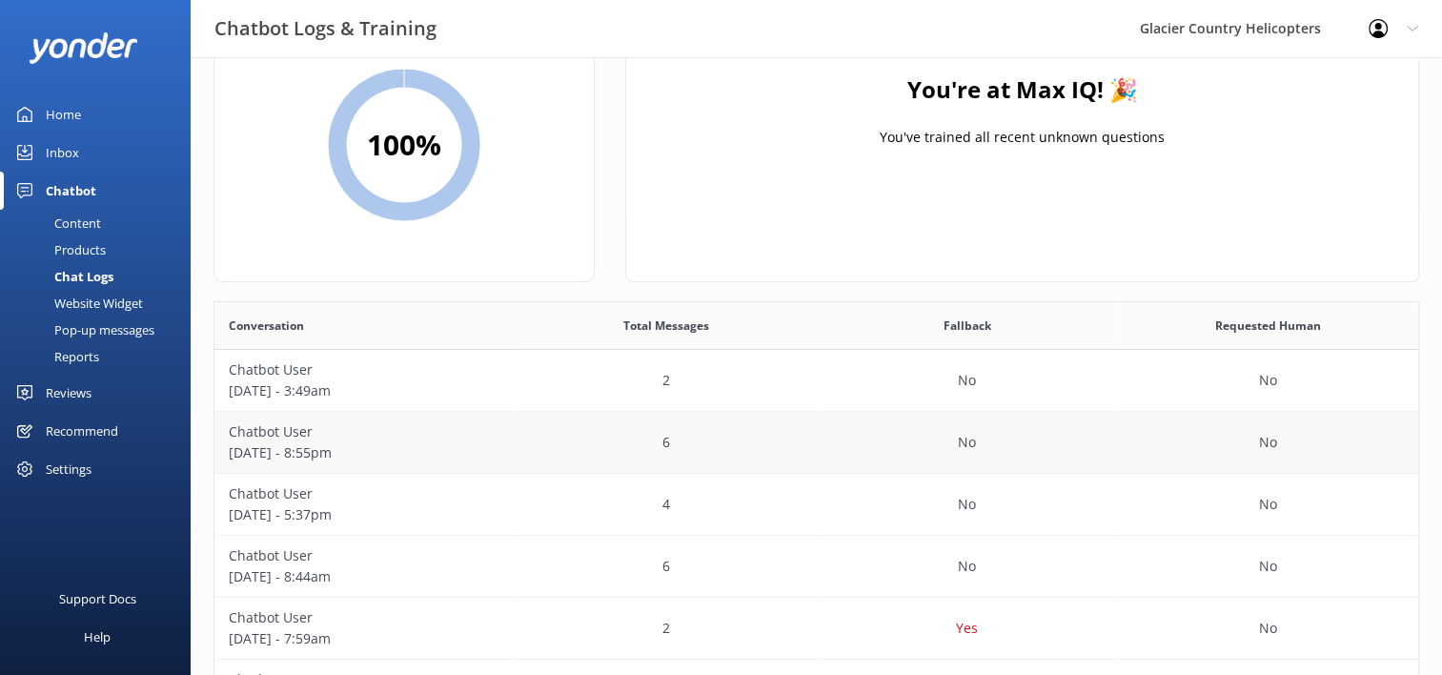
click at [260, 451] on p "[DATE] - 8:55pm" at bounding box center [365, 452] width 273 height 21
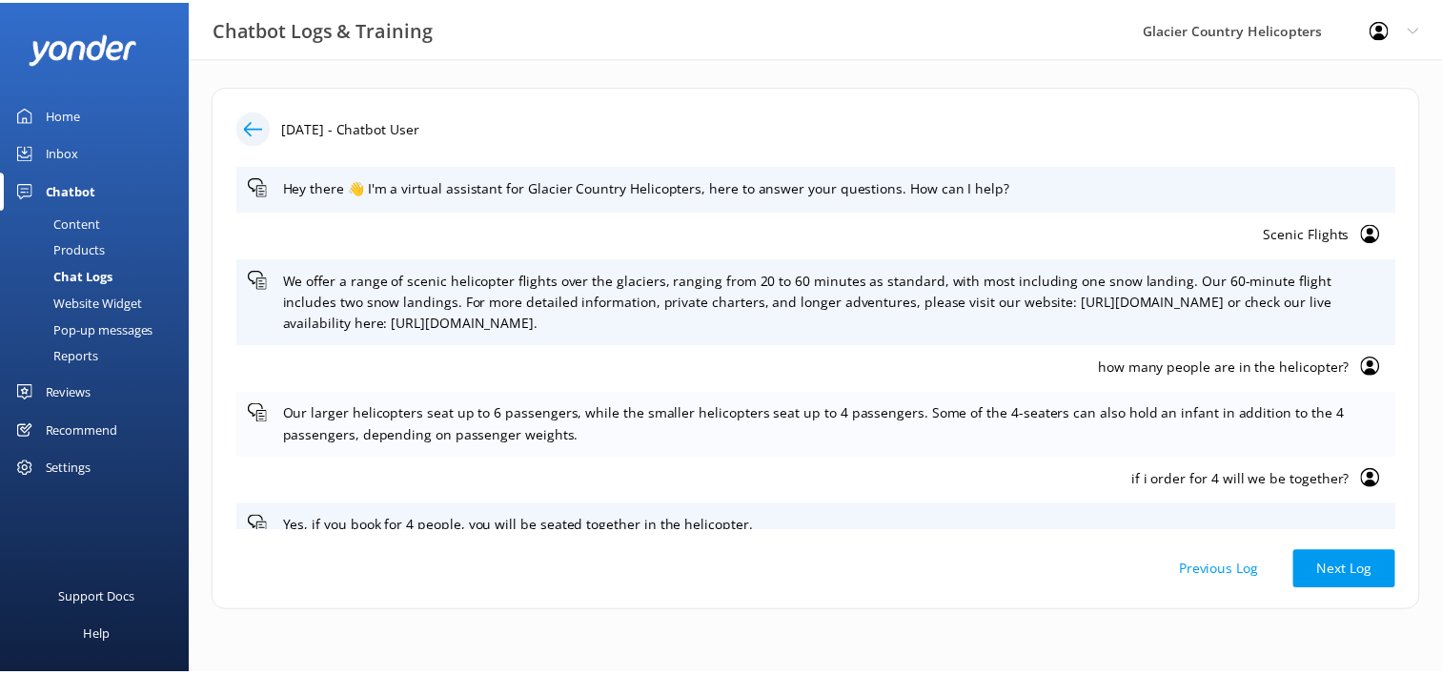
scroll to position [20, 0]
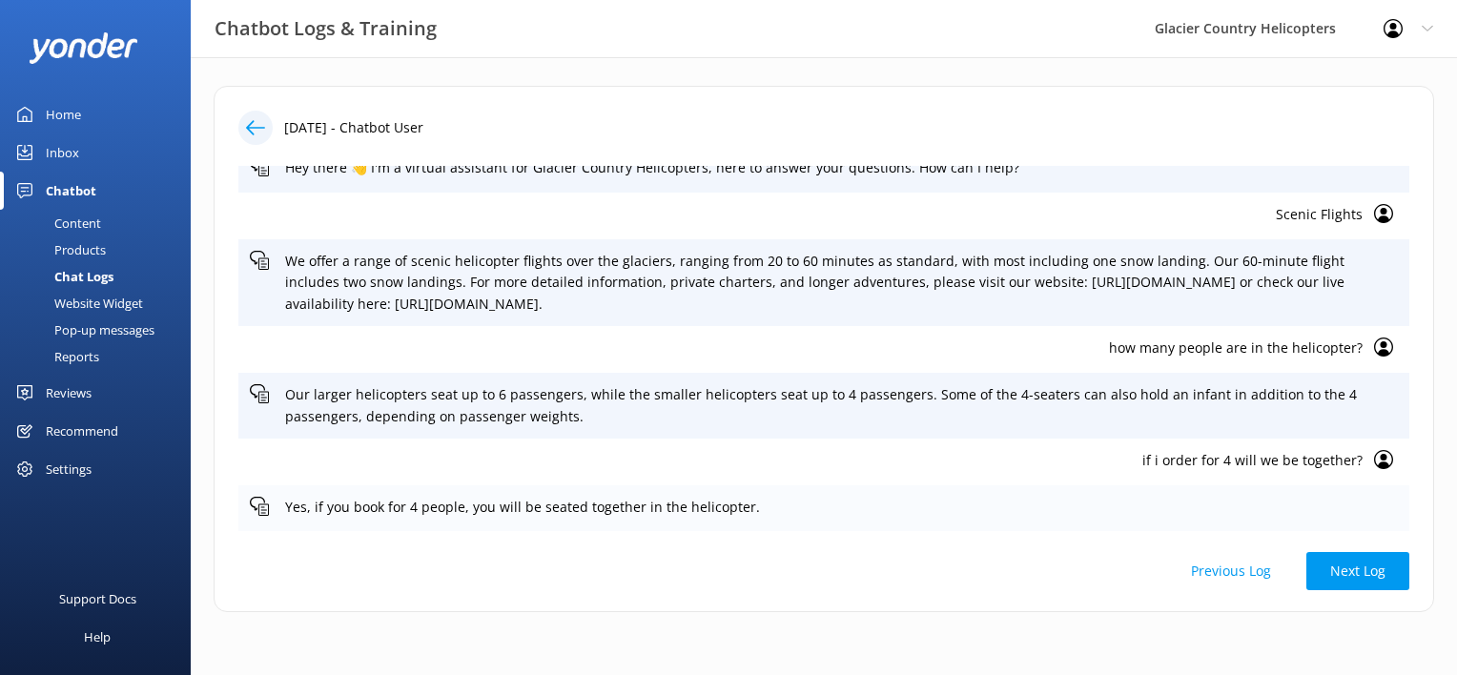
click at [518, 513] on p "Yes, if you book for 4 people, you will be seated together in the helicopter." at bounding box center [841, 507] width 1113 height 21
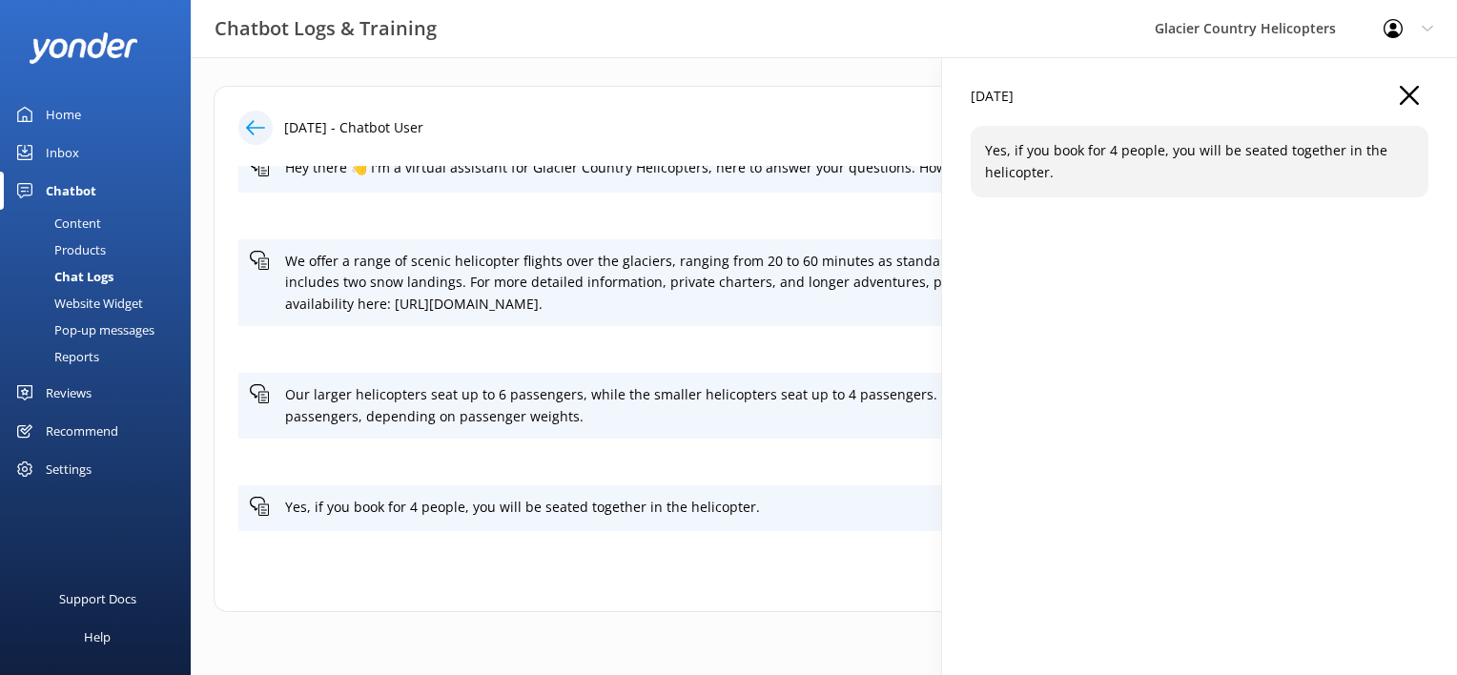
click at [1158, 183] on div "Yes, if you book for 4 people, you will be seated together in the helicopter." at bounding box center [1199, 161] width 458 height 71
click at [1154, 145] on p "Yes, if you book for 4 people, you will be seated together in the helicopter." at bounding box center [1199, 161] width 429 height 43
click at [1136, 154] on p "Yes, if you book for 4 people, you will be seated together in the helicopter." at bounding box center [1199, 161] width 429 height 43
click at [1064, 186] on div "Yes, if you book for 4 people, you will be seated together in the helicopter." at bounding box center [1199, 161] width 458 height 71
click at [1421, 95] on div "[DATE]" at bounding box center [1199, 106] width 458 height 40
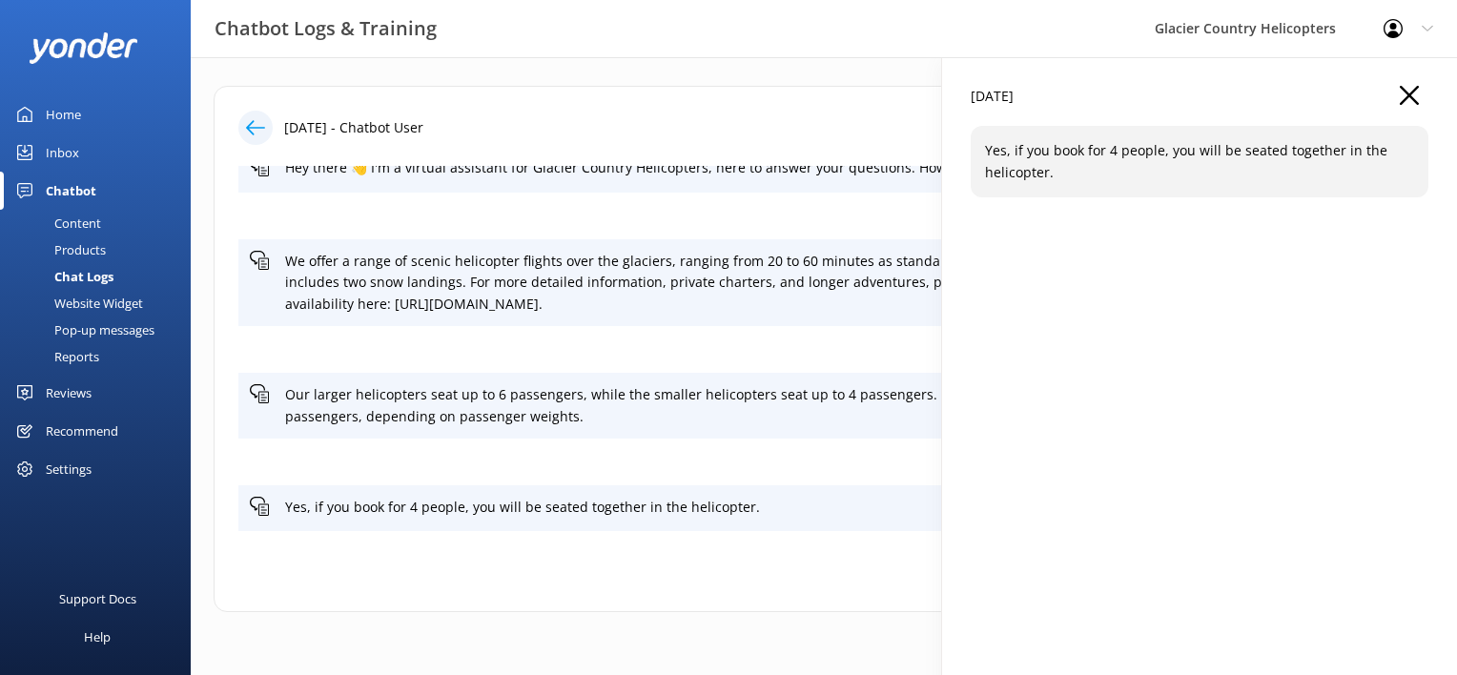
click at [1374, 103] on div "[DATE]" at bounding box center [1199, 106] width 458 height 40
click at [1399, 101] on icon "button" at bounding box center [1408, 95] width 19 height 19
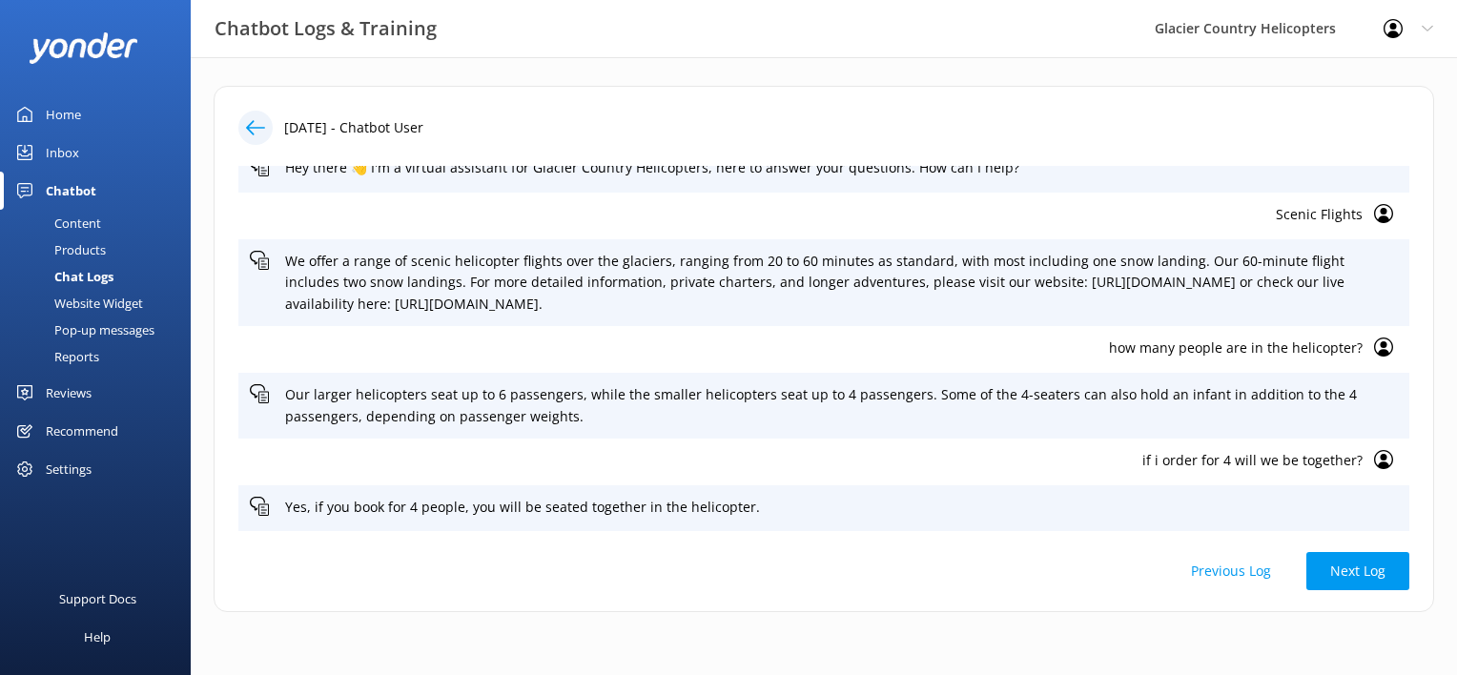
click at [1283, 460] on p "if i order for 4 will we be together?" at bounding box center [806, 460] width 1113 height 21
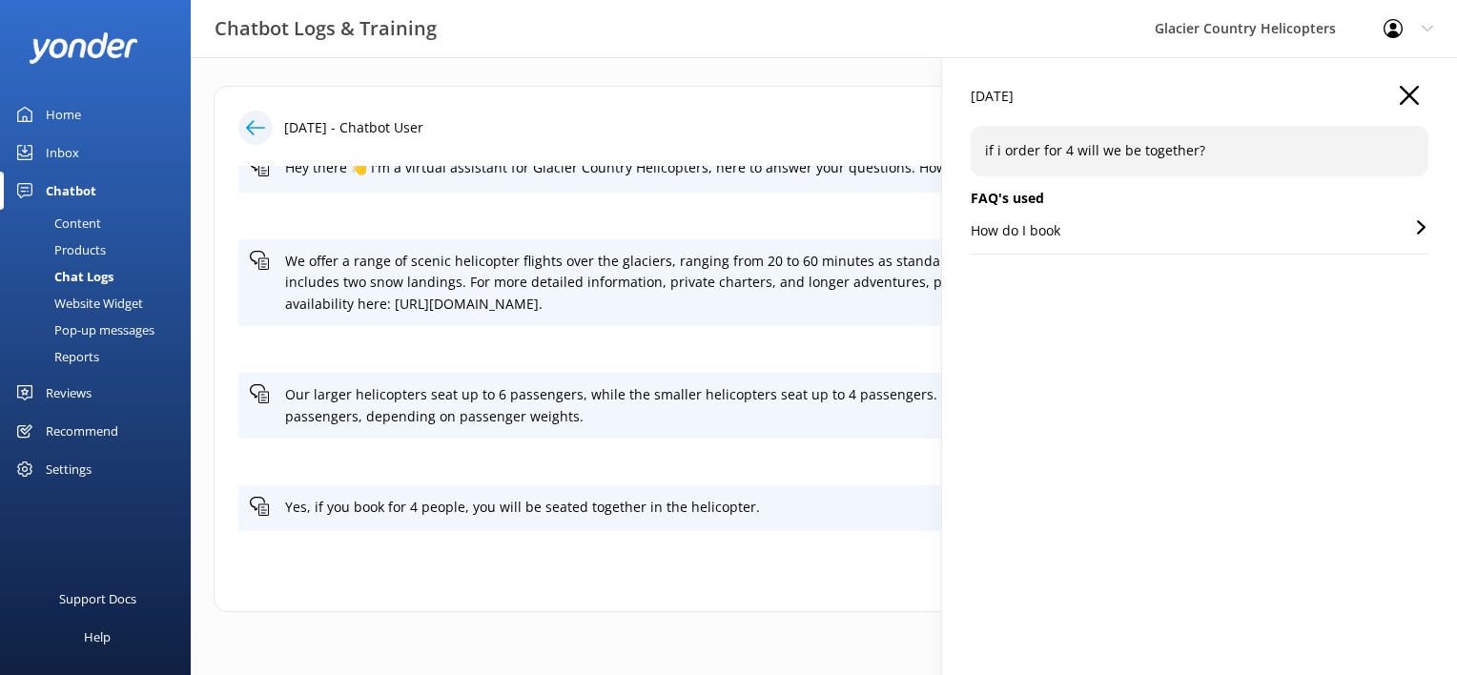
click at [1234, 138] on div "if i order for 4 will we be together?" at bounding box center [1199, 151] width 458 height 50
click at [1406, 105] on button "button" at bounding box center [1408, 96] width 19 height 21
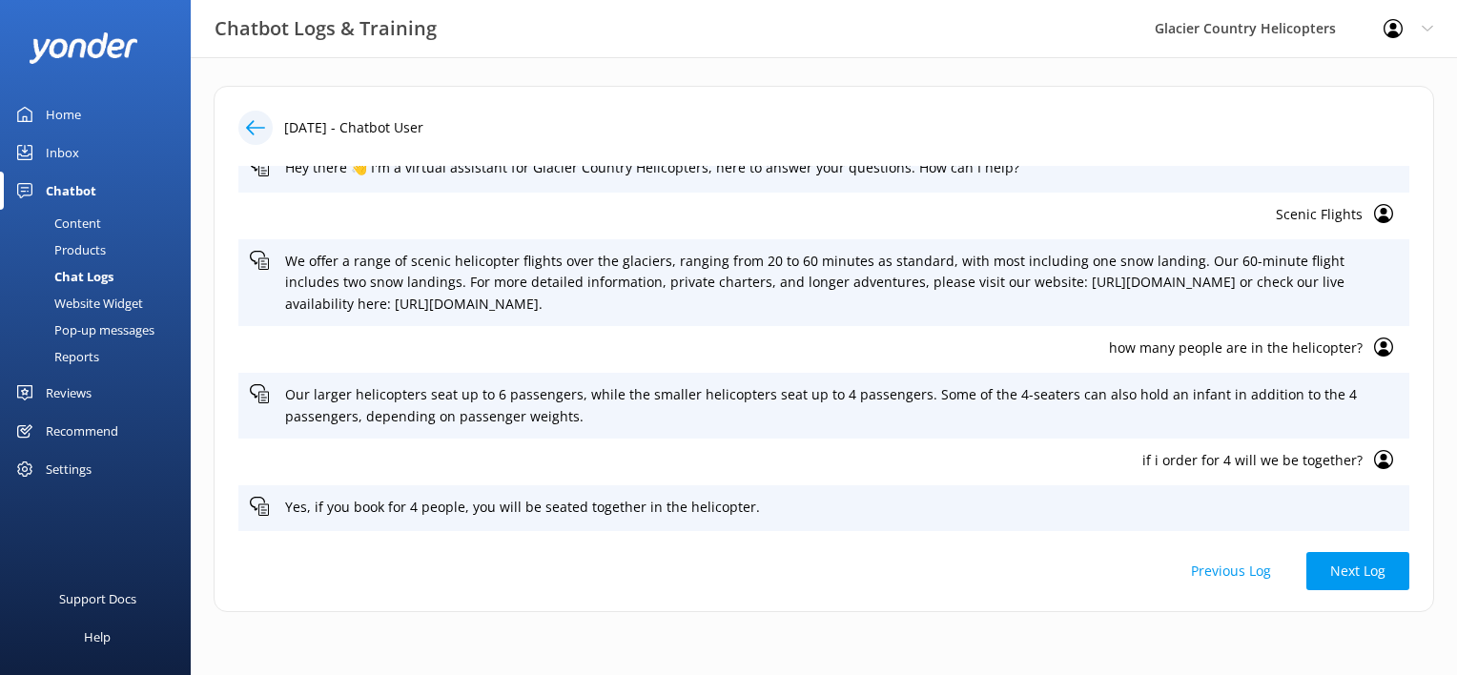
click at [77, 438] on div "Recommend" at bounding box center [82, 431] width 72 height 38
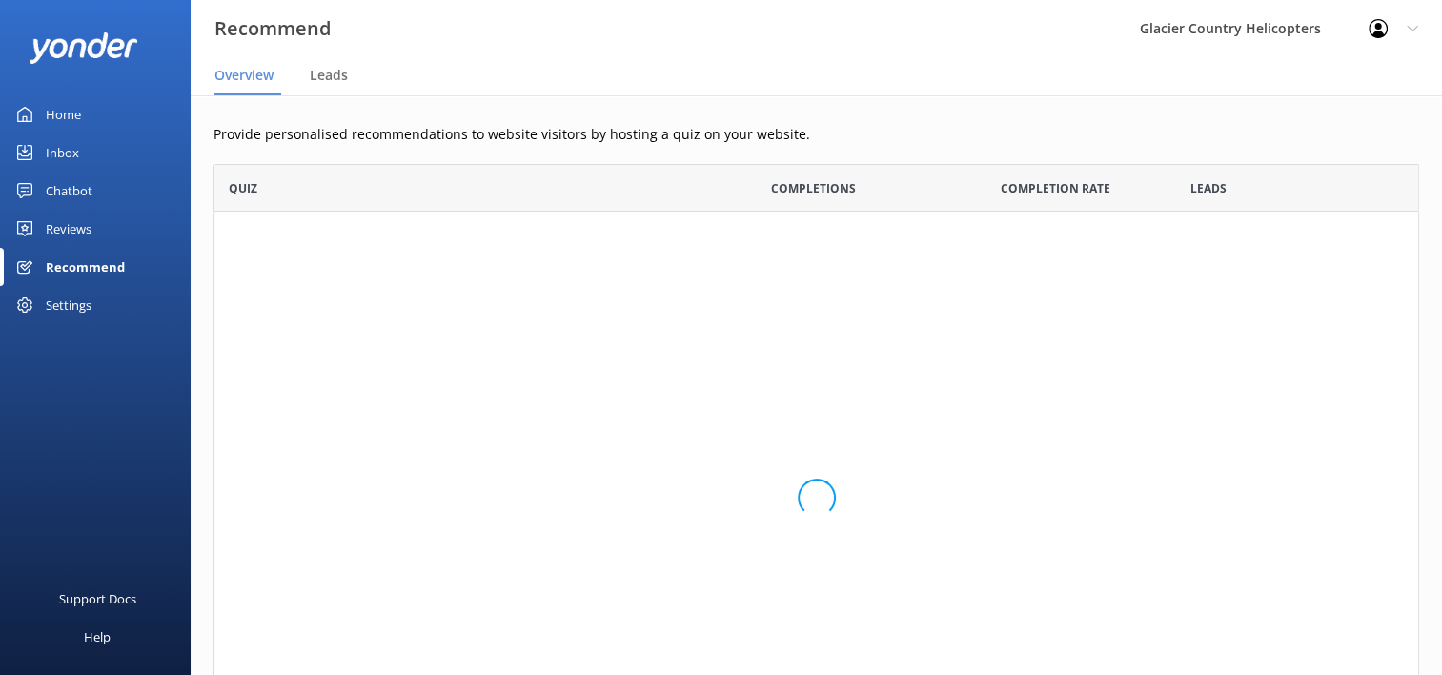
scroll to position [605, 1191]
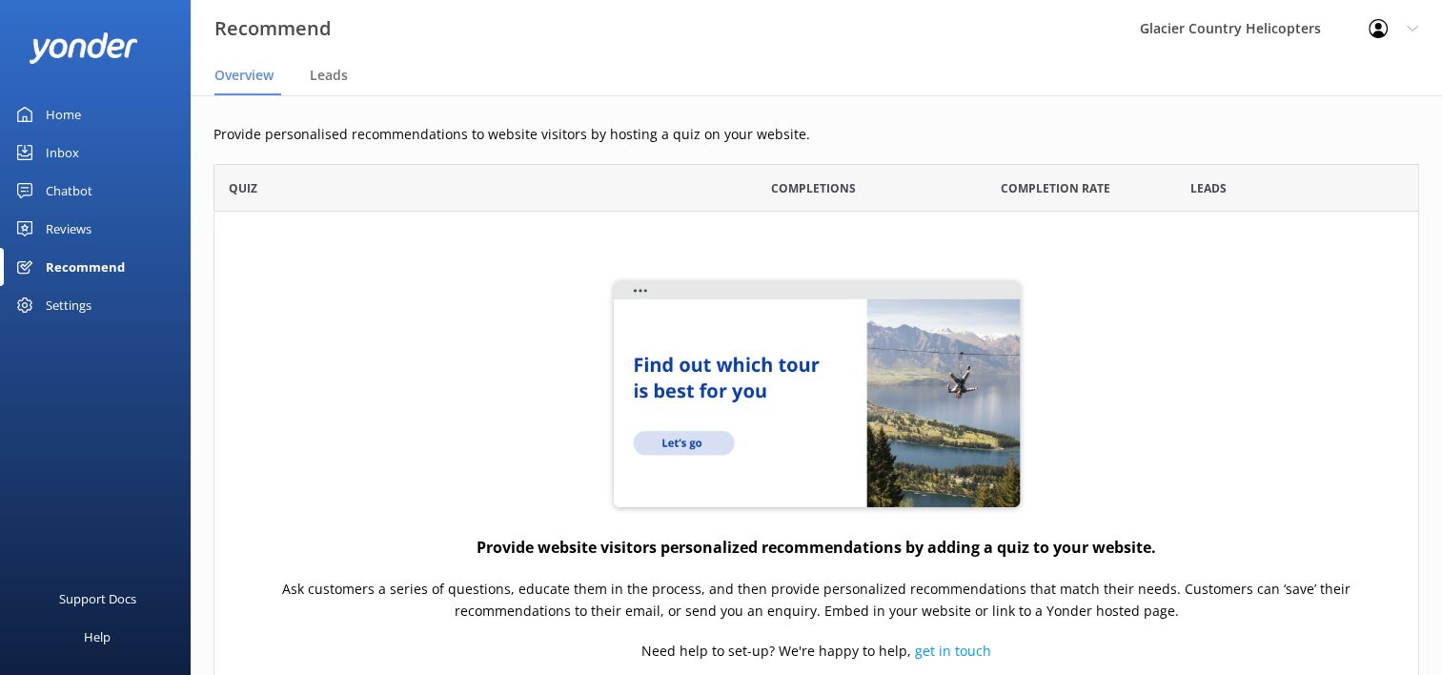
click at [74, 107] on div "Home" at bounding box center [63, 114] width 35 height 38
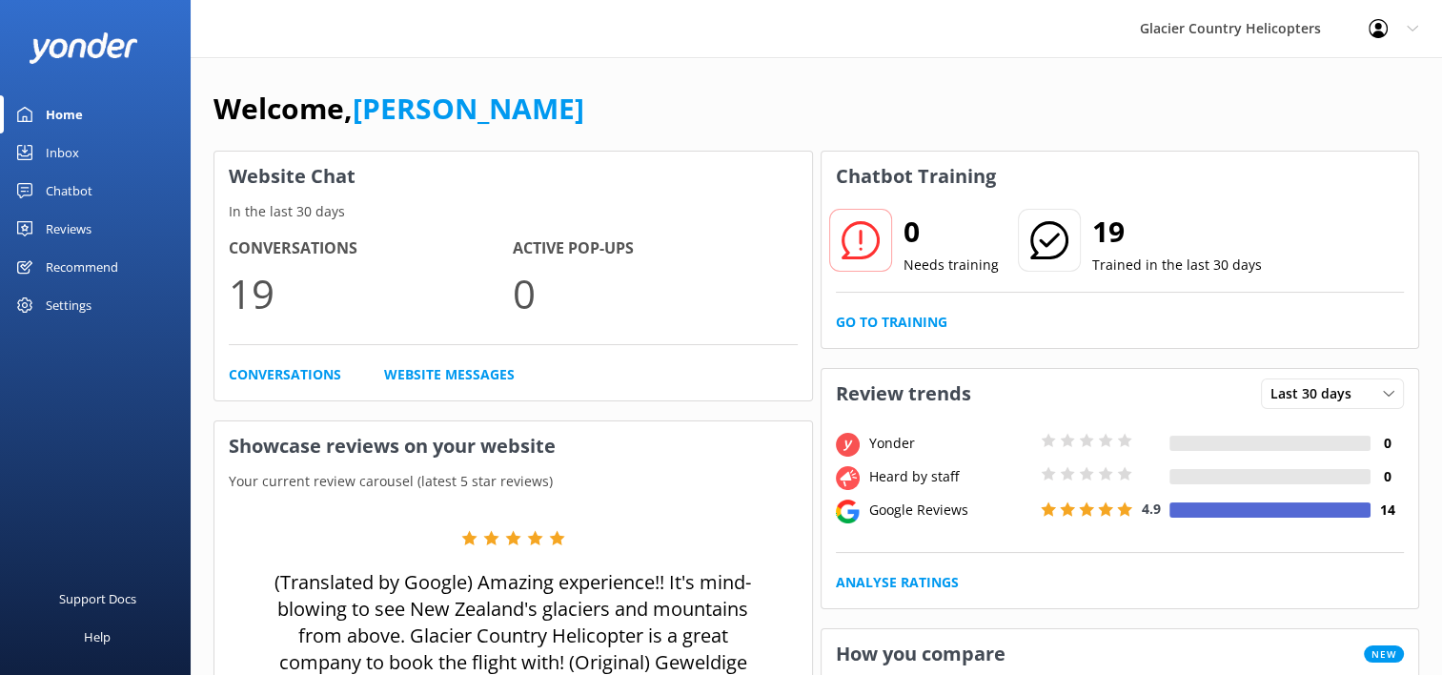
click at [57, 191] on div "Chatbot" at bounding box center [69, 191] width 47 height 38
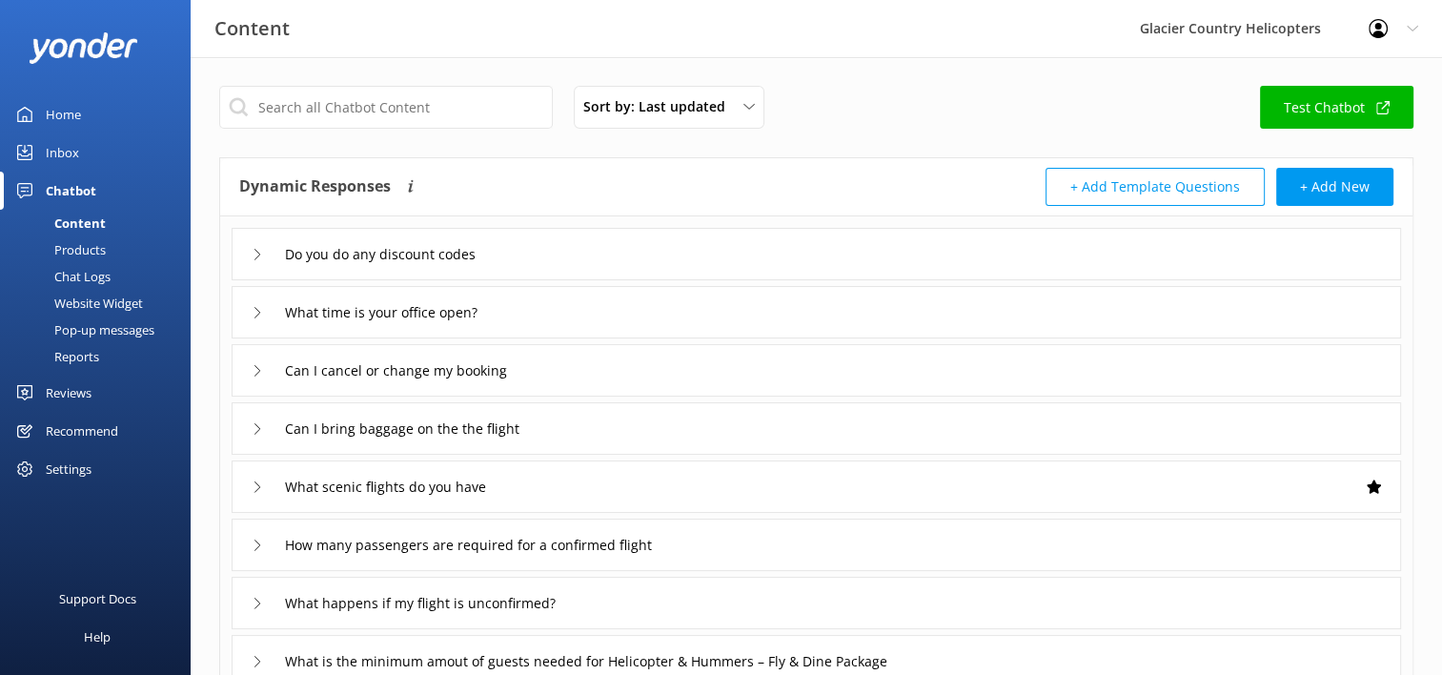
click at [92, 289] on div "Chat Logs" at bounding box center [60, 276] width 99 height 27
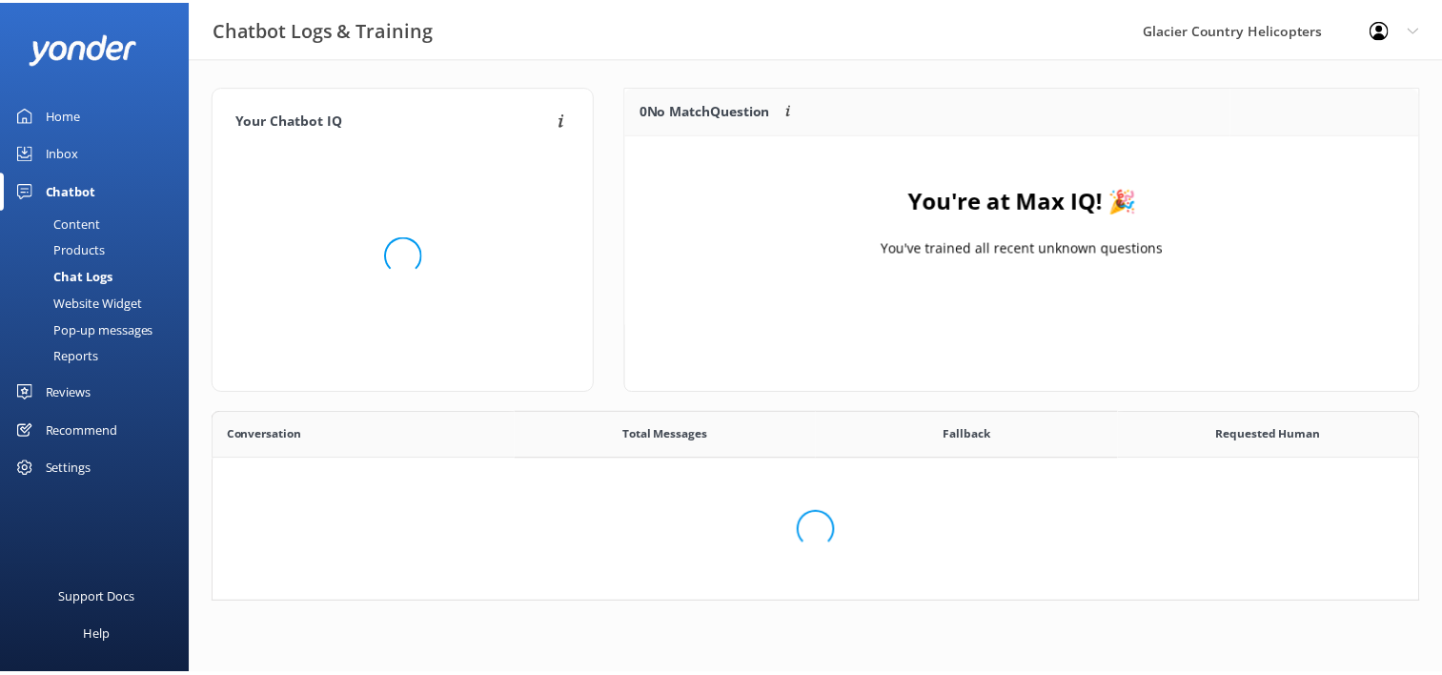
scroll to position [15, 15]
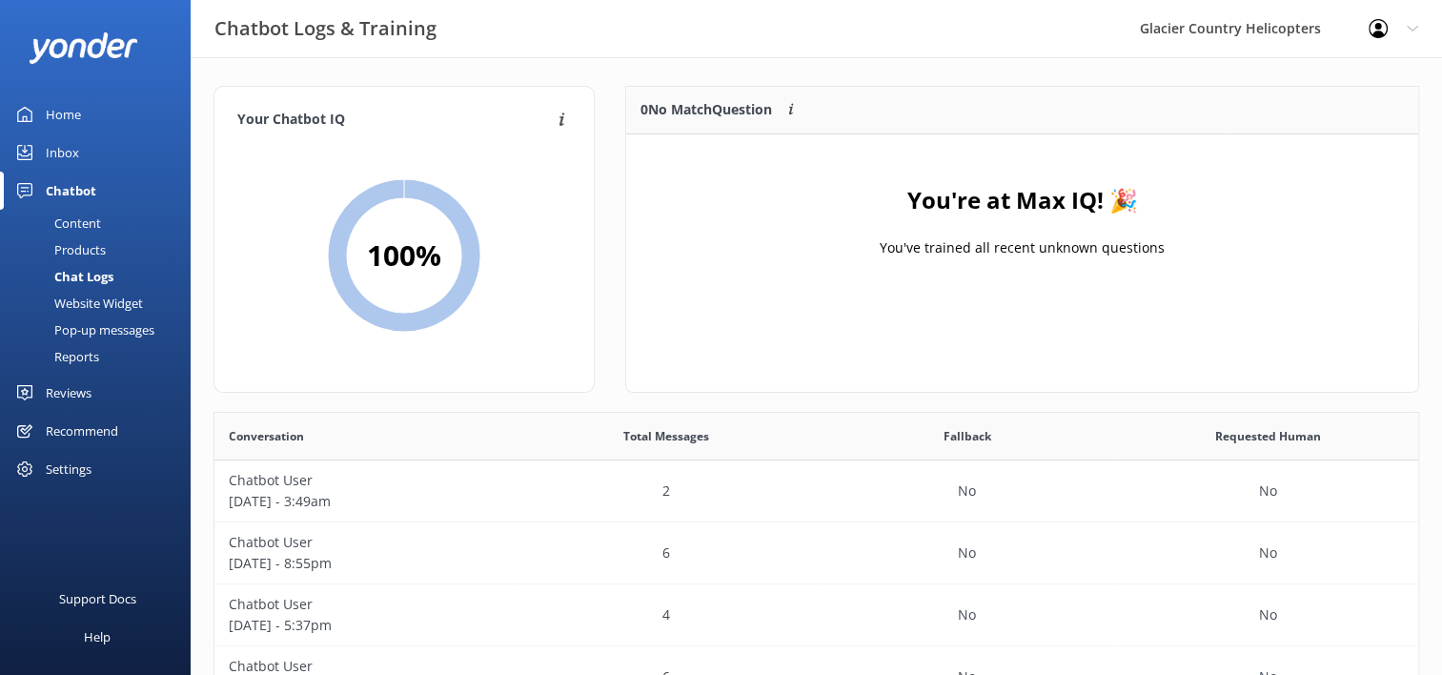
click at [61, 115] on div "Home" at bounding box center [63, 114] width 35 height 38
